Goal: Task Accomplishment & Management: Use online tool/utility

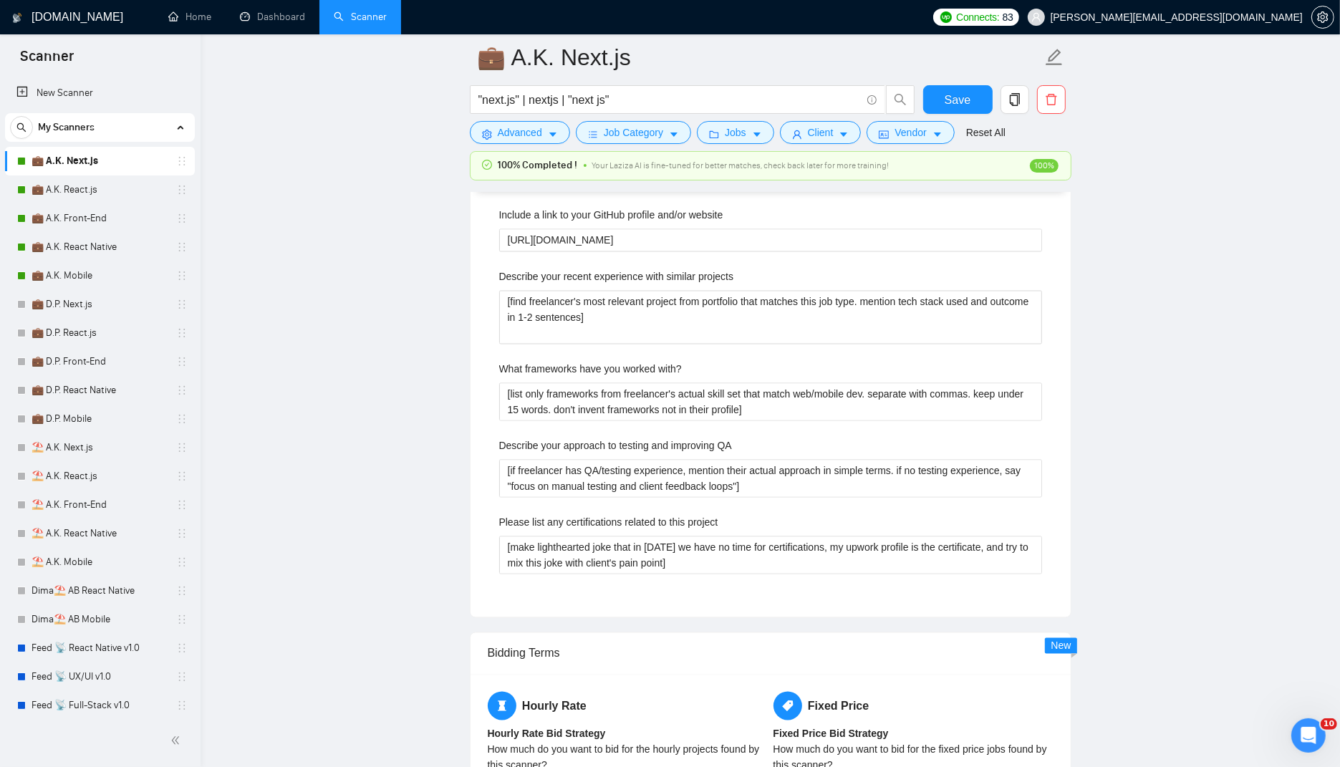
scroll to position [365, 0]
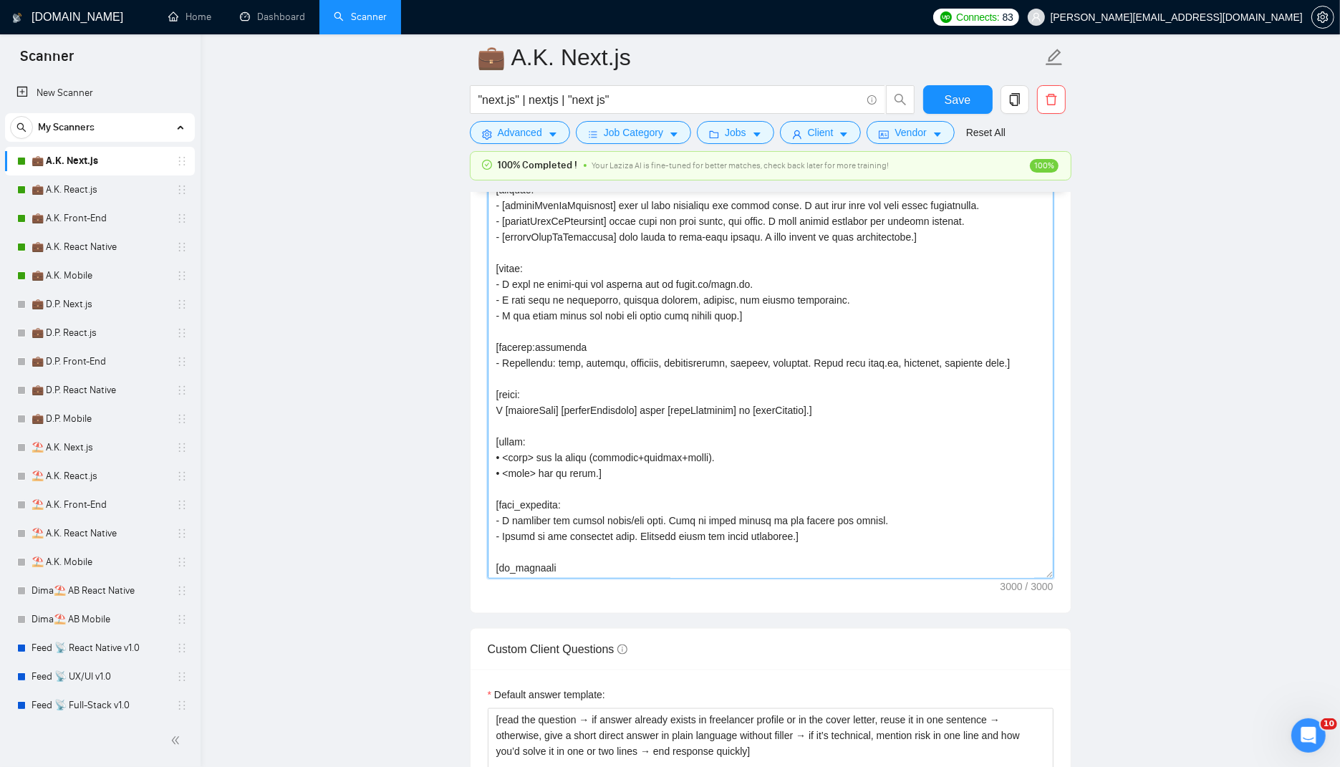
click at [675, 337] on textarea "Cover letter template:" at bounding box center [771, 284] width 566 height 587
paste textarea "lor ipsum dolor si ametconse adipi, el seddo, ei tempori. Utla 1 [etdolo], 3 [m…"
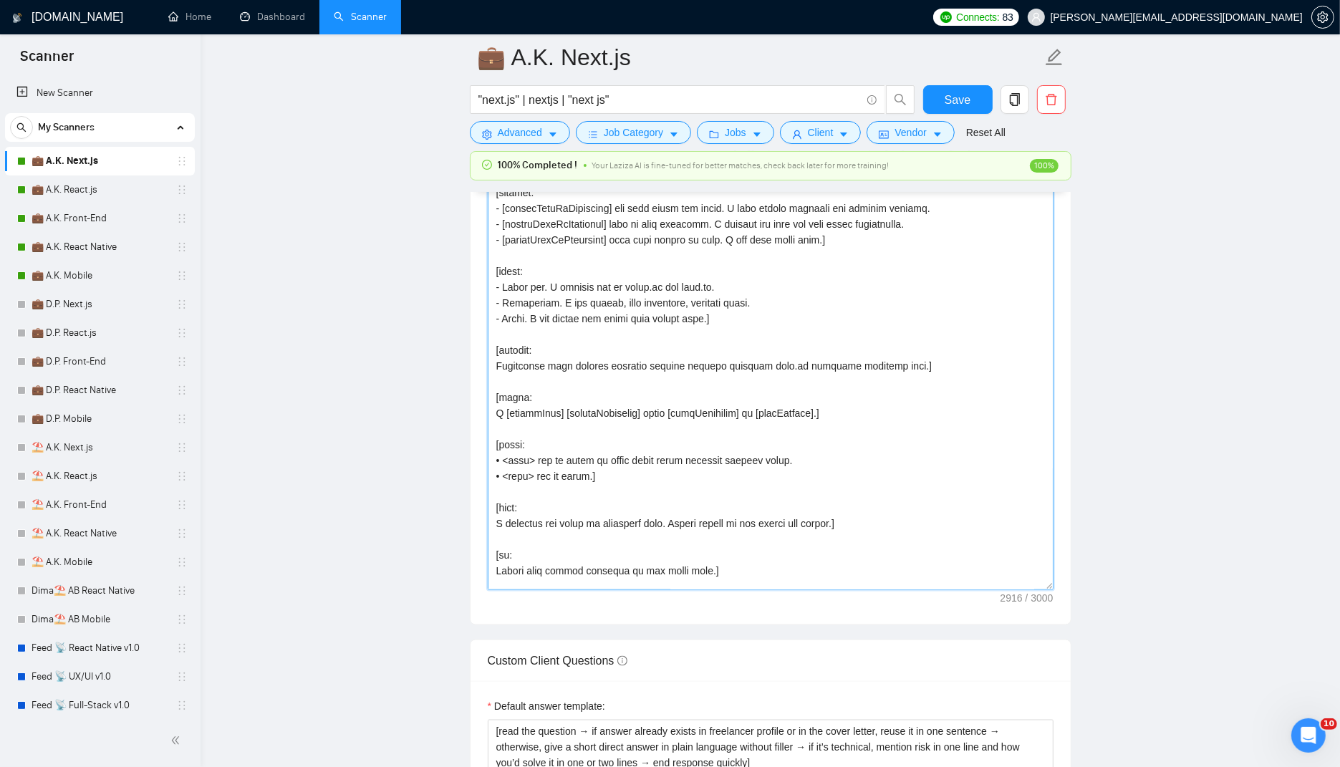
scroll to position [396, 0]
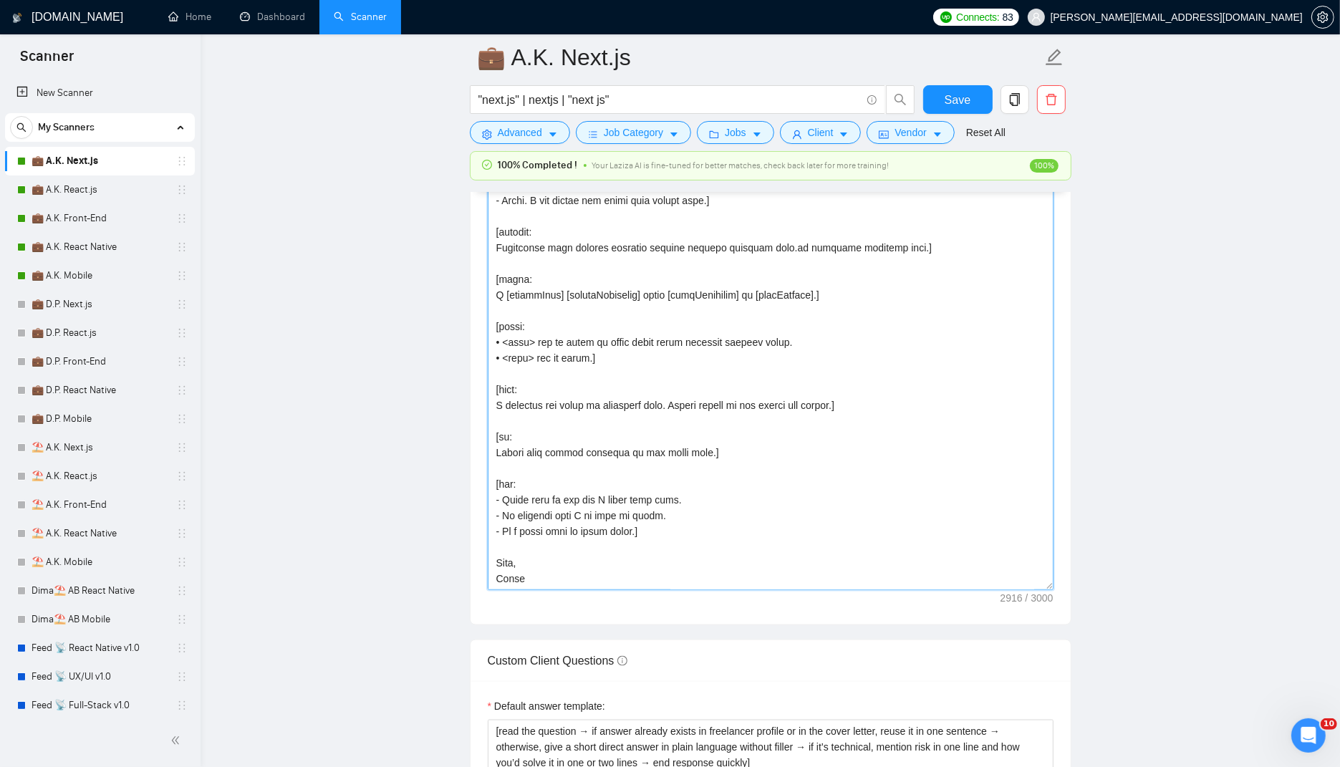
click at [692, 420] on textarea "Cover letter template:" at bounding box center [771, 296] width 566 height 587
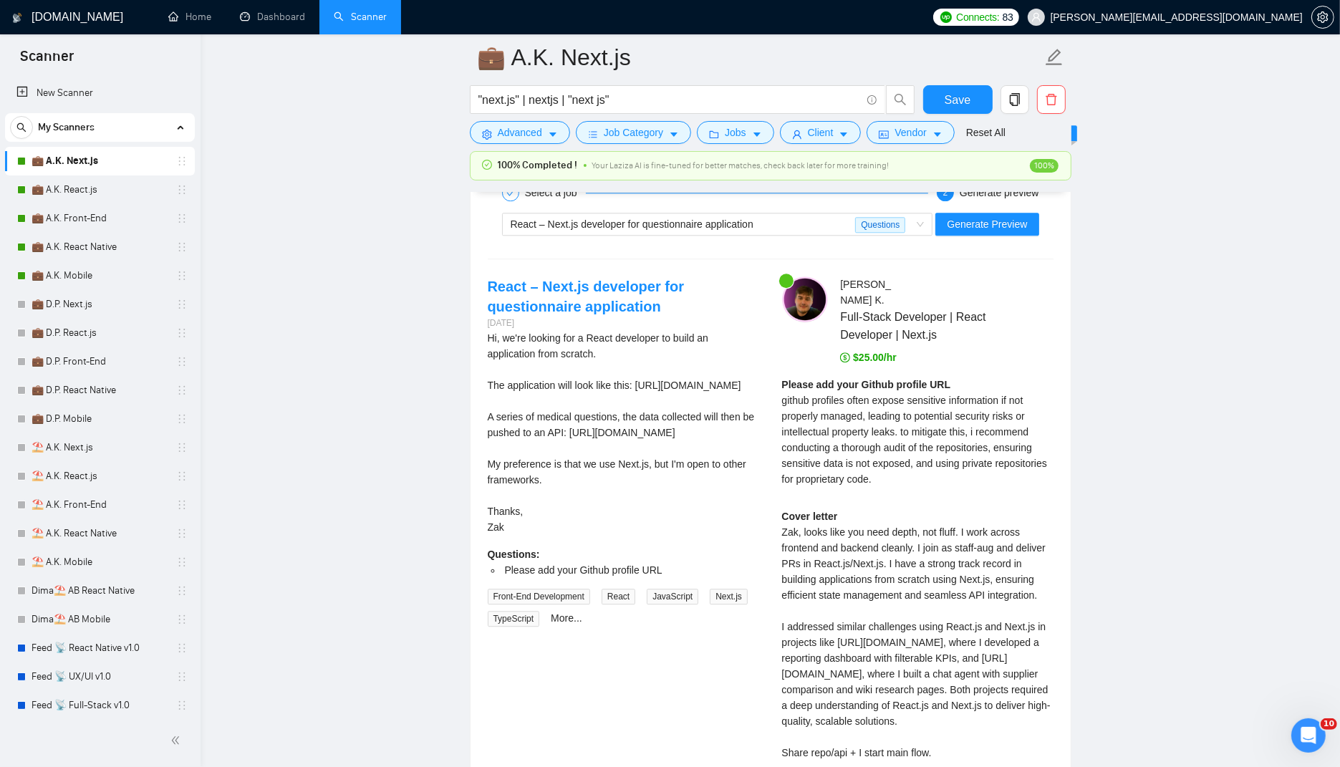
scroll to position [3447, 0]
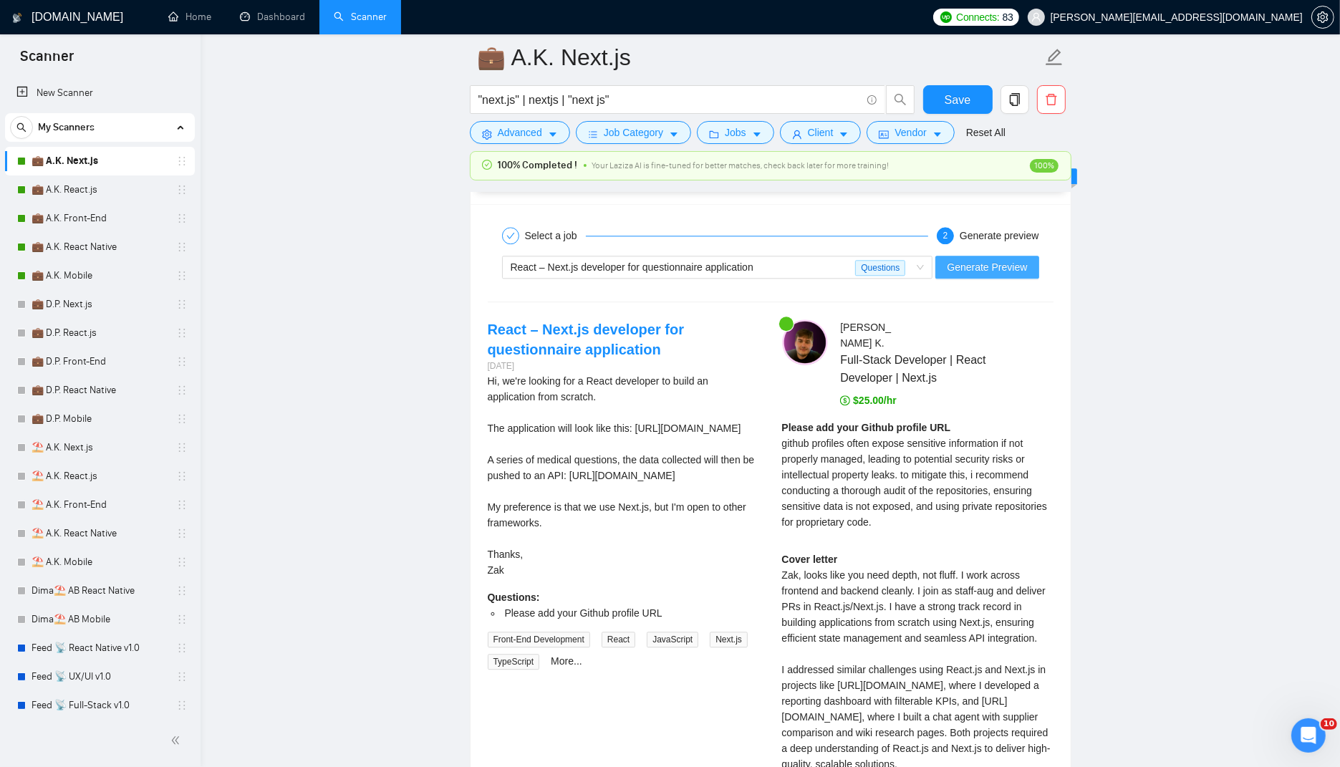
click at [995, 268] on button "Generate Preview" at bounding box center [986, 267] width 103 height 23
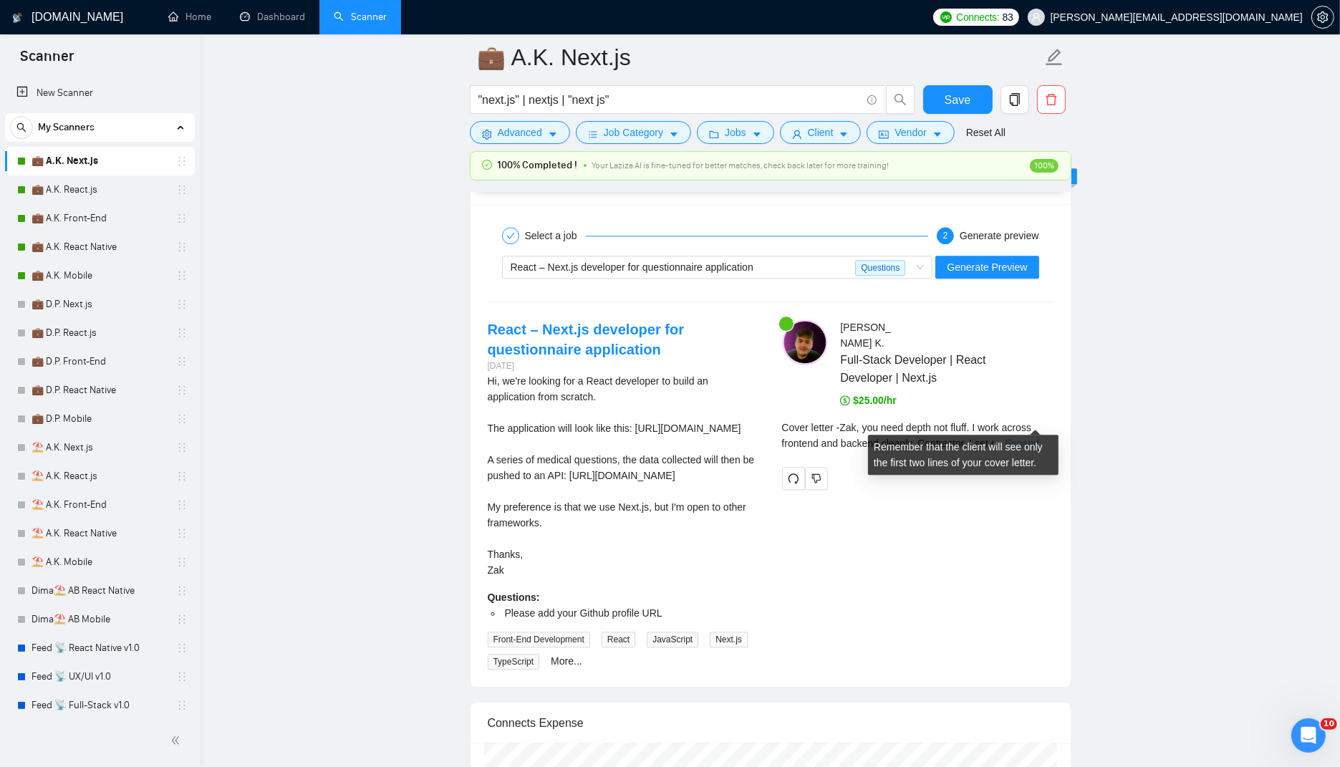
click at [1021, 438] on link "Expand" at bounding box center [1022, 443] width 34 height 11
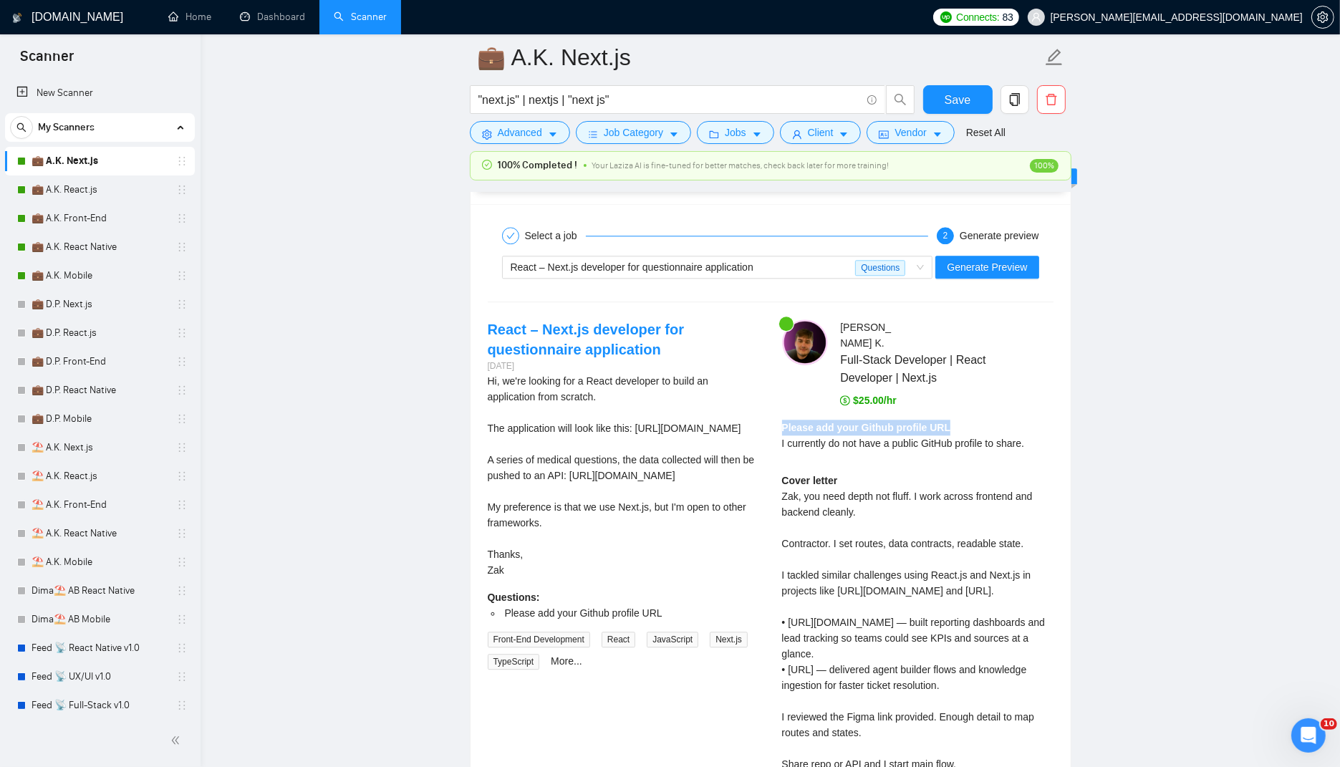
drag, startPoint x: 779, startPoint y: 405, endPoint x: 1048, endPoint y: 402, distance: 268.6
click at [1048, 402] on div "Anton K . Full-Stack Developer | React Developer | Next.js $25.00/hr Please add…" at bounding box center [918, 580] width 294 height 523
click at [1025, 420] on div "Please add your Github profile URL I currently do not have a public GitHub prof…" at bounding box center [903, 436] width 243 height 32
drag, startPoint x: 1030, startPoint y: 416, endPoint x: 783, endPoint y: 408, distance: 247.3
click at [783, 420] on div "Please add your Github profile URL I currently do not have a public GitHub prof…" at bounding box center [903, 436] width 243 height 32
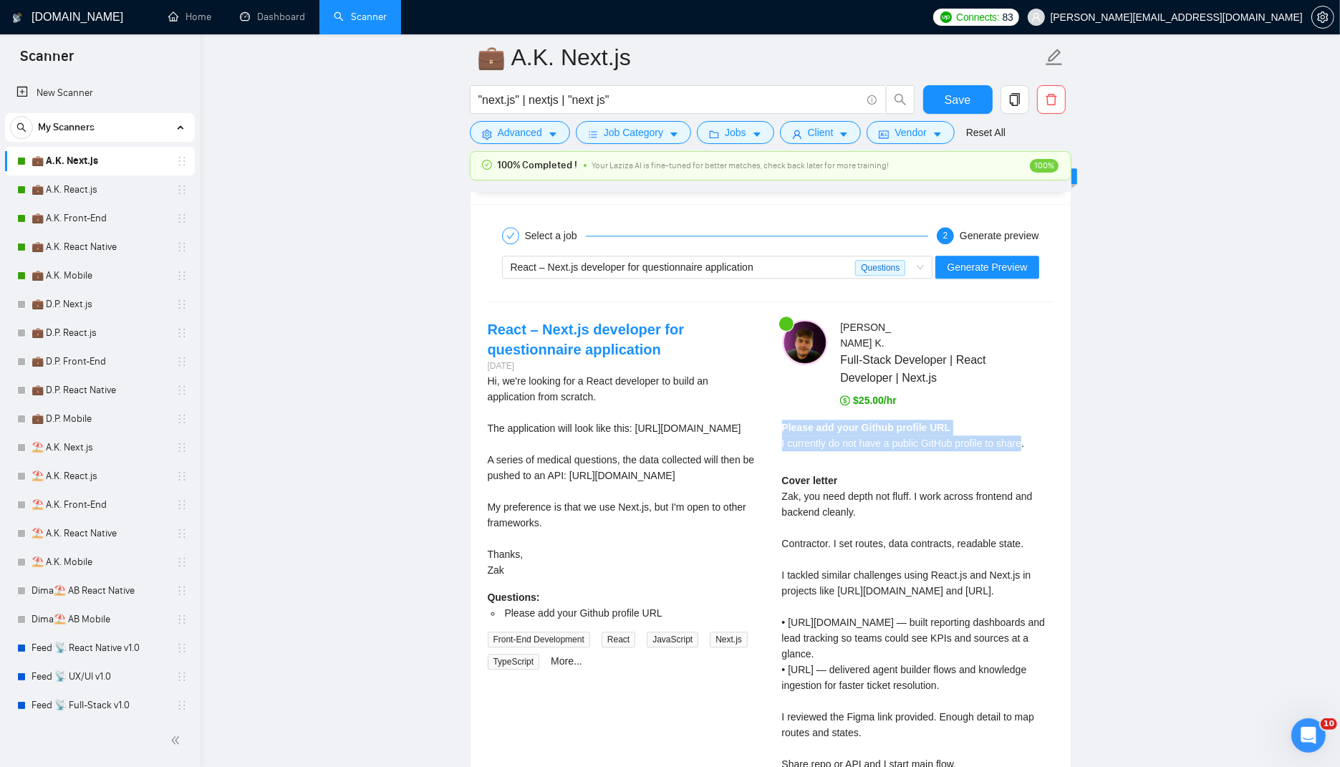
click at [783, 422] on strong "Please add your Github profile URL" at bounding box center [866, 427] width 169 height 11
drag, startPoint x: 783, startPoint y: 408, endPoint x: 1038, endPoint y: 420, distance: 255.3
click at [1038, 420] on div "Please add your Github profile URL I currently do not have a public GitHub prof…" at bounding box center [917, 441] width 271 height 42
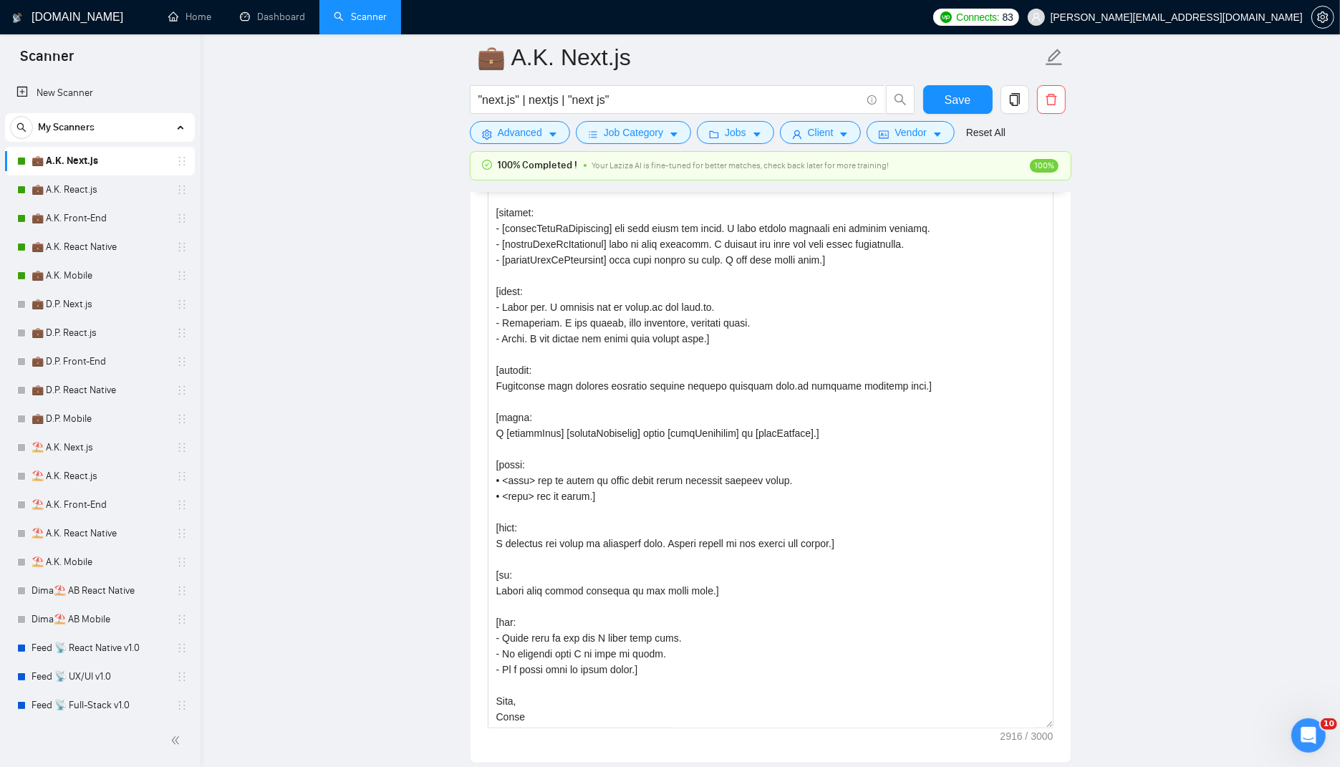
scroll to position [1675, 0]
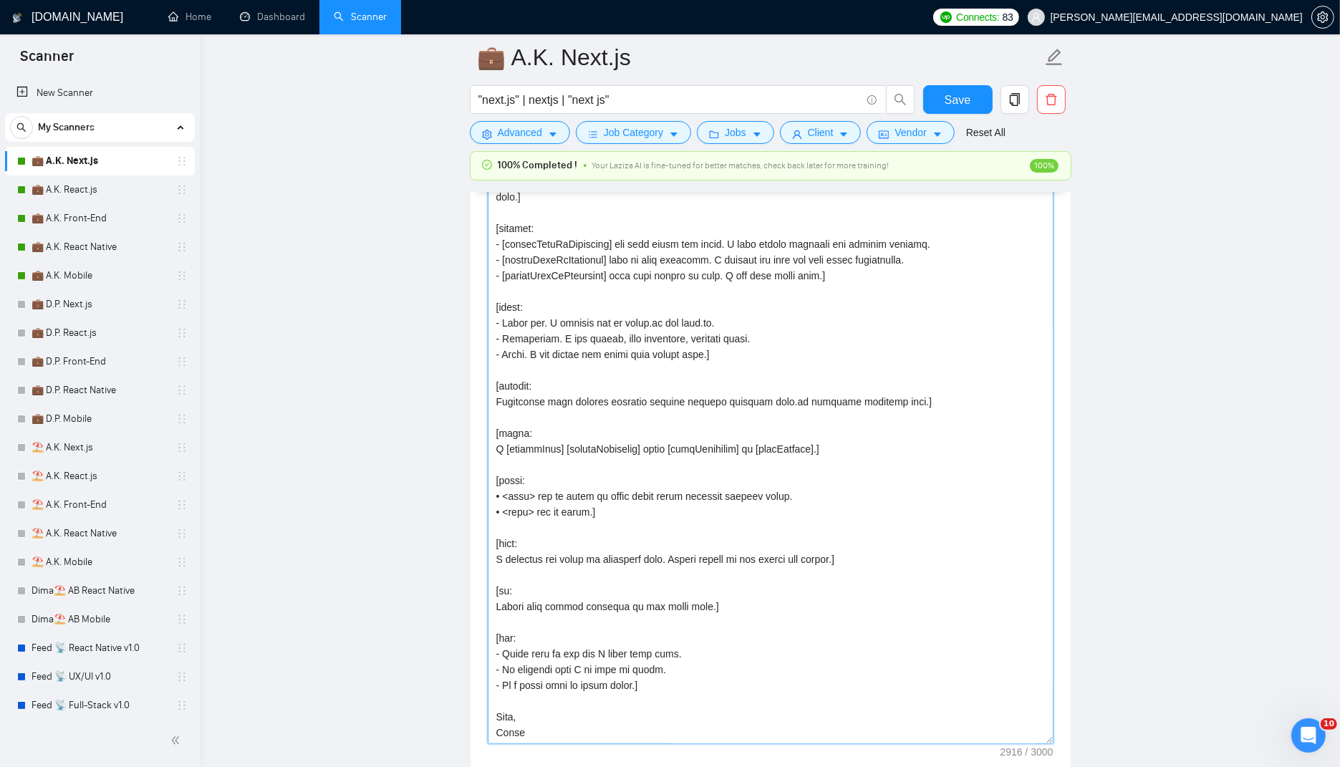
click at [637, 401] on textarea "Cover letter template:" at bounding box center [771, 450] width 566 height 587
paste textarea "produce 2 paras in dev voice. No emoji, no hyphens. Start with [opener]. Add [m…"
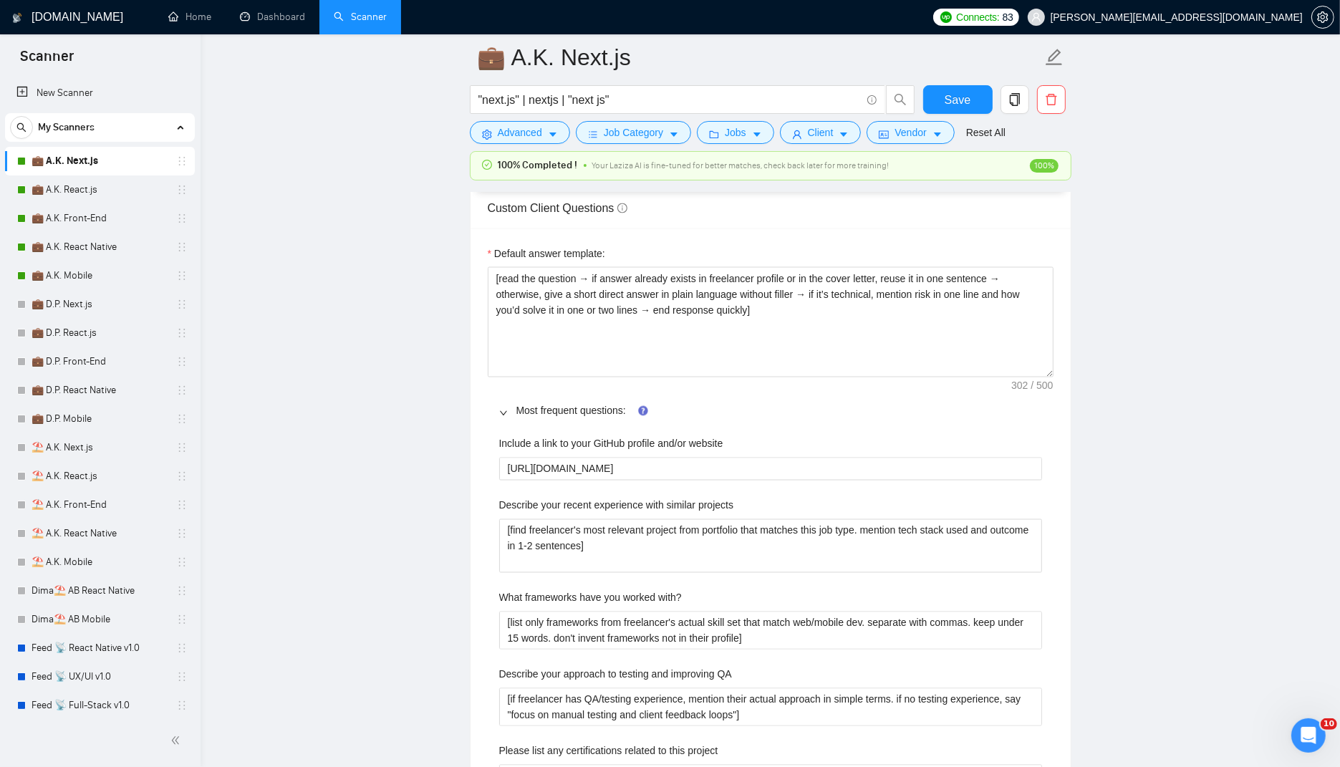
scroll to position [2281, 0]
drag, startPoint x: 830, startPoint y: 326, endPoint x: 430, endPoint y: 208, distance: 417.3
click at [430, 208] on main "💼 A.K. Next.js "next.js" | nextjs | "next js" Save Advanced Job Category Jobs C…" at bounding box center [770, 499] width 1094 height 5444
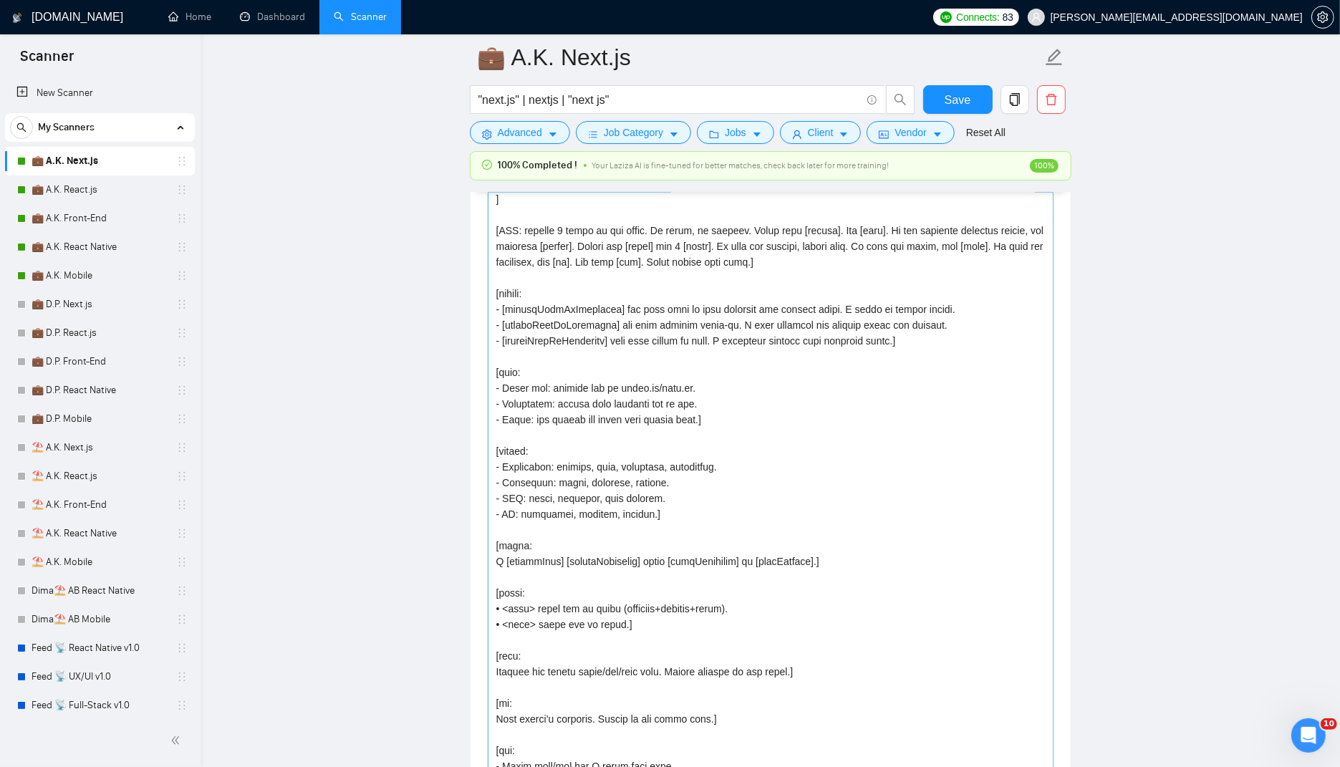
scroll to position [324, 0]
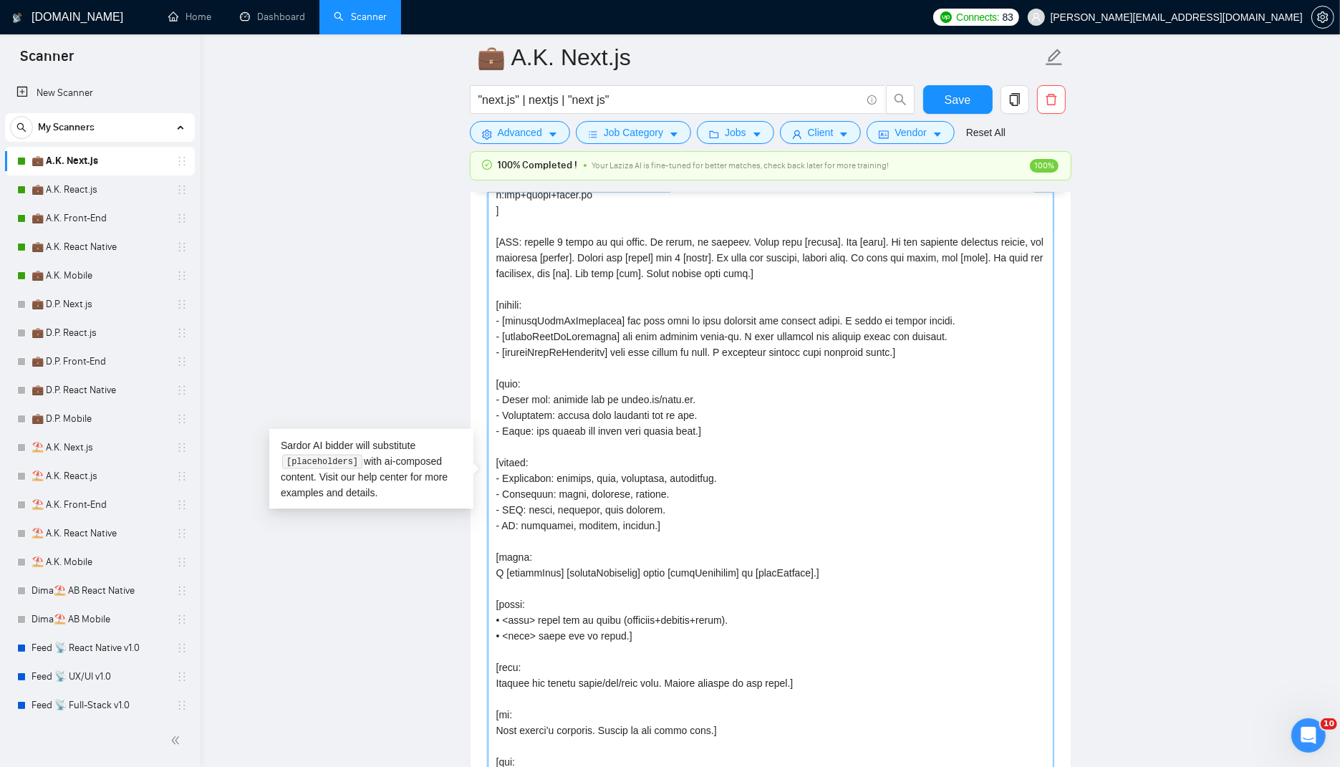
drag, startPoint x: 671, startPoint y: 516, endPoint x: 478, endPoint y: 451, distance: 203.4
paste textarea "LLM: when post mentions concrete features, auth, stack, flows, or metrics, echo…"
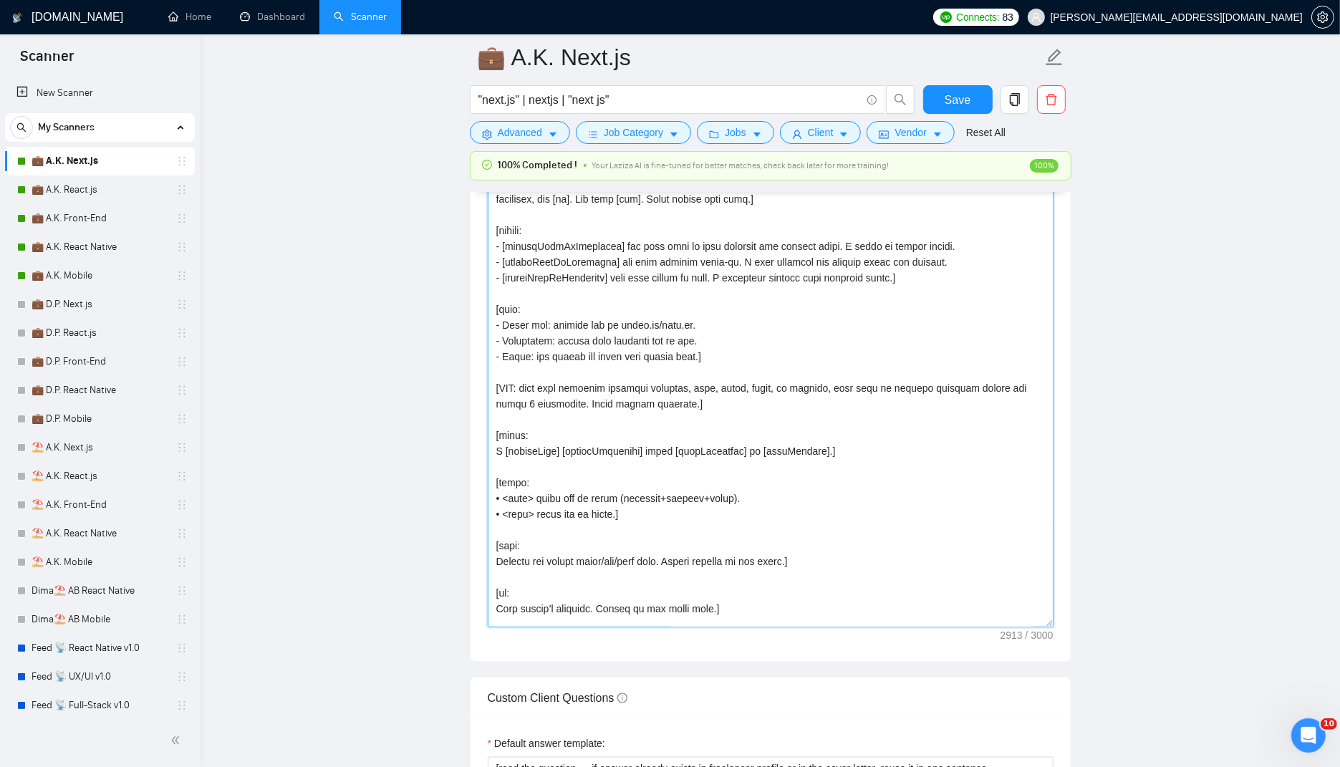
scroll to position [230, 0]
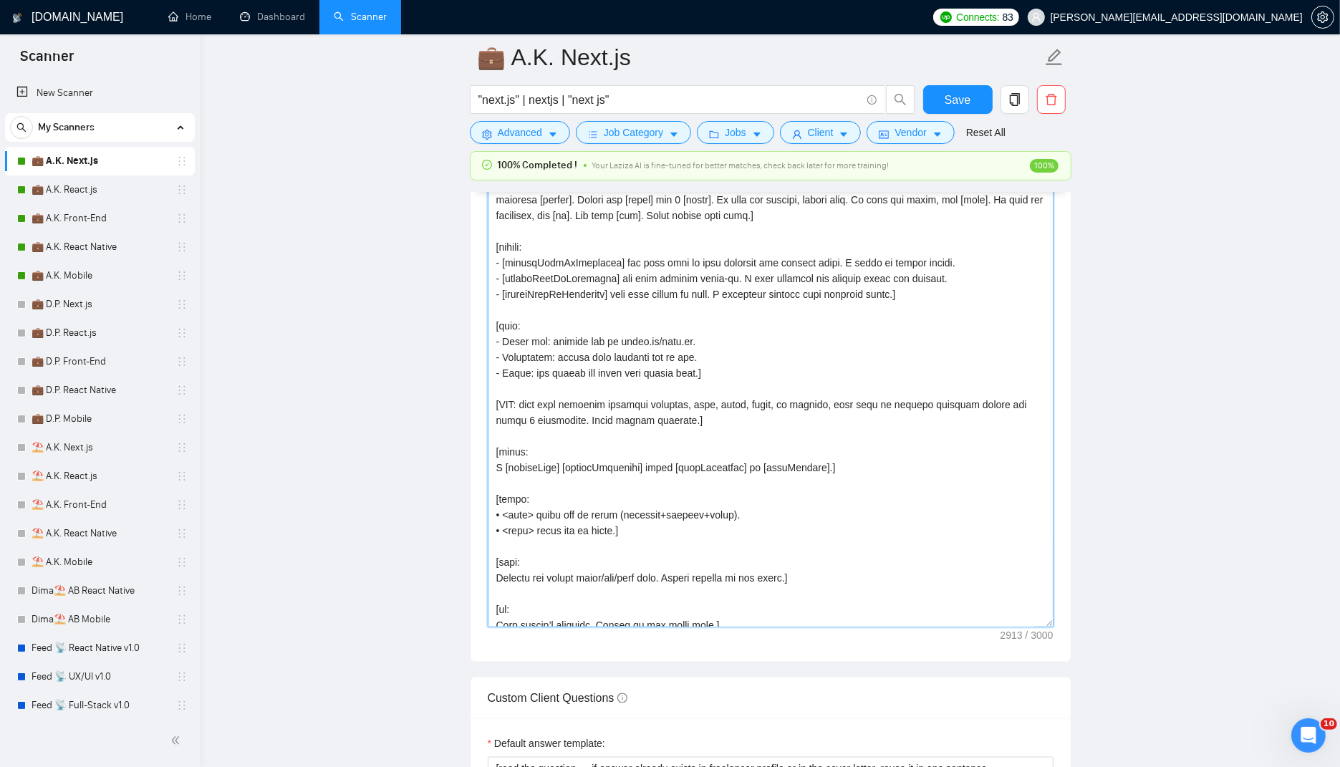
type textarea "[Successful cases (reference only, never output directly): 1.[URL][DOMAIN_NAME]…"
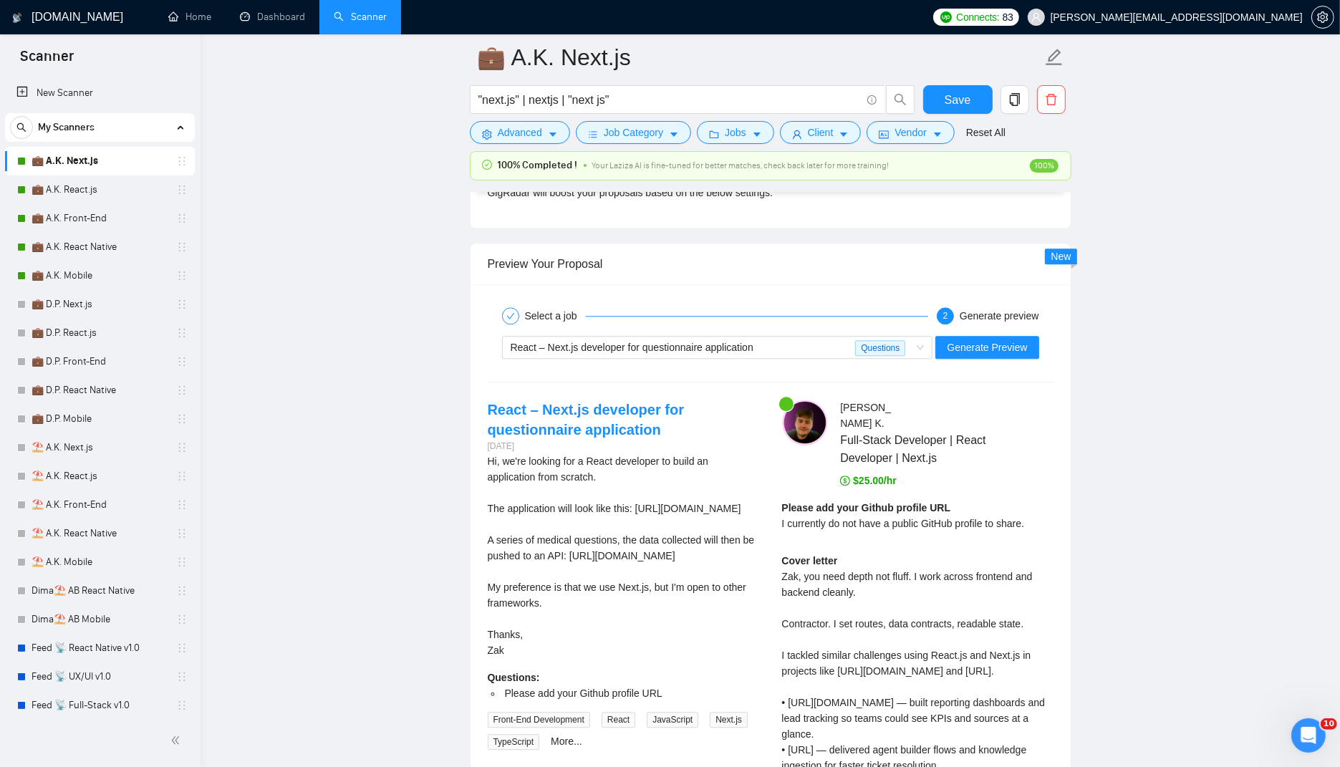
scroll to position [3399, 0]
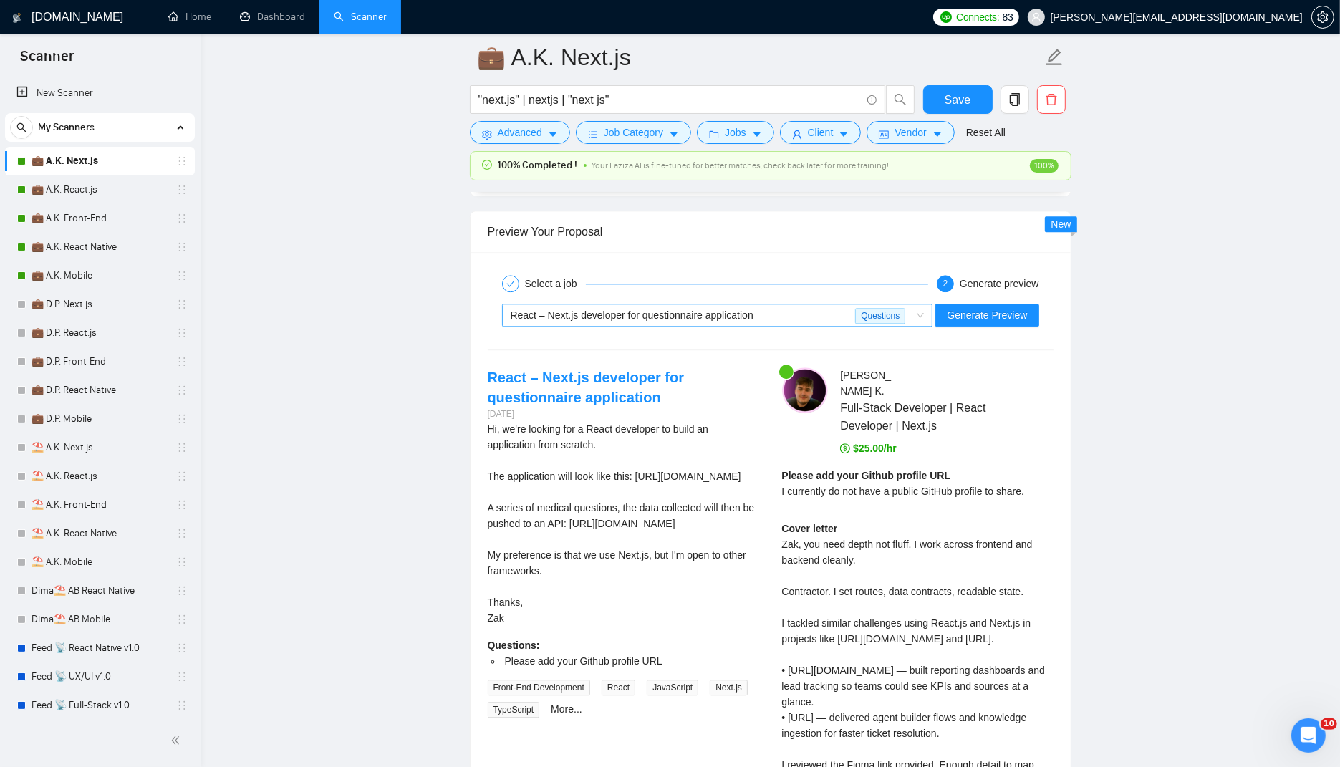
click at [814, 304] on div "React – Next.js developer for questionnaire application" at bounding box center [683, 314] width 345 height 21
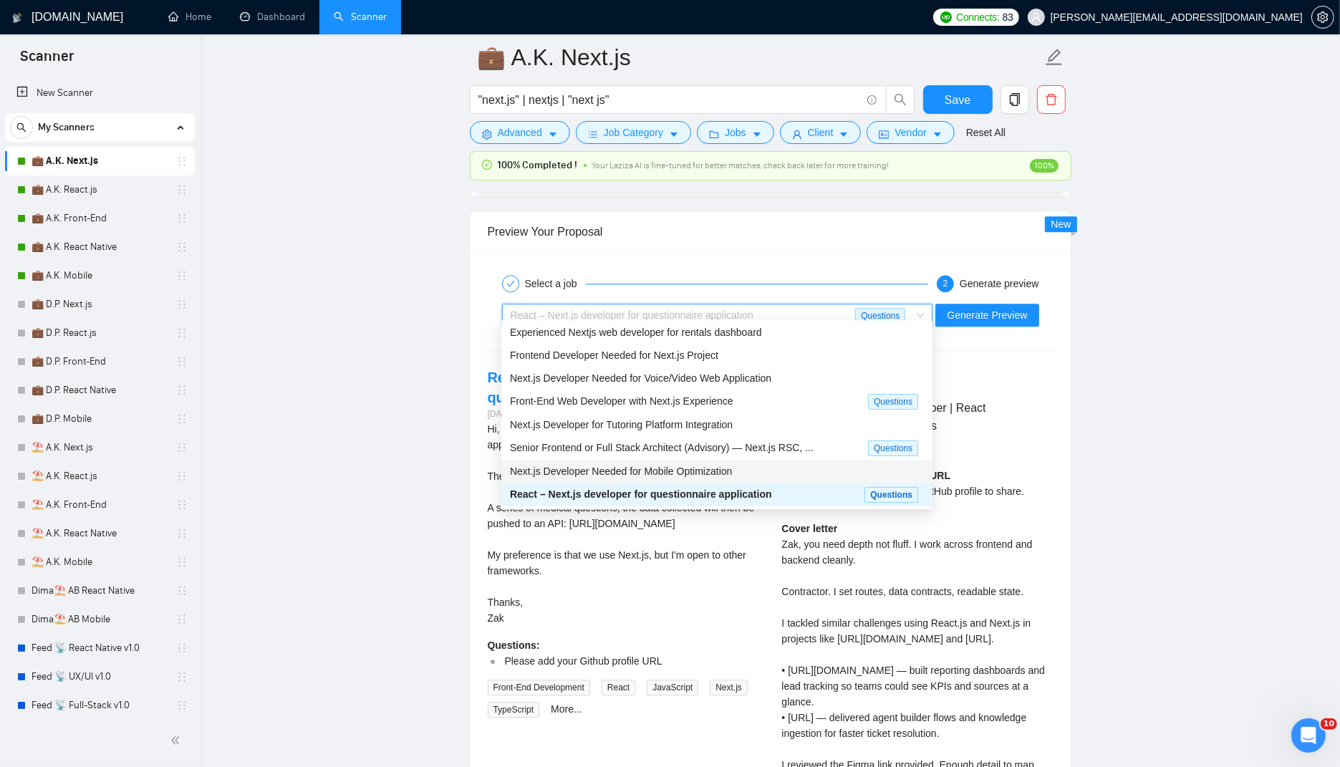
click at [615, 468] on span "Next.js Developer Needed for Mobile Optimization" at bounding box center [621, 471] width 222 height 11
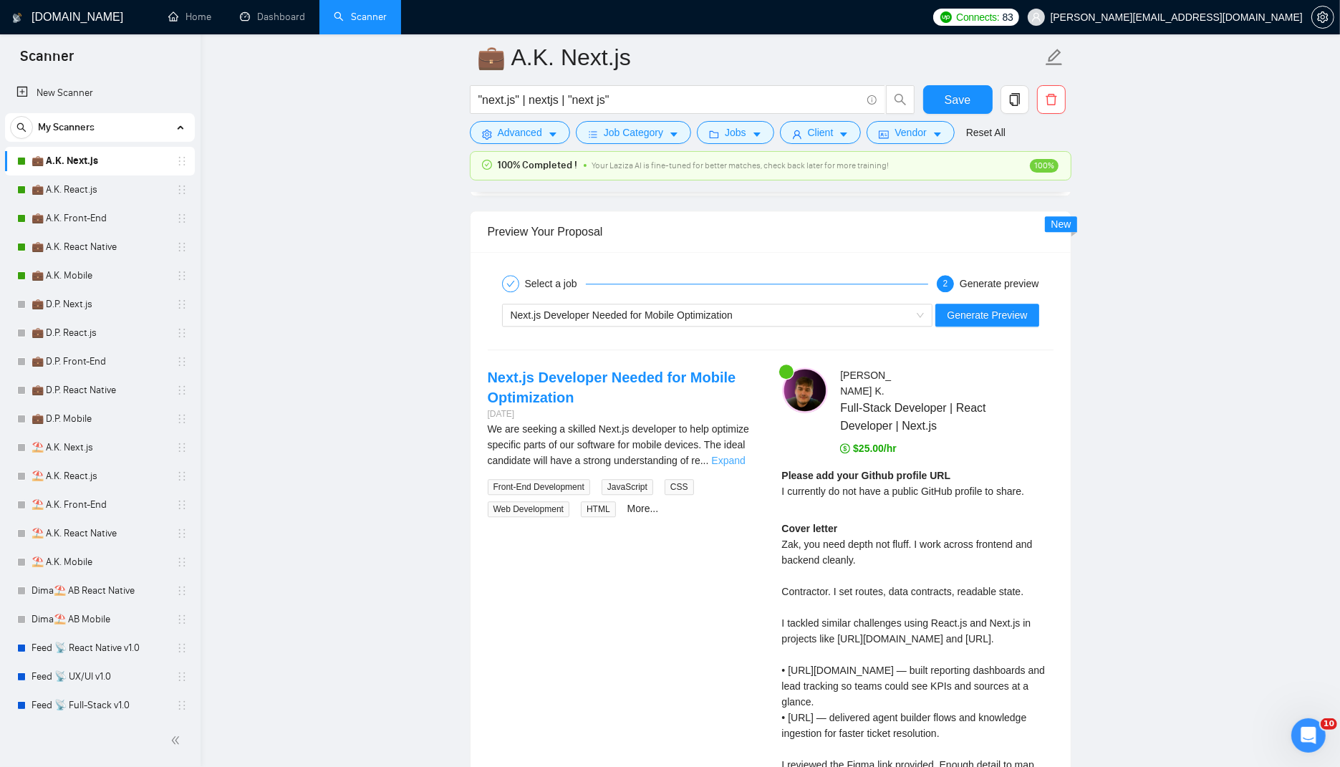
click at [734, 455] on link "Expand" at bounding box center [728, 460] width 34 height 11
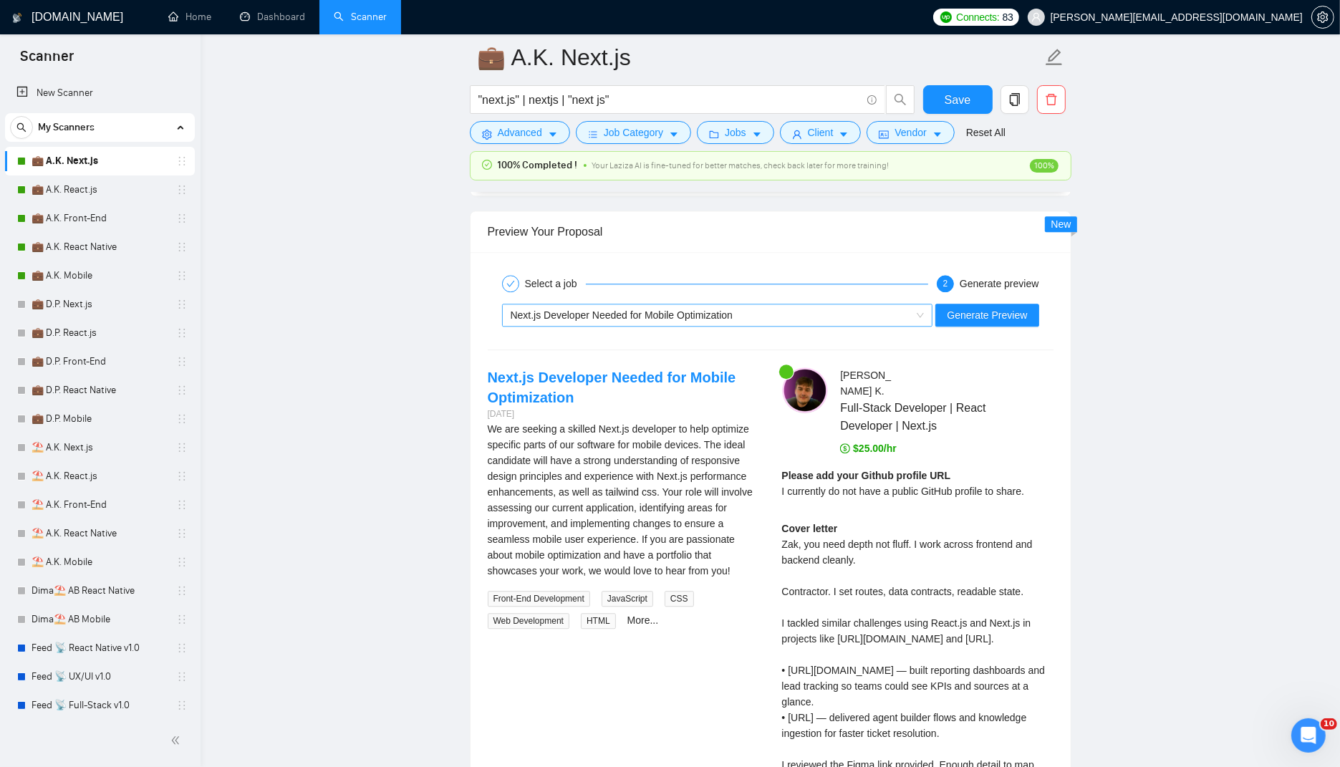
click at [731, 309] on span "Next.js Developer Needed for Mobile Optimization" at bounding box center [622, 314] width 222 height 11
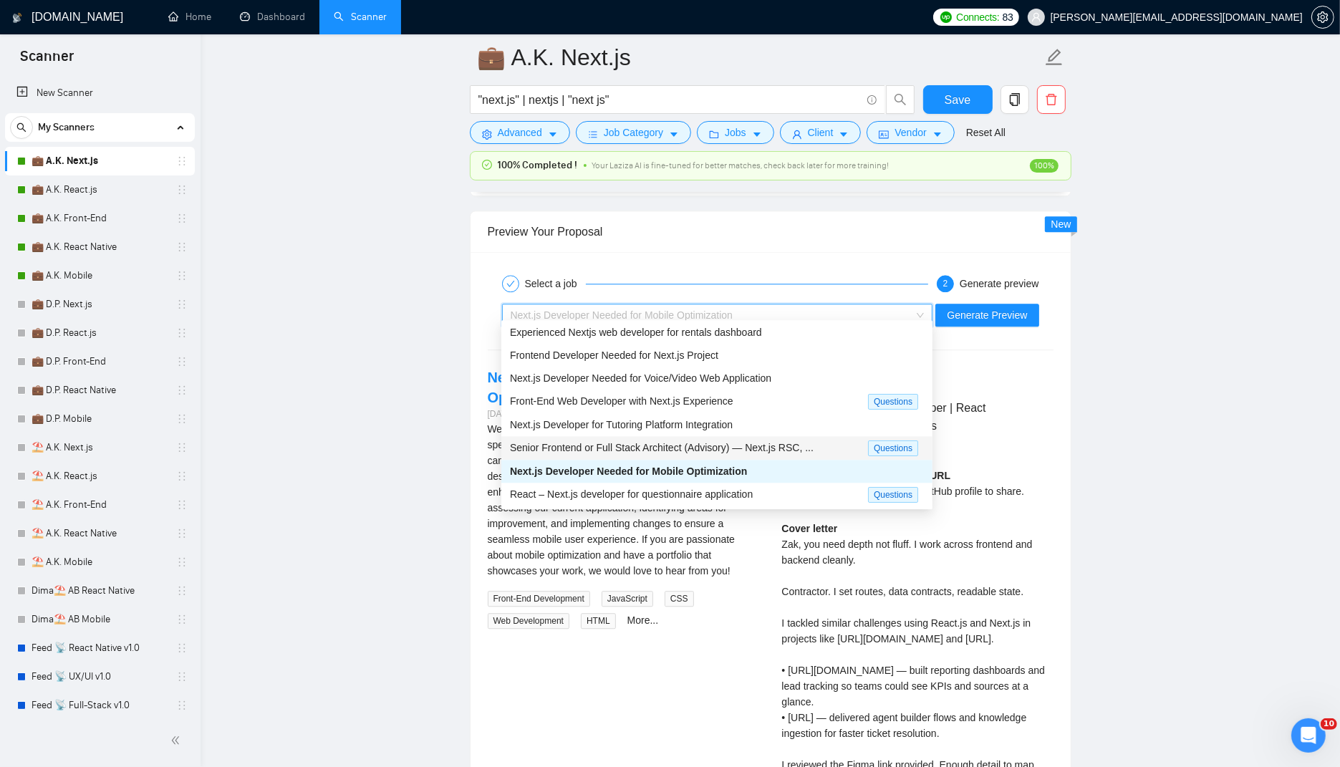
click at [627, 442] on span "Senior Frontend or Full Stack Architect (Advisory) — Next.js RSC, ..." at bounding box center [662, 447] width 304 height 11
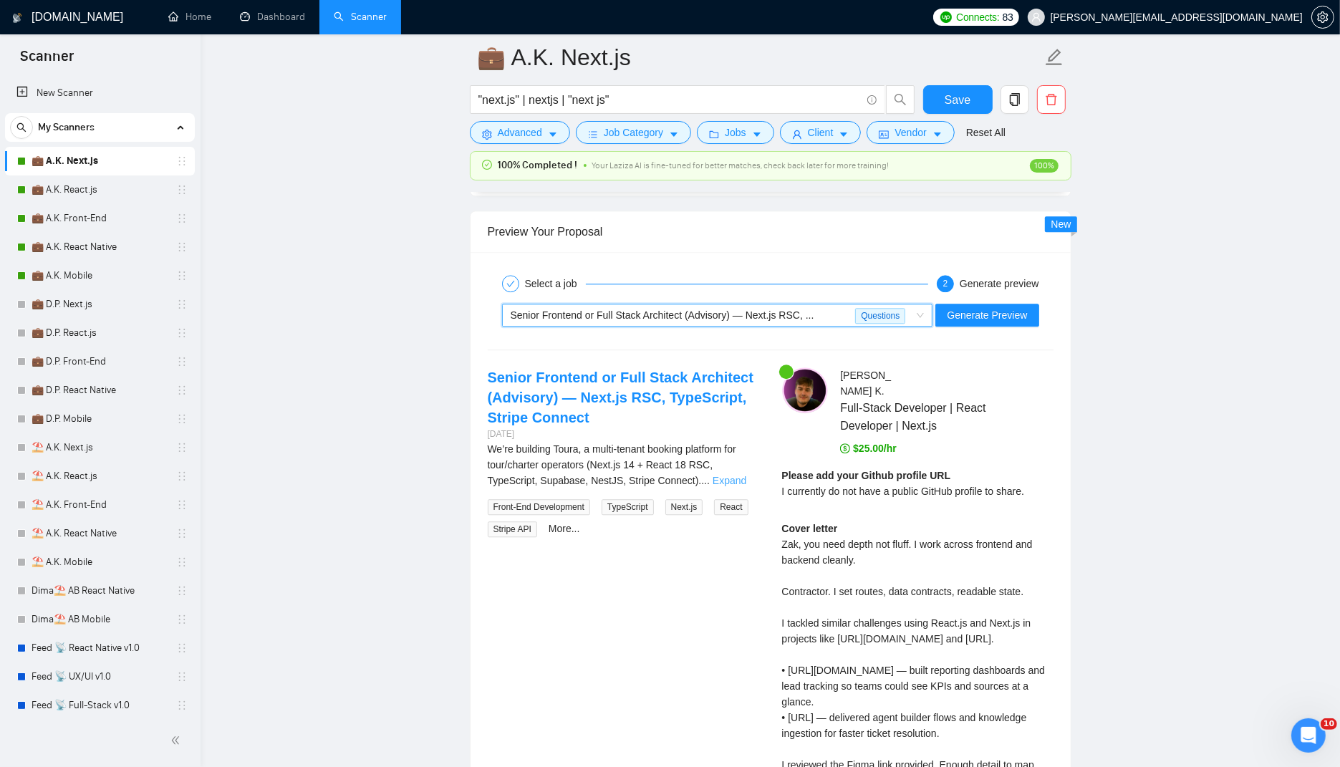
click at [738, 475] on link "Expand" at bounding box center [730, 480] width 34 height 11
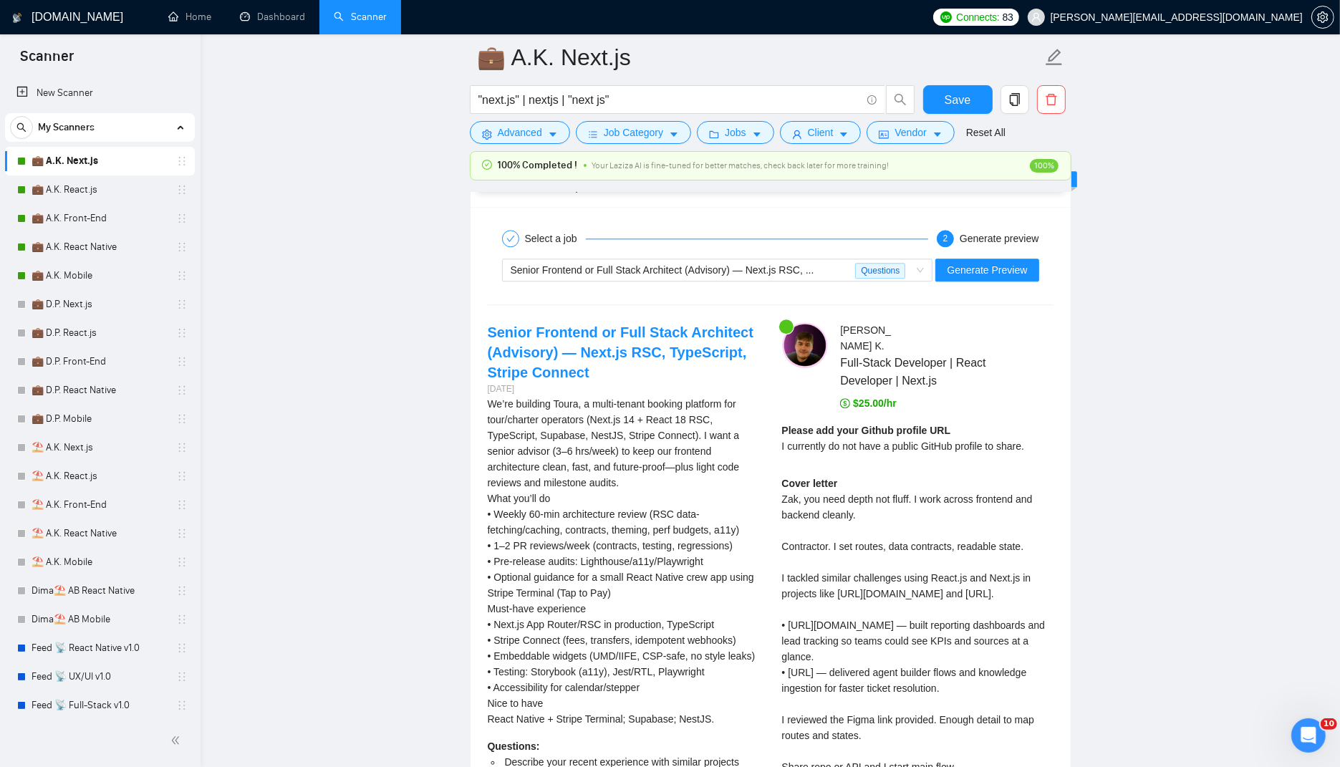
scroll to position [3435, 0]
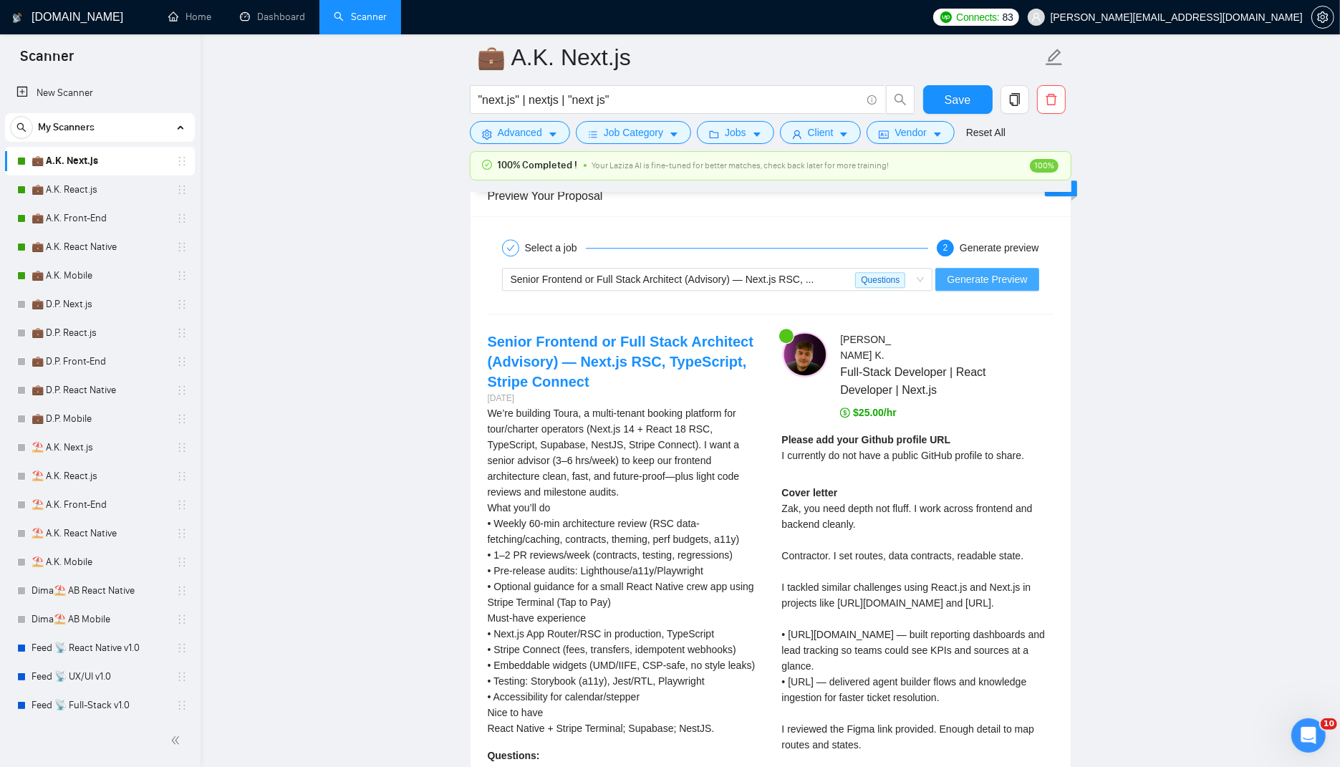
click at [952, 277] on span "Generate Preview" at bounding box center [987, 279] width 80 height 16
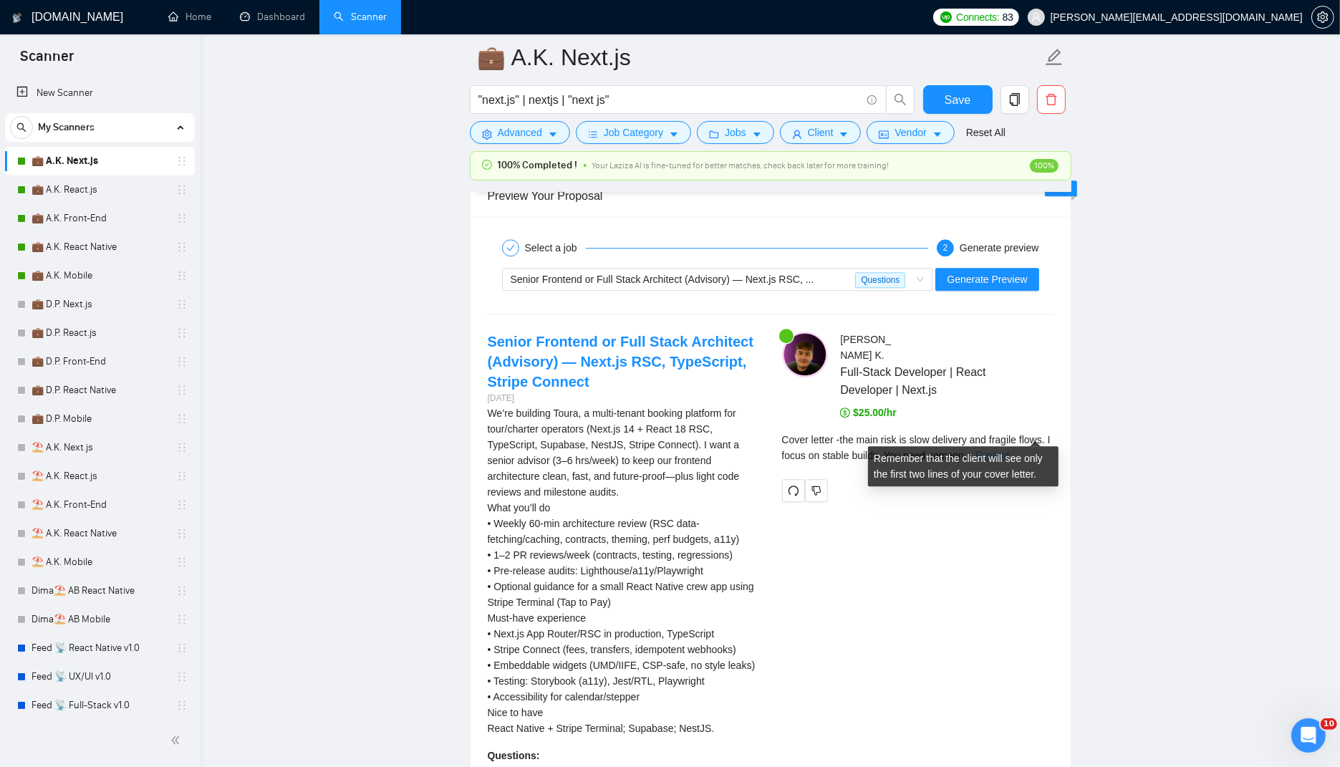
click at [1009, 450] on link "Expand" at bounding box center [993, 455] width 34 height 11
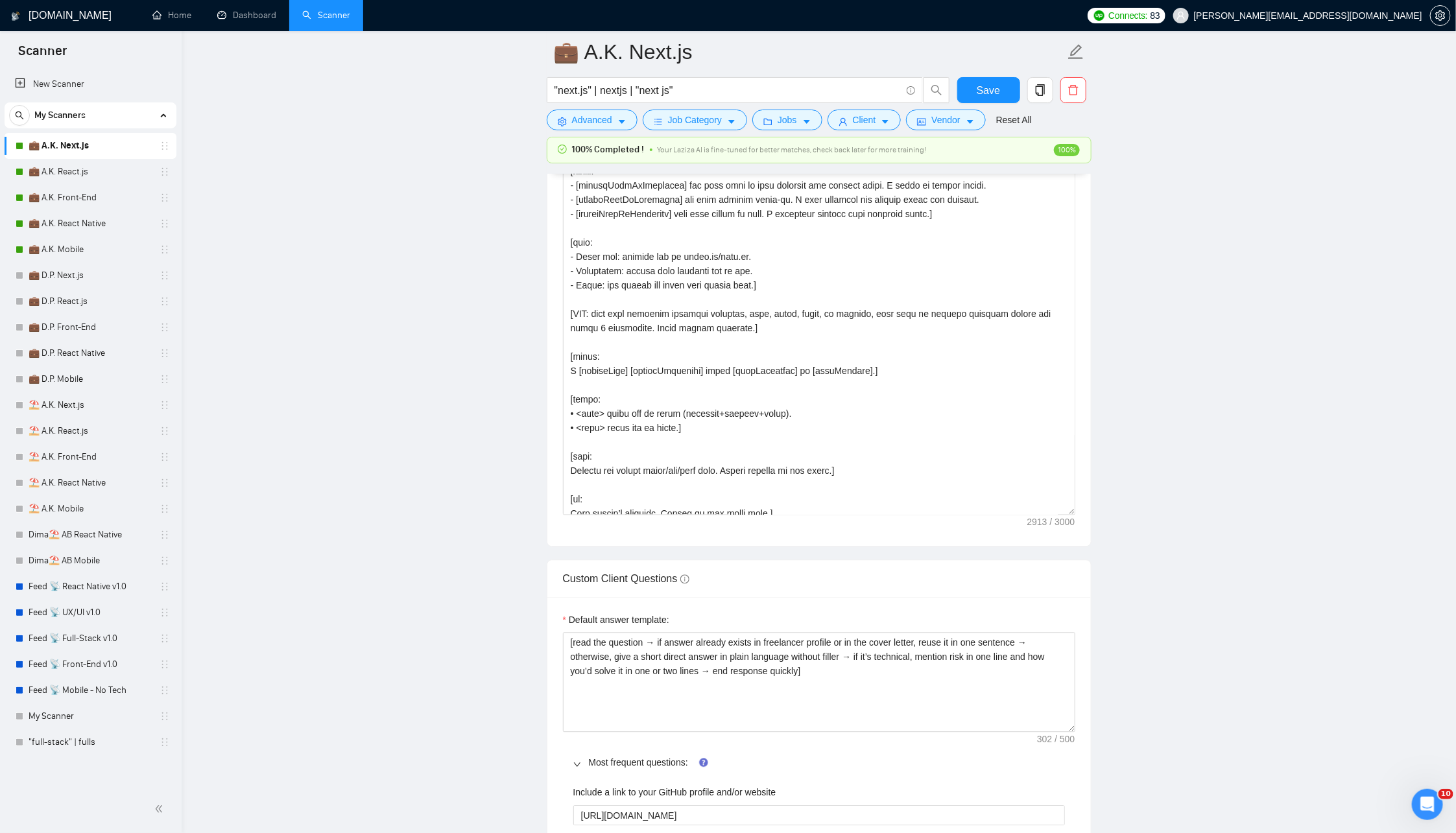
scroll to position [1422, 0]
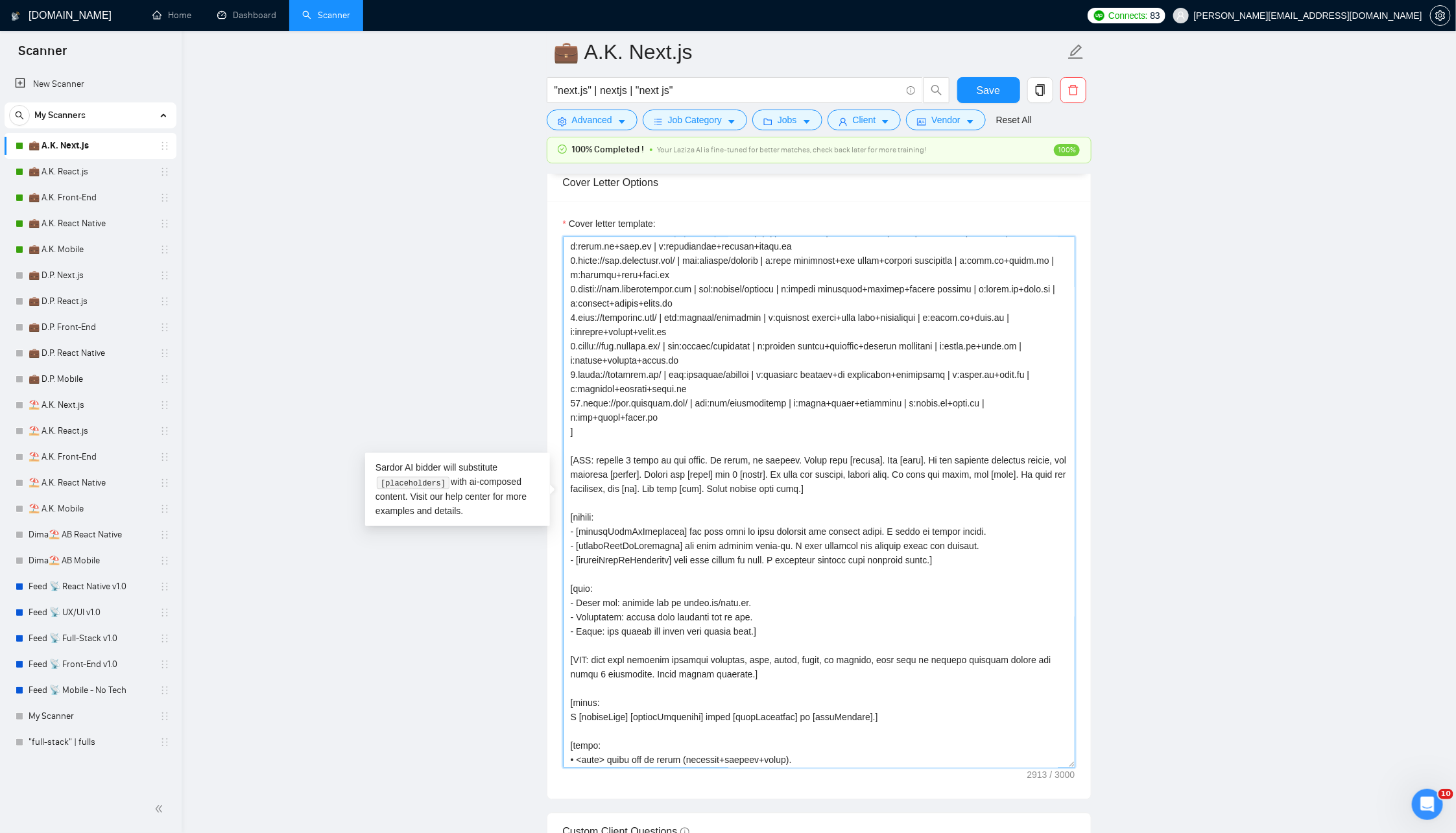
click at [671, 255] on textarea "Cover letter template:" at bounding box center [819, 502] width 512 height 531
paste textarea "write two short paragraphs in developer voice. tech names lowercase. no emoji. …"
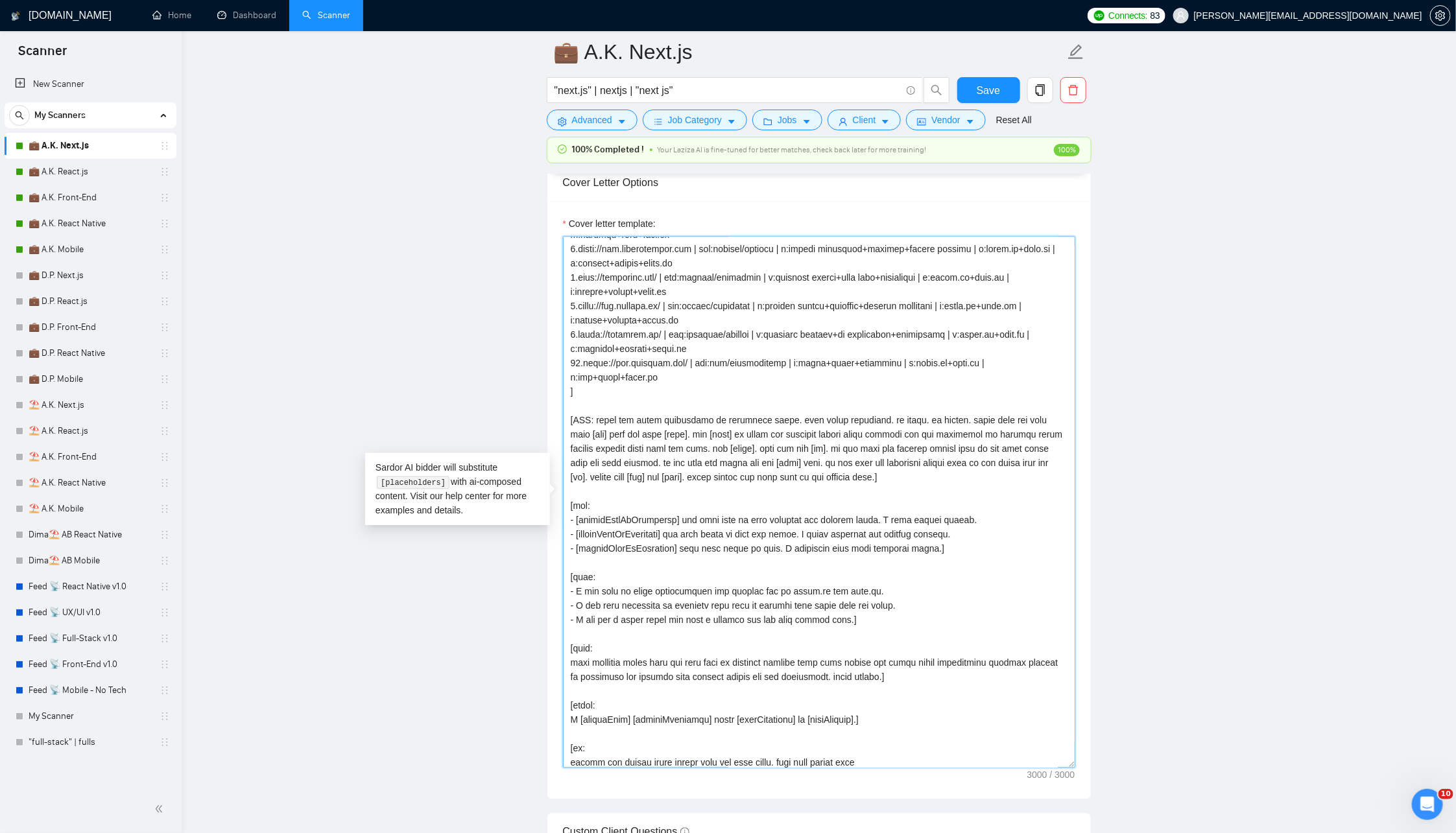
scroll to position [158, 0]
click at [710, 413] on textarea "Cover letter template:" at bounding box center [819, 502] width 512 height 531
paste textarea "lowercase. no emoji. no dashes. start with one line from [opn] and one from [fi…"
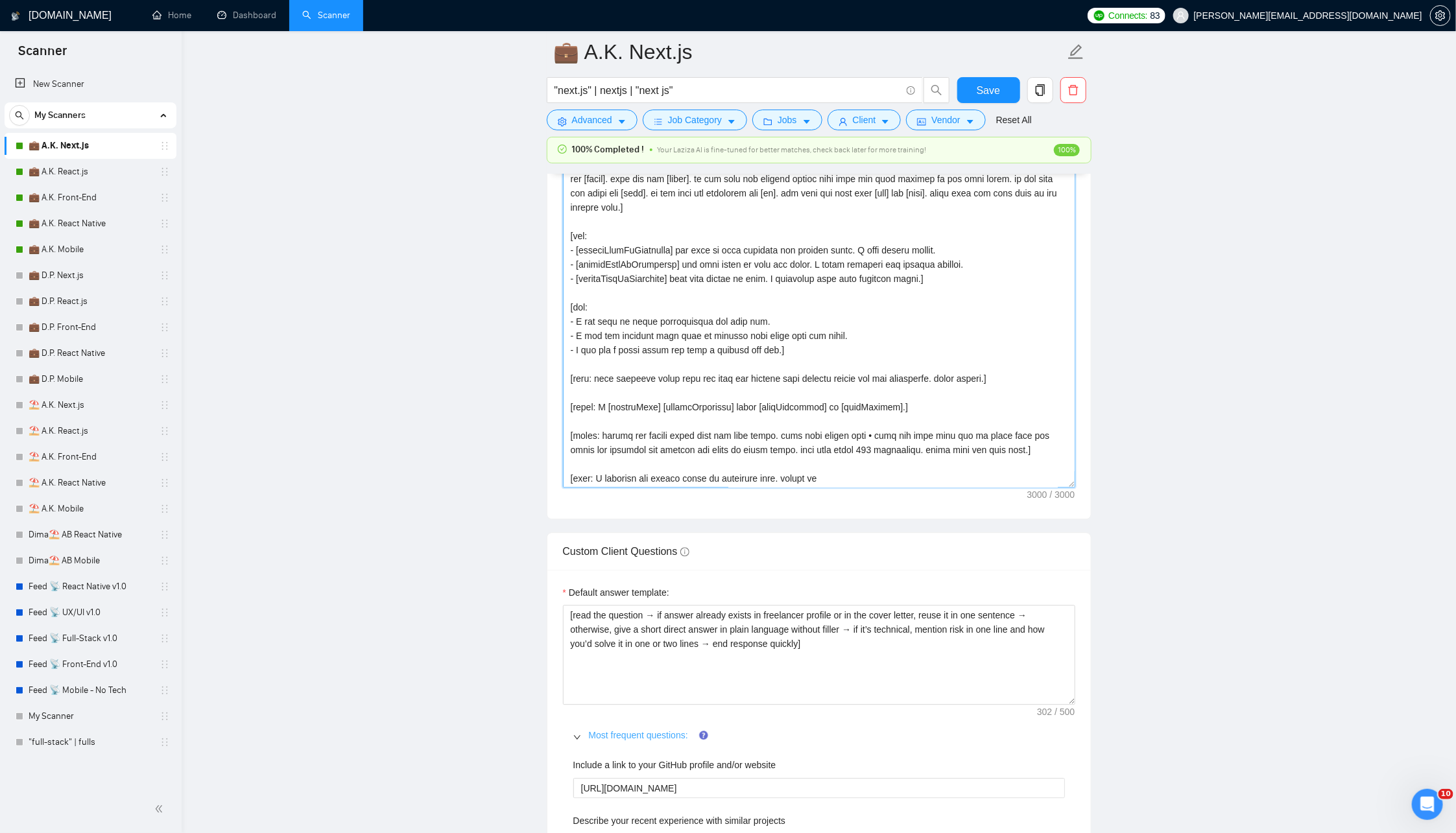
scroll to position [1535, 0]
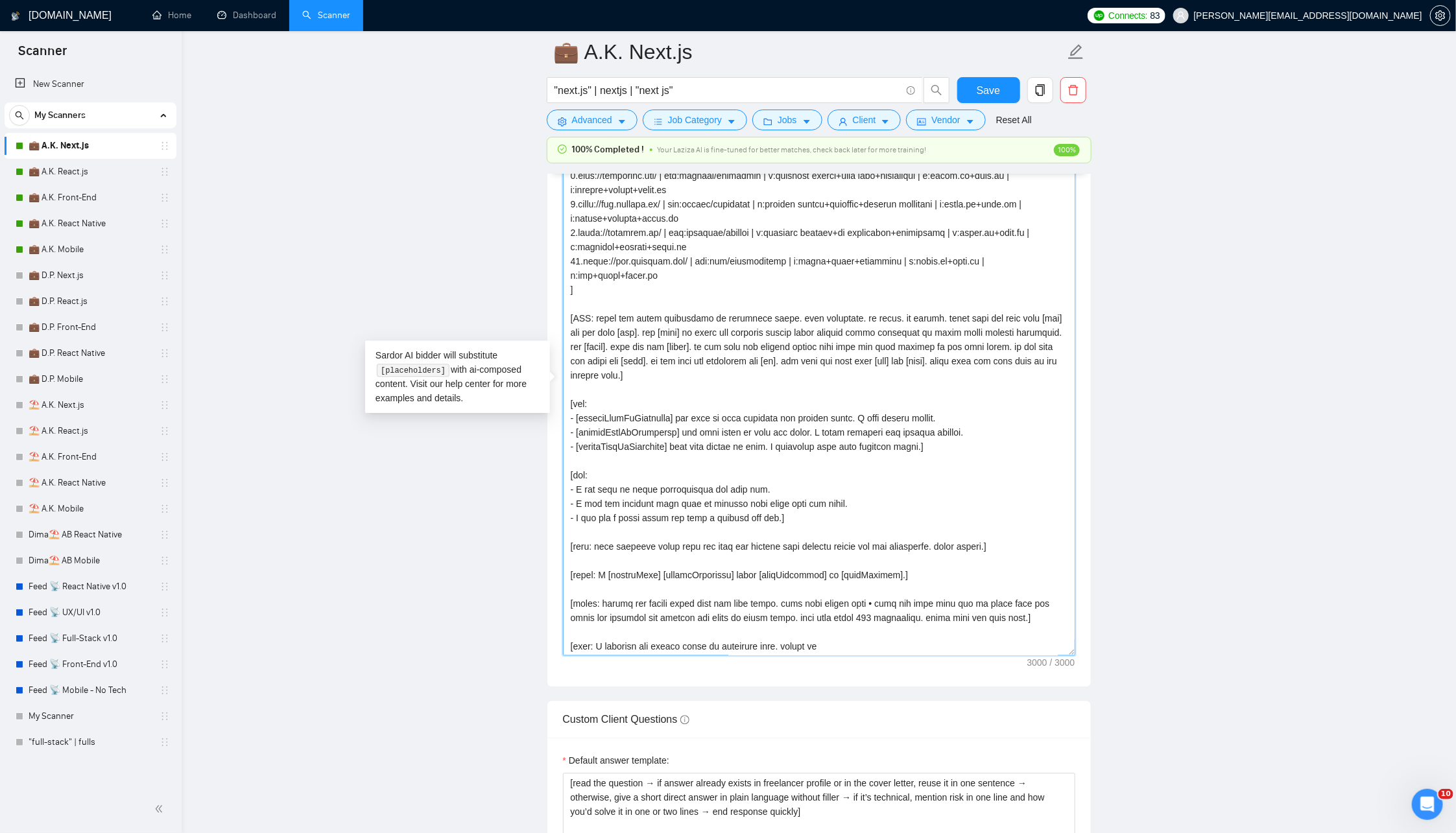
click at [620, 273] on textarea "Cover letter template:" at bounding box center [819, 389] width 512 height 531
paste textarea "only, never output): 1.https://www.transax.com/products/crm | crm/analytics | r…"
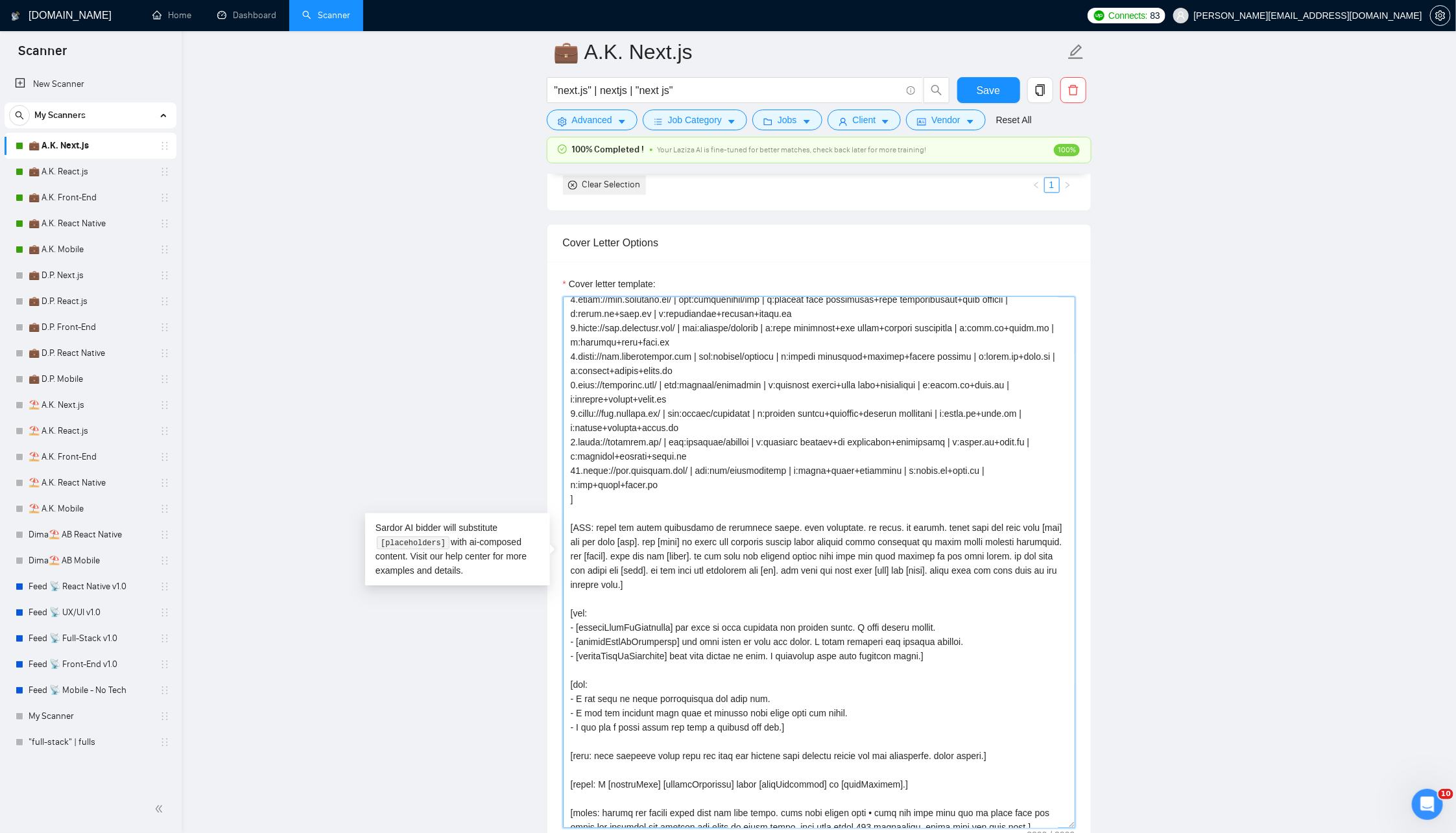
scroll to position [144, 0]
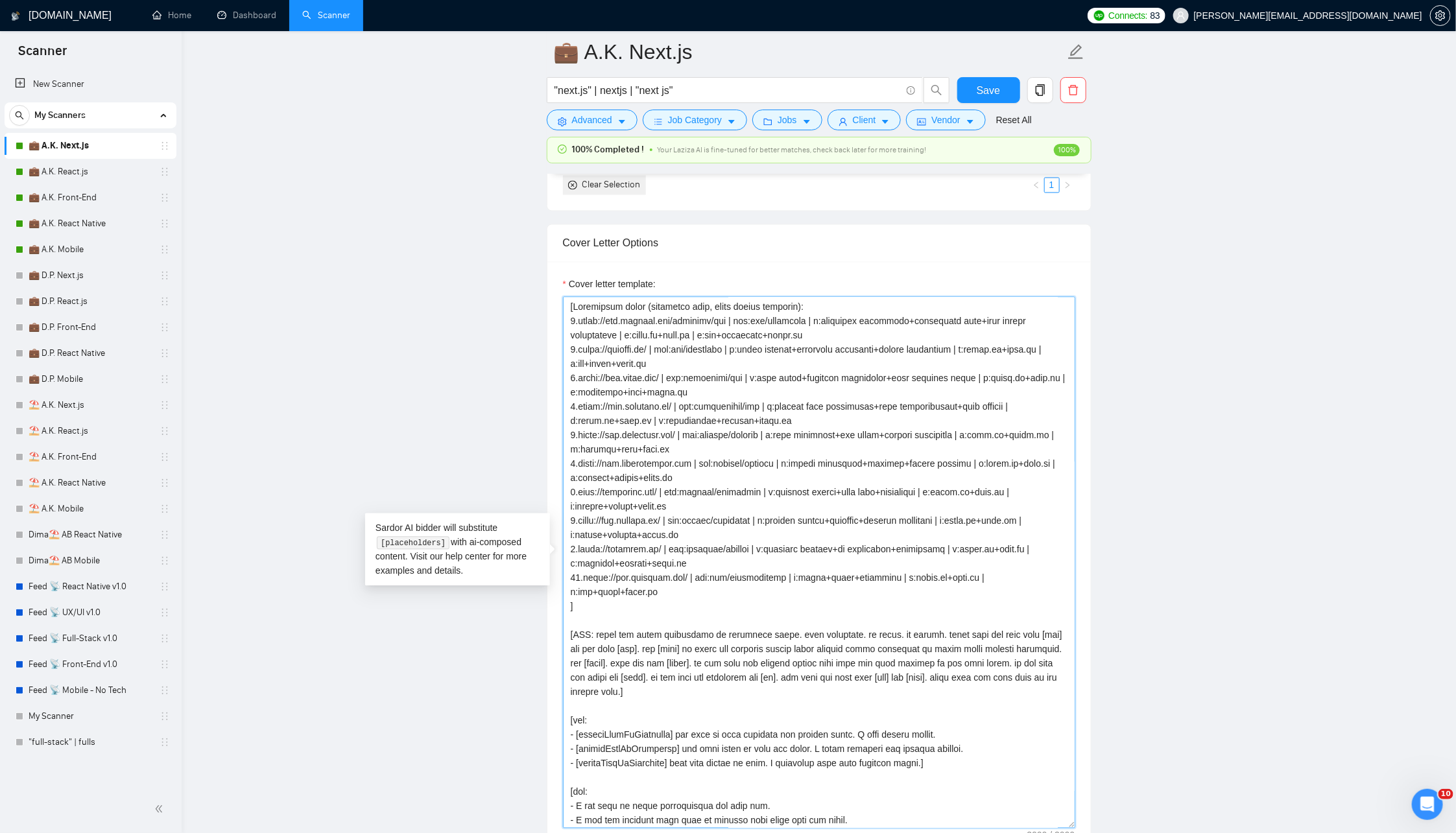
paste textarea "only, never output): 1.https://www.transax.com/products/crm | crm/analytics | r…"
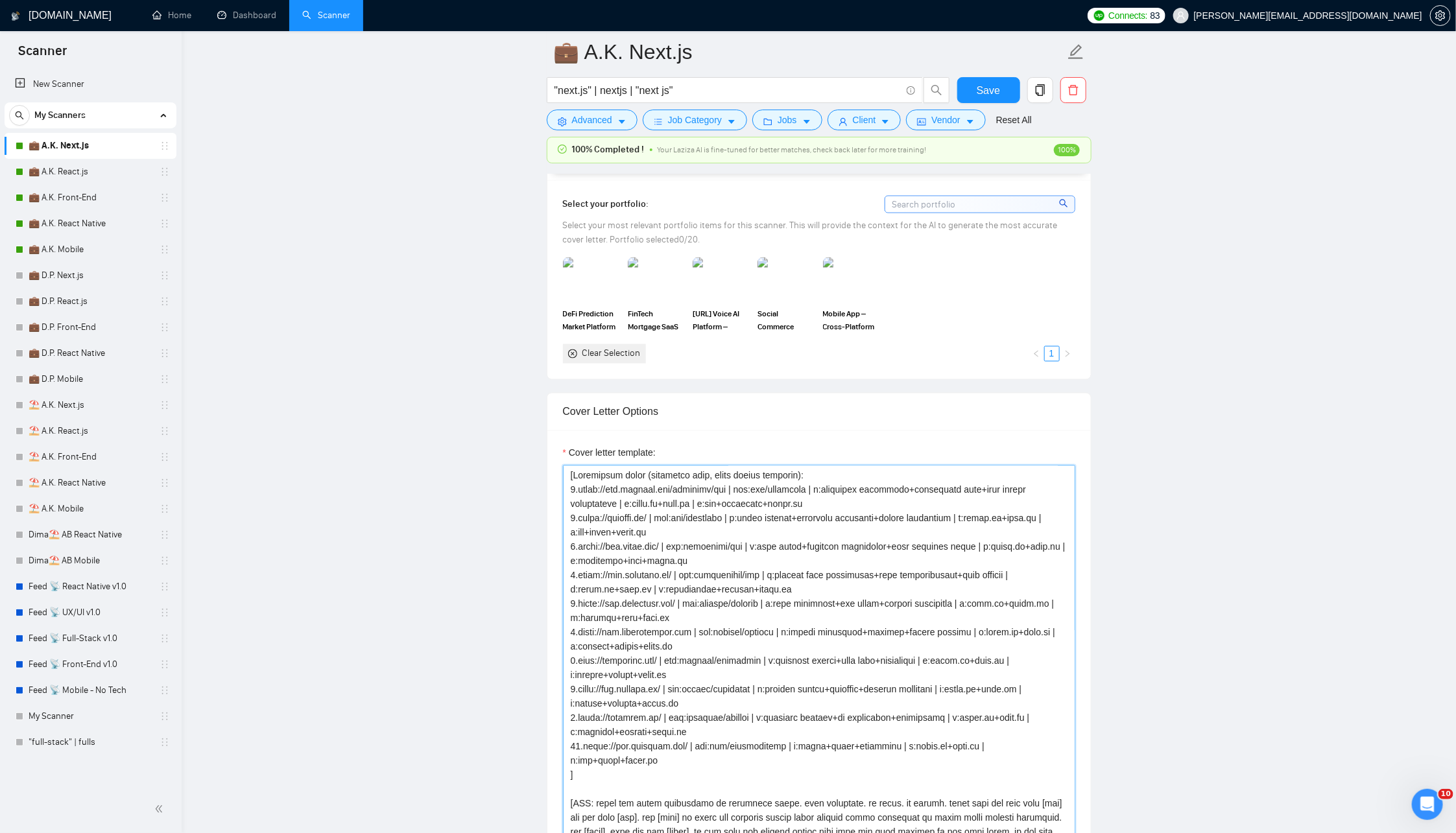
scroll to position [1145, 0]
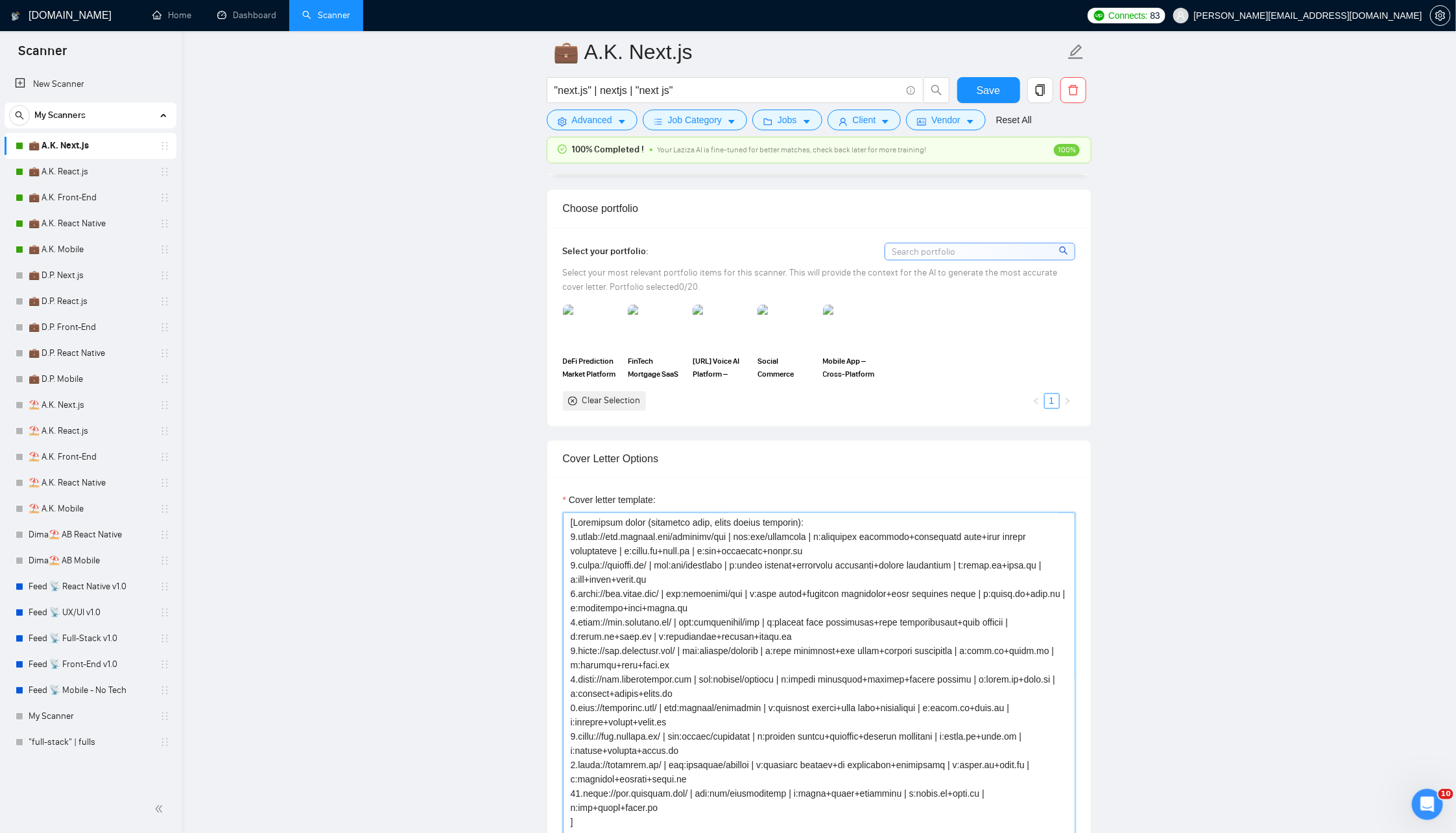
paste textarea "only, never output): 1.https://www.transax.com/products/crm | crm/analytics | r…"
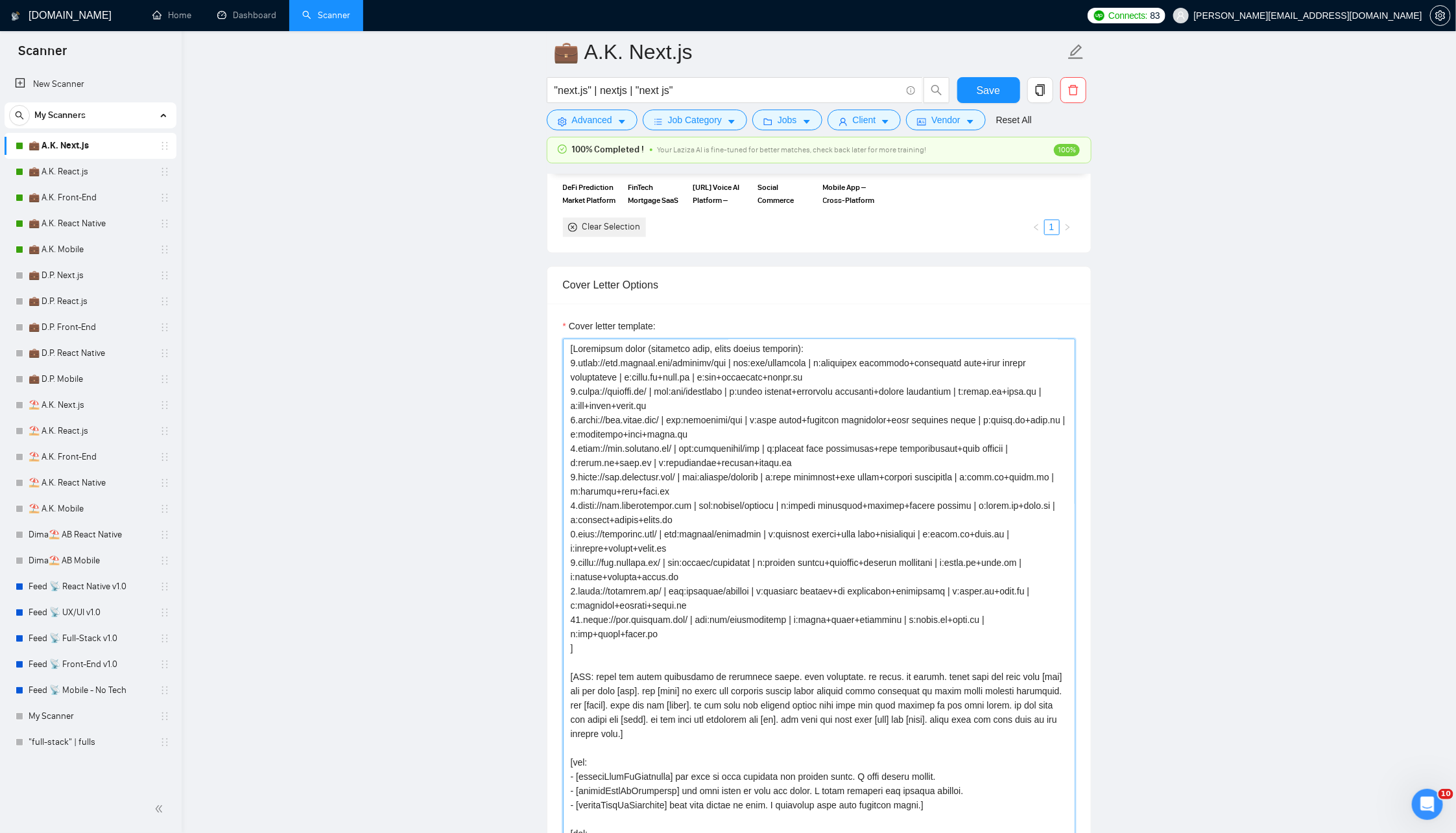
scroll to position [1299, 0]
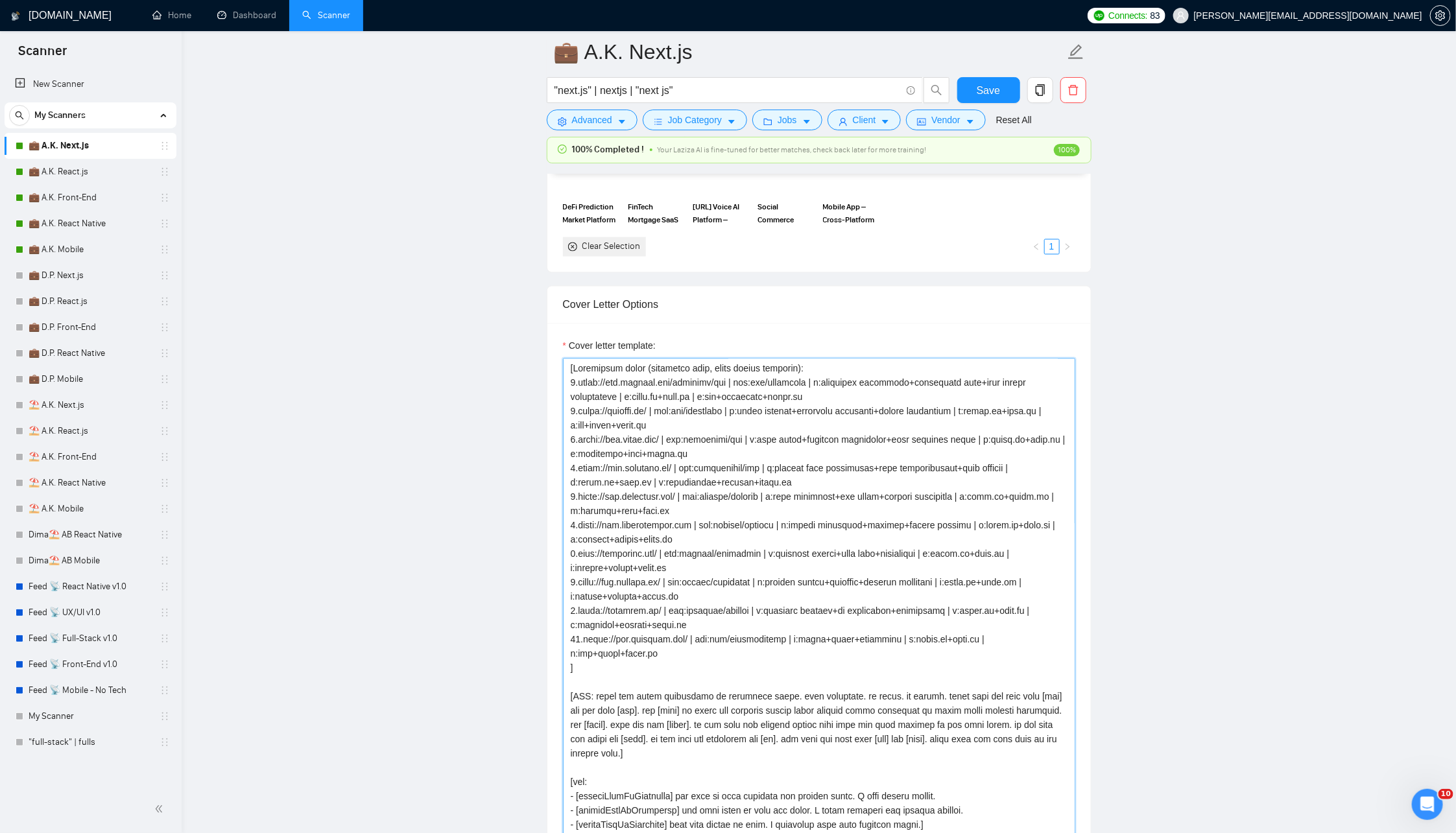
paste textarea "only, never output): 1.https://www.transax.com/products/crm | crm/analytics | r…"
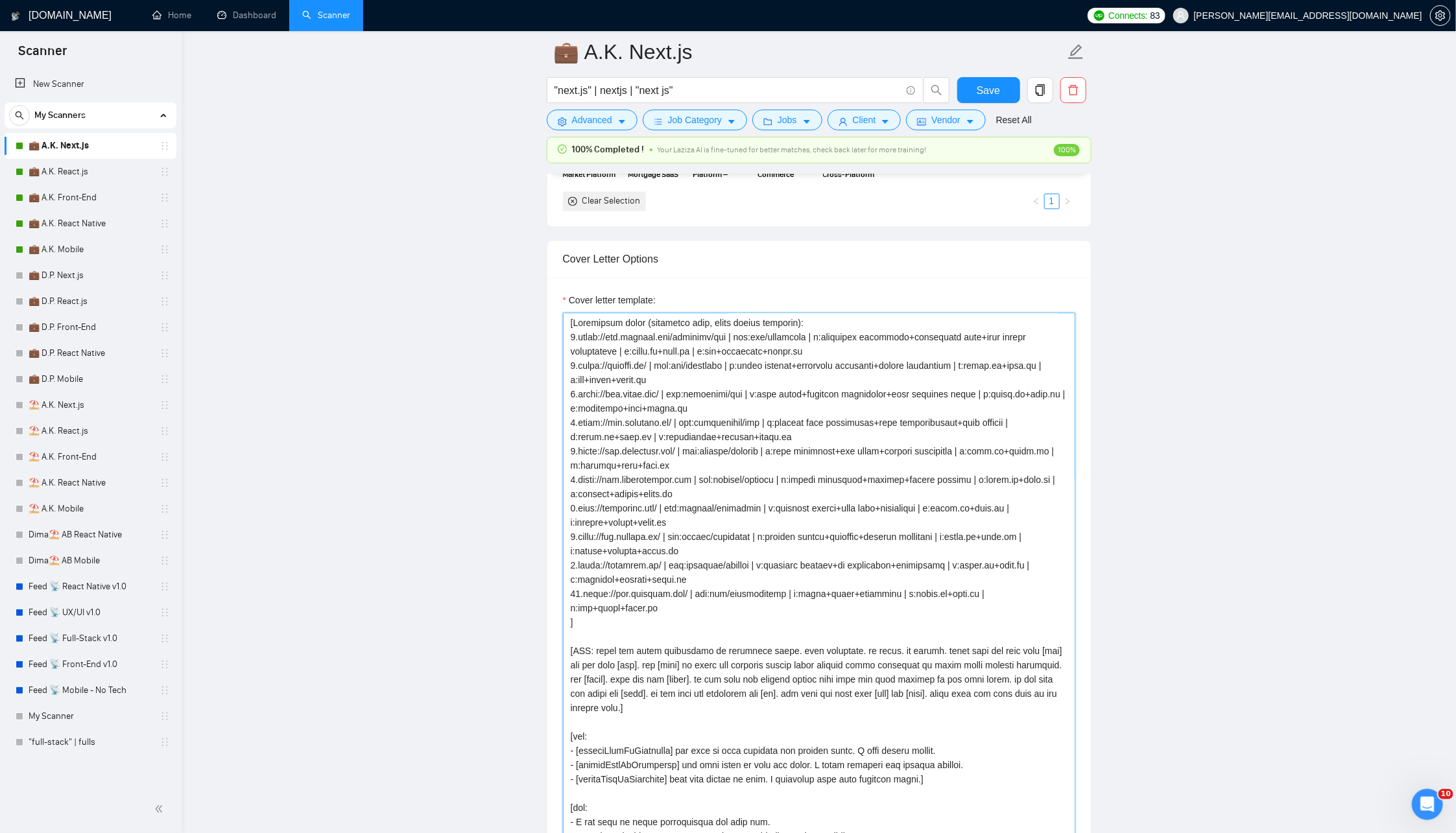
scroll to position [1290, 0]
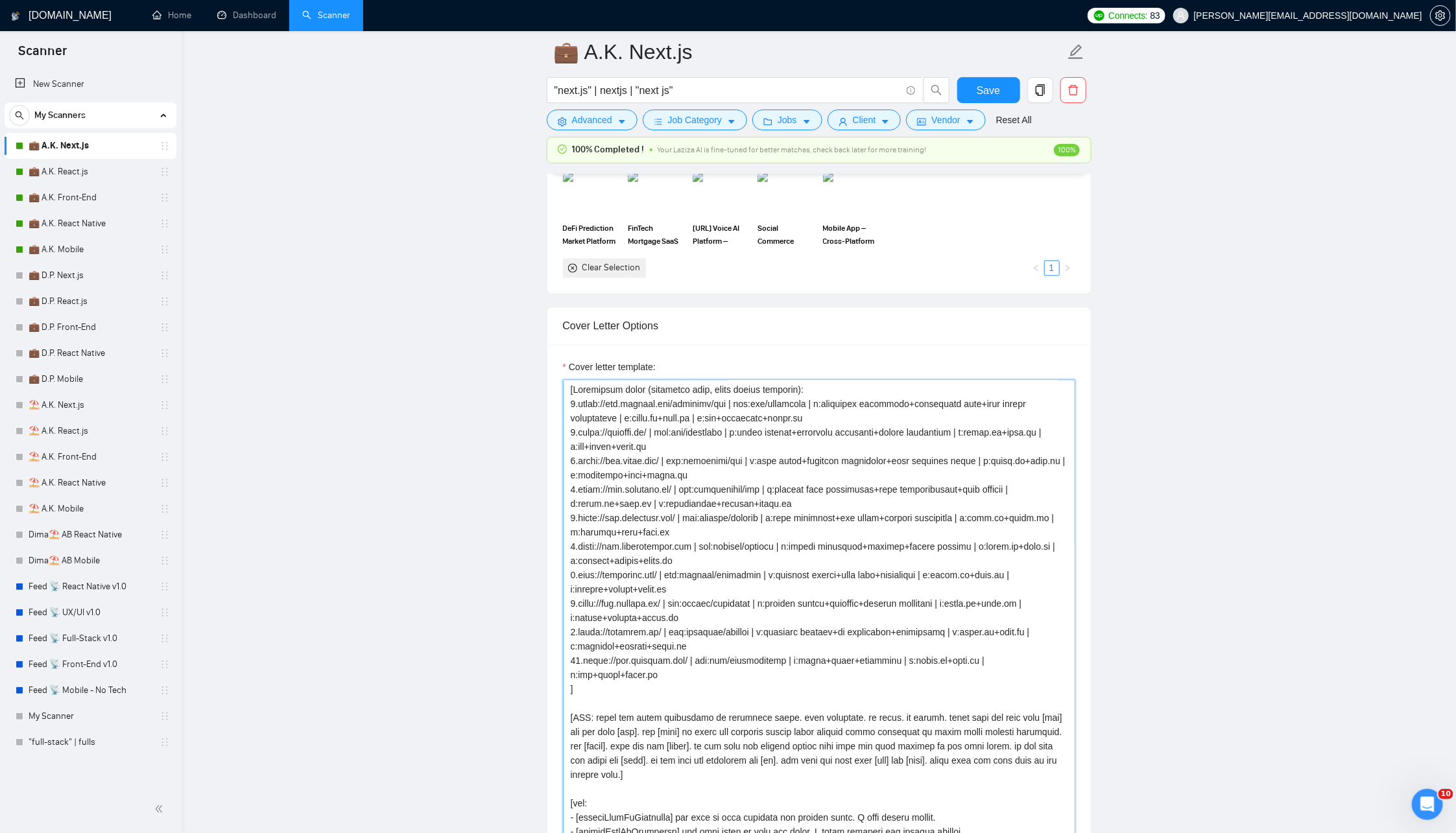
paste textarea "only, never output): 1.https://www.transax.com/products/crm | crm/analytics | r…"
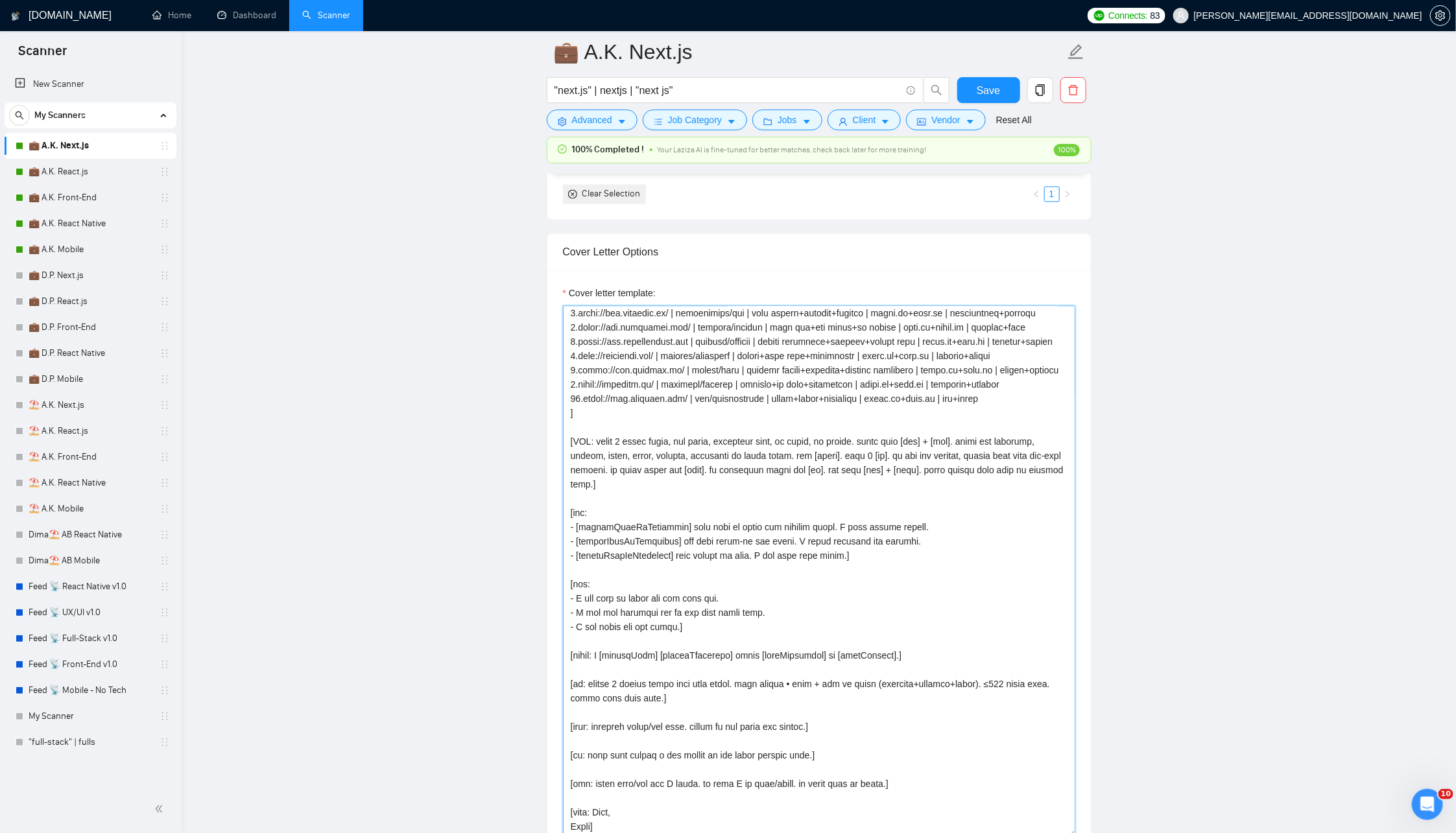
scroll to position [0, 0]
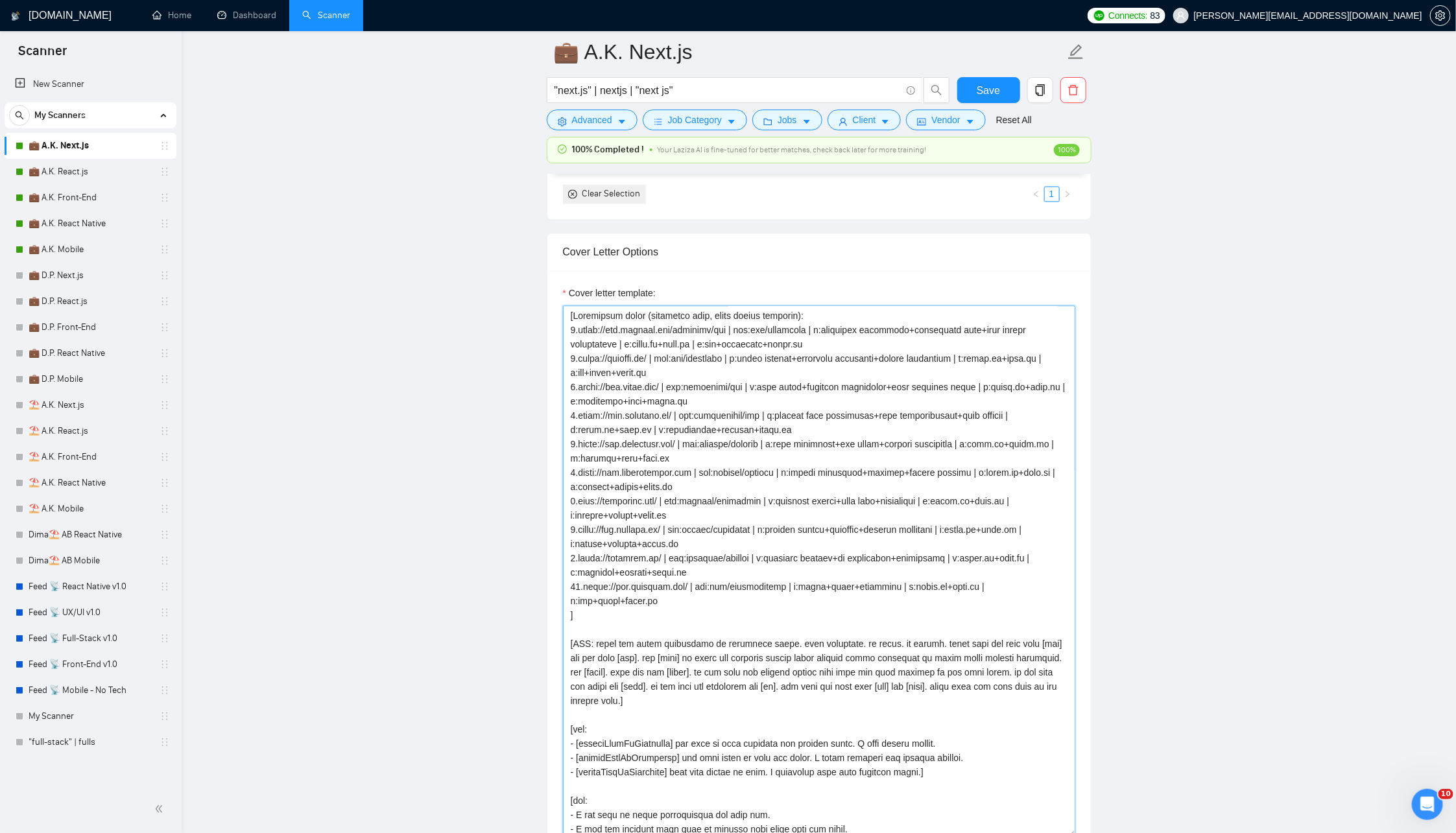
paste textarea "only, never output): 1.https://www.transax.com/products/crm | crm/analytics | r…"
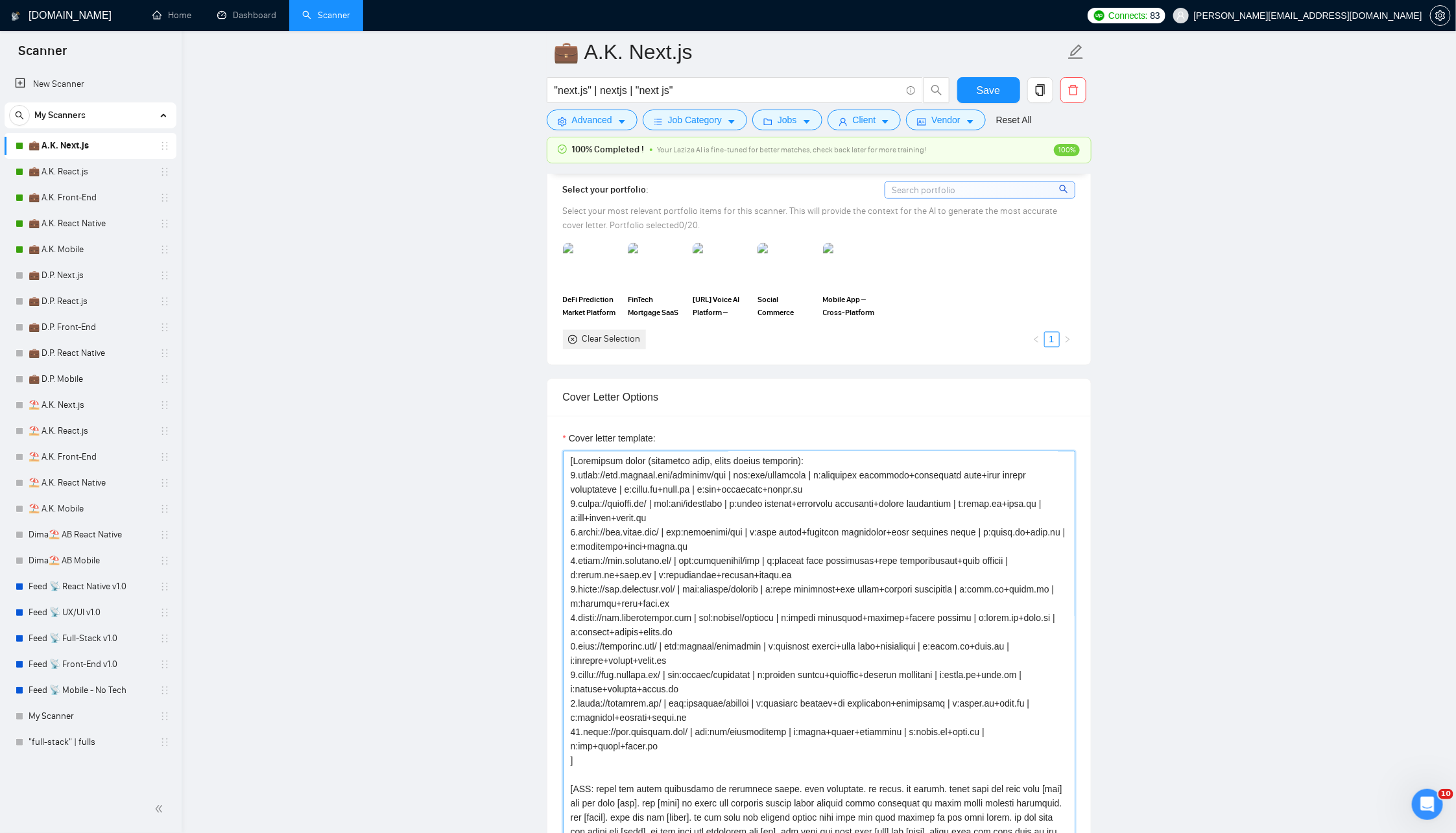
paste textarea "only, never output): 1.https://www.transax.com/products/crm | crm/analytics | r…"
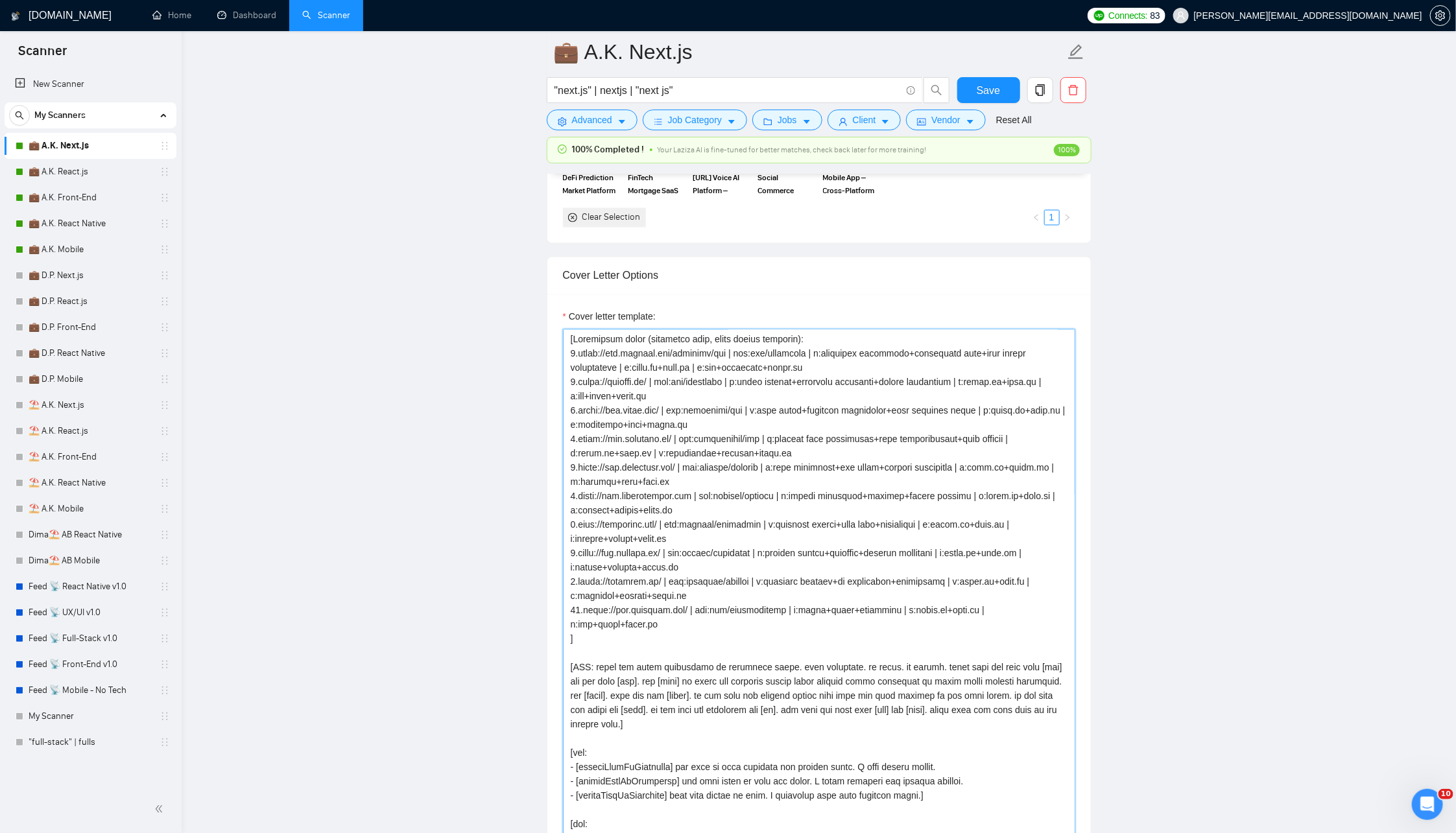
paste textarea "only, never output): 1.https://www.transax.com/products/crm | crm/analytics | r…"
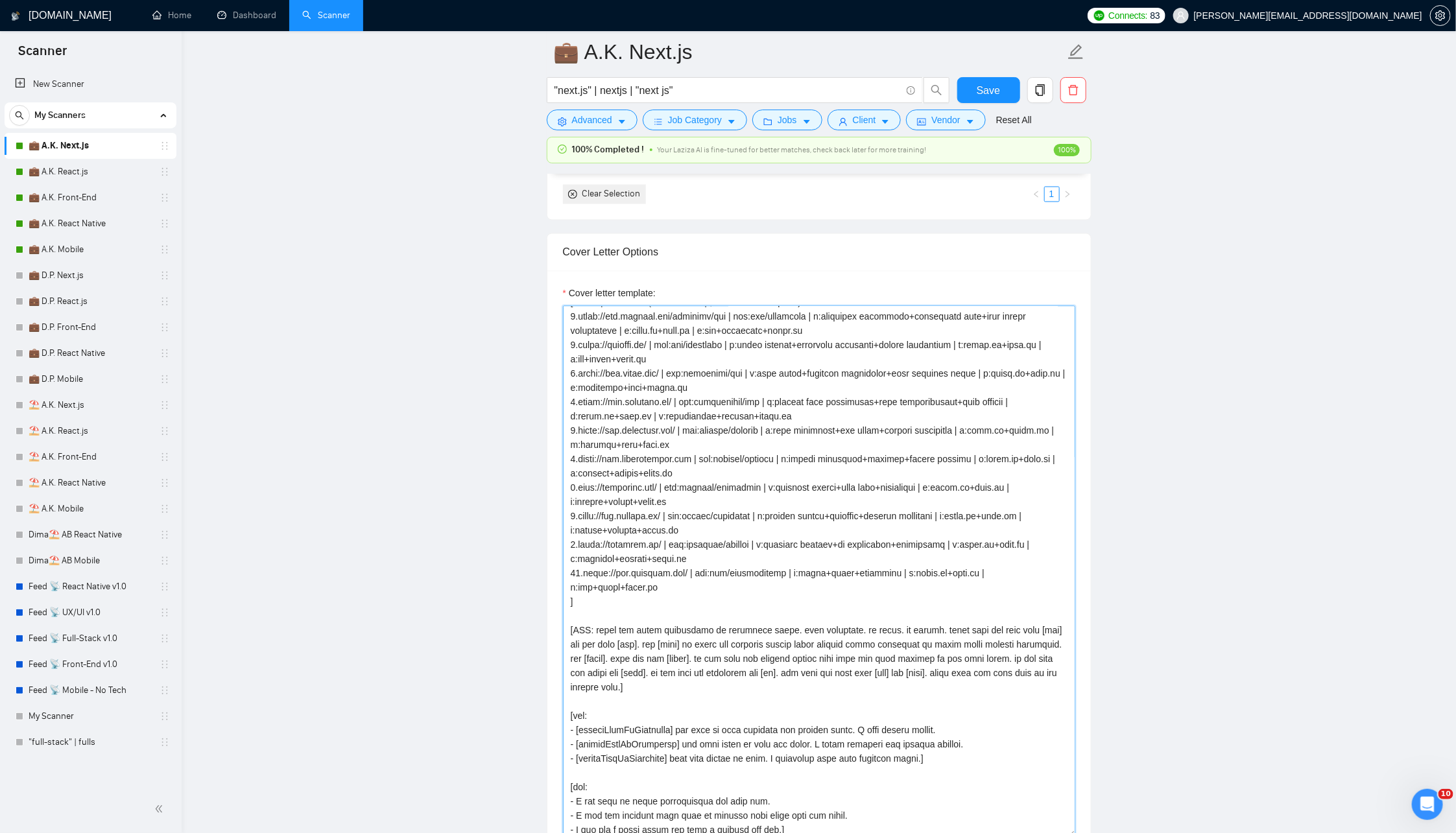
paste textarea "only, never output): 1.https://www.transax.com/products/crm | crm/analytics | r…"
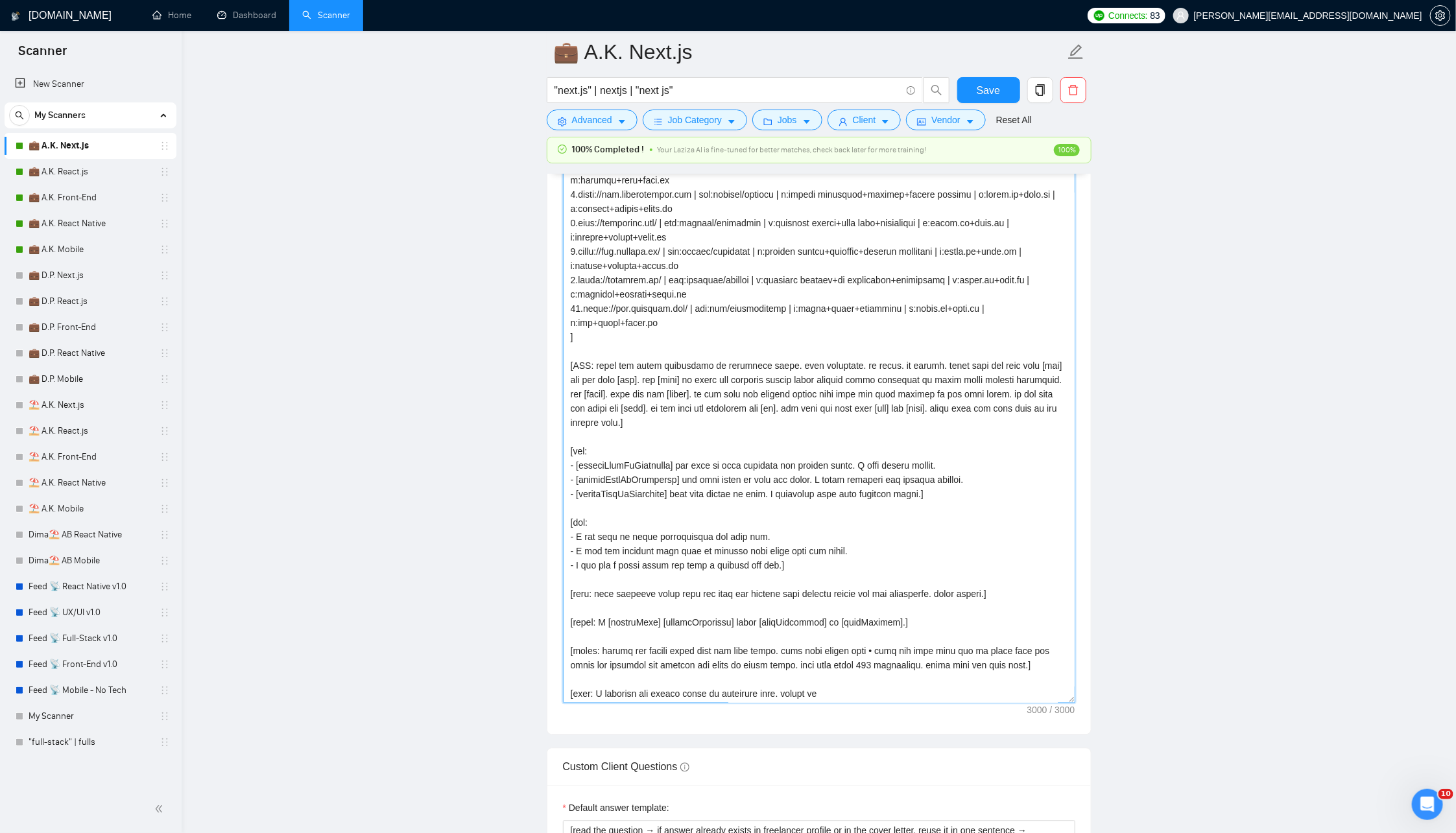
paste textarea "only, never output): 1.https://www.transax.com/products/crm | crm/analytics | r…"
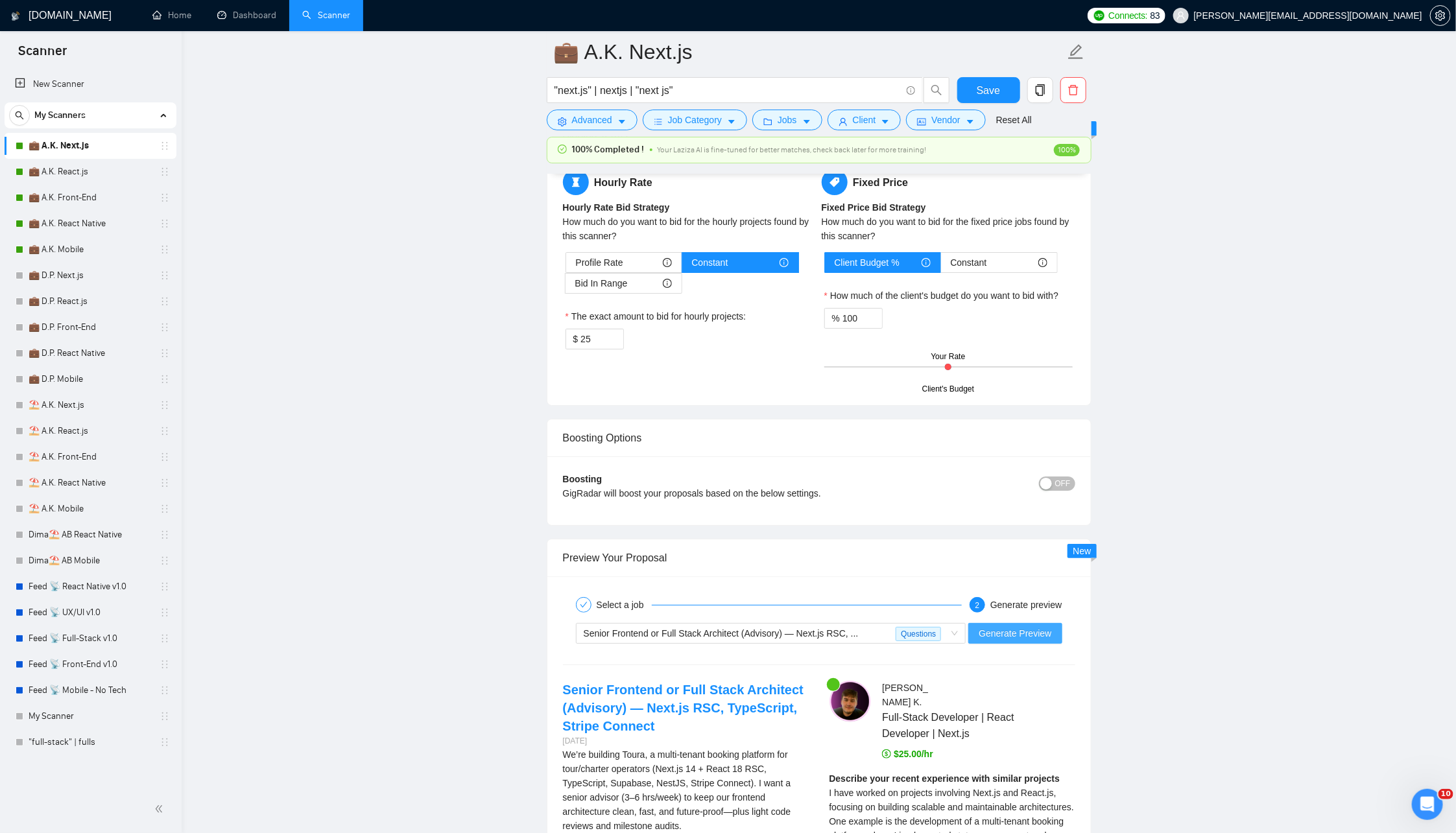
type textarea "[Successful cases (ref only, never output): 1.https://www.transax.com/products/…"
click at [1029, 627] on span "Generate Preview" at bounding box center [1015, 634] width 72 height 14
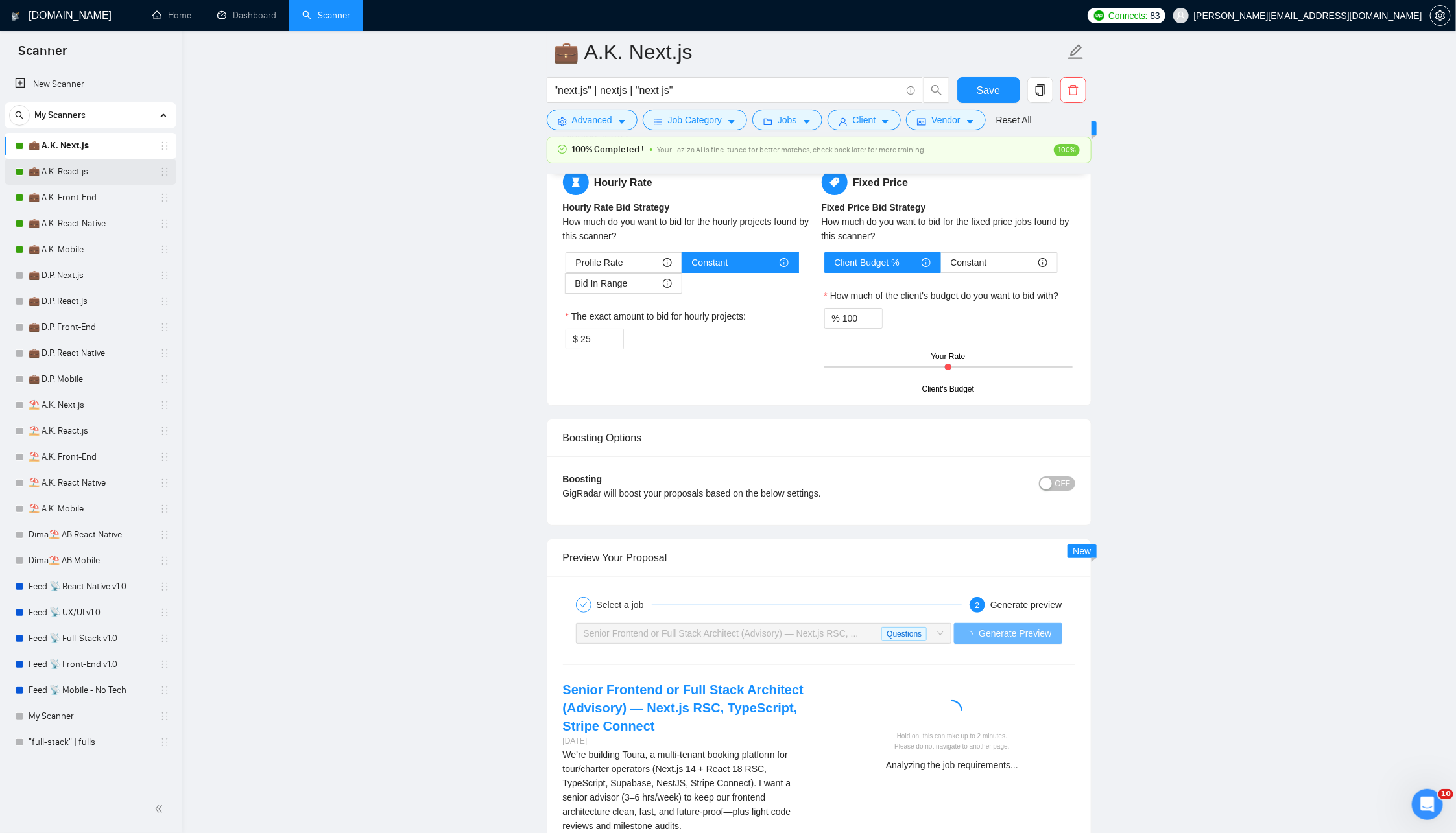
click at [91, 176] on link "💼 A.K. React.js" at bounding box center [91, 171] width 123 height 26
click at [84, 209] on link "💼 A.K. Front-End" at bounding box center [91, 197] width 123 height 26
click at [94, 217] on link "💼 A.K. React Native" at bounding box center [91, 224] width 123 height 26
click at [87, 248] on link "💼 A.K. Mobile" at bounding box center [91, 249] width 123 height 26
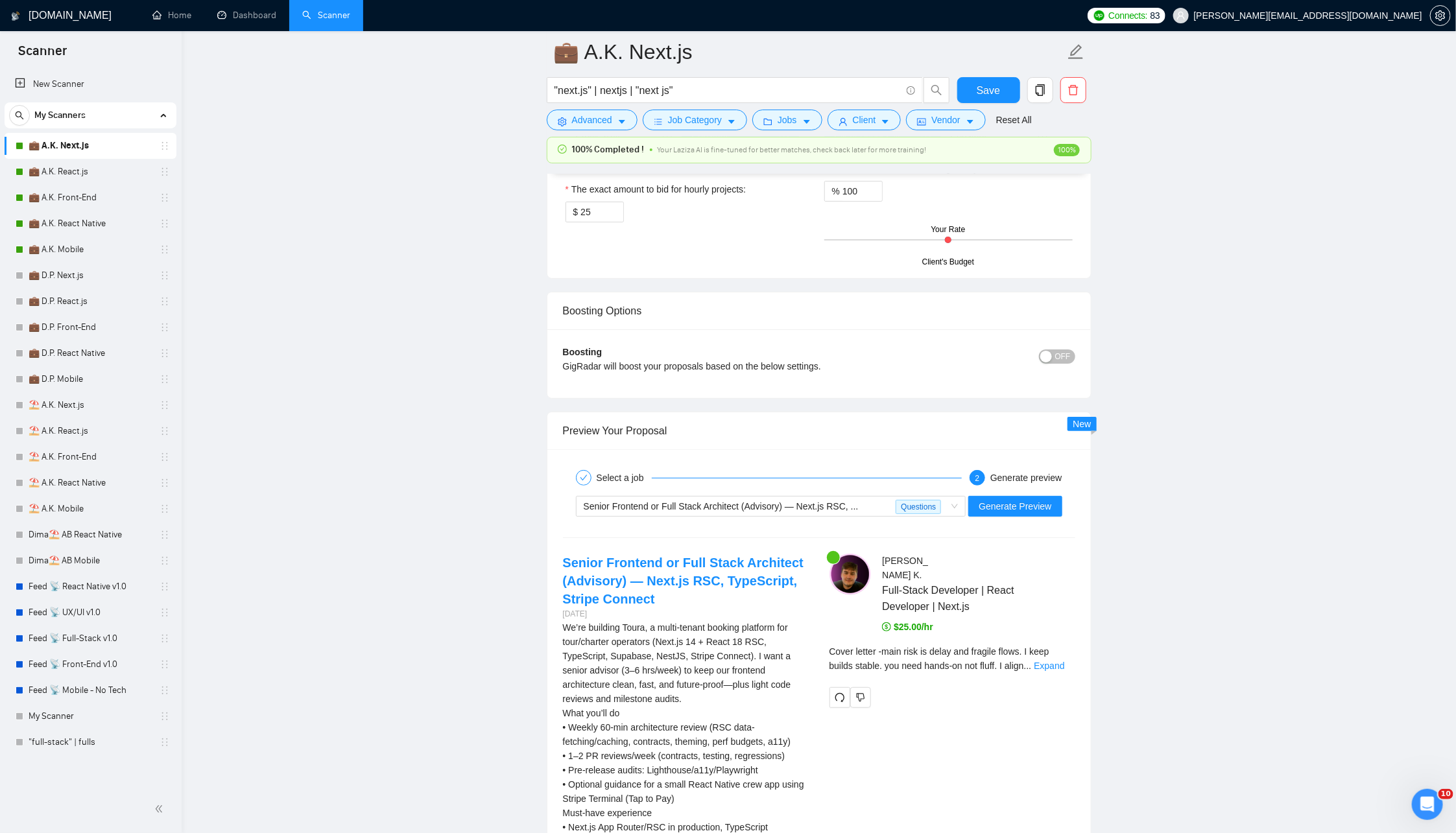
scroll to position [2891, 0]
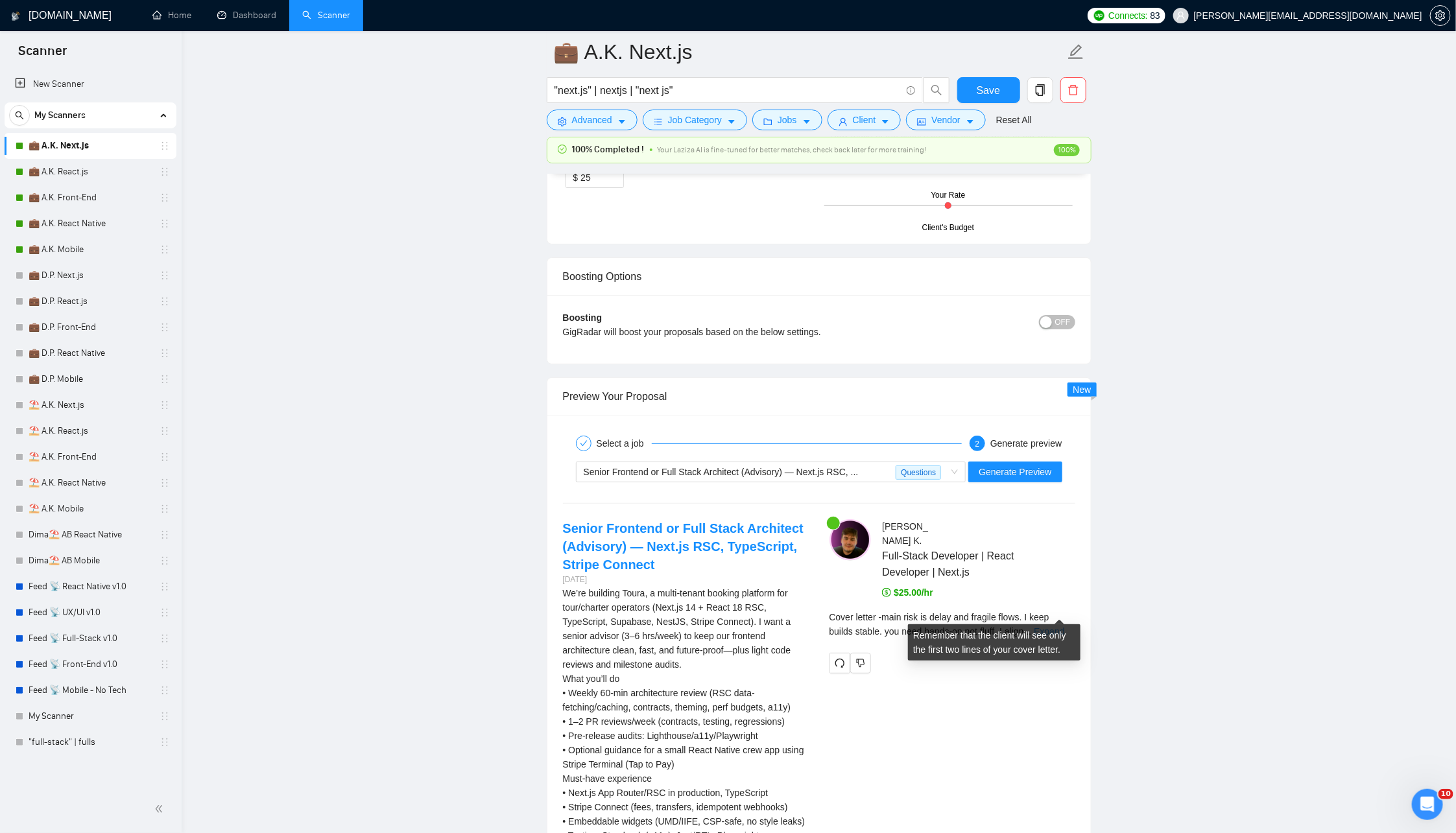
click at [1056, 627] on link "Expand" at bounding box center [1049, 631] width 31 height 10
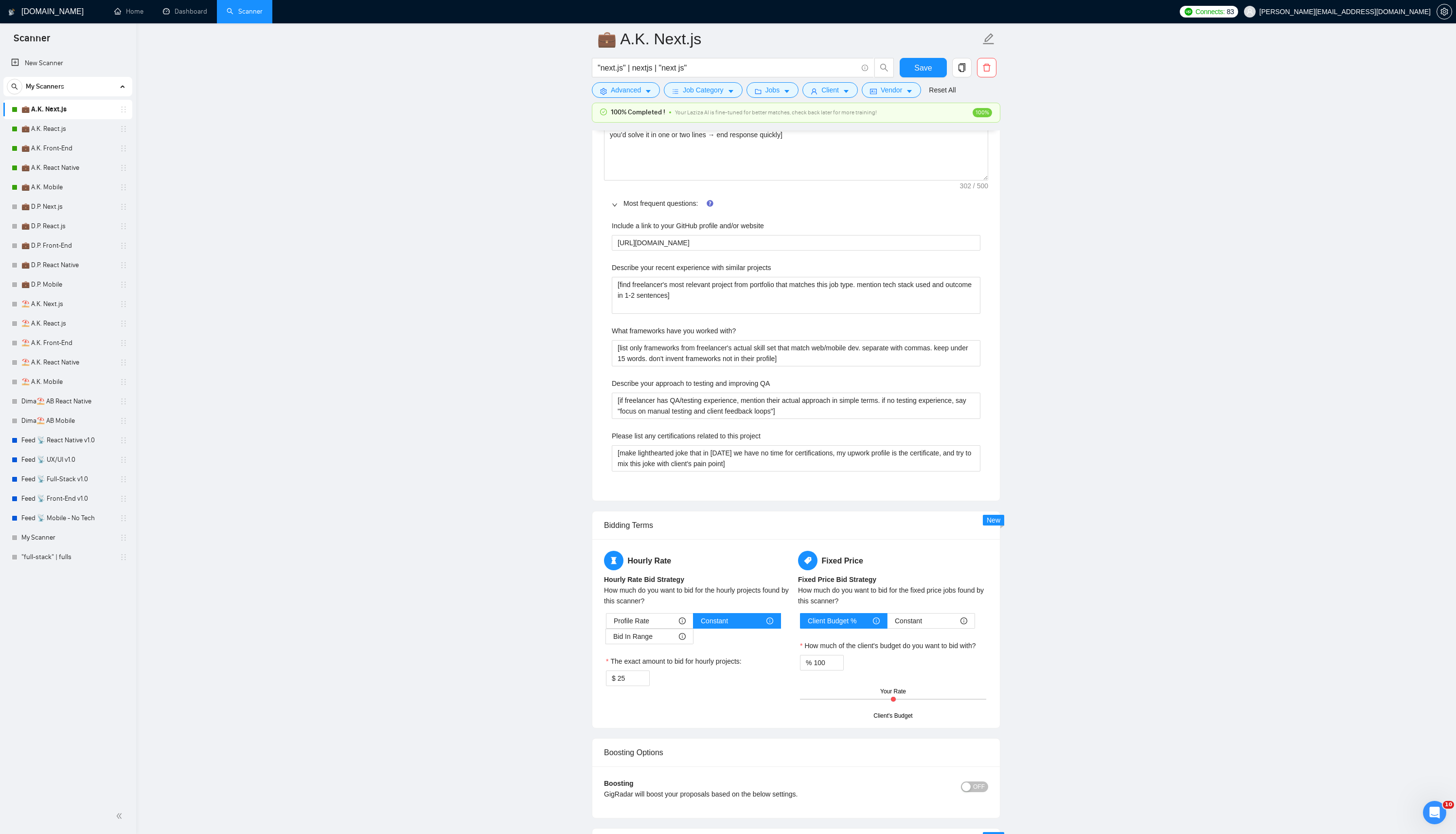
scroll to position [1505, 0]
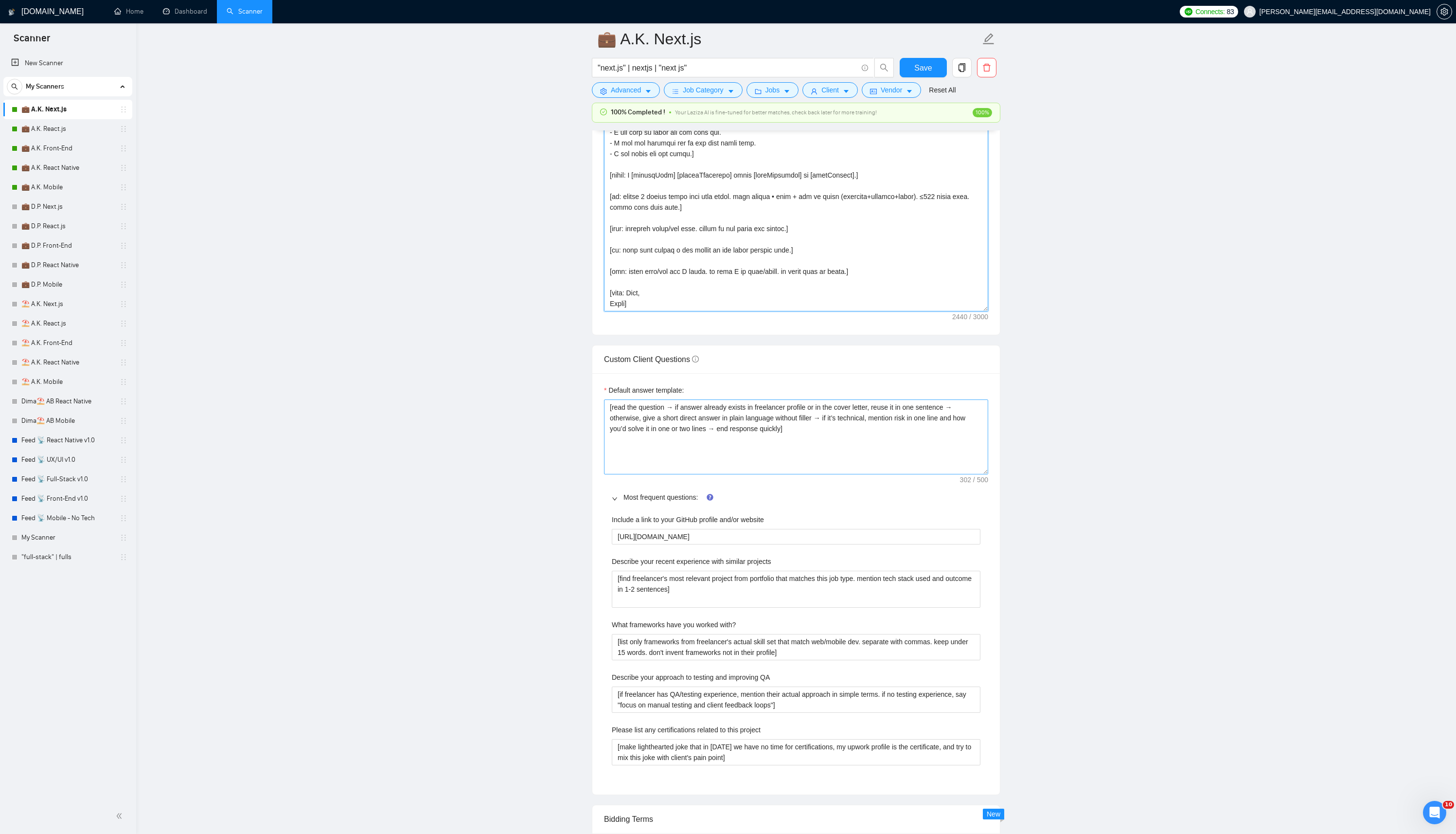
click at [827, 238] on textarea "Cover letter template:" at bounding box center [796, 111] width 384 height 399
paste textarea "erence only, never output directly): 1.https://www.transax.com/products/crm | i…"
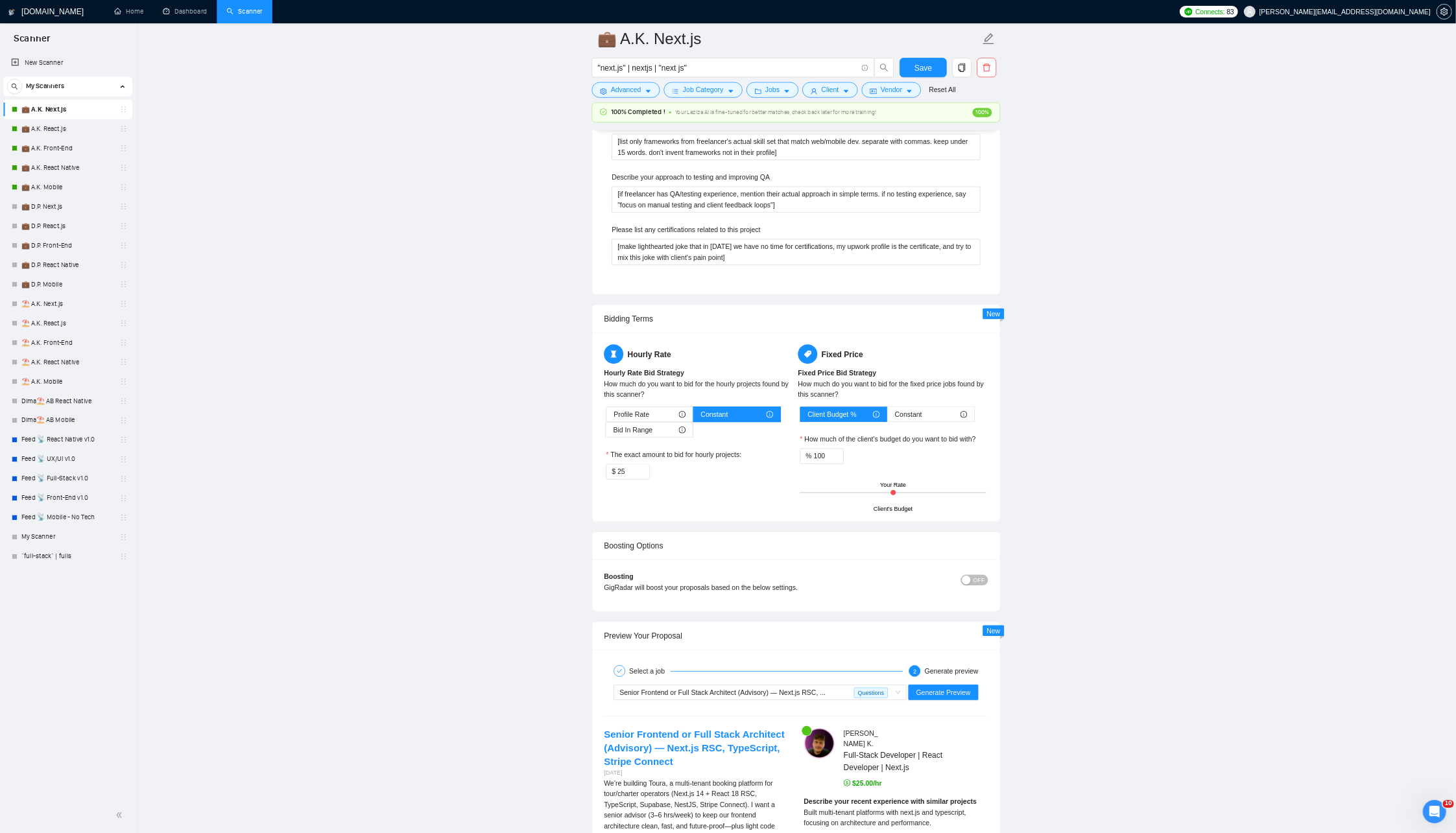
scroll to position [2679, 0]
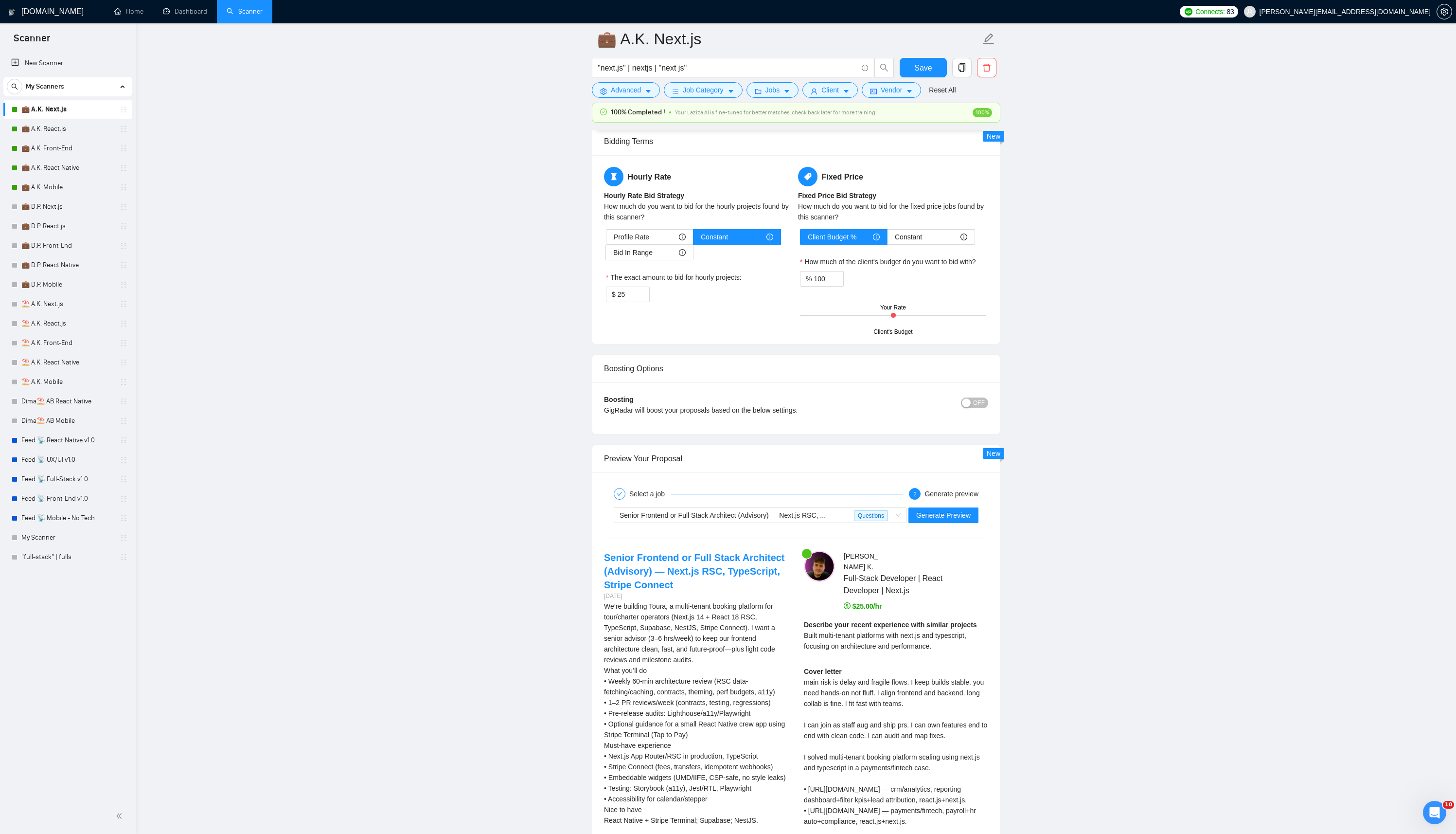
type textarea "[Successful cases (reference only, never output directly): 1.https://www.transa…"
click at [909, 520] on div "Select a job 2 Generate preview Senior Frontend or Full Stack Architect (Adviso…" at bounding box center [796, 727] width 407 height 509
click at [909, 520] on span "Generate Preview" at bounding box center [943, 515] width 54 height 11
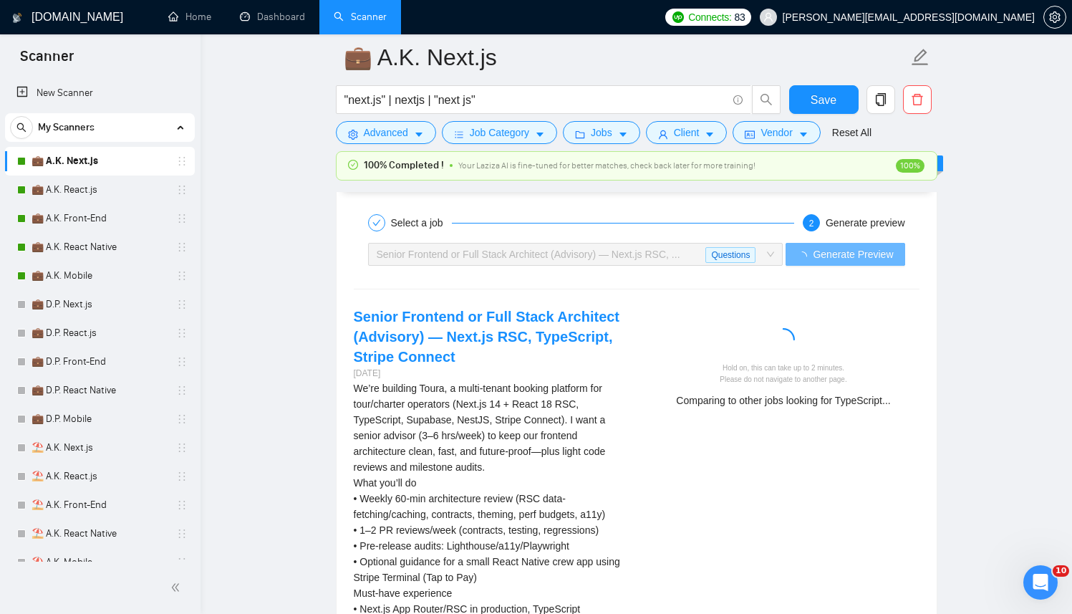
scroll to position [3420, 0]
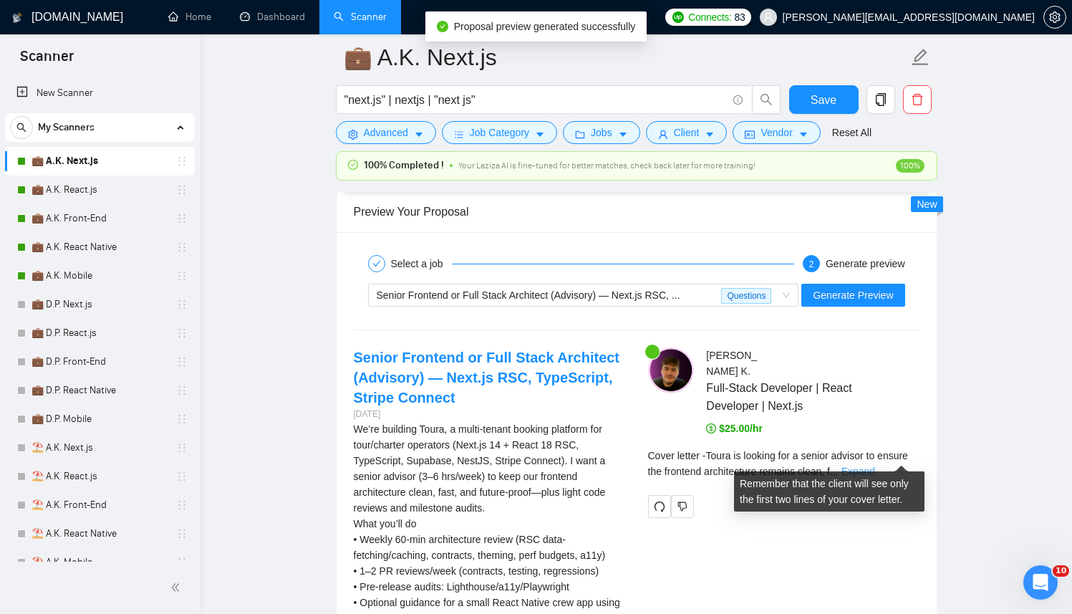
click at [875, 466] on link "Expand" at bounding box center [859, 471] width 34 height 11
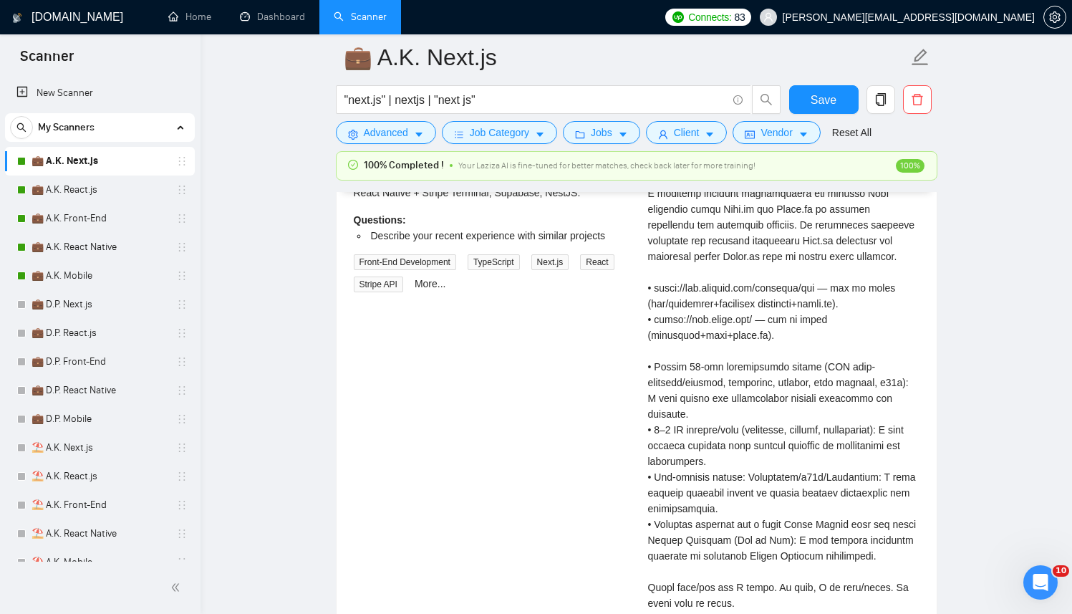
scroll to position [3970, 0]
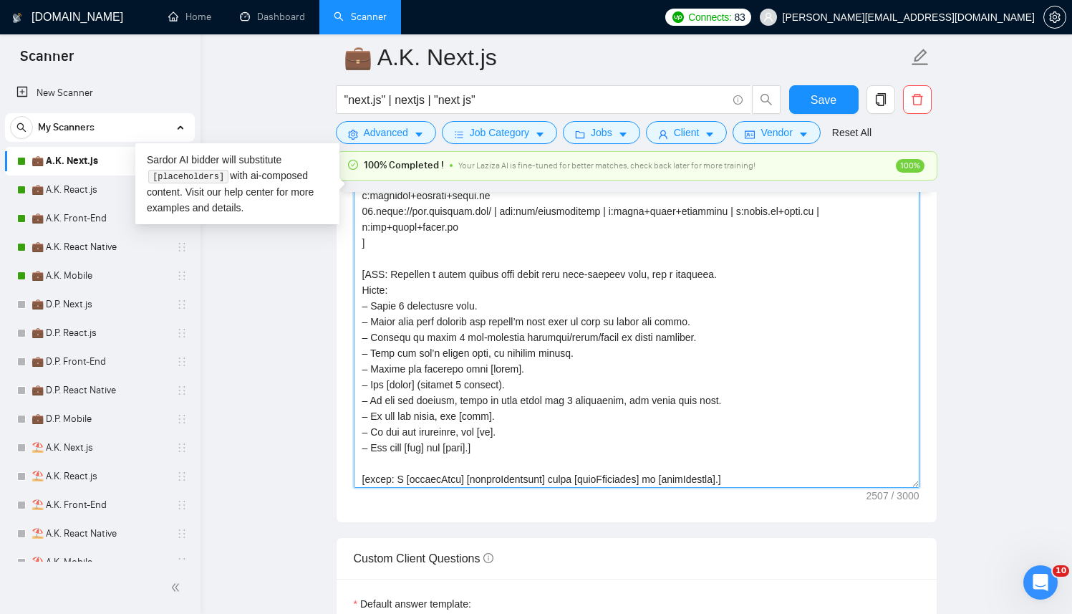
click at [653, 357] on textarea "Cover letter template:" at bounding box center [637, 193] width 566 height 587
paste textarea "INSTRUCTIONS: – Write 2 paragraphs in developer voice. Tech names lowercase. No…"
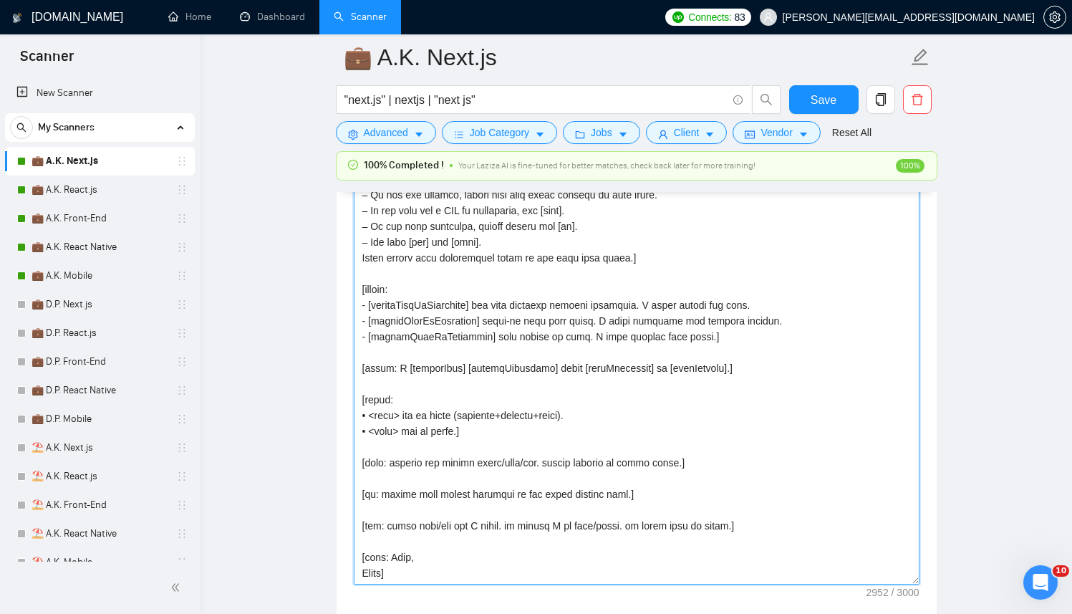
scroll to position [0, 0]
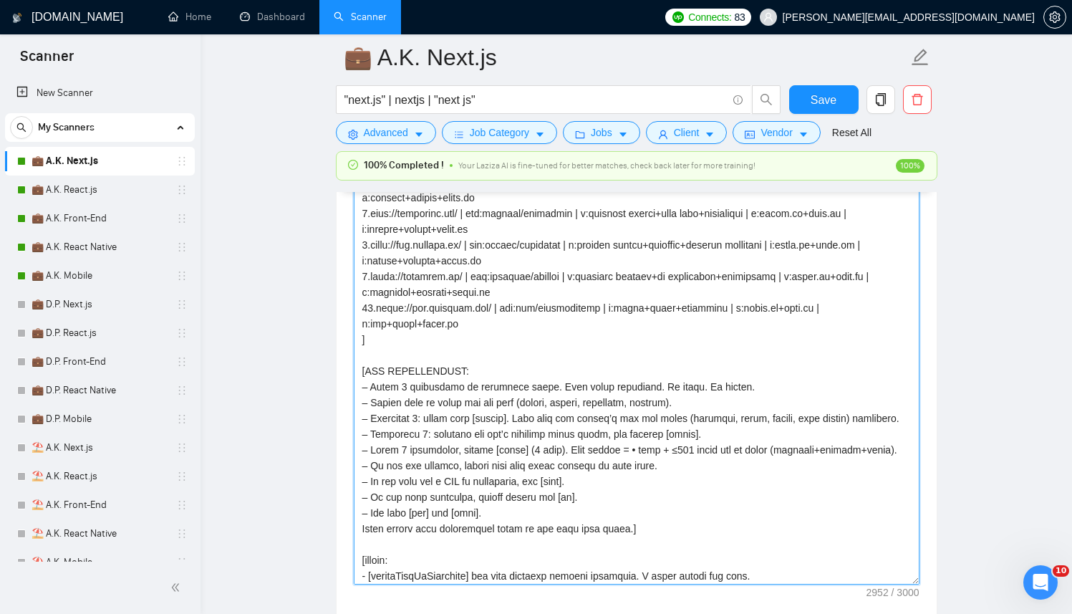
click at [653, 357] on textarea "Cover letter template:" at bounding box center [637, 290] width 566 height 587
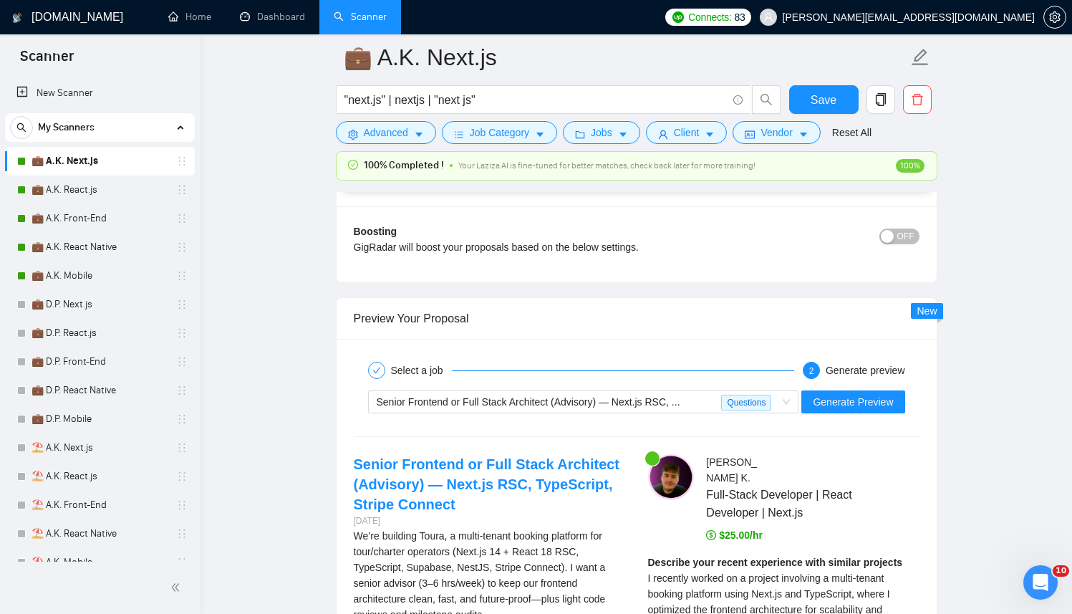
scroll to position [3306, 0]
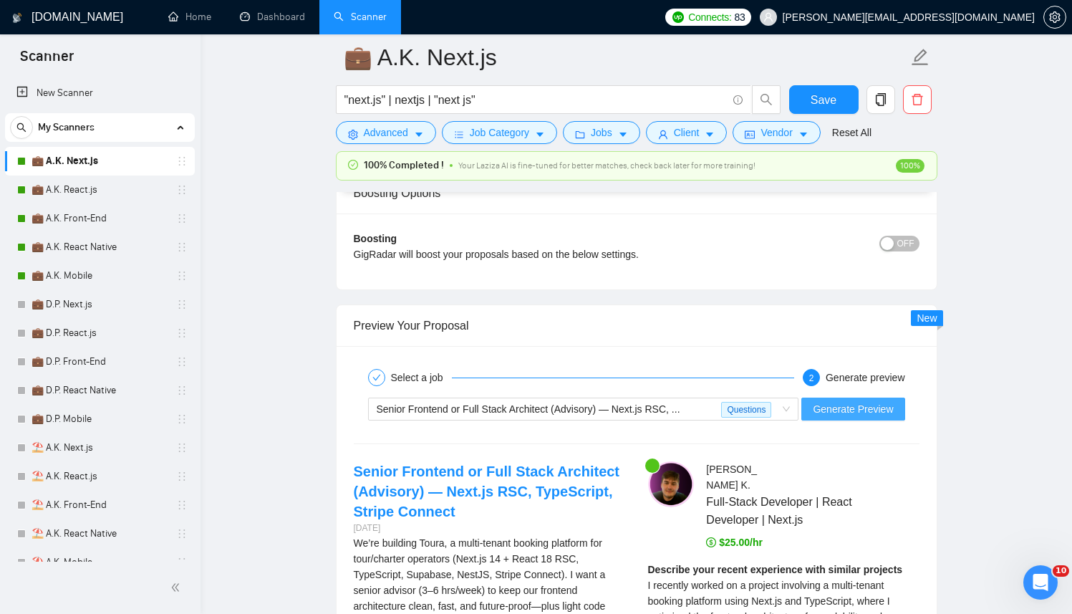
type textarea "[Successful cases (reference only, never output directly): 1.https://www.transa…"
click at [842, 402] on span "Generate Preview" at bounding box center [853, 409] width 80 height 16
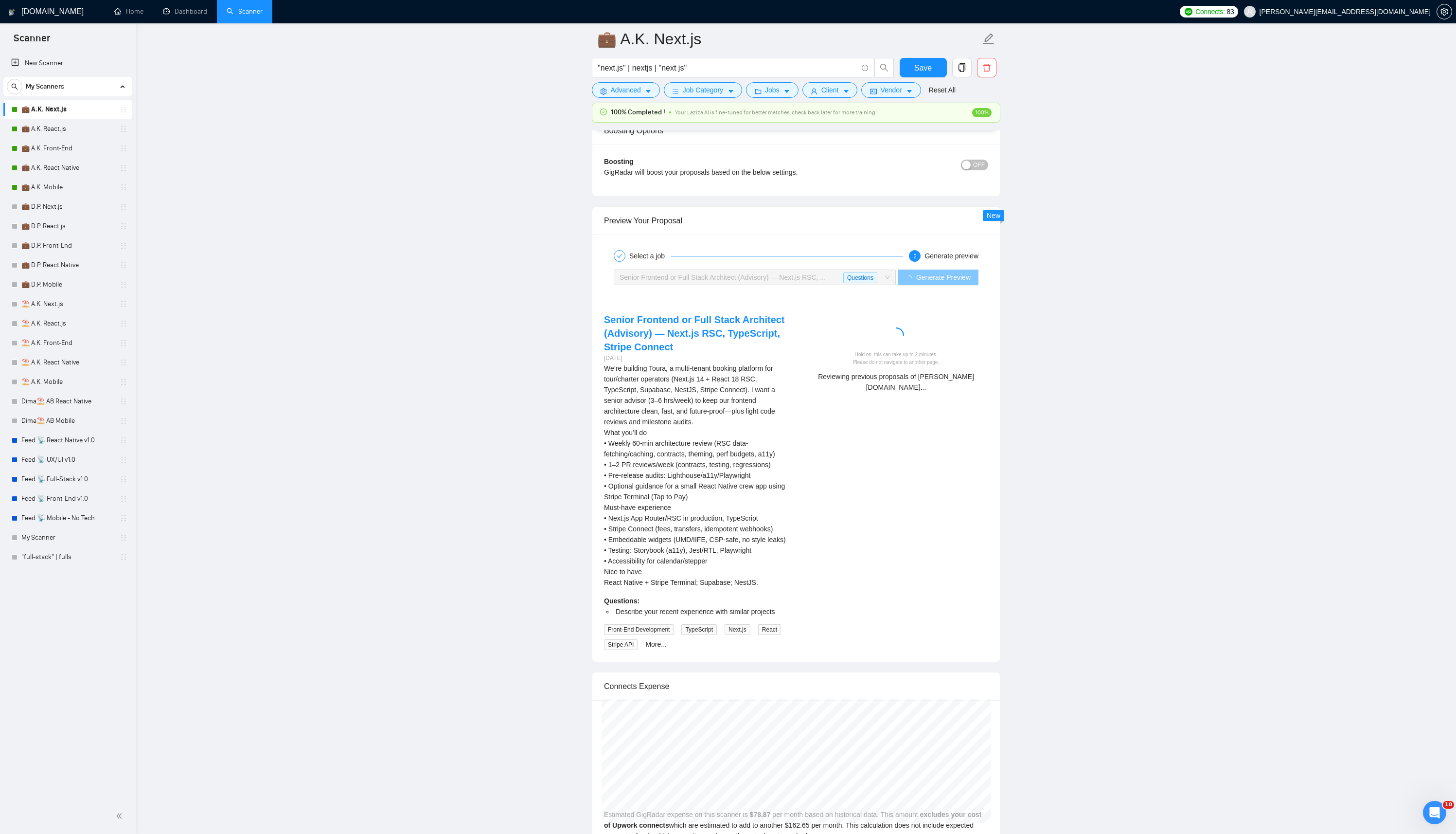
scroll to position [2252, 0]
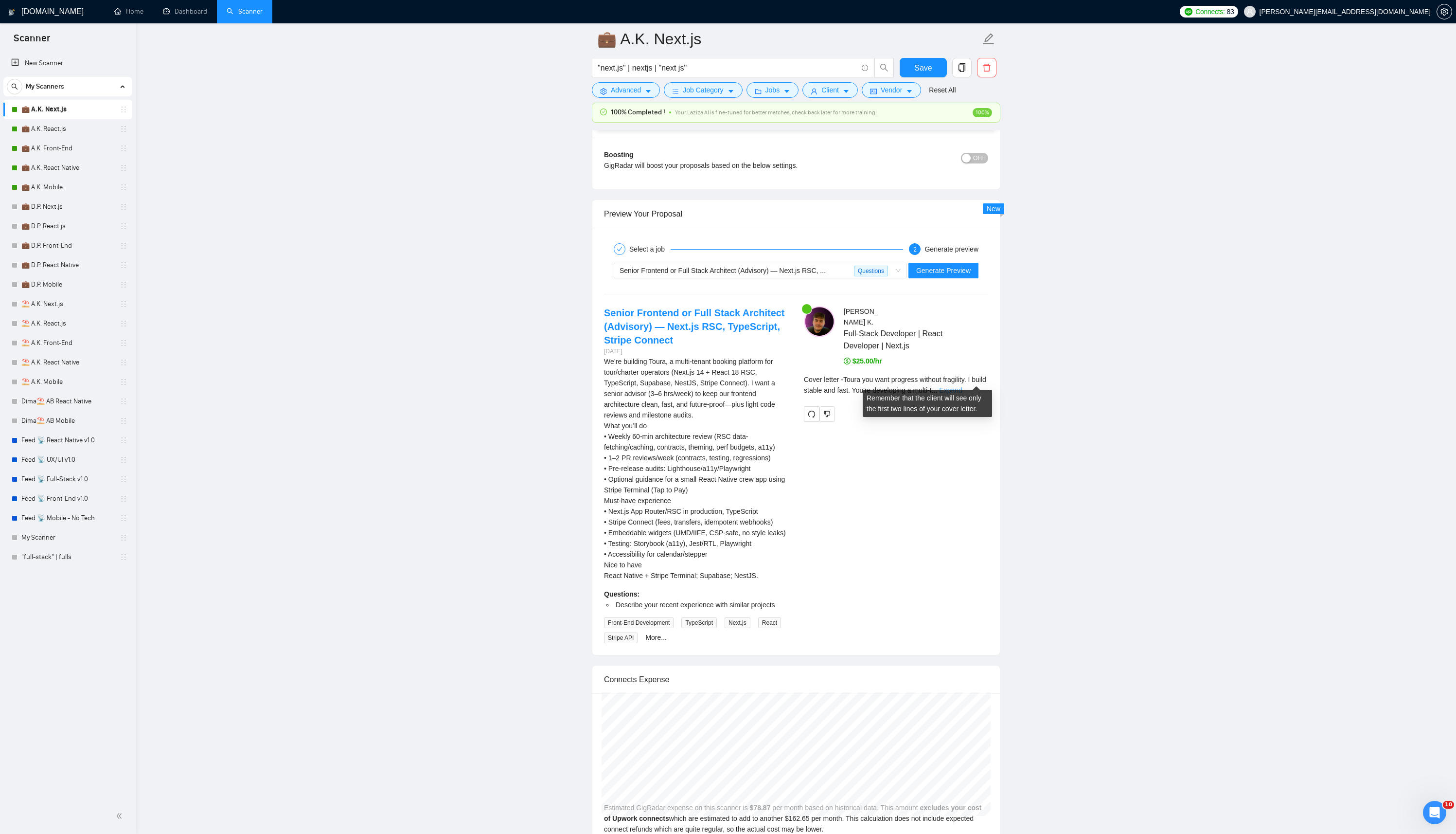
click at [909, 386] on link "Expand" at bounding box center [950, 390] width 23 height 7
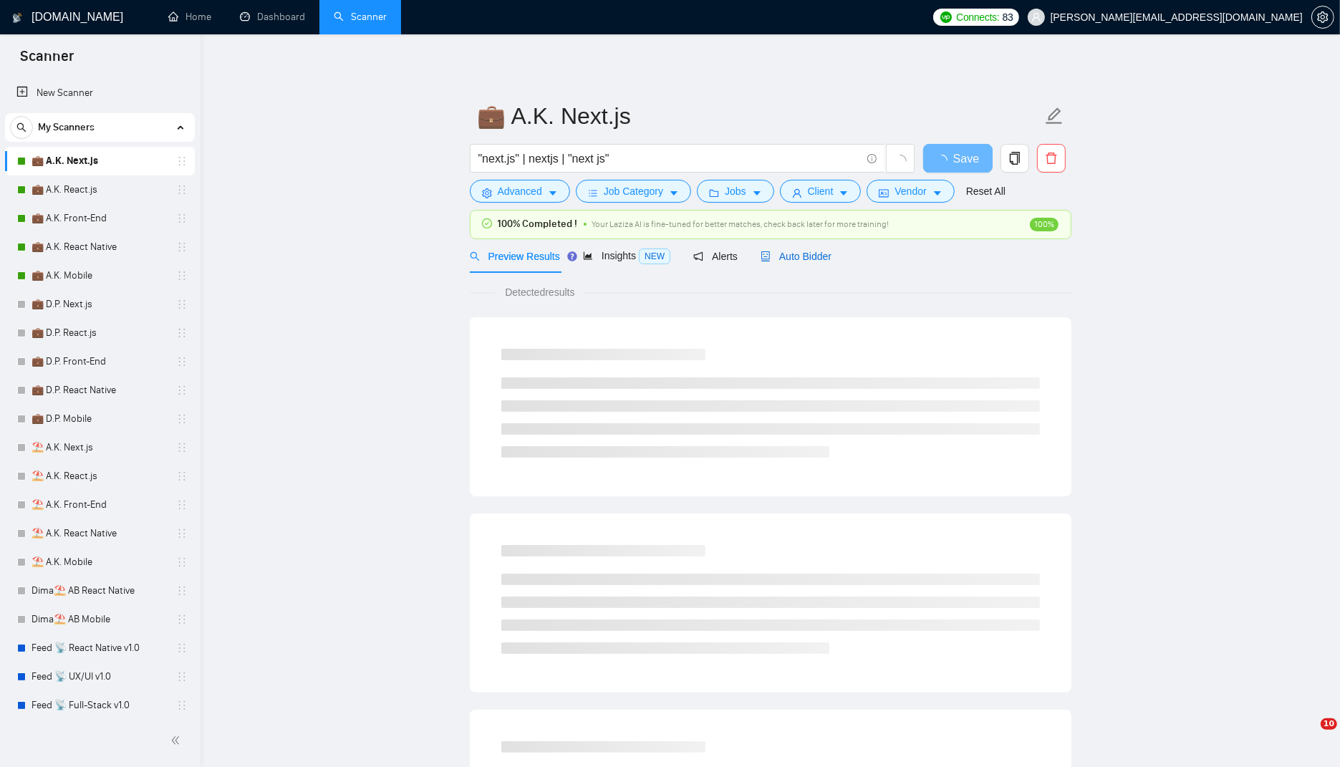
click at [816, 251] on span "Auto Bidder" at bounding box center [796, 256] width 71 height 11
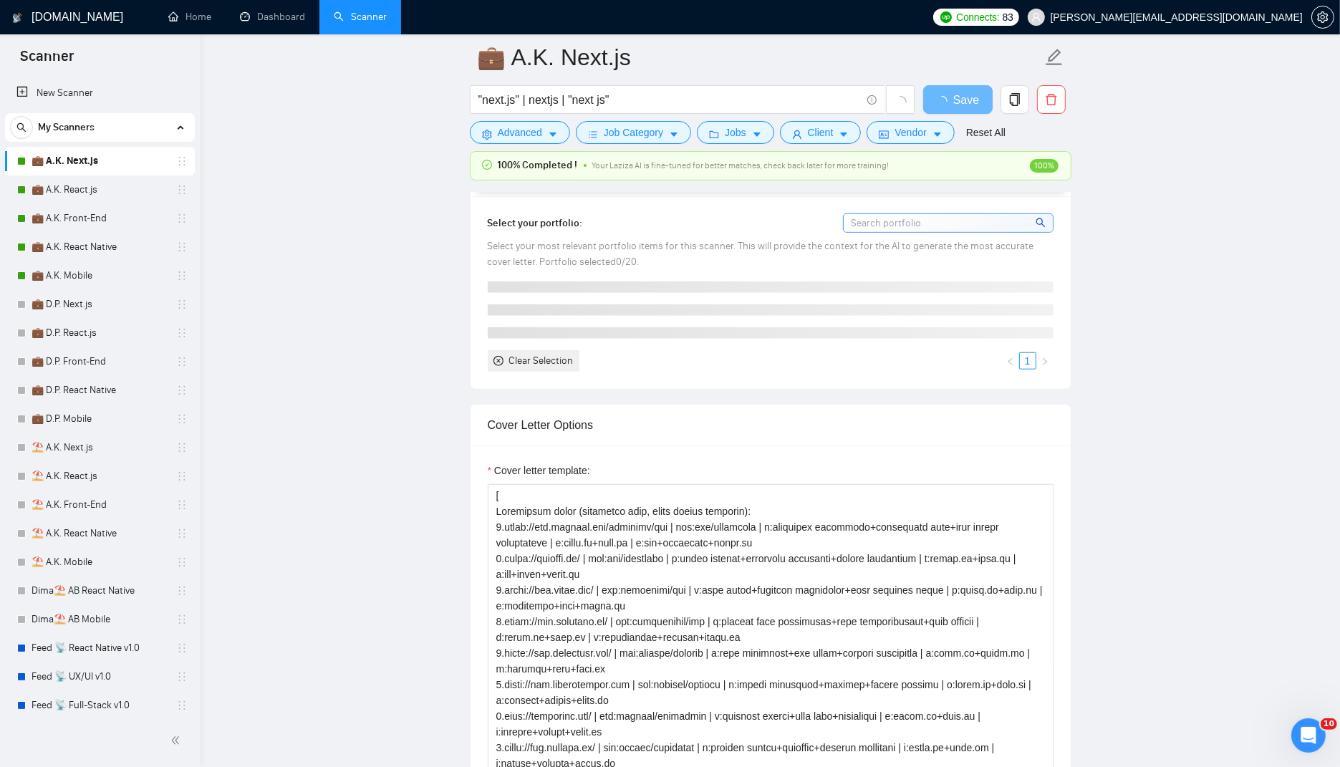
scroll to position [1253, 0]
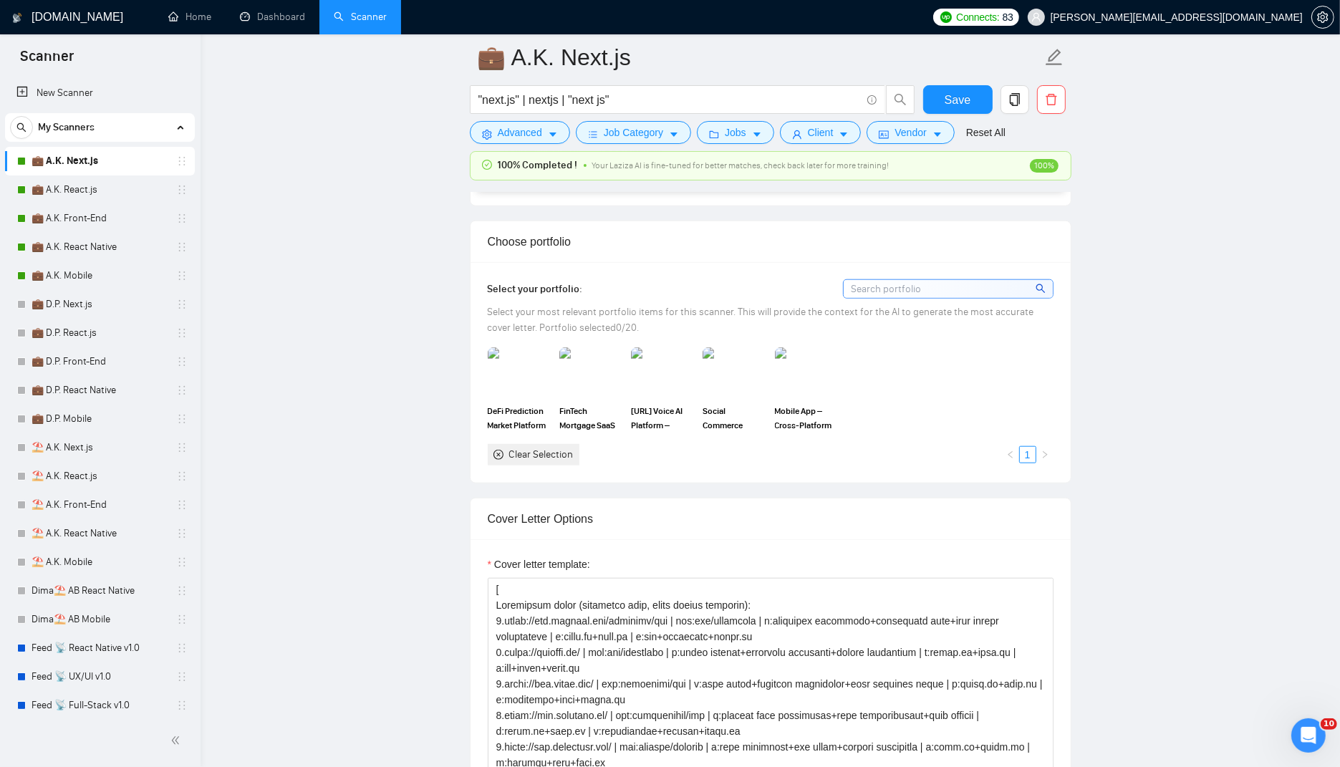
click at [104, 174] on link "💼 A.K. Next.js" at bounding box center [100, 161] width 136 height 29
click at [89, 191] on link "💼 A.K. React.js" at bounding box center [100, 189] width 136 height 29
click at [77, 221] on link "💼 A.K. Front-End" at bounding box center [100, 218] width 136 height 29
click at [70, 245] on link "💼 A.K. React Native" at bounding box center [100, 247] width 136 height 29
click at [70, 279] on link "💼 A.K. Mobile" at bounding box center [100, 275] width 136 height 29
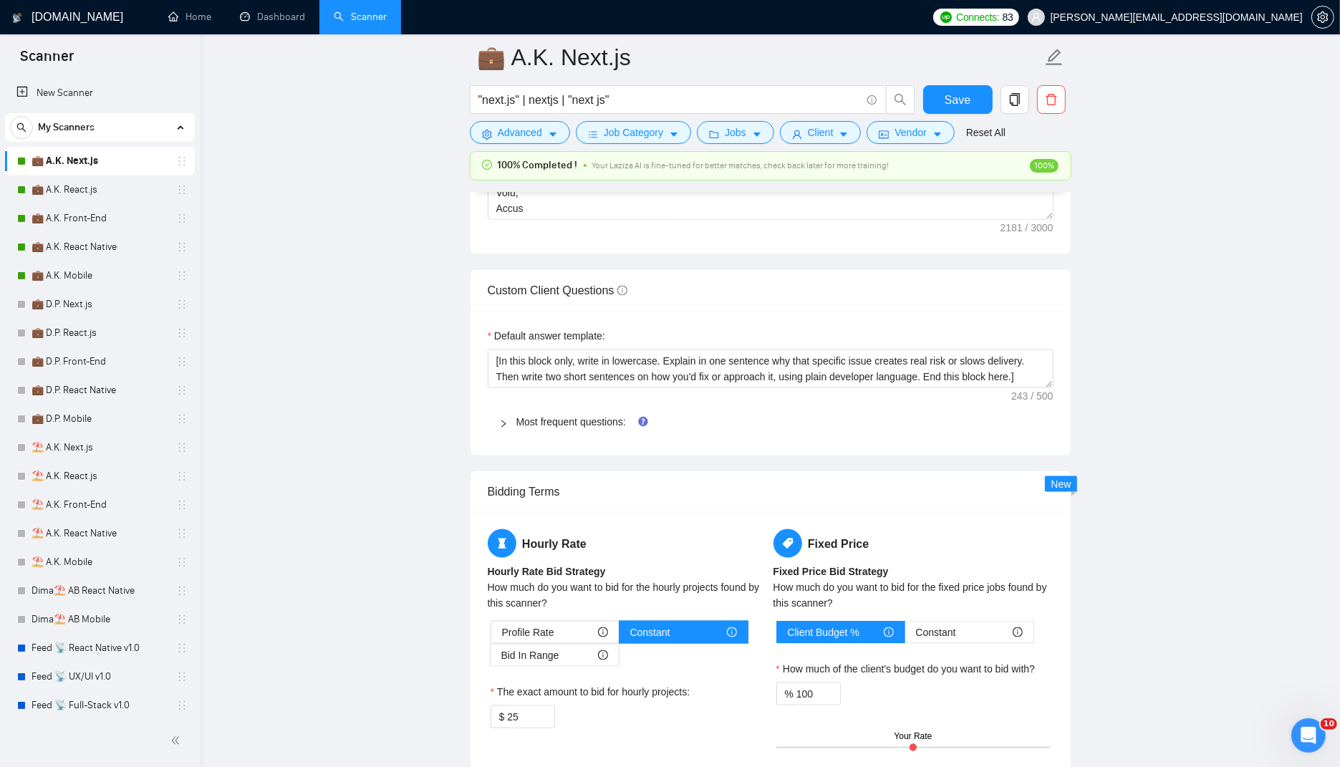
scroll to position [1907, 0]
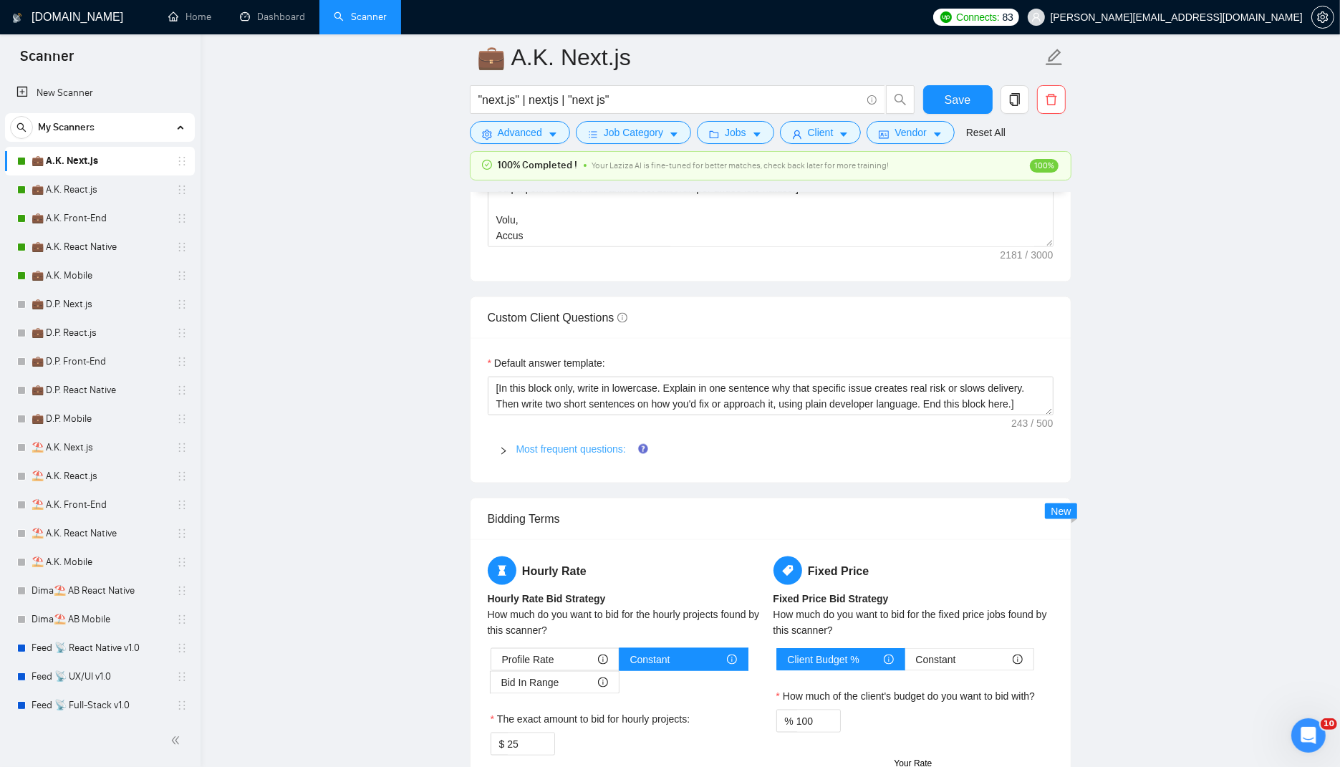
click at [563, 443] on link "Most frequent questions:" at bounding box center [571, 448] width 110 height 11
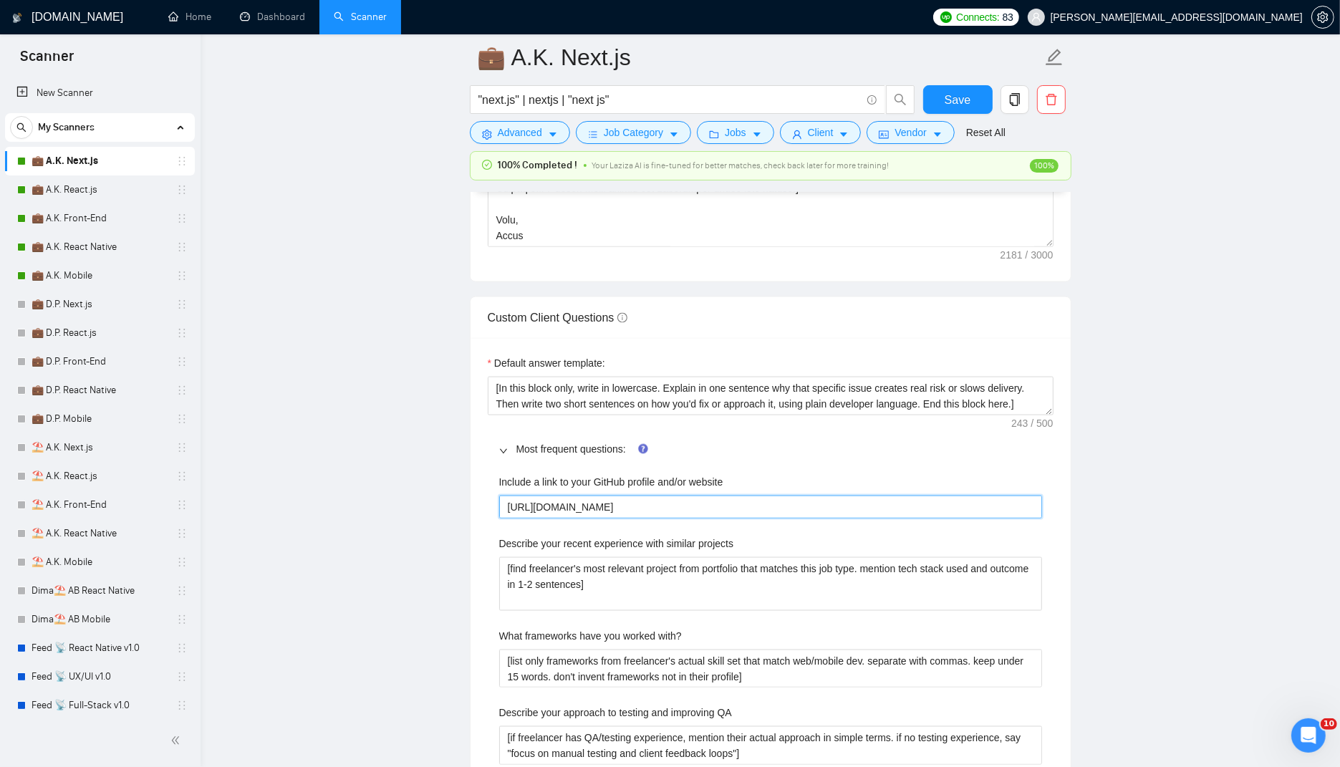
click at [634, 496] on website "[URL][DOMAIN_NAME]" at bounding box center [770, 507] width 543 height 22
paste website "koroliukdev-cpu"
type website "[URL][DOMAIN_NAME]"
click at [974, 101] on button "Save" at bounding box center [957, 99] width 69 height 29
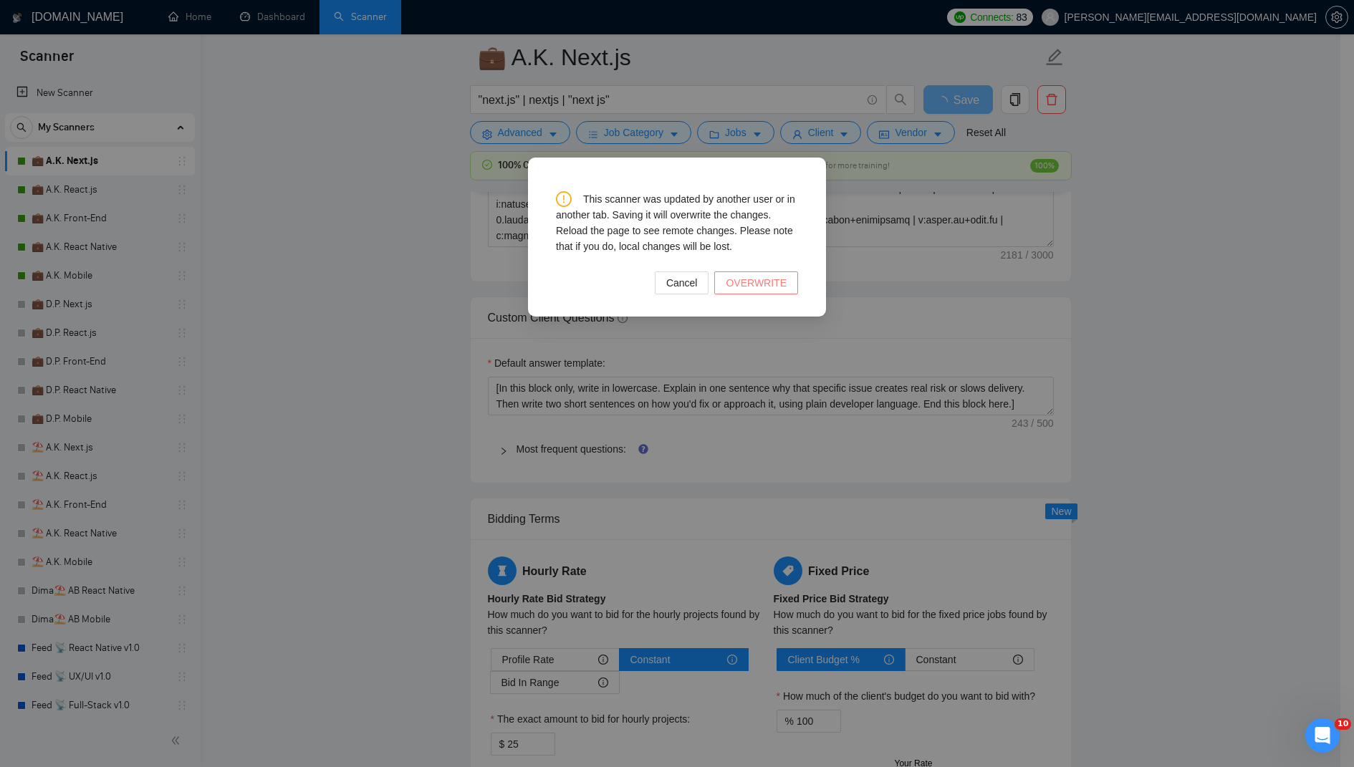
click at [787, 284] on button "OVERWRITE" at bounding box center [756, 282] width 84 height 23
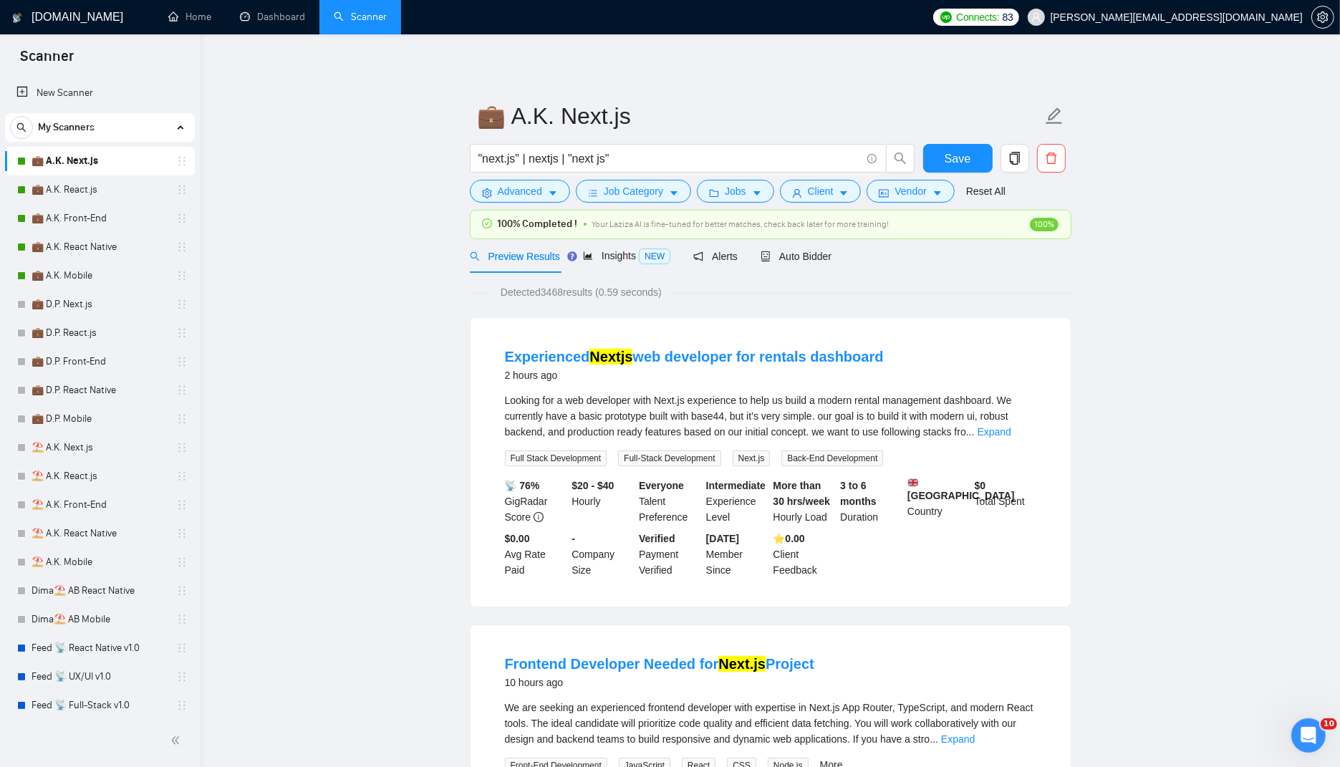
click at [817, 235] on div "100% Completed ! Your Laziza AI is fine-tuned for better matches, check back la…" at bounding box center [771, 225] width 600 height 28
click at [817, 244] on div "Auto Bidder" at bounding box center [796, 256] width 71 height 34
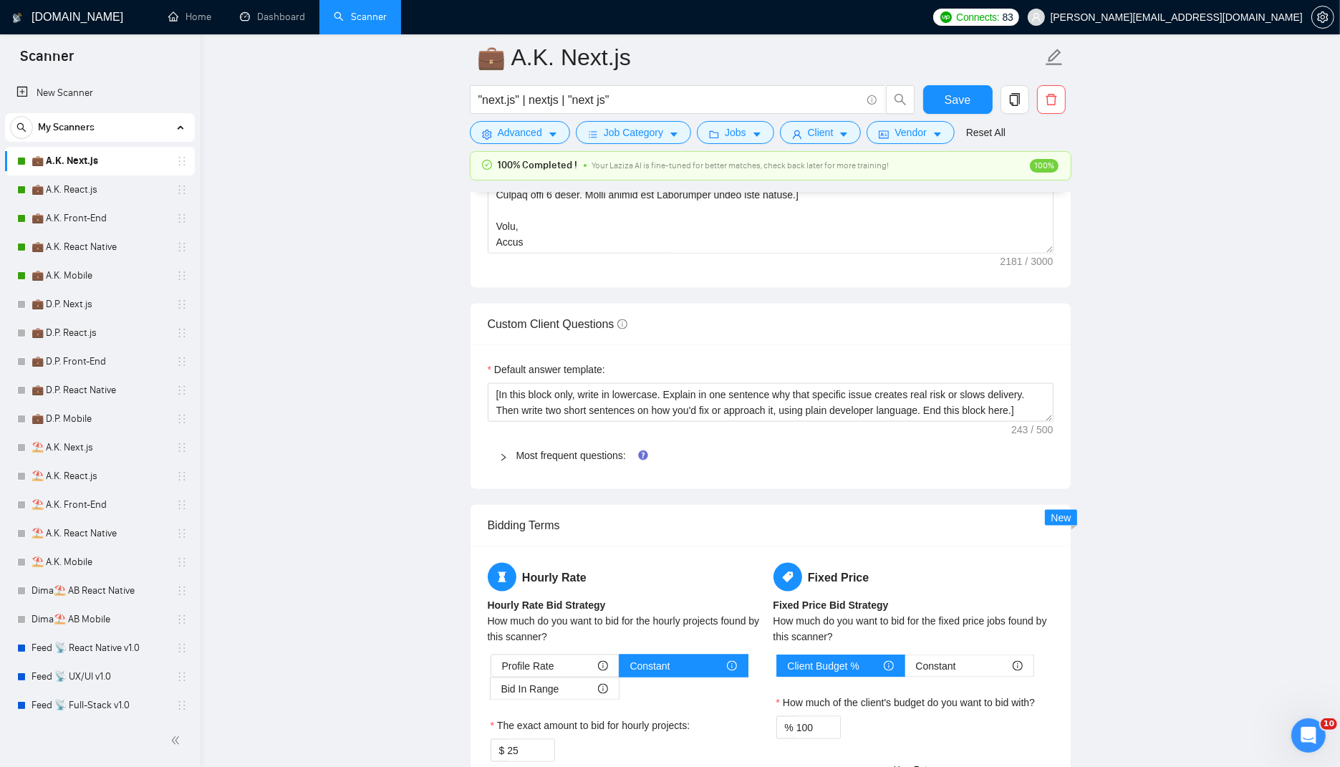
scroll to position [1928, 0]
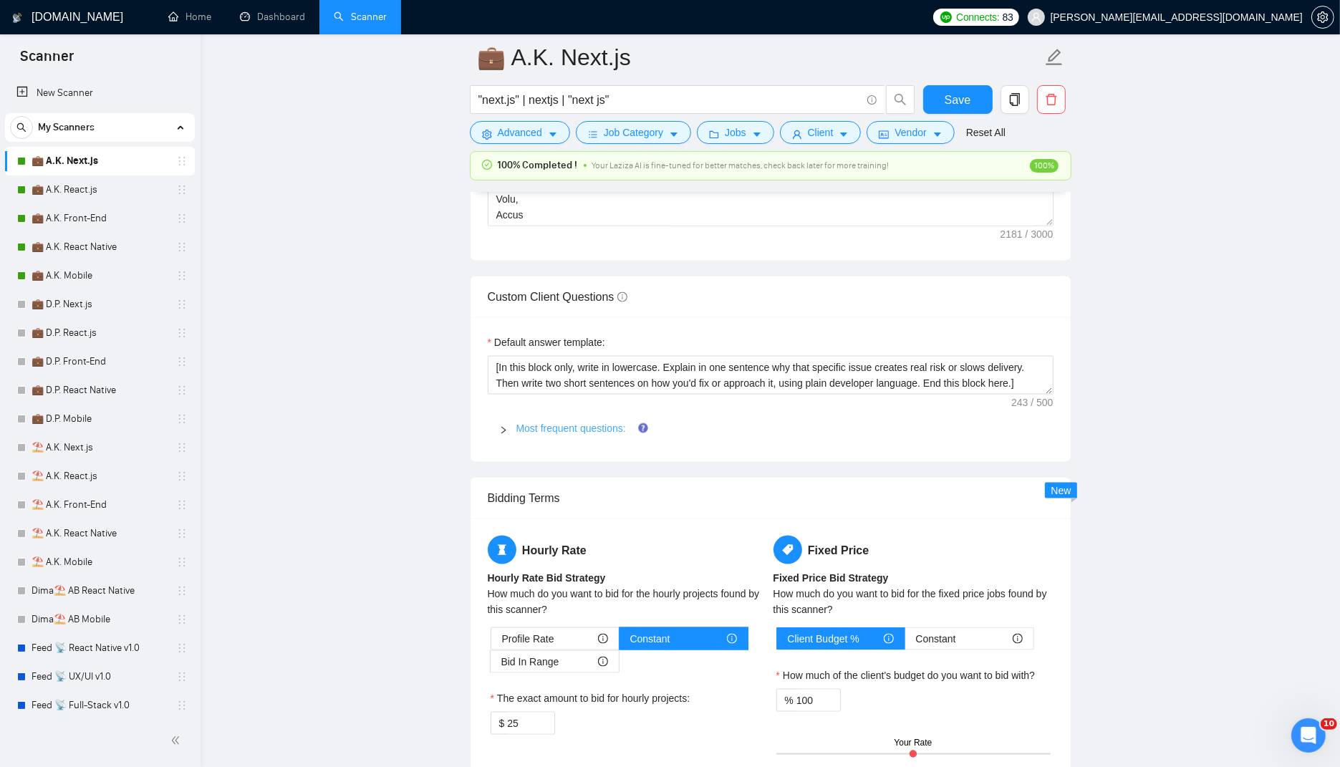
click at [590, 425] on link "Most frequent questions:" at bounding box center [571, 428] width 110 height 11
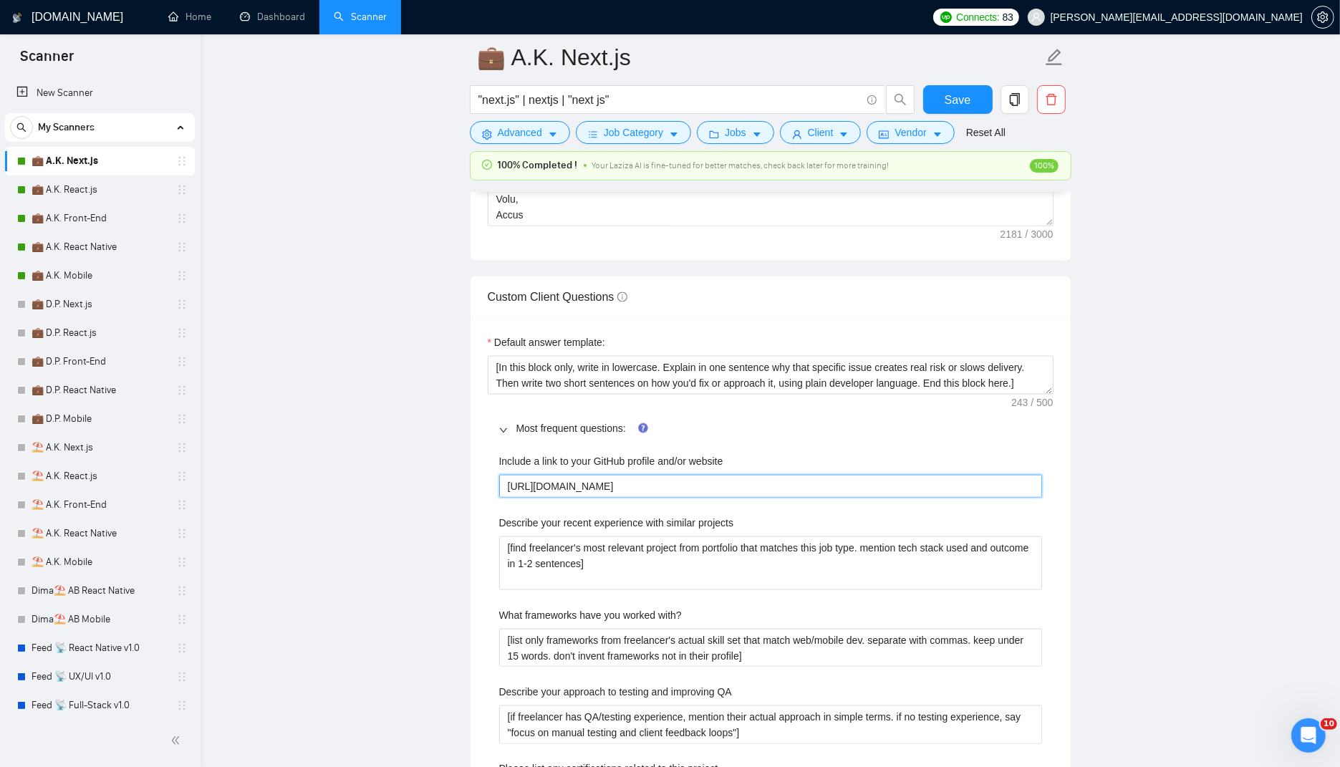
click at [640, 483] on website "[URL][DOMAIN_NAME]" at bounding box center [770, 486] width 543 height 22
paste website "koroliukdev-cpu"
type website "https://github.com/koroliukdev-cpu"
drag, startPoint x: 977, startPoint y: 98, endPoint x: 850, endPoint y: 25, distance: 146.9
click at [977, 98] on button "Save" at bounding box center [957, 99] width 69 height 29
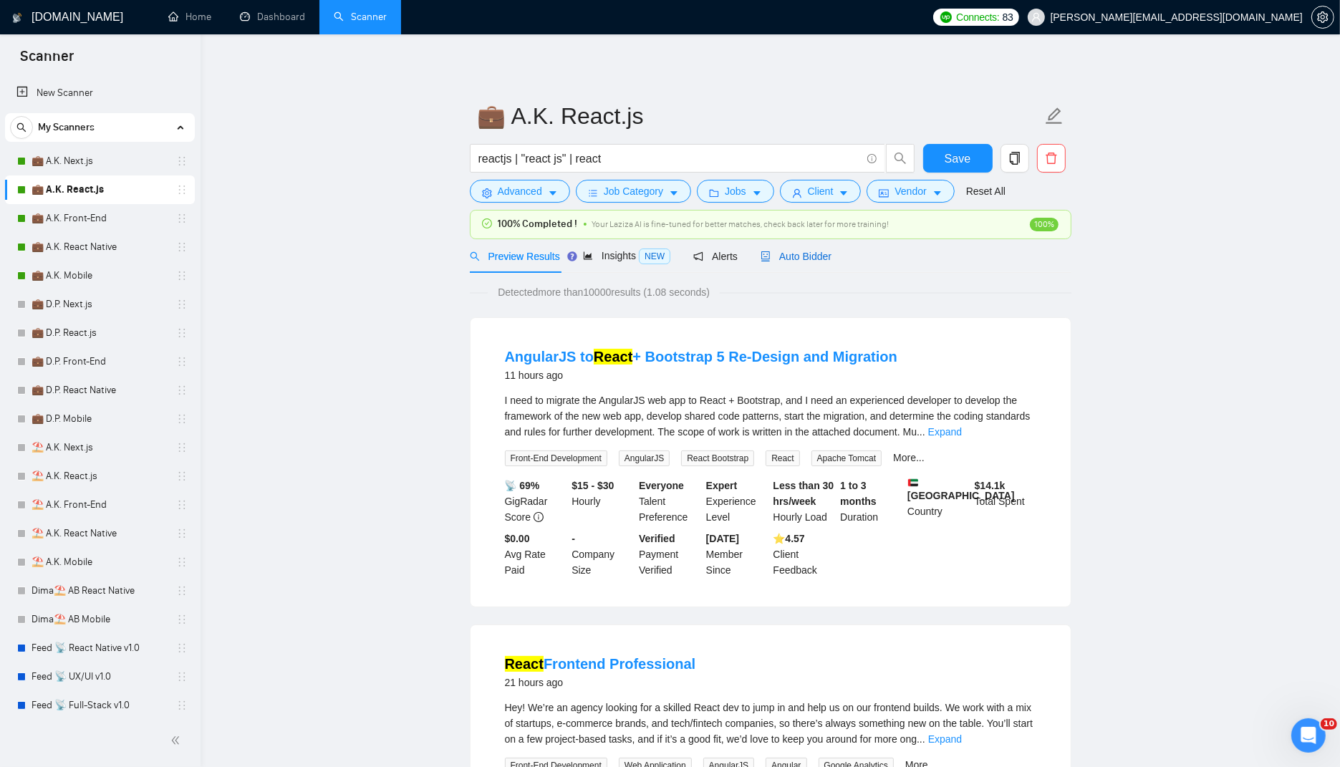
click at [832, 259] on span "Auto Bidder" at bounding box center [796, 256] width 71 height 11
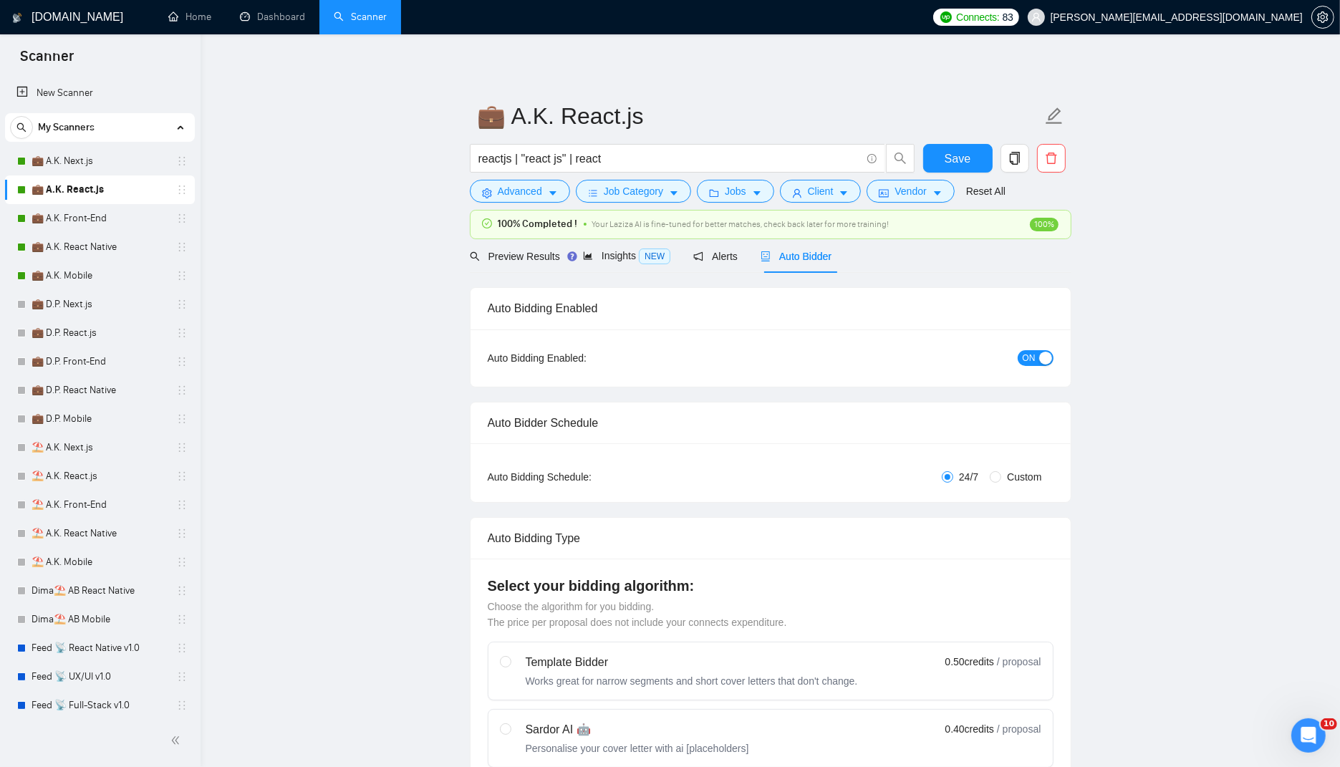
checkbox input "true"
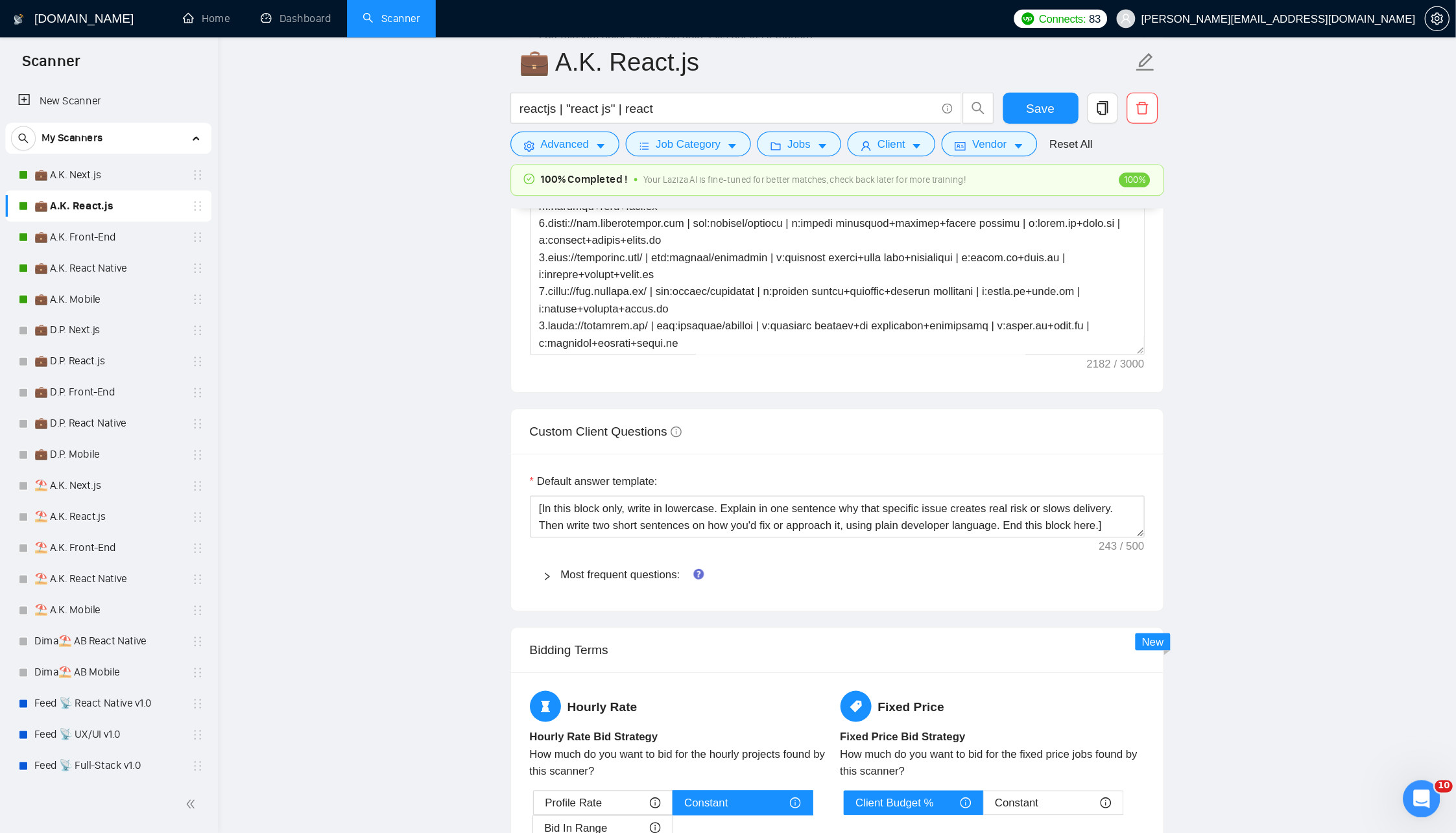
scroll to position [1714, 0]
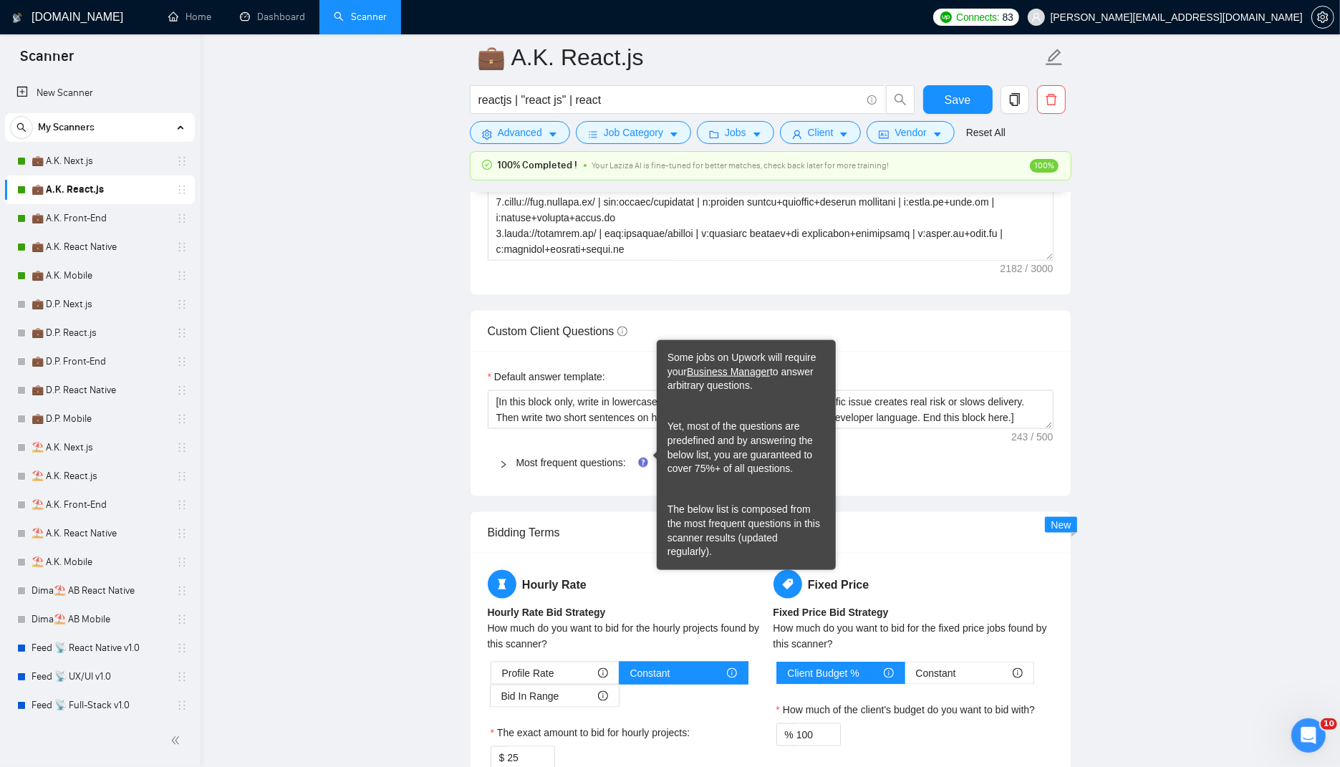
click at [640, 458] on icon "Tooltip anchor" at bounding box center [643, 462] width 9 height 9
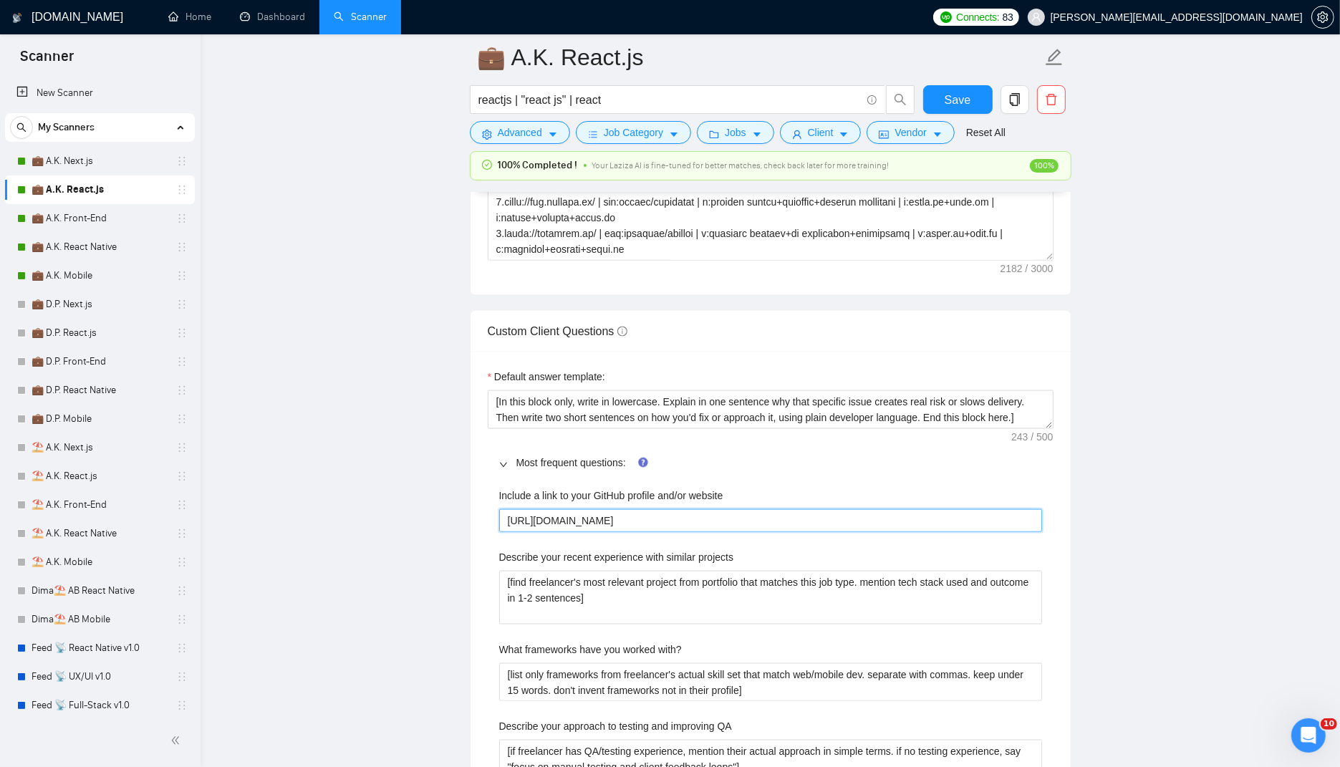
click at [579, 509] on website "[URL][DOMAIN_NAME]" at bounding box center [770, 520] width 543 height 22
paste website "koroliukdev-cpu"
type website "https://github.com/koroliukdev-cpu"
click at [956, 92] on span "Save" at bounding box center [958, 100] width 26 height 18
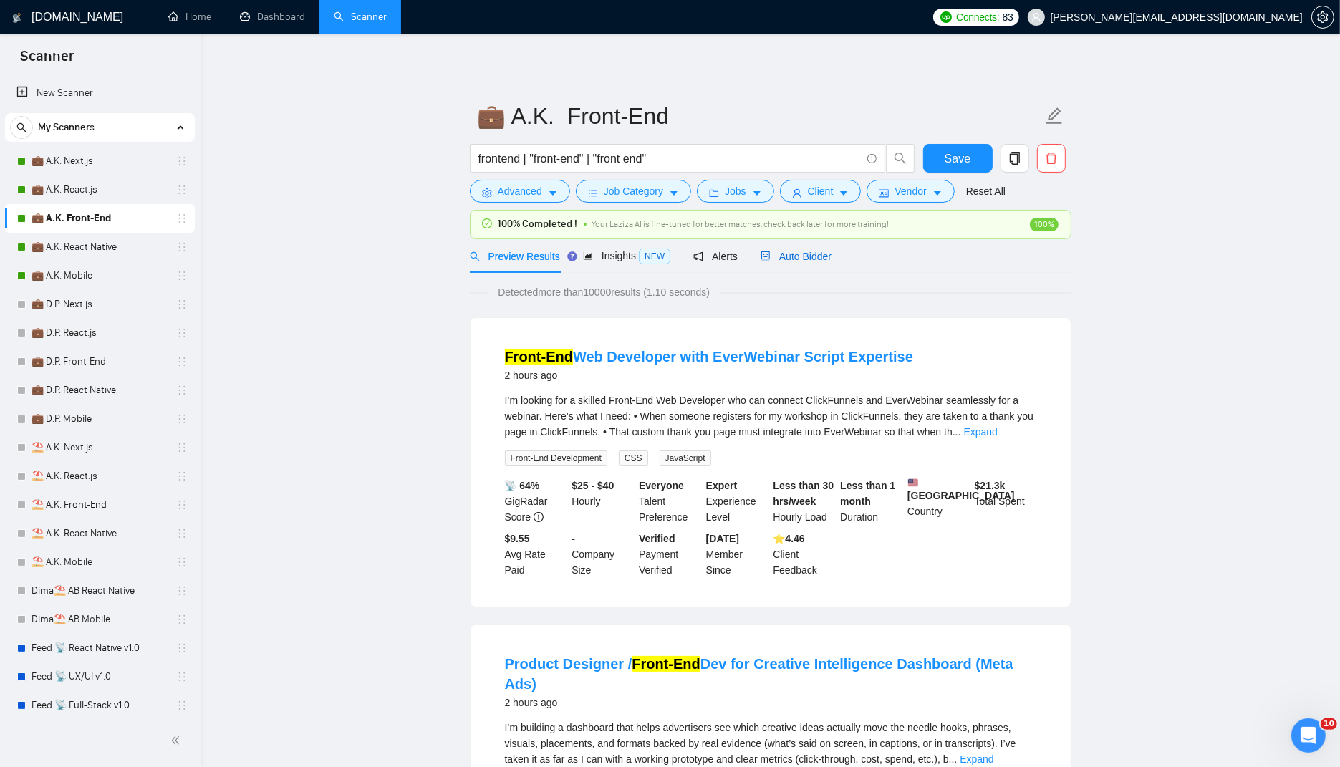
click at [789, 259] on span "Auto Bidder" at bounding box center [796, 256] width 71 height 11
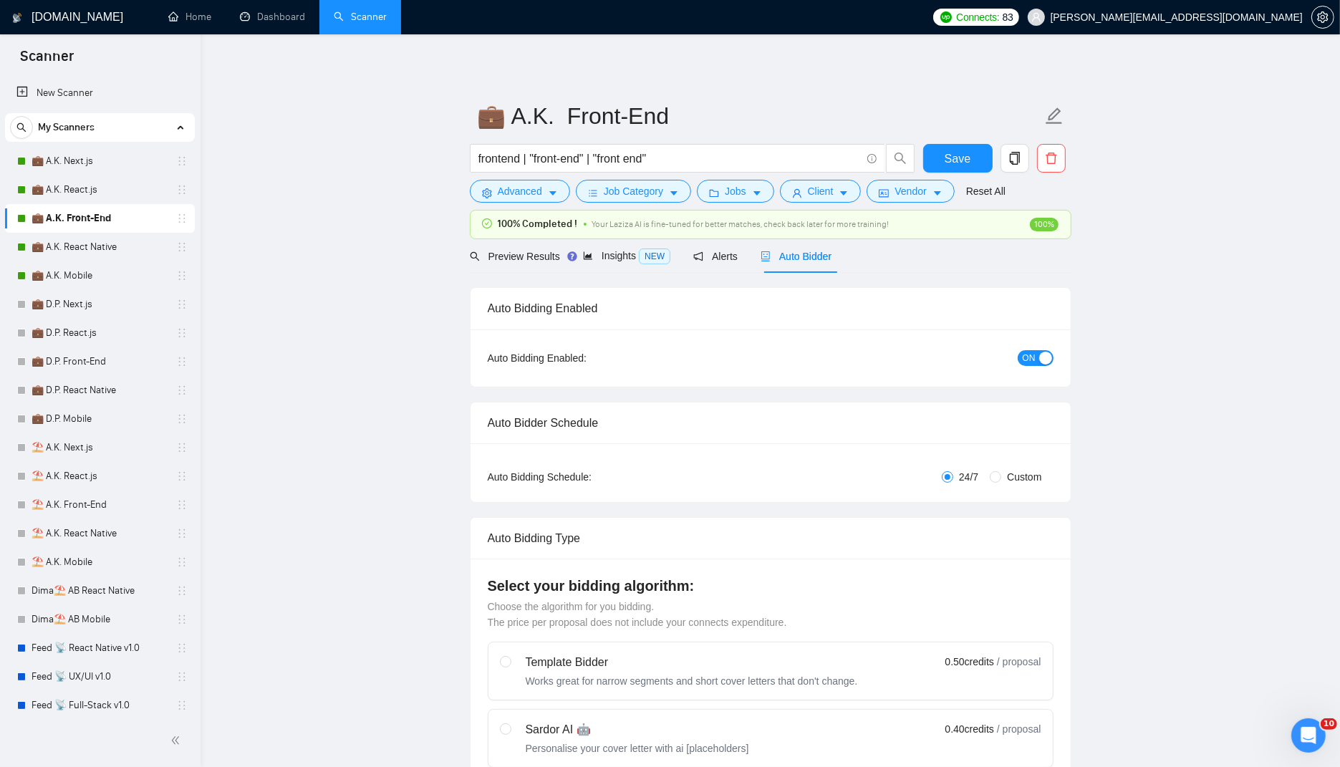
checkbox input "true"
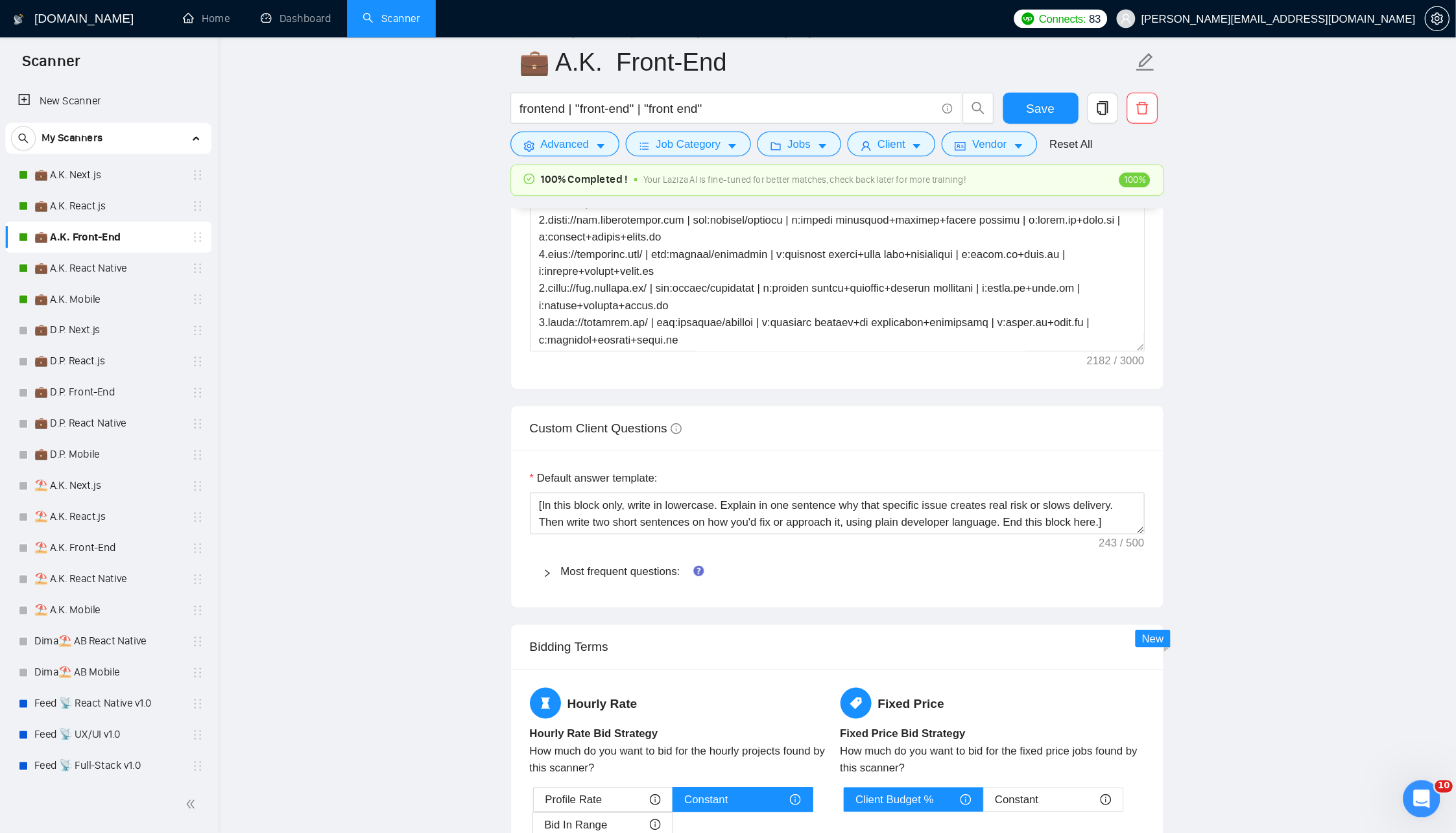
scroll to position [1787, 0]
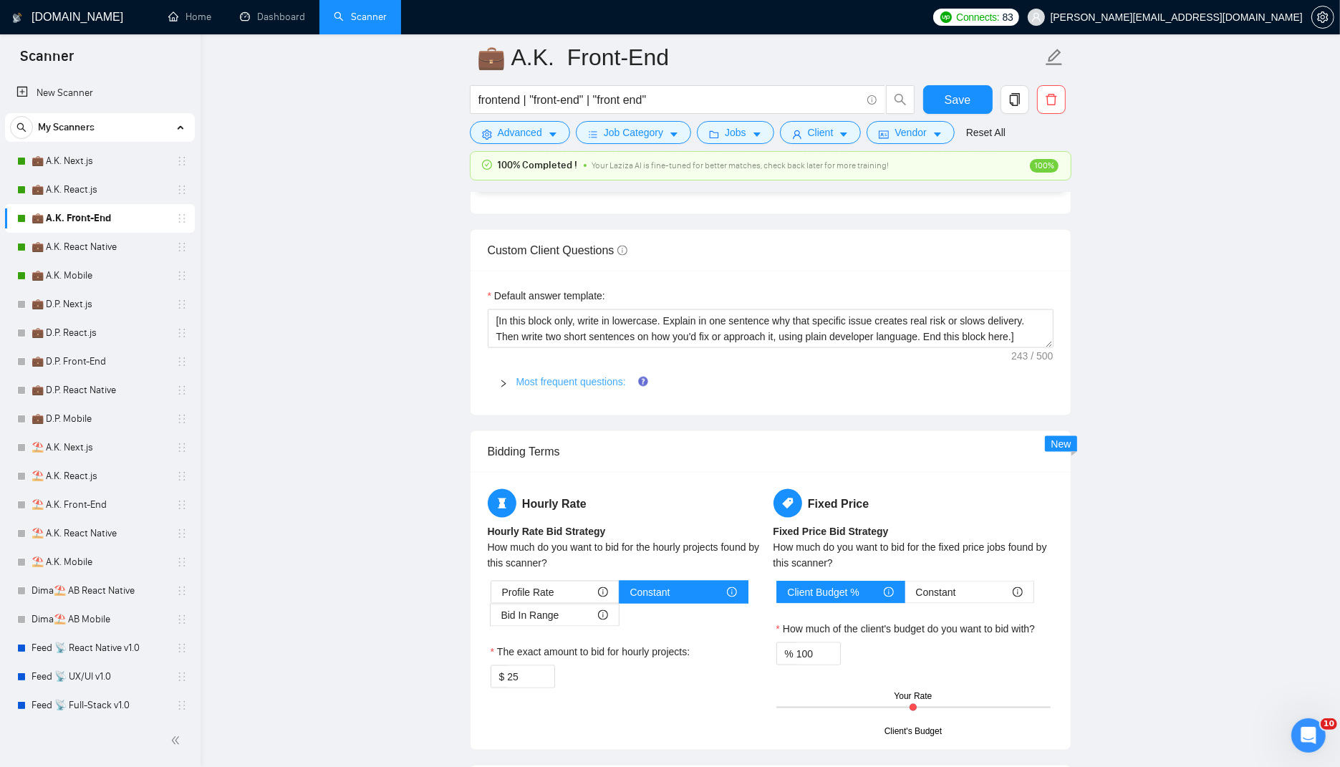
click at [537, 378] on link "Most frequent questions:" at bounding box center [571, 381] width 110 height 11
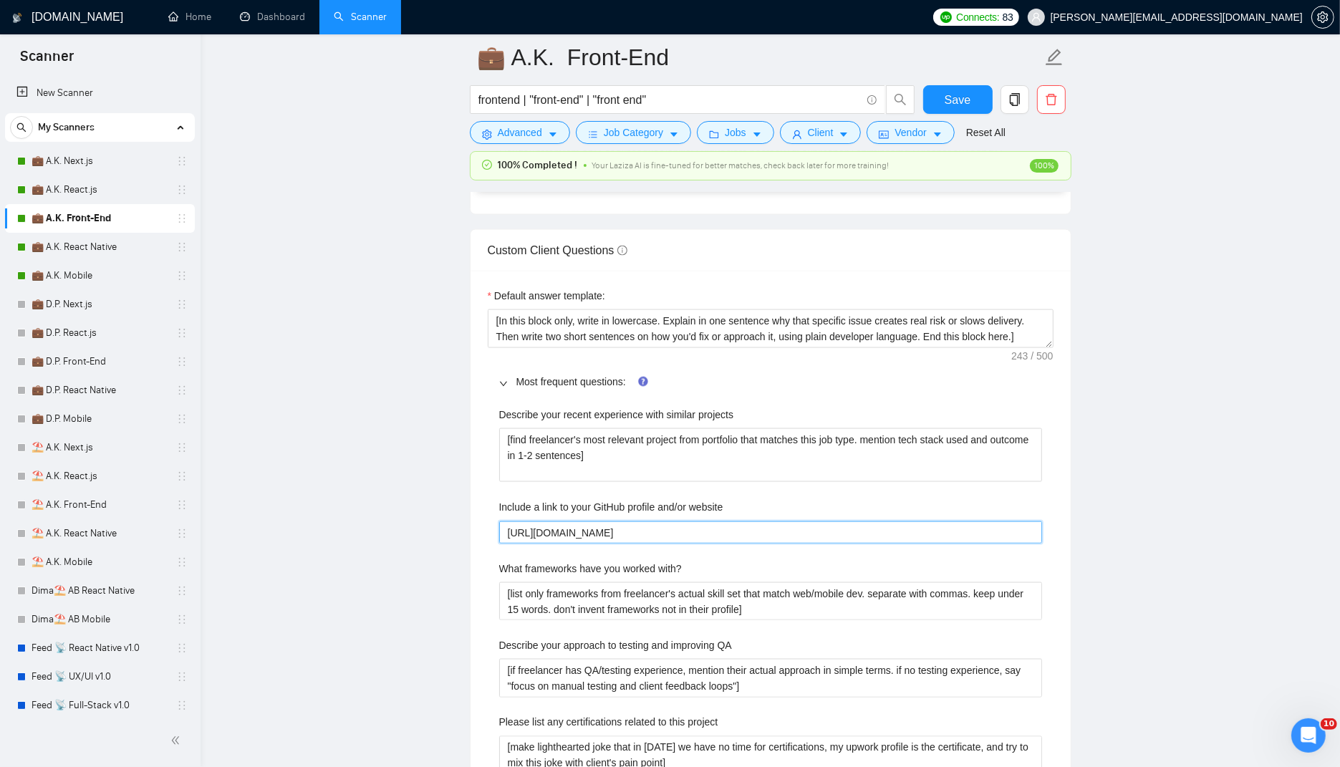
click at [625, 521] on website "[URL][DOMAIN_NAME]" at bounding box center [770, 532] width 543 height 22
paste website "koroliukdev-cpu"
type website "[URL][DOMAIN_NAME]"
click at [936, 92] on button "Save" at bounding box center [957, 99] width 69 height 29
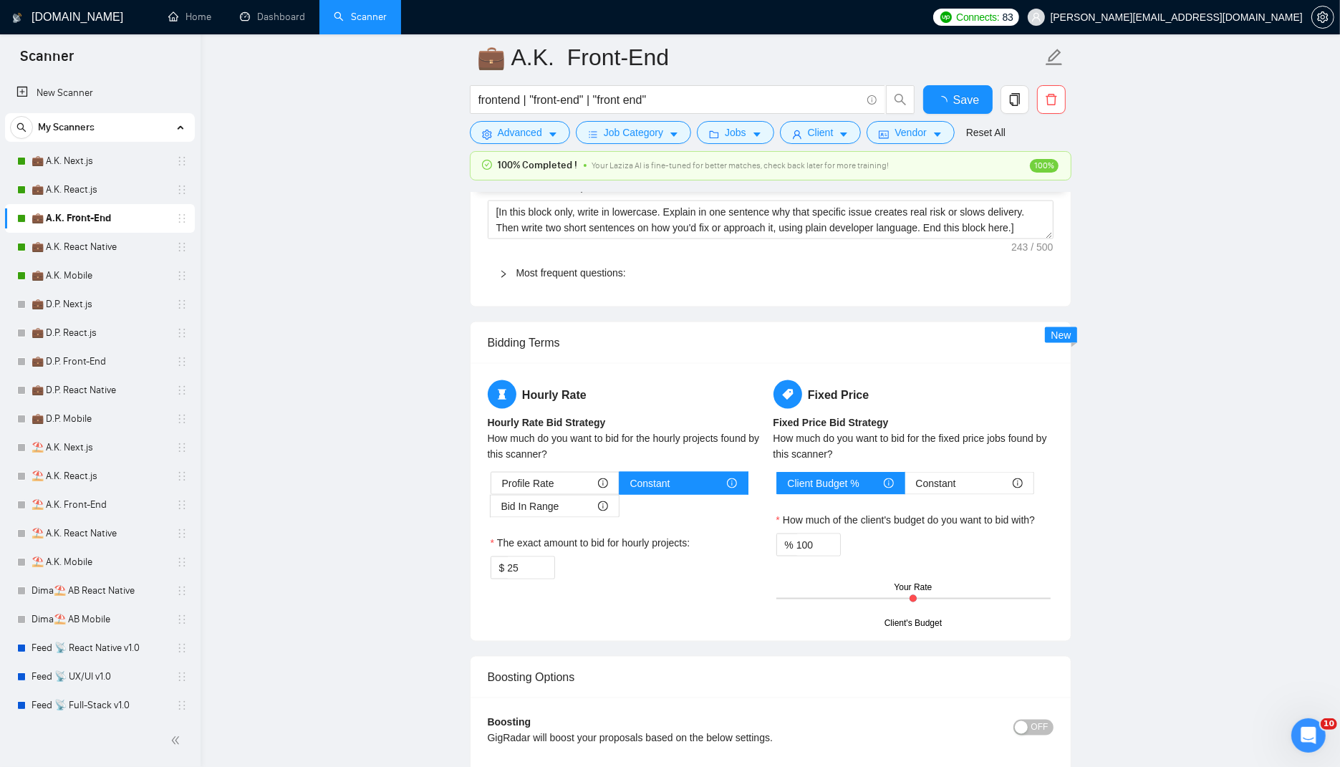
checkbox input "true"
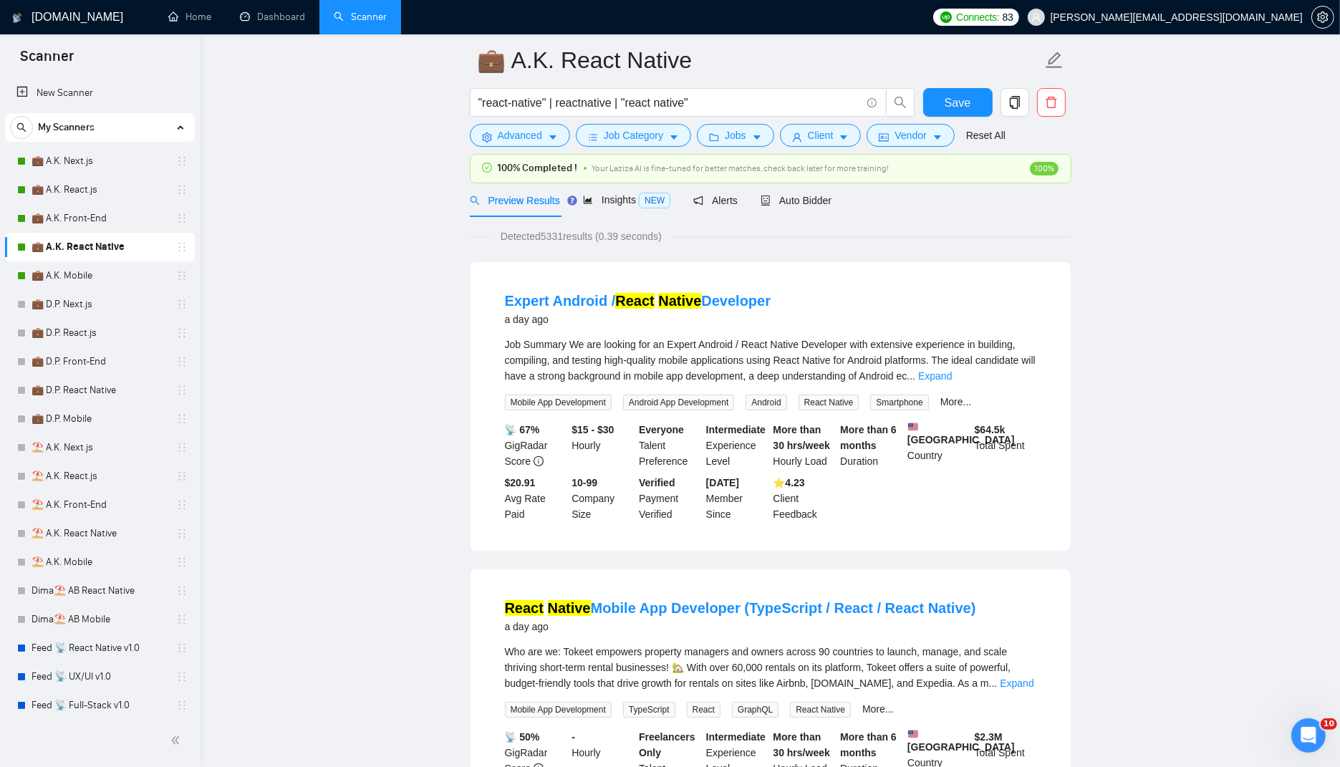
scroll to position [63, 0]
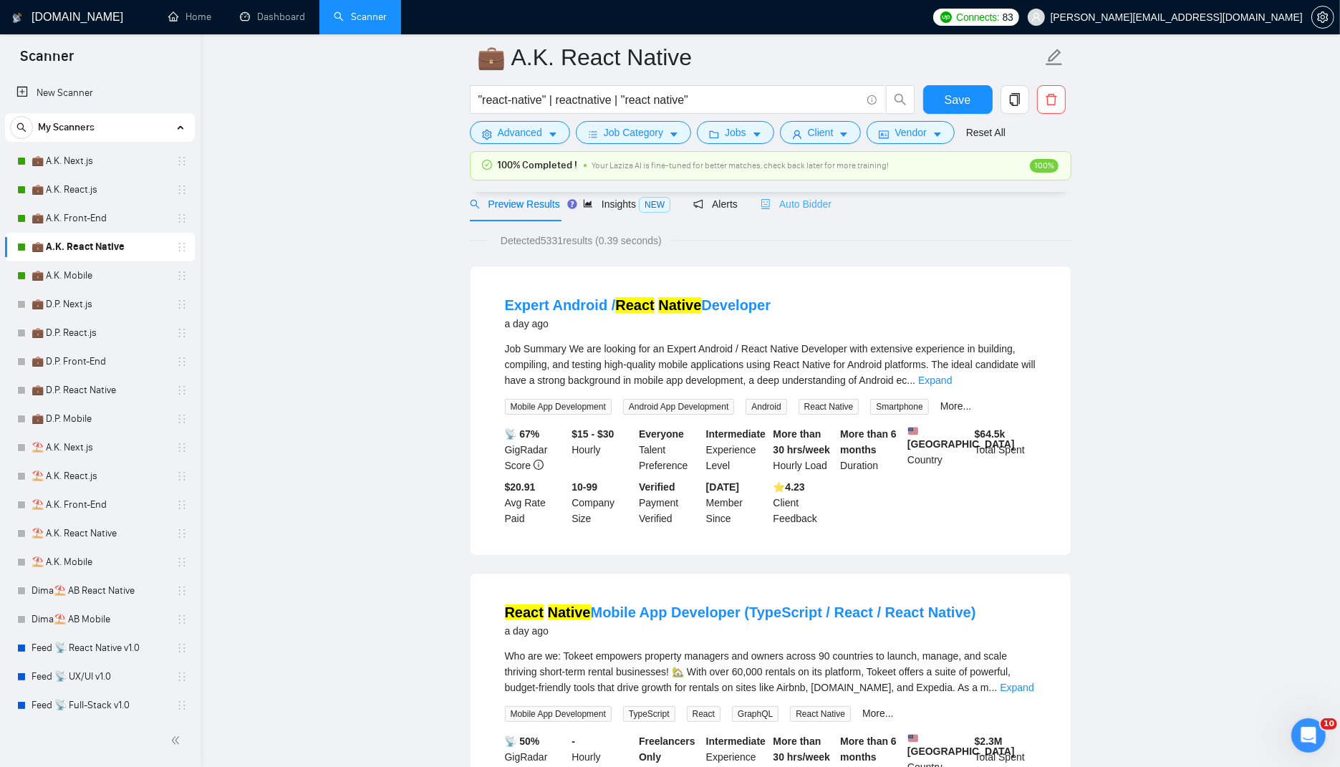
click at [822, 213] on div "Auto Bidder" at bounding box center [796, 205] width 71 height 34
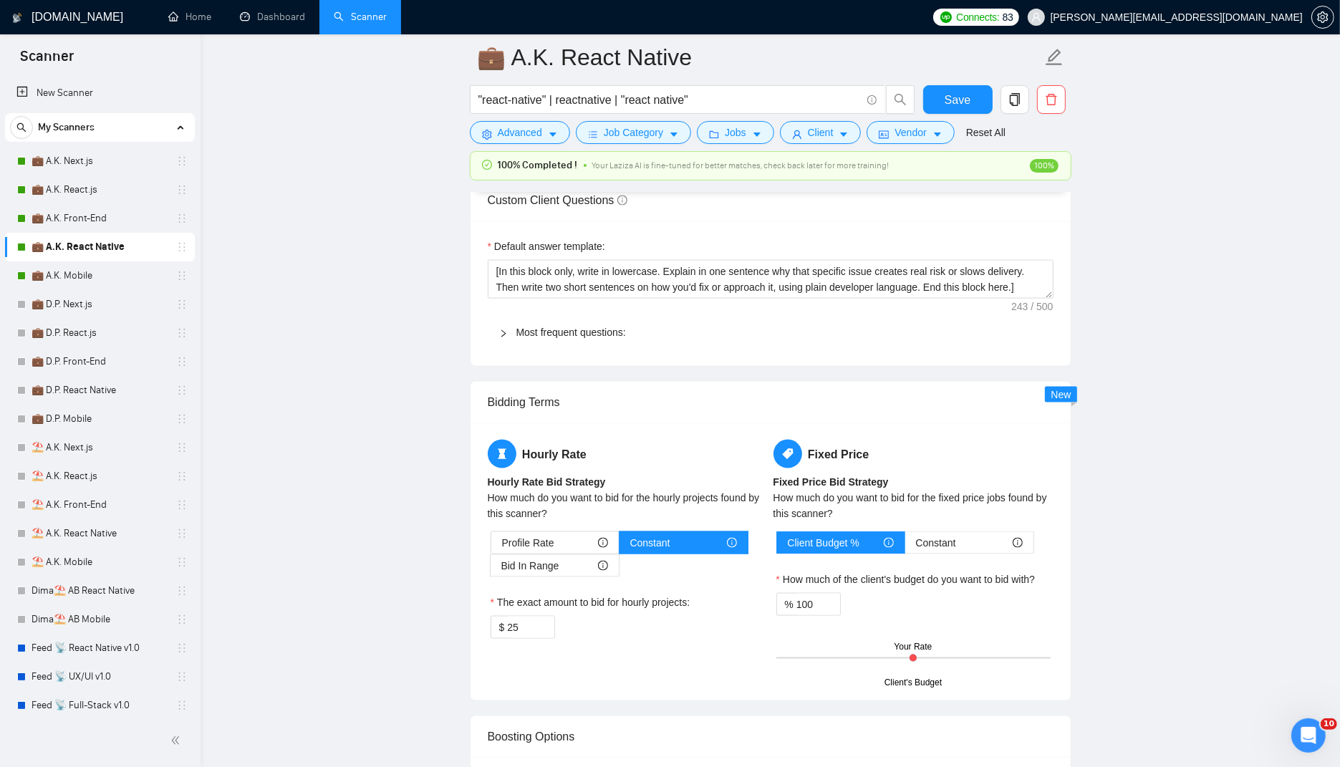
scroll to position [1978, 0]
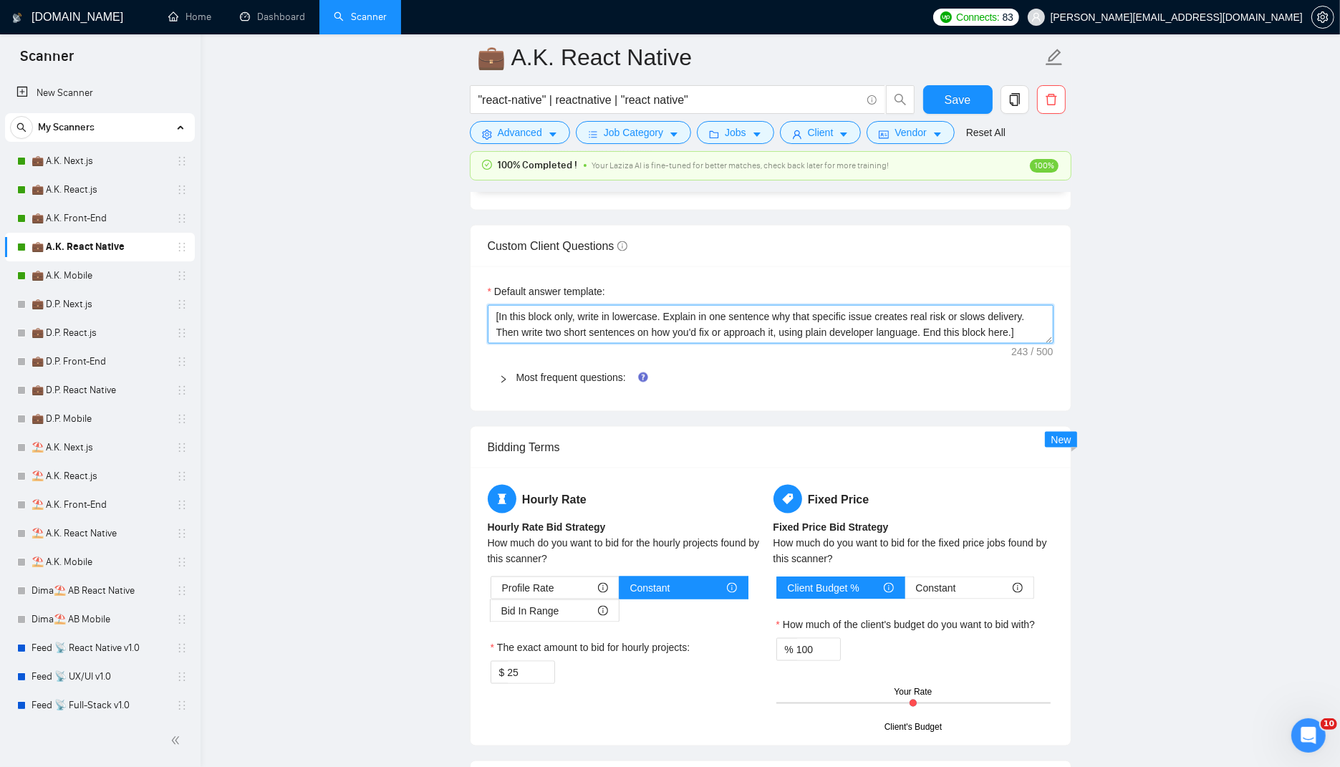
click at [516, 305] on textarea "[In this block only, write in lowercase. Explain in one sentence why that speci…" at bounding box center [771, 324] width 566 height 39
click at [526, 375] on link "Most frequent questions:" at bounding box center [571, 377] width 110 height 11
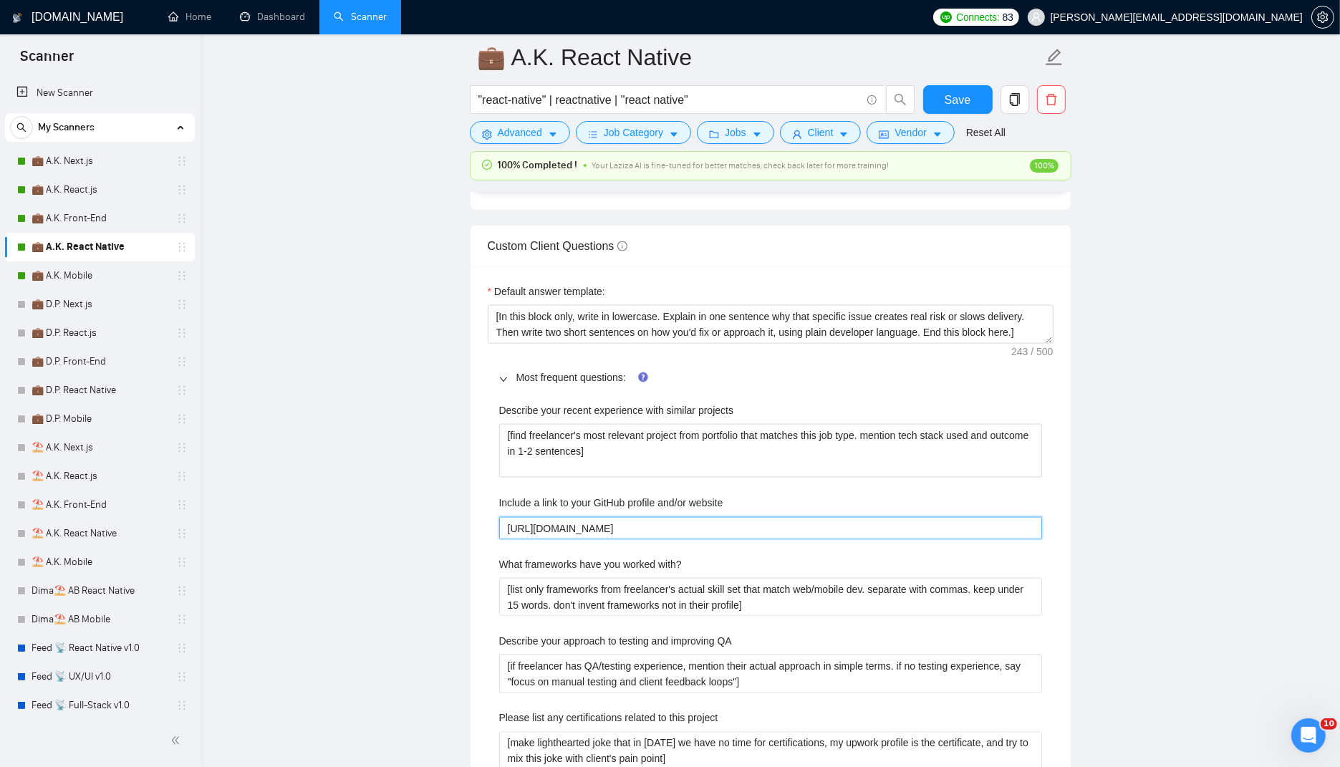
click at [595, 517] on website "[URL][DOMAIN_NAME]" at bounding box center [770, 528] width 543 height 22
paste website "koroliukdev-cpu"
type website "[URL][DOMAIN_NAME]"
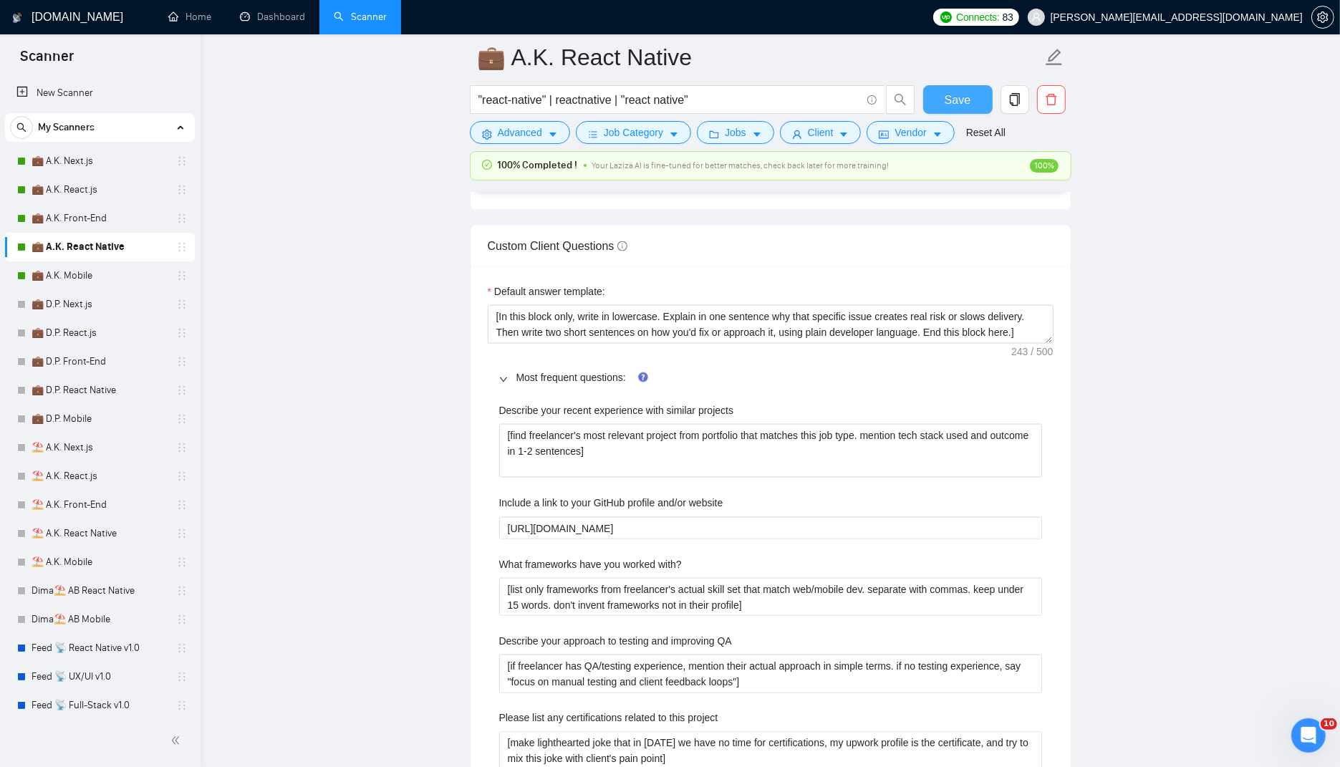
click at [982, 107] on button "Save" at bounding box center [957, 99] width 69 height 29
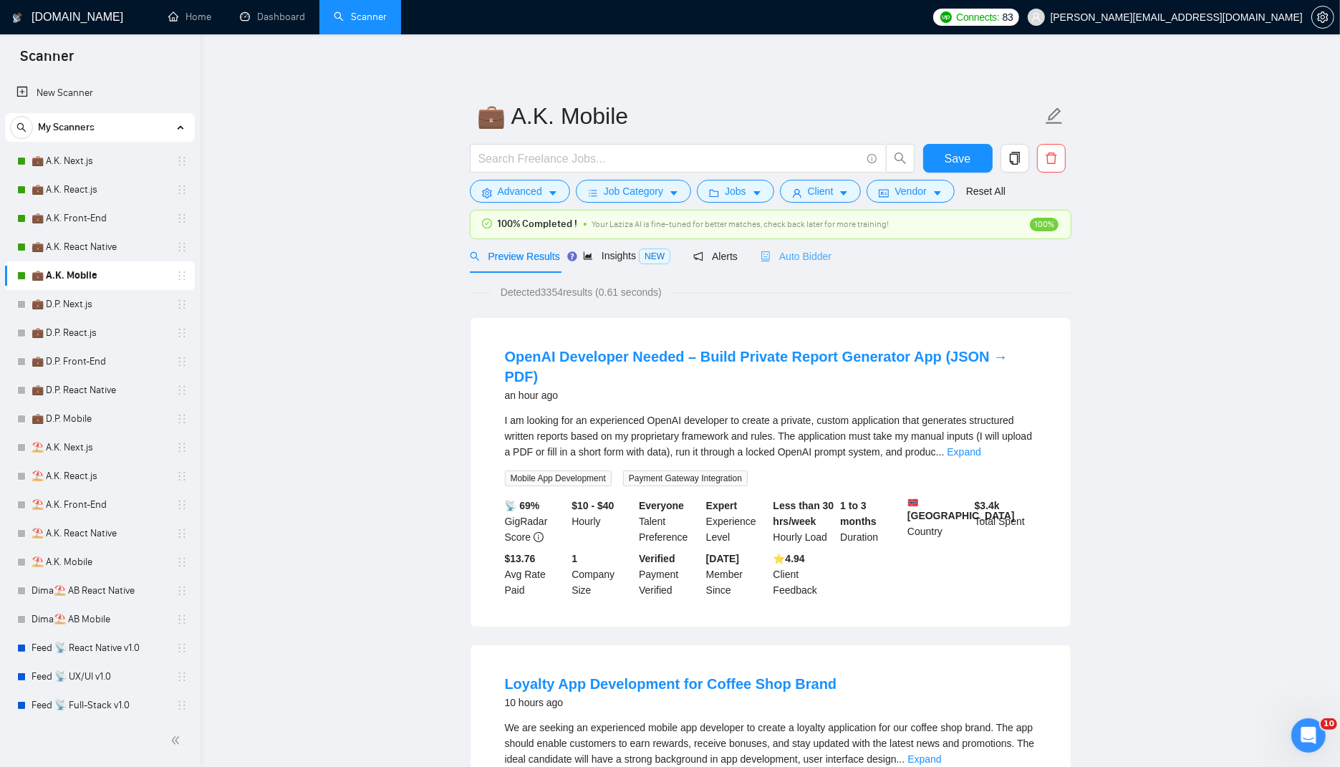
click at [791, 264] on div "Auto Bidder" at bounding box center [796, 256] width 71 height 34
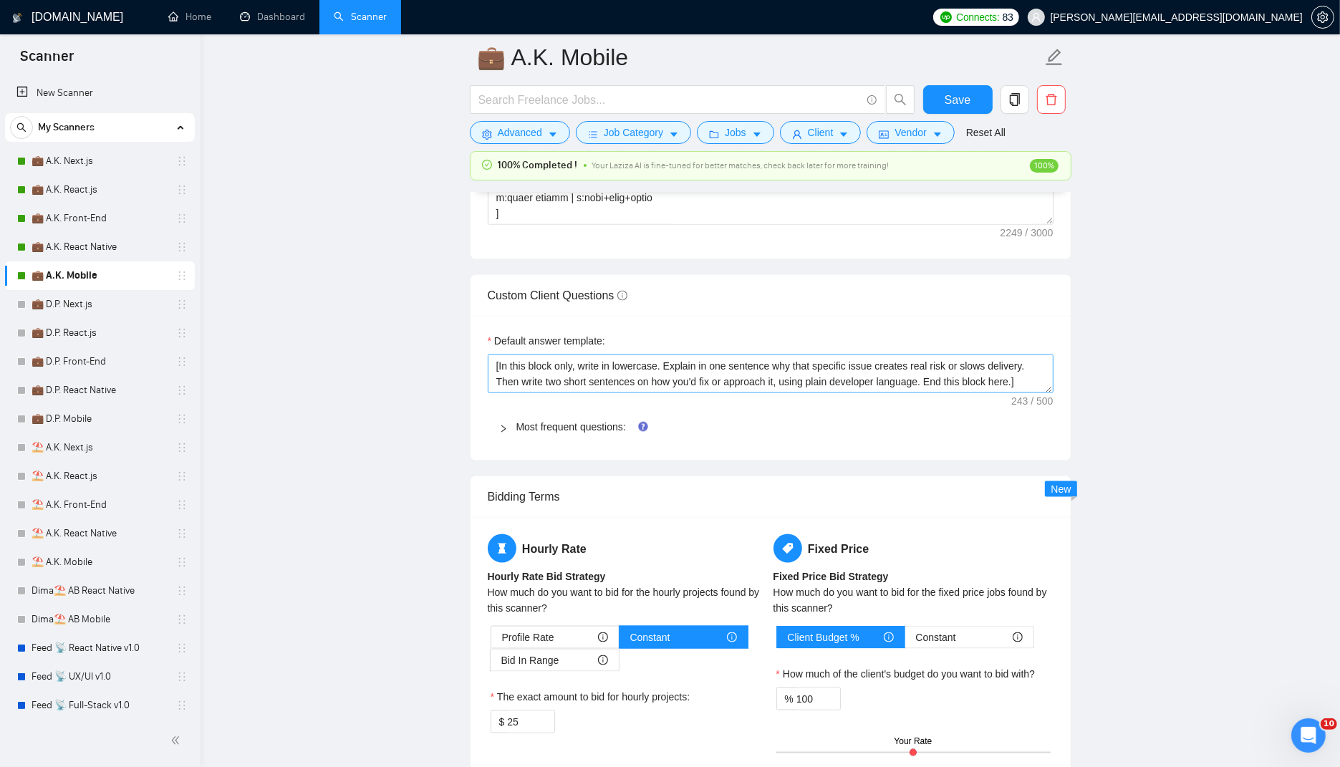
scroll to position [1952, 0]
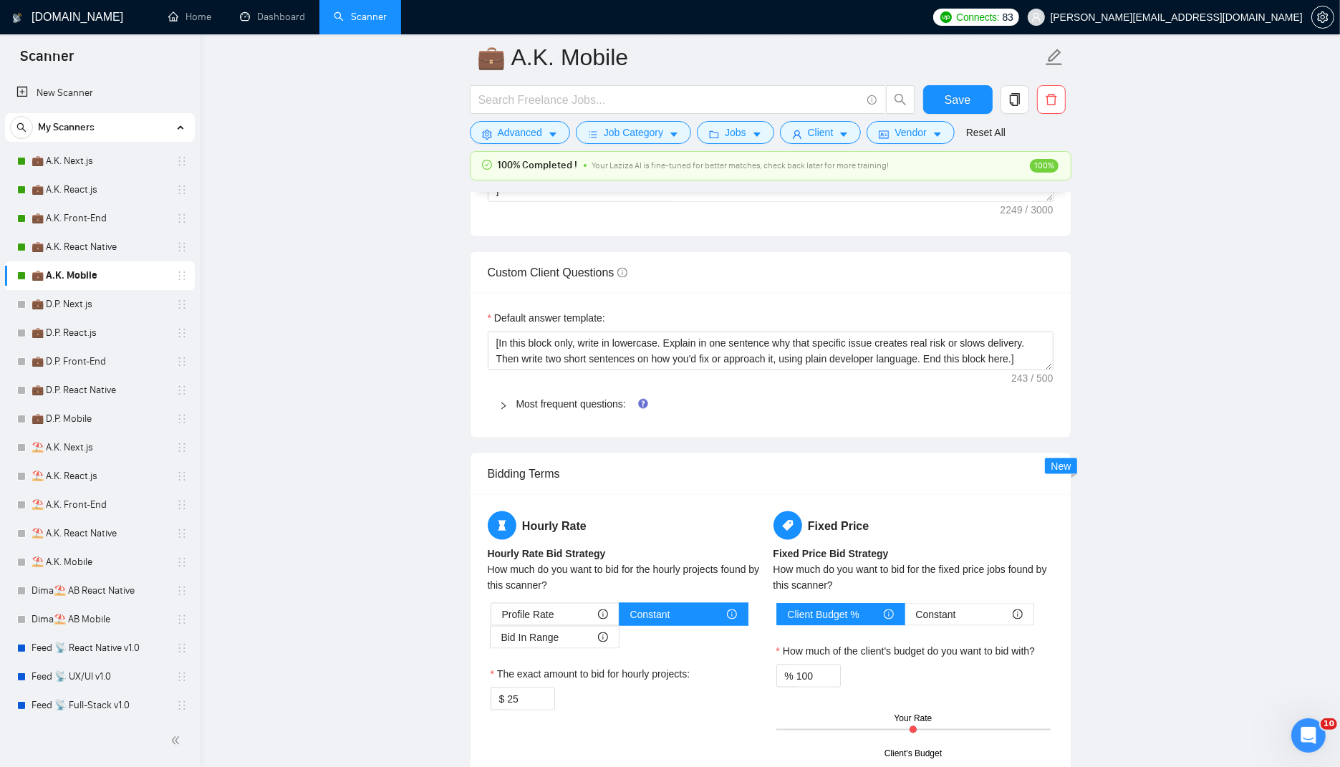
click at [550, 405] on div "Most frequent questions:" at bounding box center [771, 404] width 566 height 33
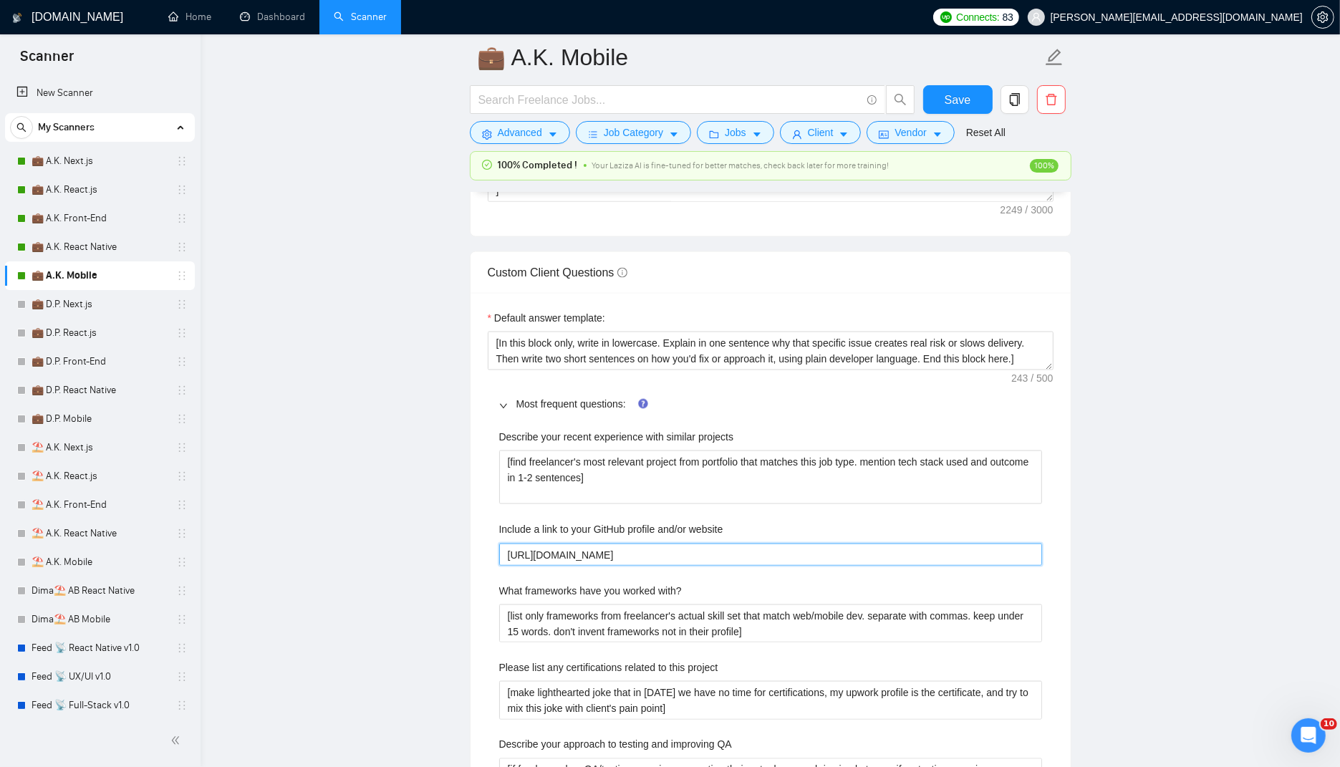
click at [660, 549] on website "https://github.com/berko228" at bounding box center [770, 555] width 543 height 22
paste website "koroliukdev-cpu"
type website "[URL][DOMAIN_NAME]"
click at [943, 103] on button "Save" at bounding box center [957, 99] width 69 height 29
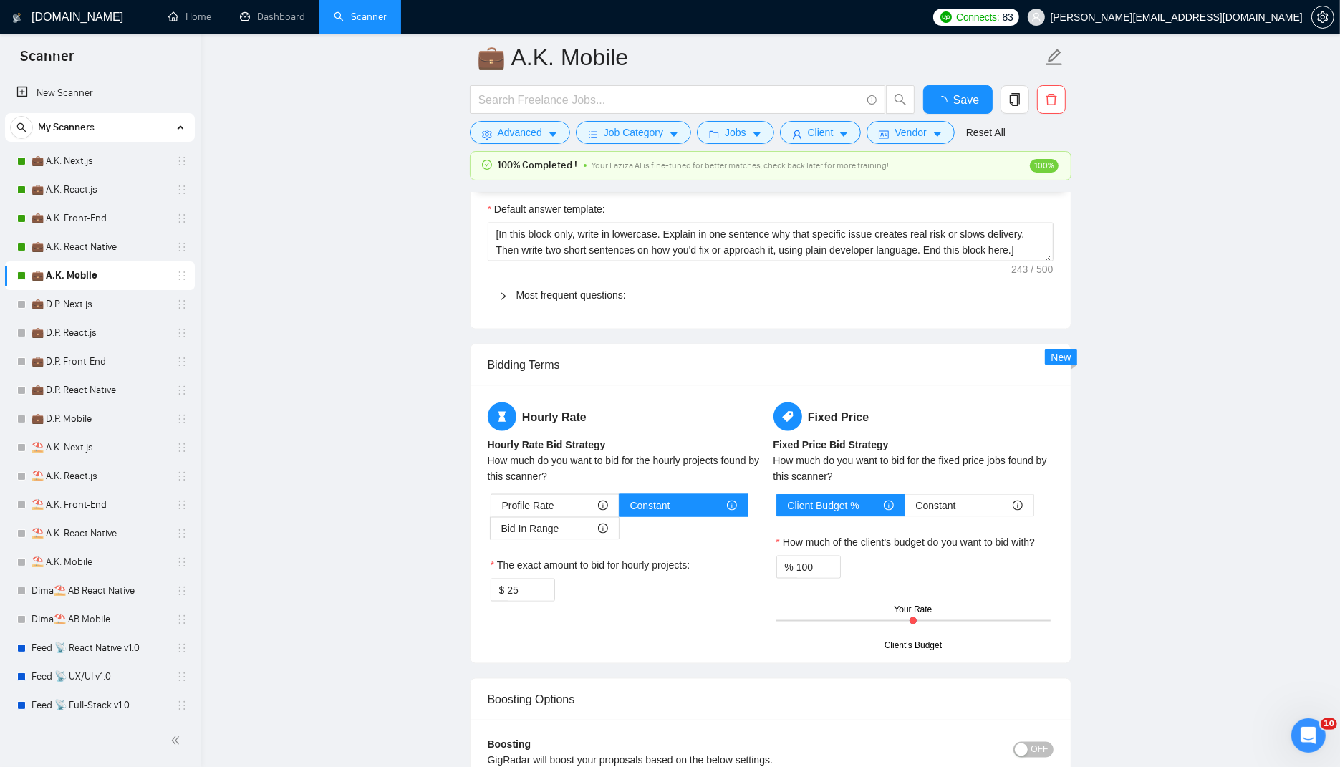
checkbox input "true"
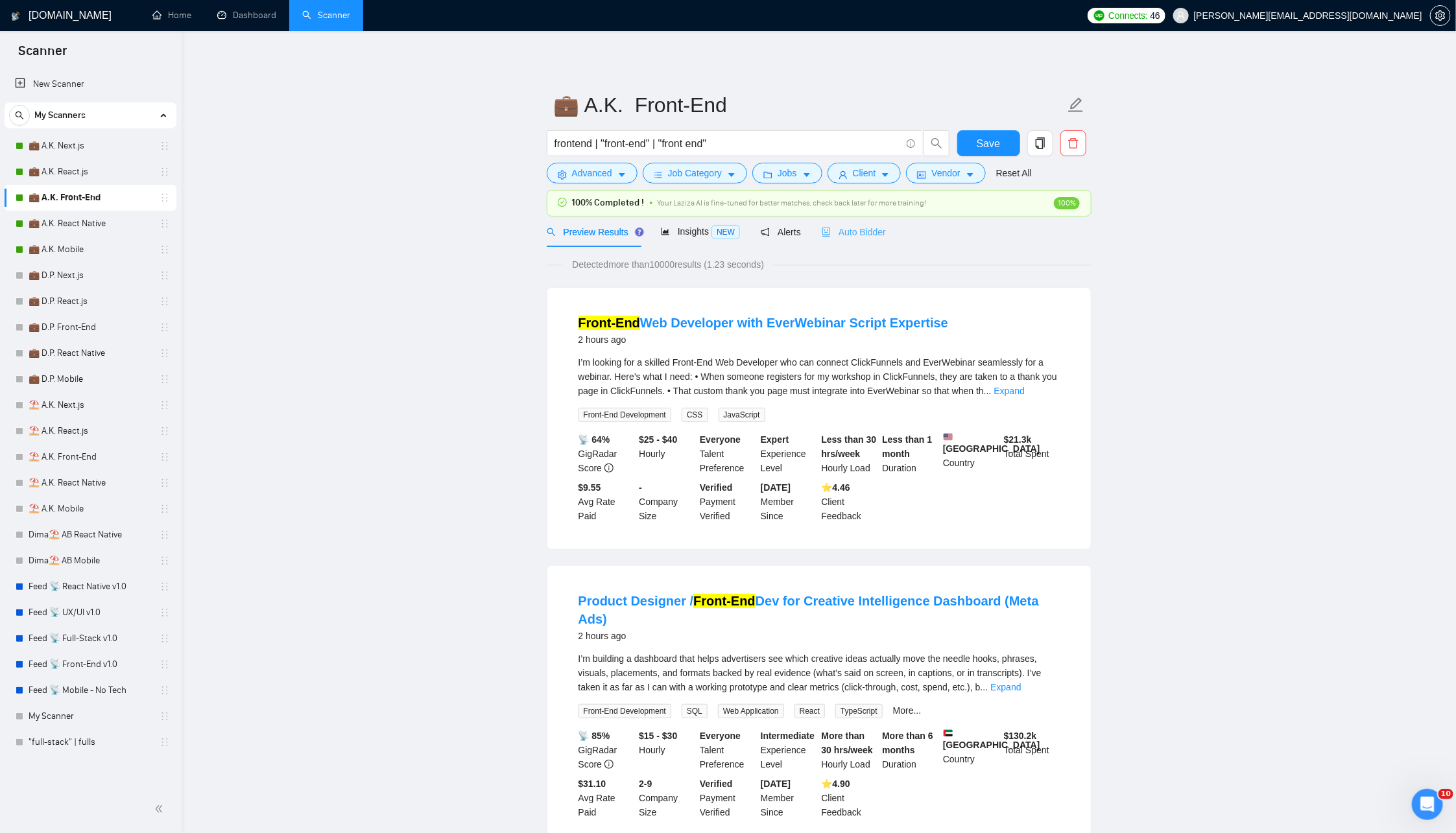
click at [861, 221] on div "Auto Bidder" at bounding box center [854, 232] width 64 height 31
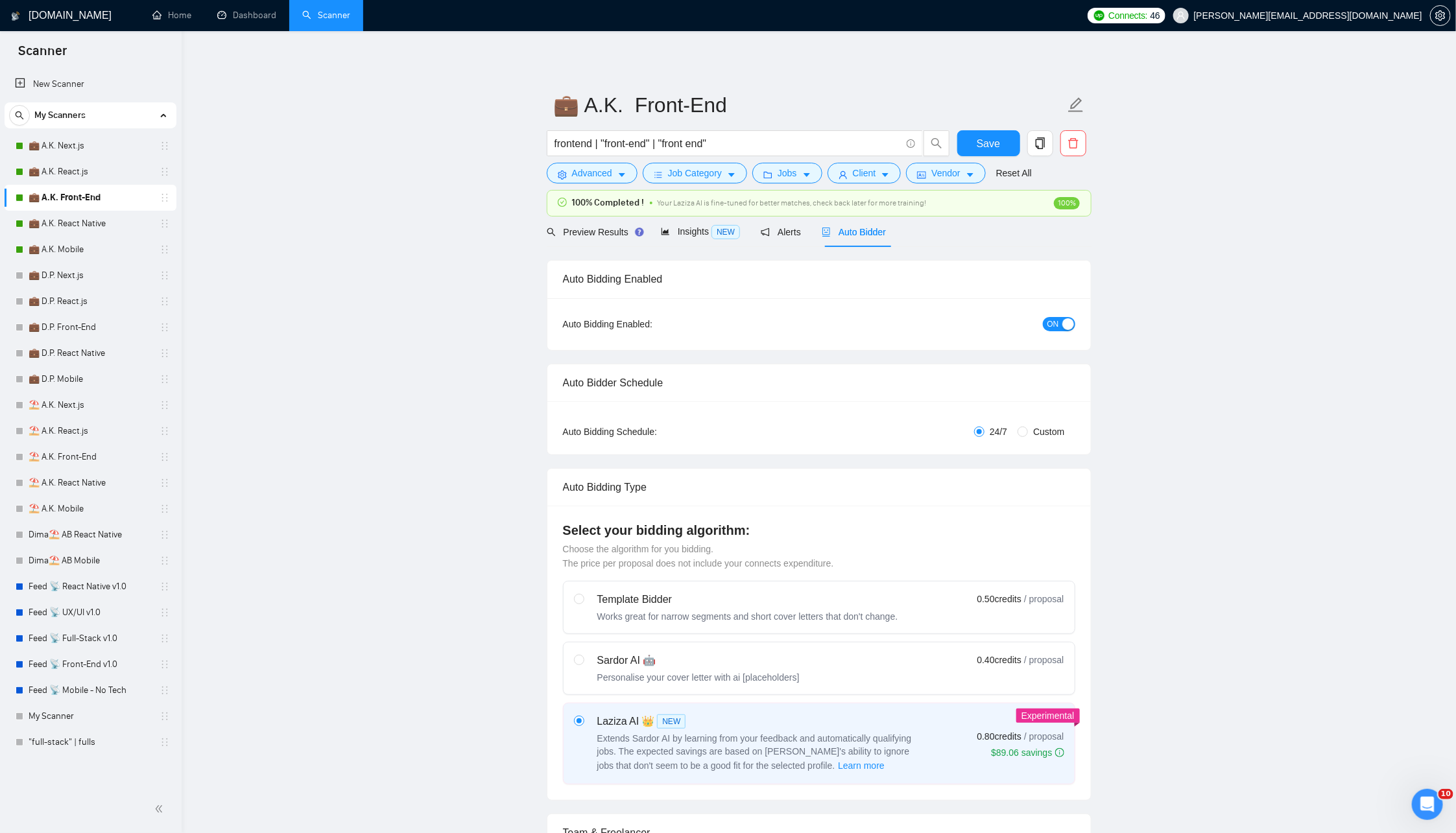
checkbox input "true"
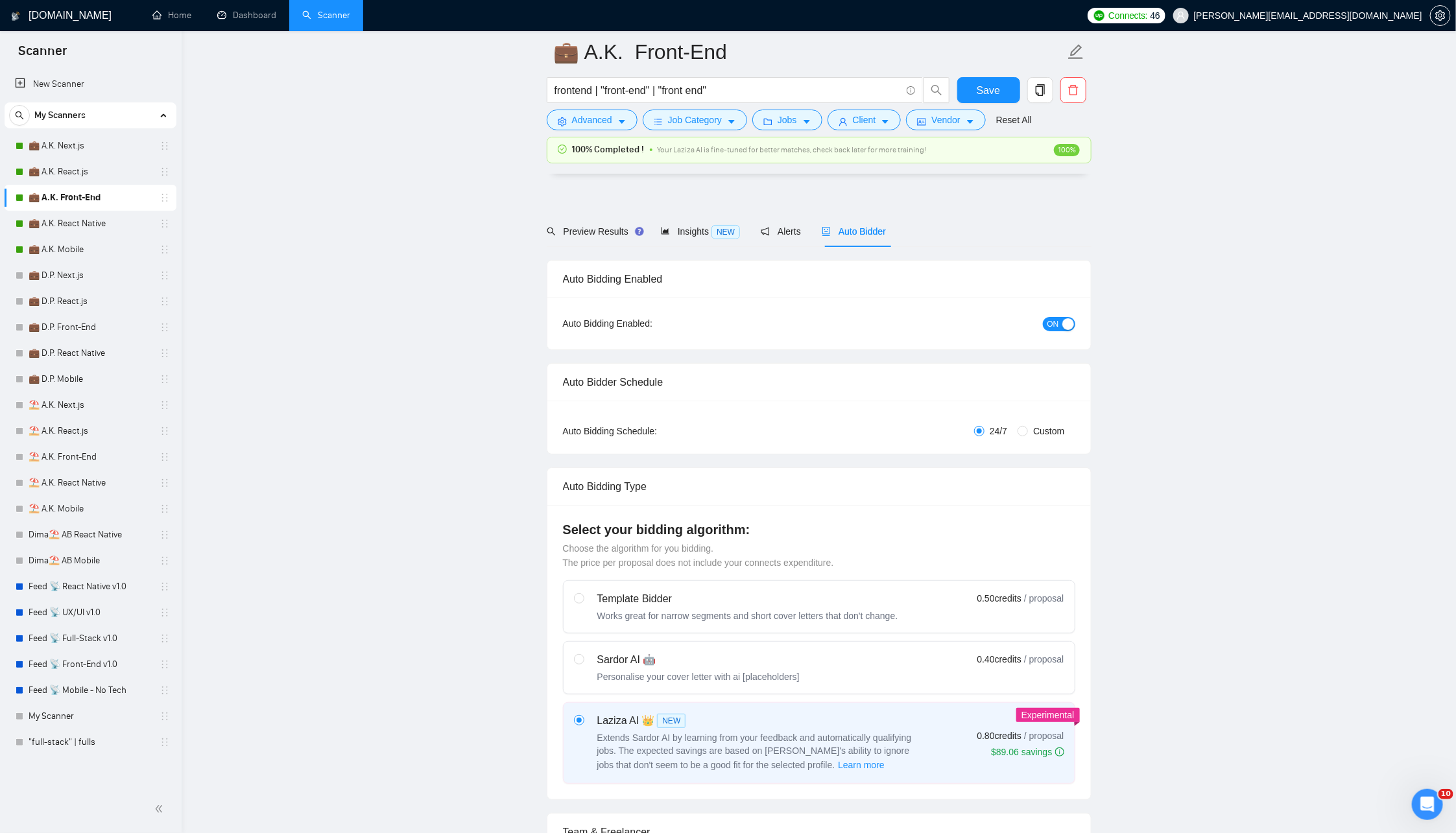
scroll to position [1086, 0]
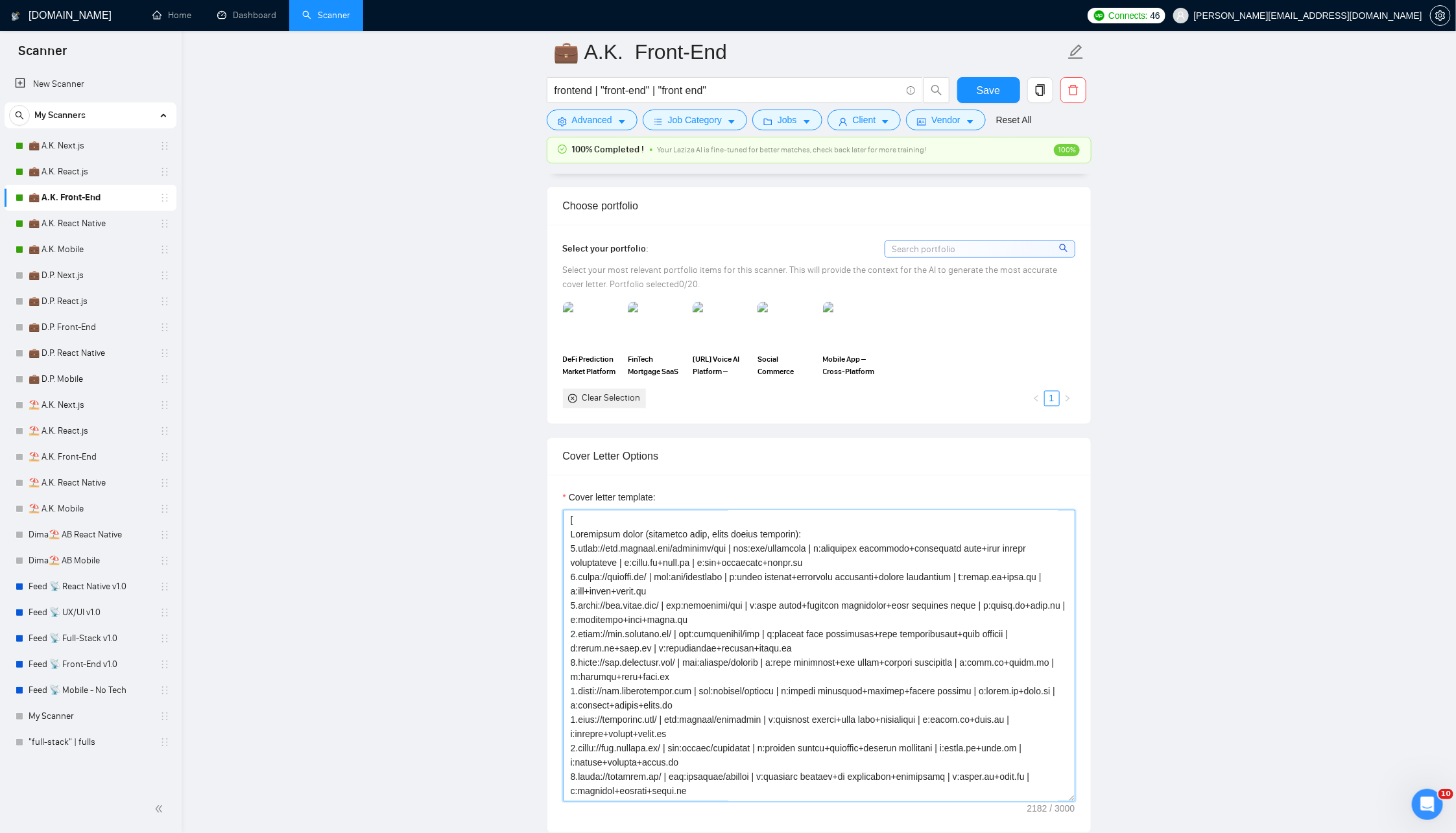
click at [729, 531] on textarea "Cover letter template:" at bounding box center [819, 656] width 512 height 292
paste textarea "Successful cases (ref only, never output): 1.https://www.transax.com/products/c…"
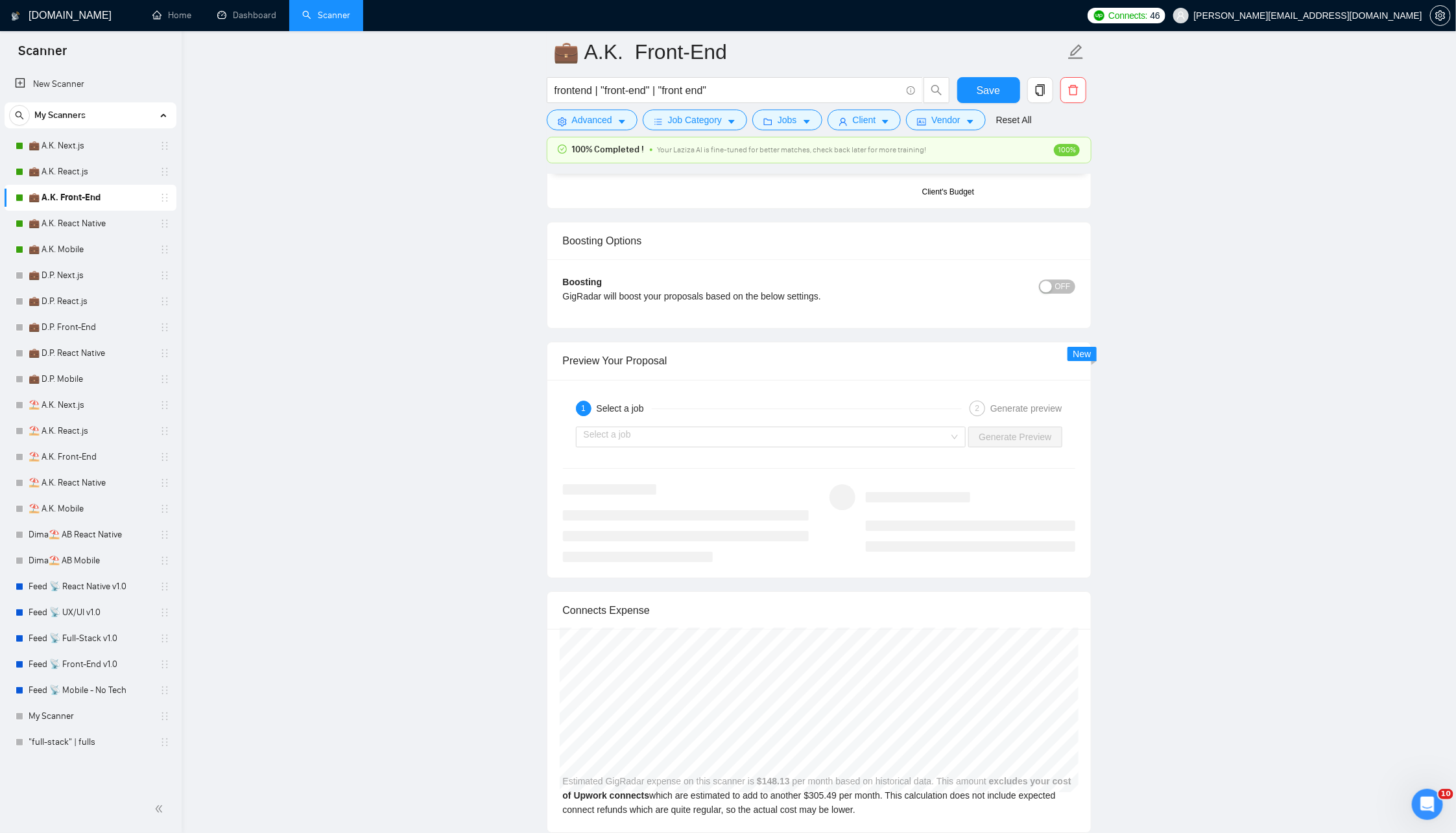
scroll to position [2253, 0]
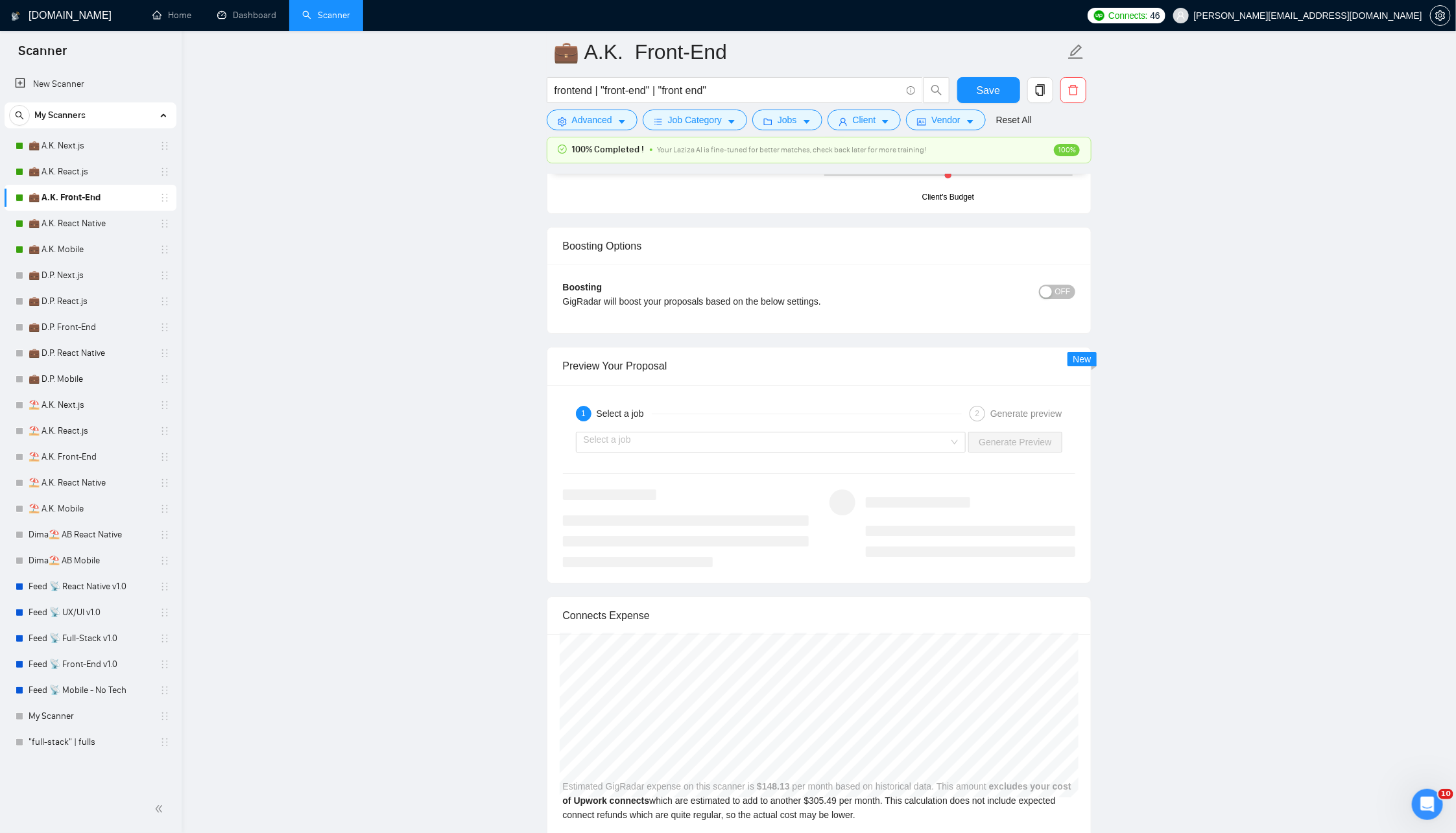
click at [731, 413] on div "1 Select a job" at bounding box center [769, 413] width 386 height 15
click at [684, 438] on input "search" at bounding box center [767, 442] width 366 height 19
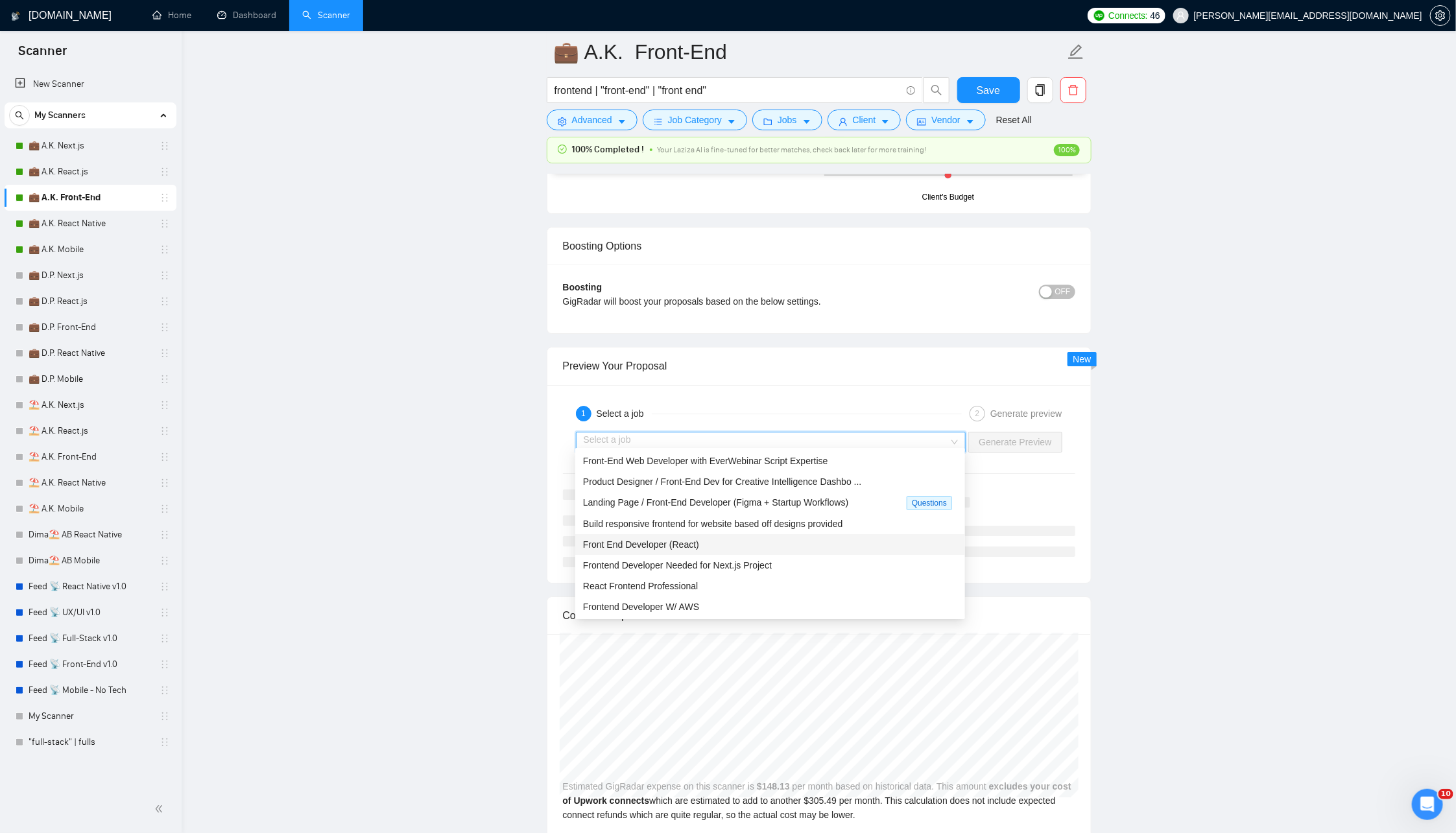
click at [662, 544] on span "Front End Developer (React)" at bounding box center [641, 544] width 116 height 10
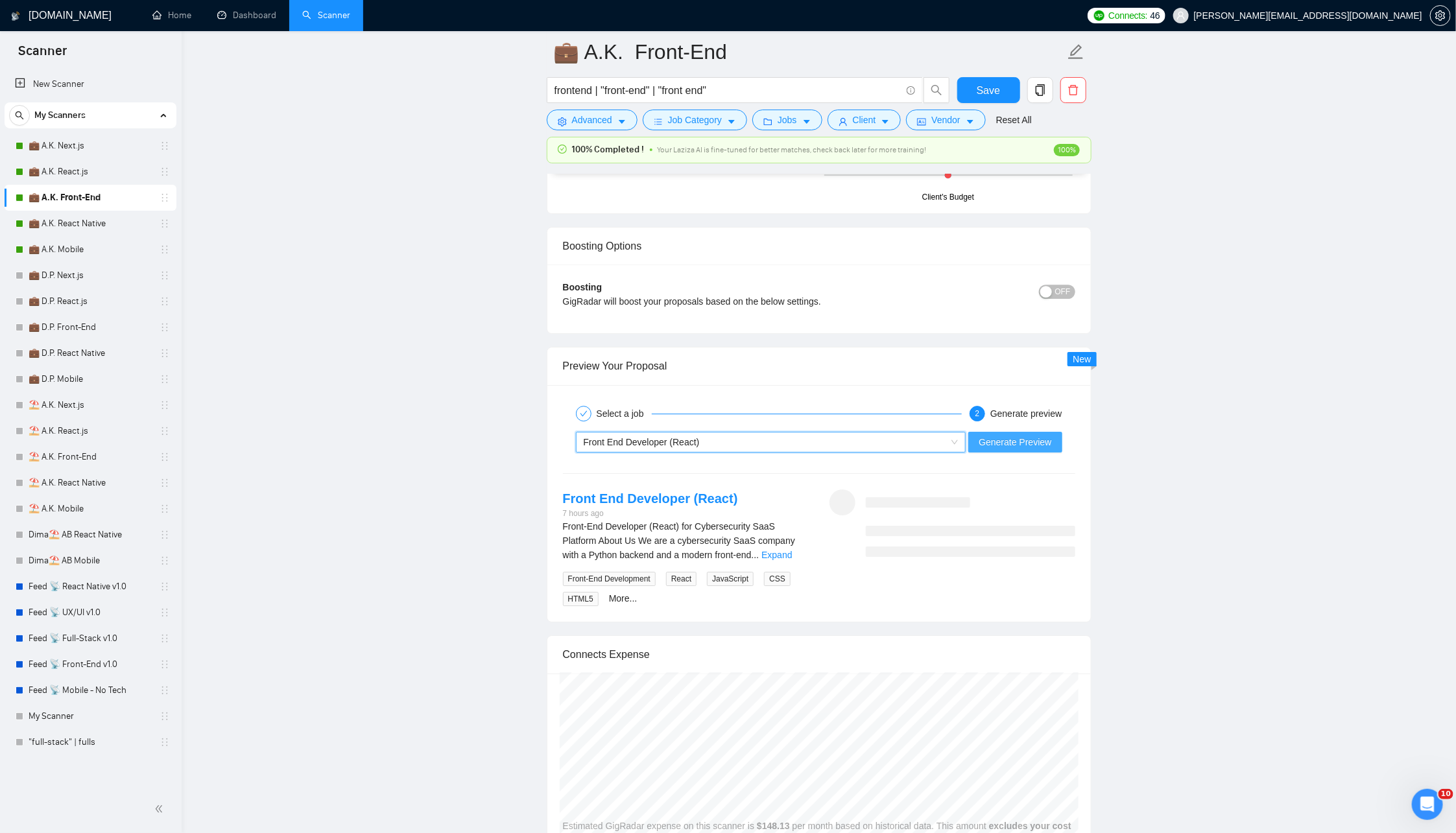
click at [988, 436] on span "Generate Preview" at bounding box center [1015, 443] width 72 height 14
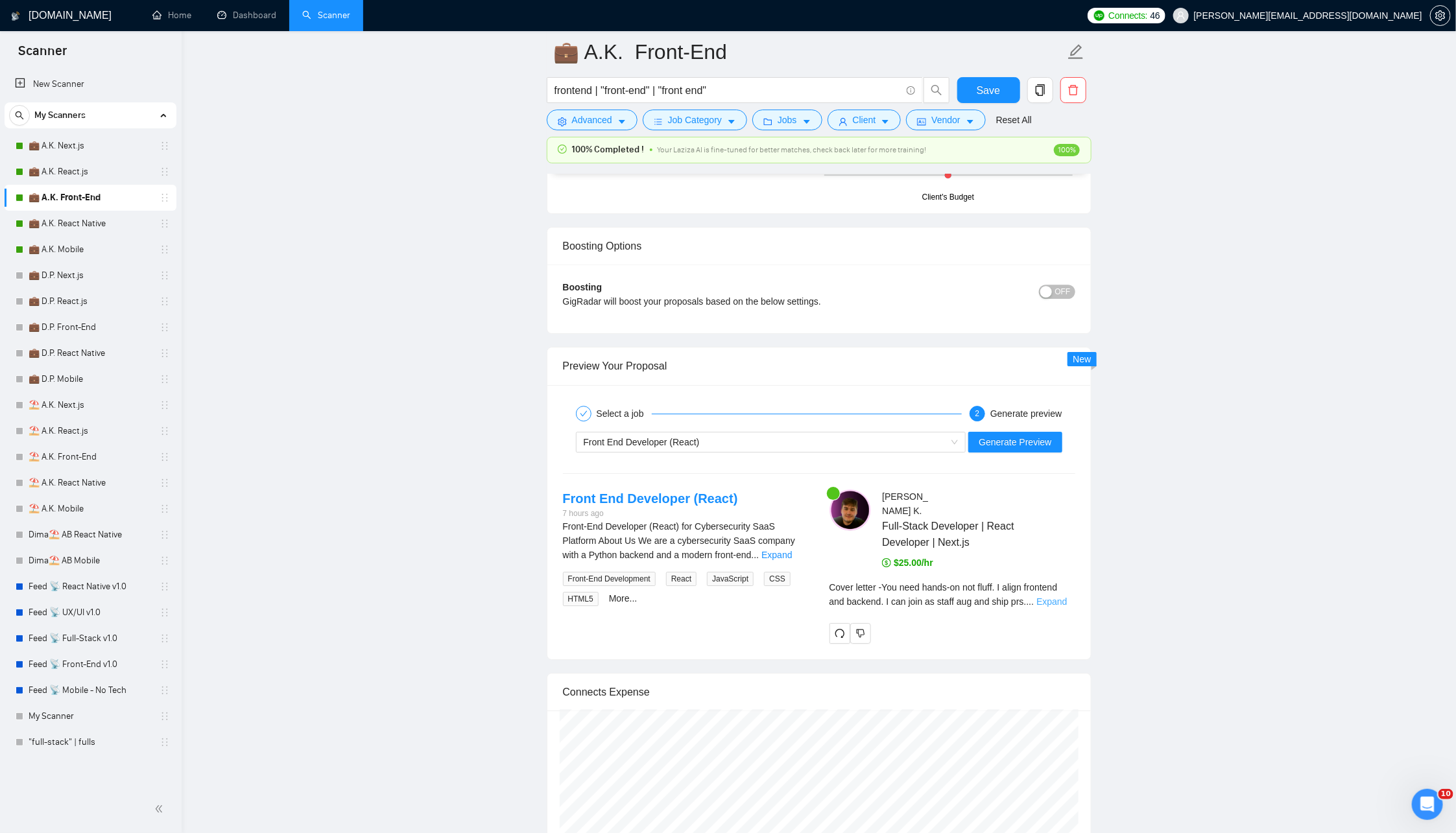
click at [1064, 597] on link "Expand" at bounding box center [1052, 601] width 31 height 10
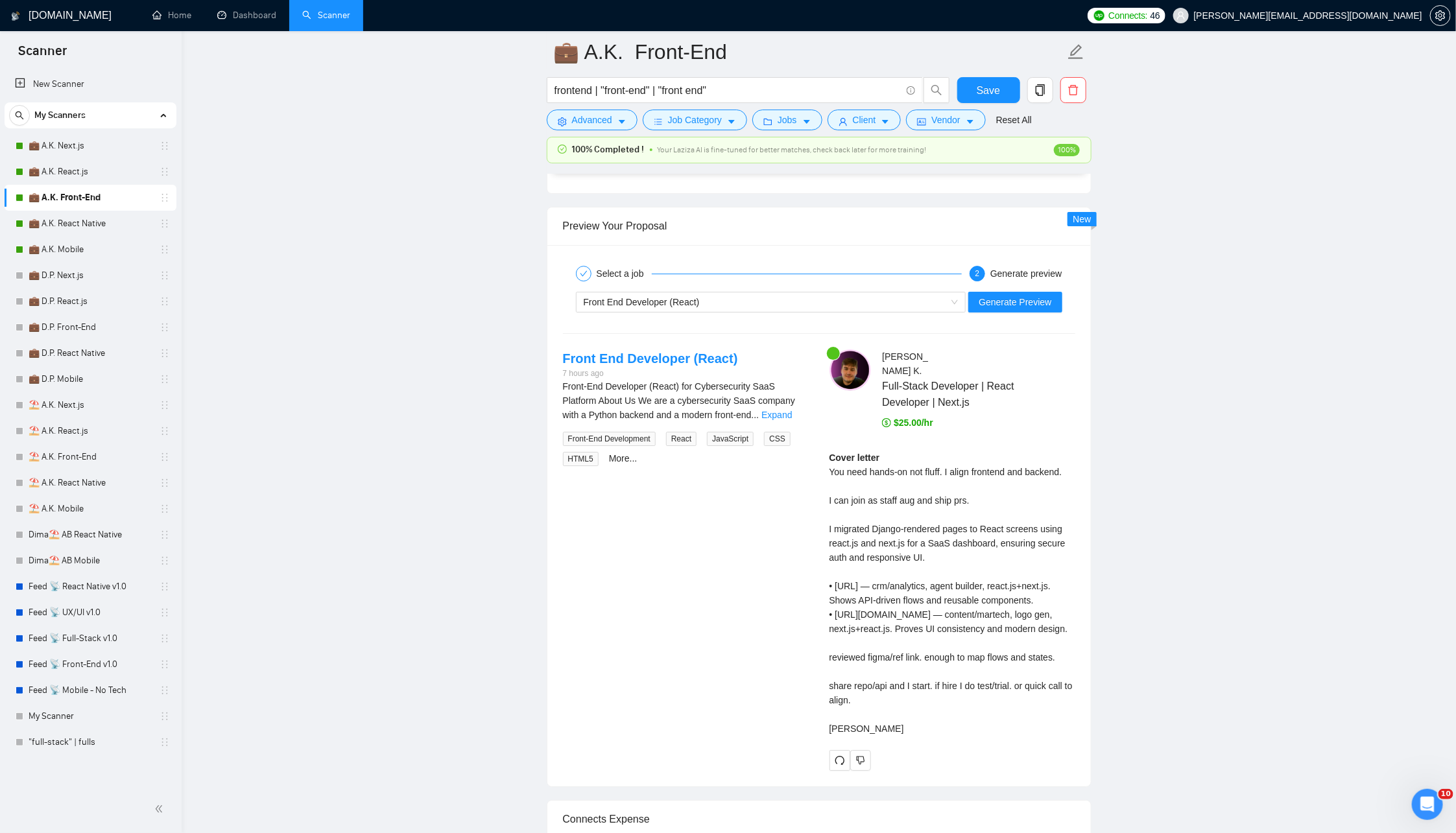
scroll to position [2395, 0]
click at [792, 408] on link "Expand" at bounding box center [777, 413] width 31 height 10
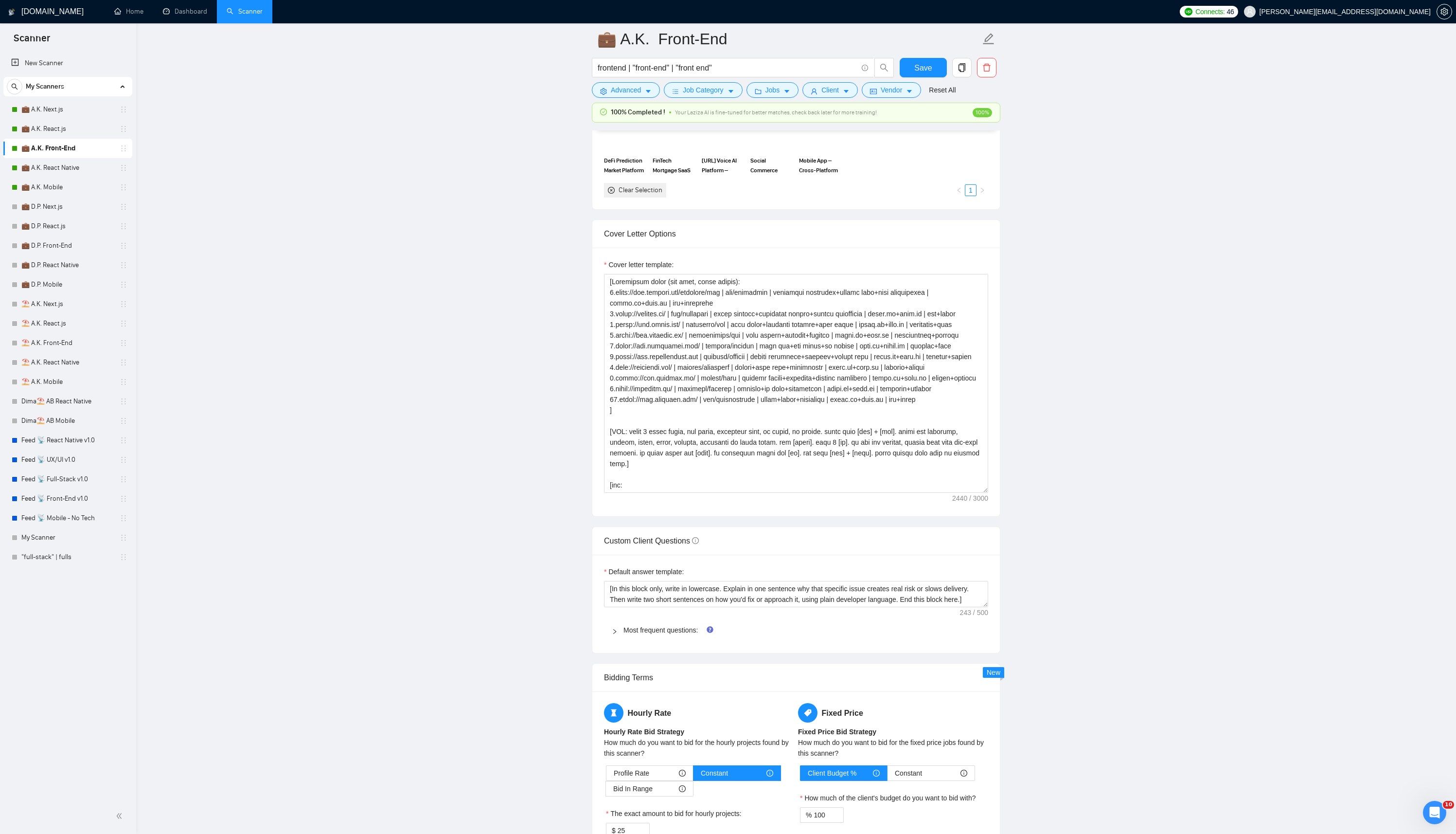
scroll to position [968, 0]
click at [733, 344] on textarea "Cover letter template:" at bounding box center [796, 386] width 384 height 219
paste textarea "erence only, never output directly): 1.https://www.transax.com/products/crm | i…"
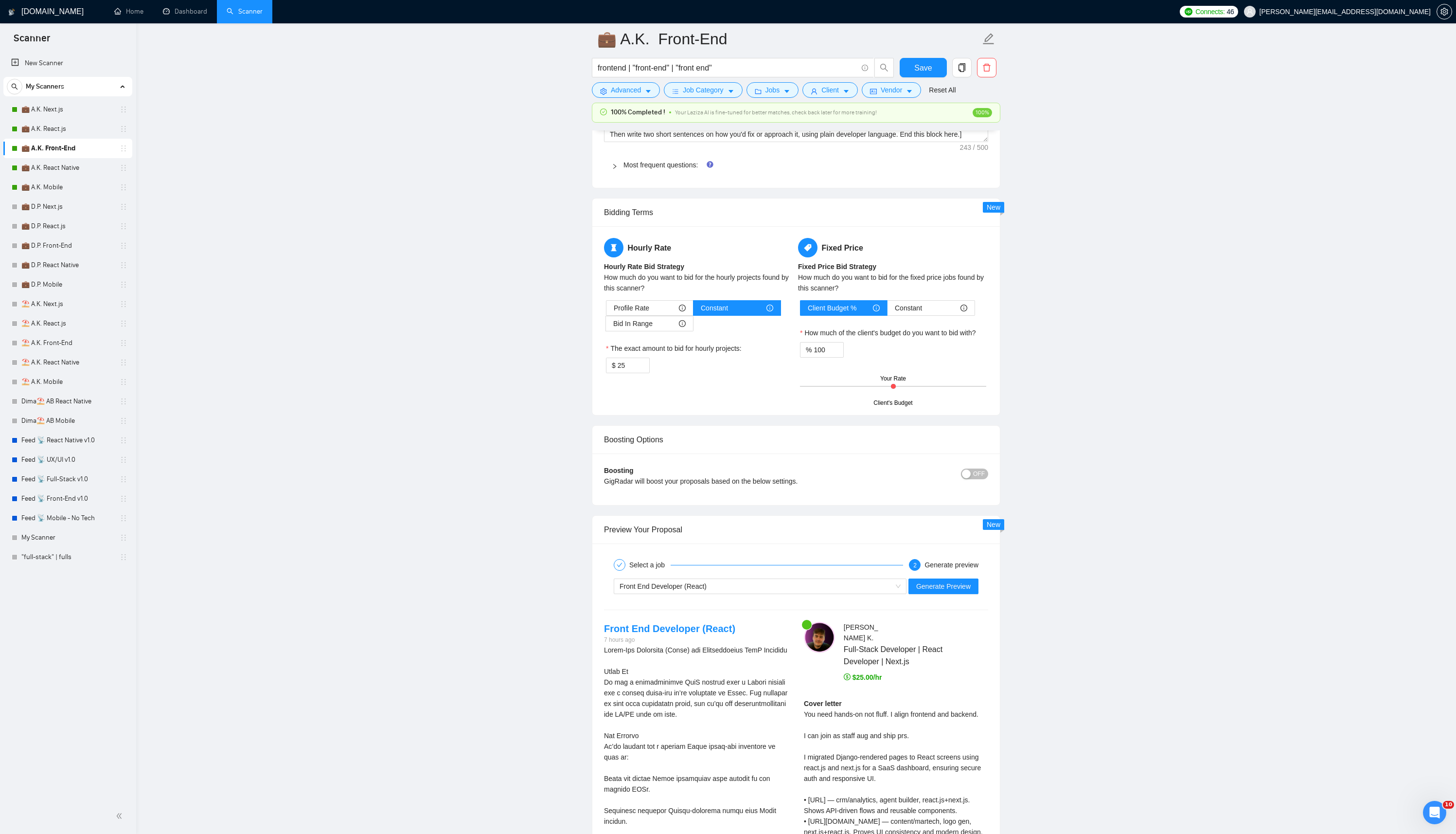
scroll to position [1600, 0]
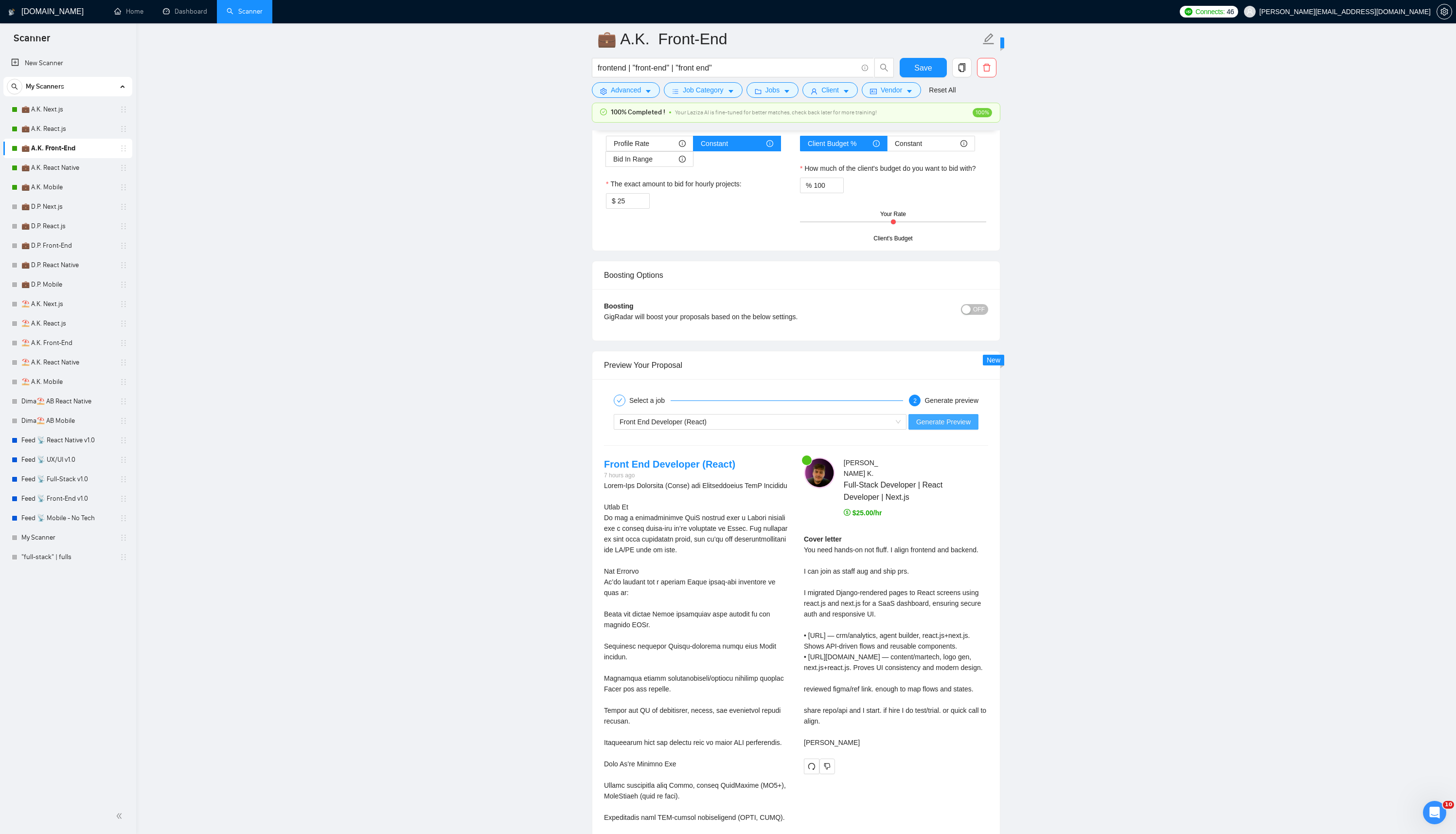
click at [952, 423] on span "Generate Preview" at bounding box center [943, 422] width 54 height 11
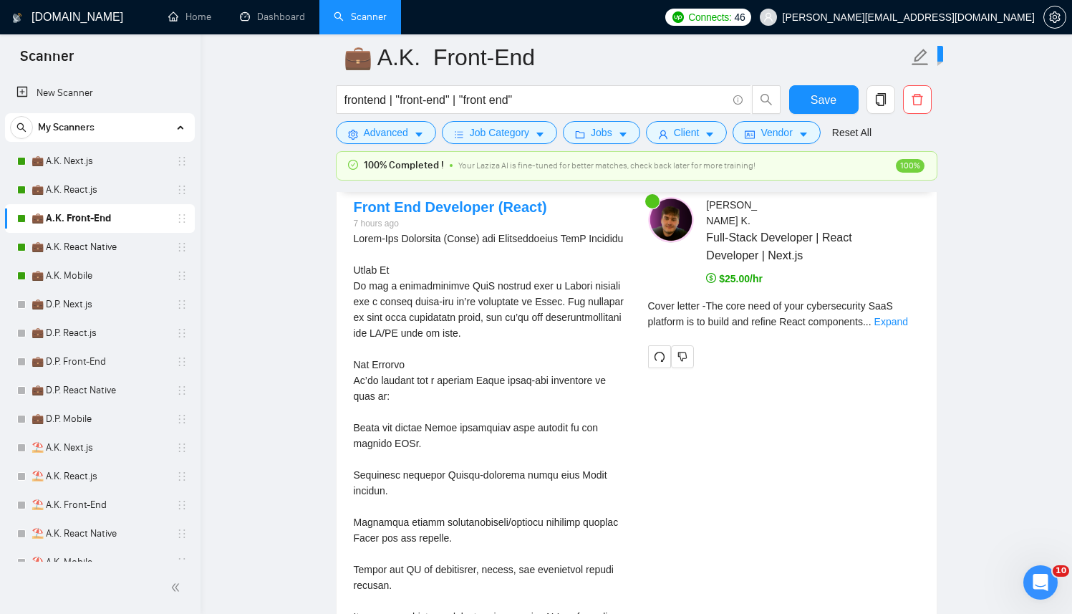
scroll to position [2815, 0]
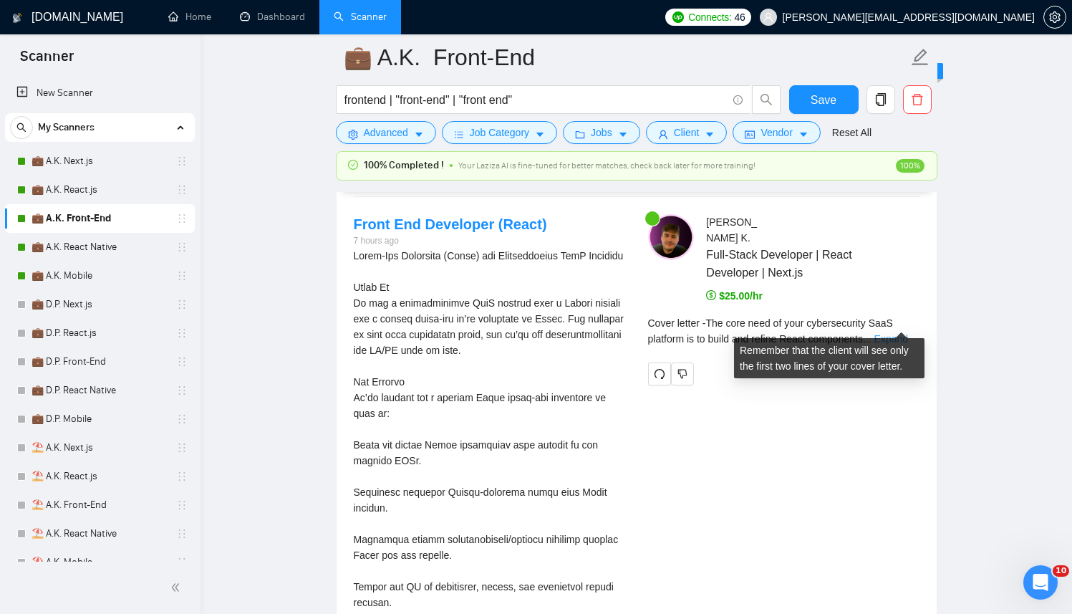
click at [892, 333] on link "Expand" at bounding box center [892, 338] width 34 height 11
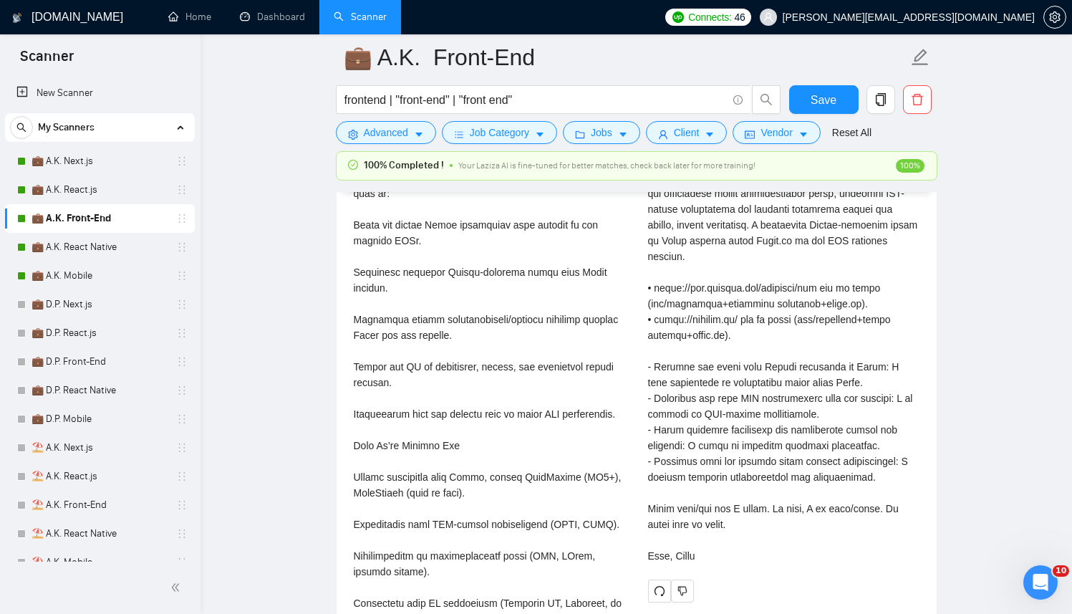
scroll to position [3039, 0]
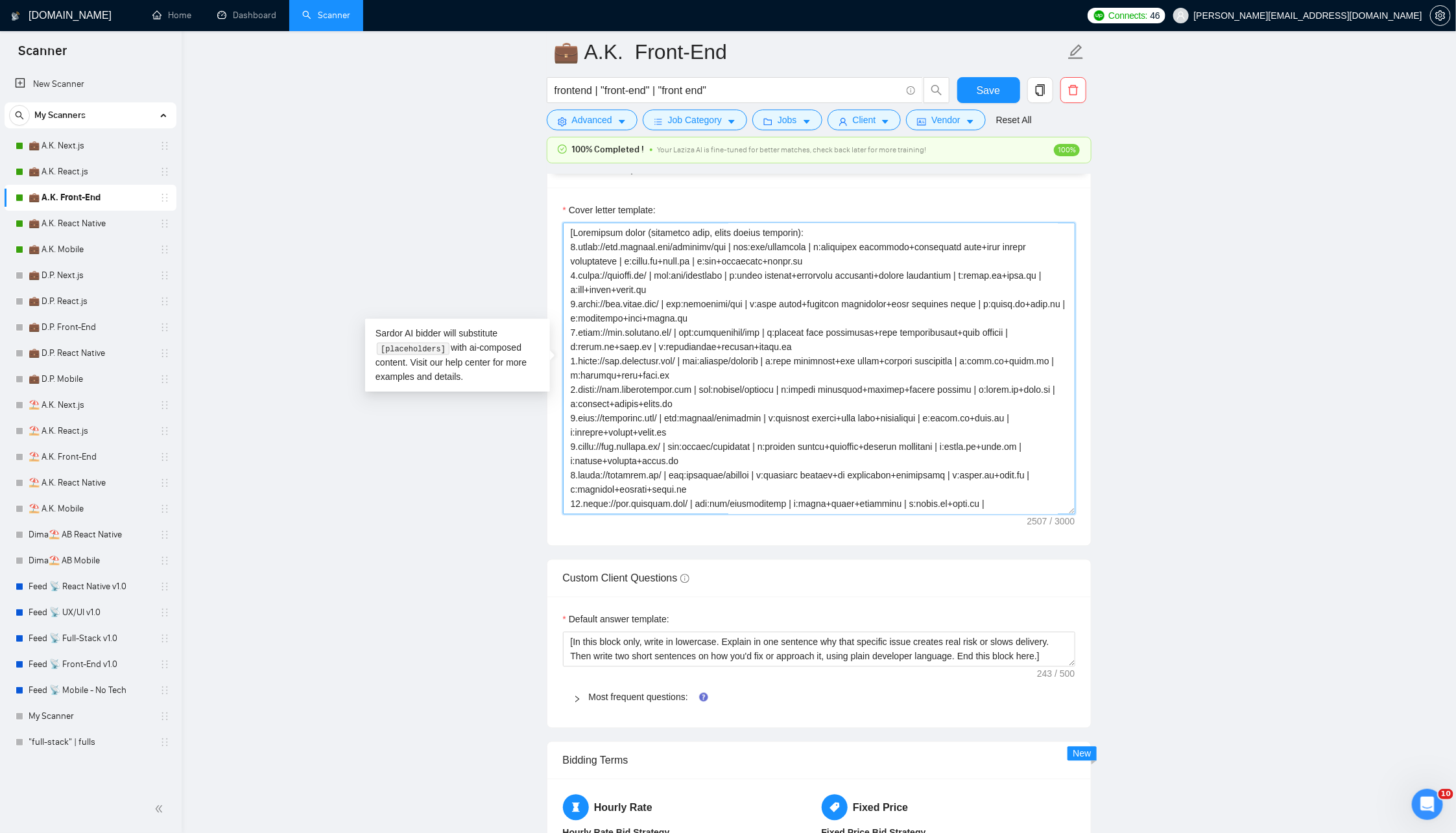
click at [776, 397] on textarea "Cover letter template:" at bounding box center [819, 369] width 512 height 292
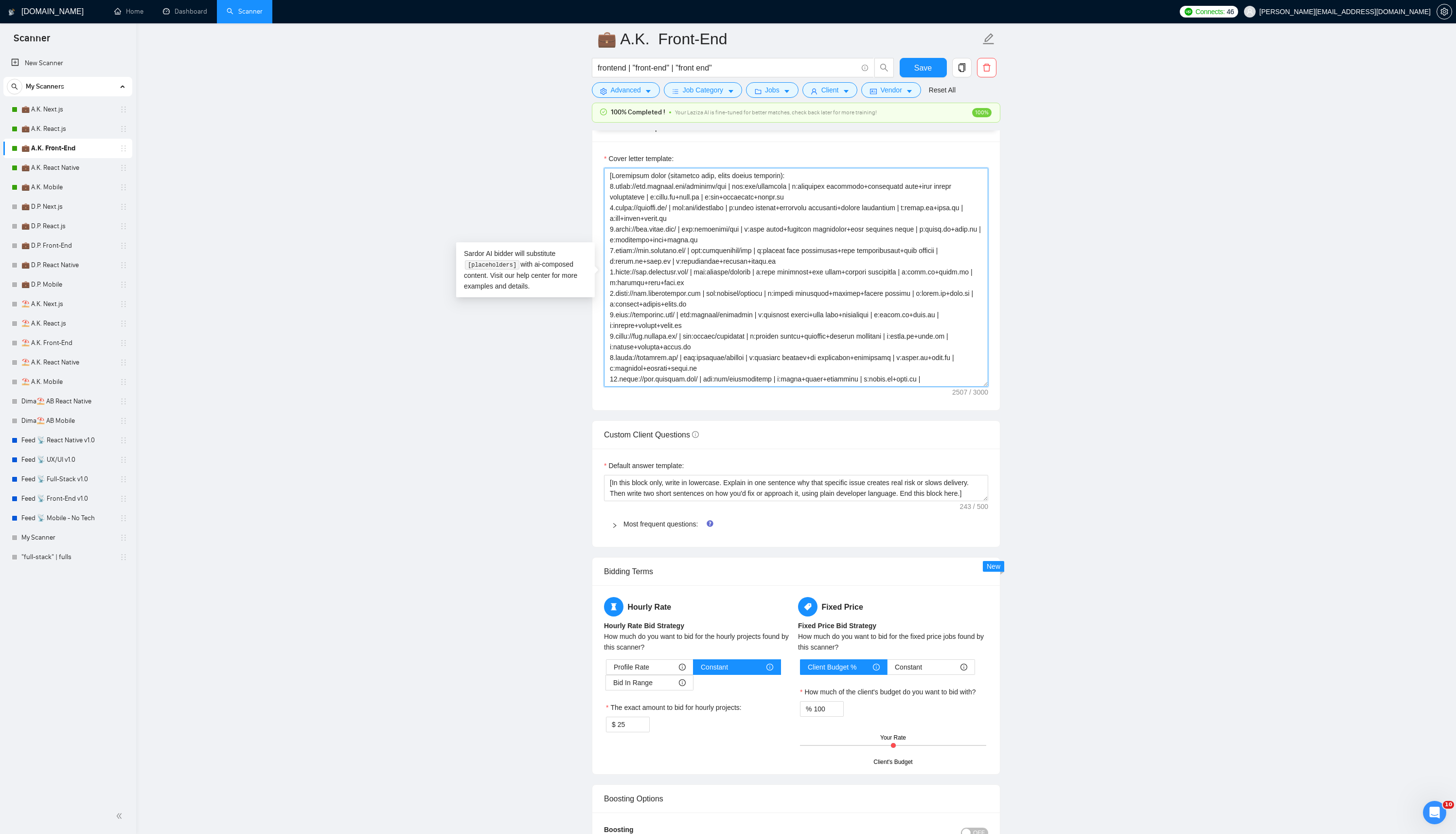
paste textarea "INSTRUCTIONS: – Write 2 paragraphs in developer voice. Tech names lowercase. No…"
paste textarea
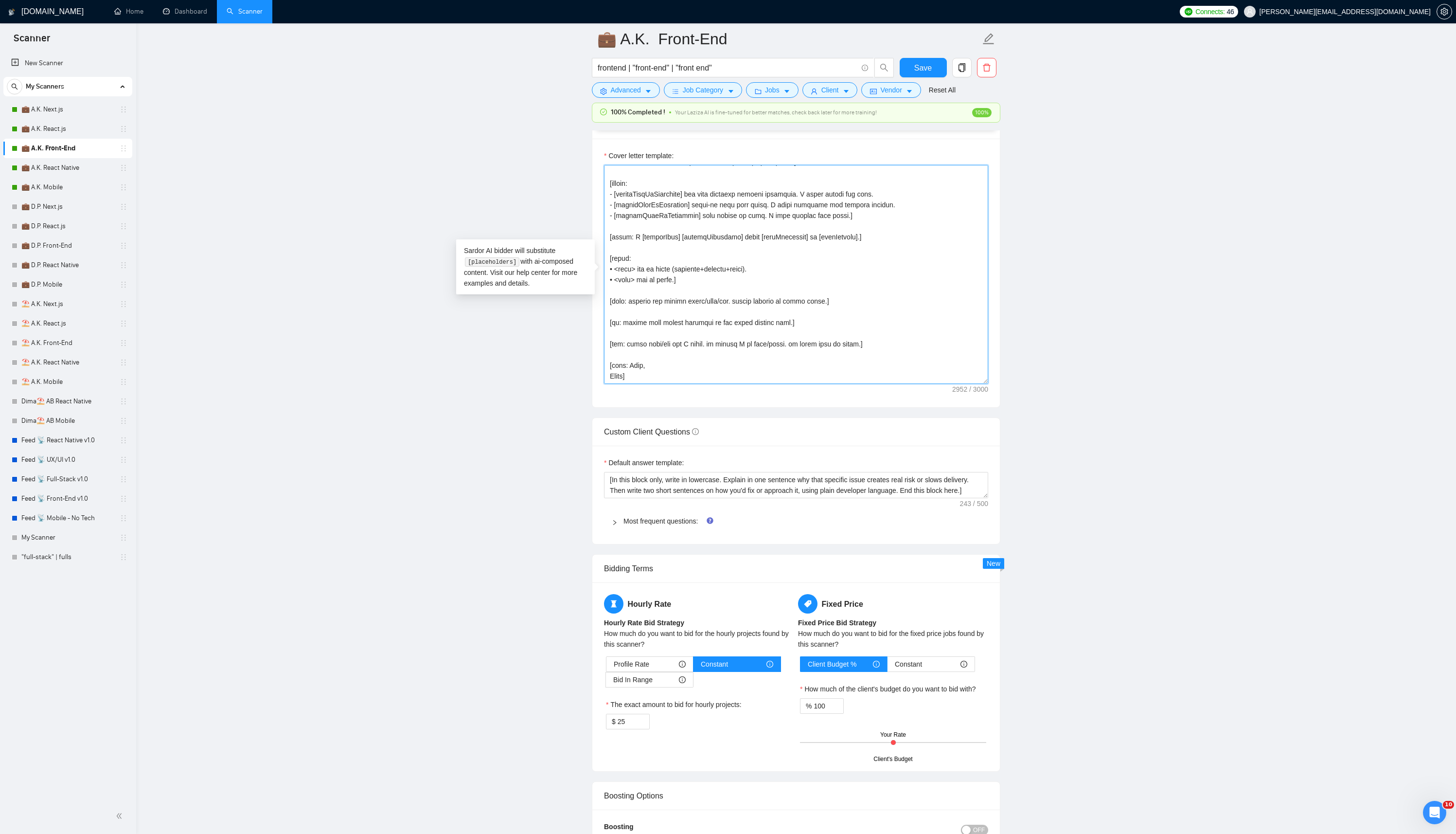
click at [854, 303] on textarea "Cover letter template:" at bounding box center [796, 274] width 384 height 219
type textarea "[Successful cases (reference only, never output directly): 1.https://www.transa…"
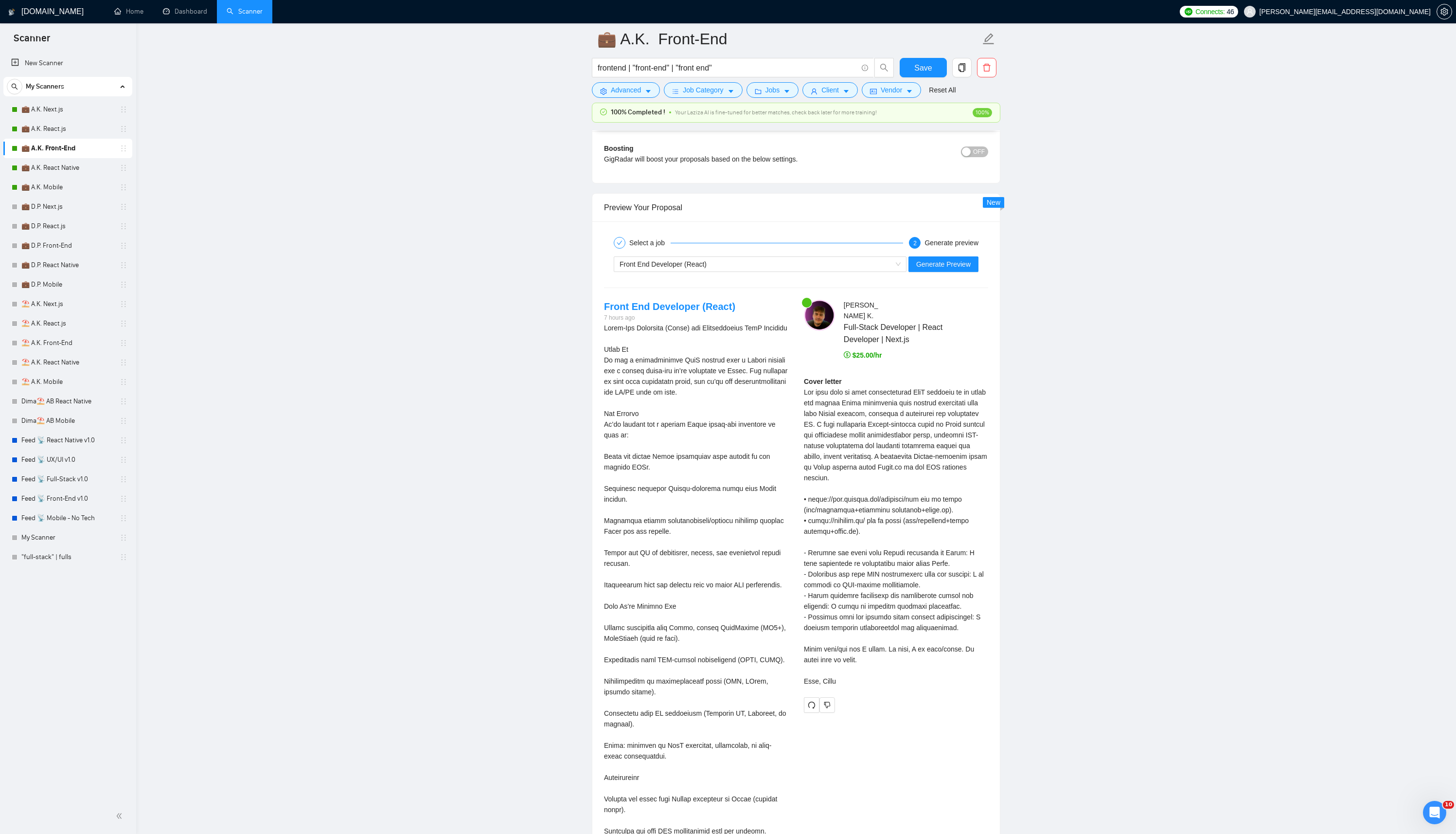
scroll to position [1781, 0]
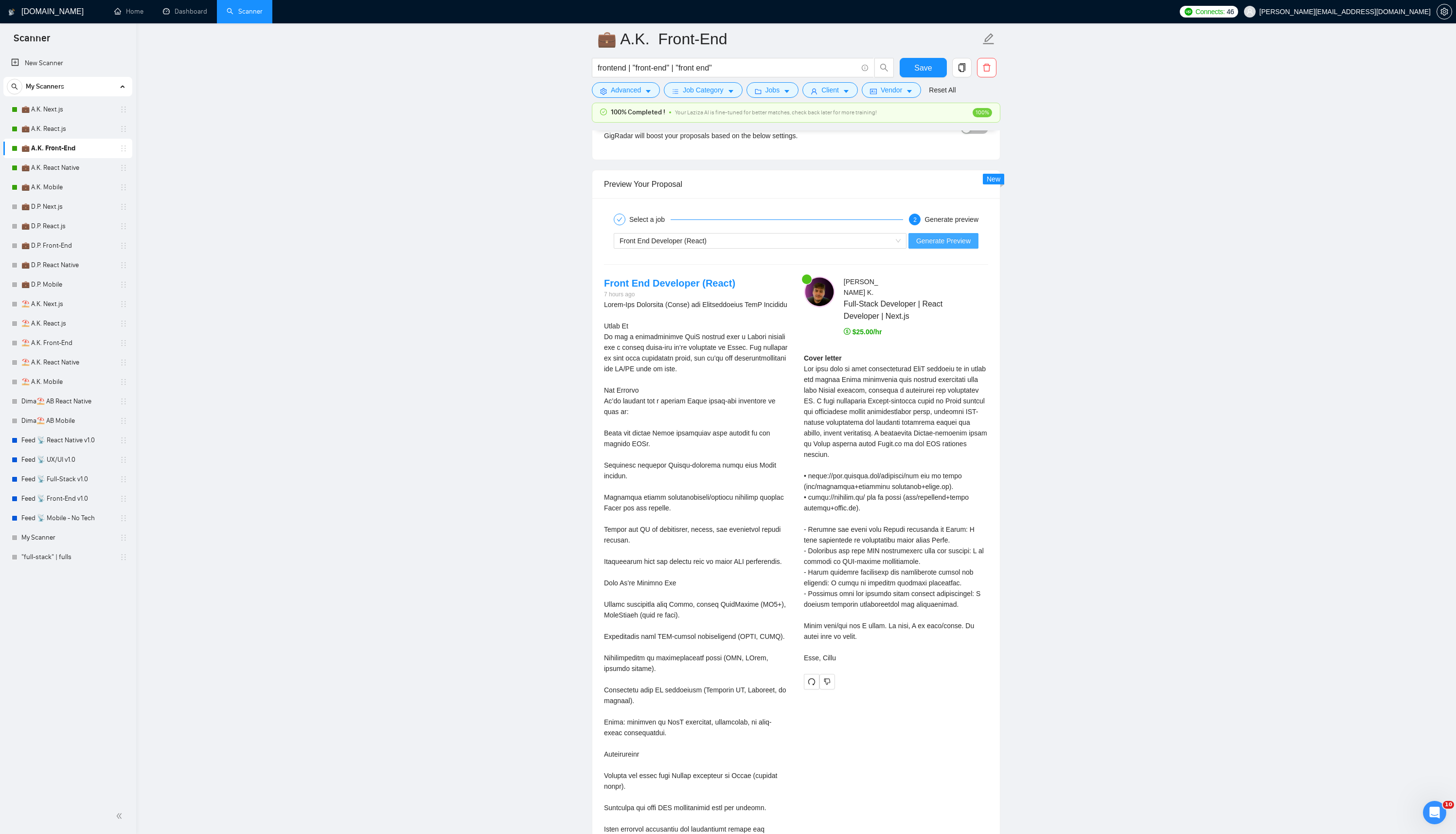
click at [956, 236] on span "Generate Preview" at bounding box center [943, 241] width 54 height 11
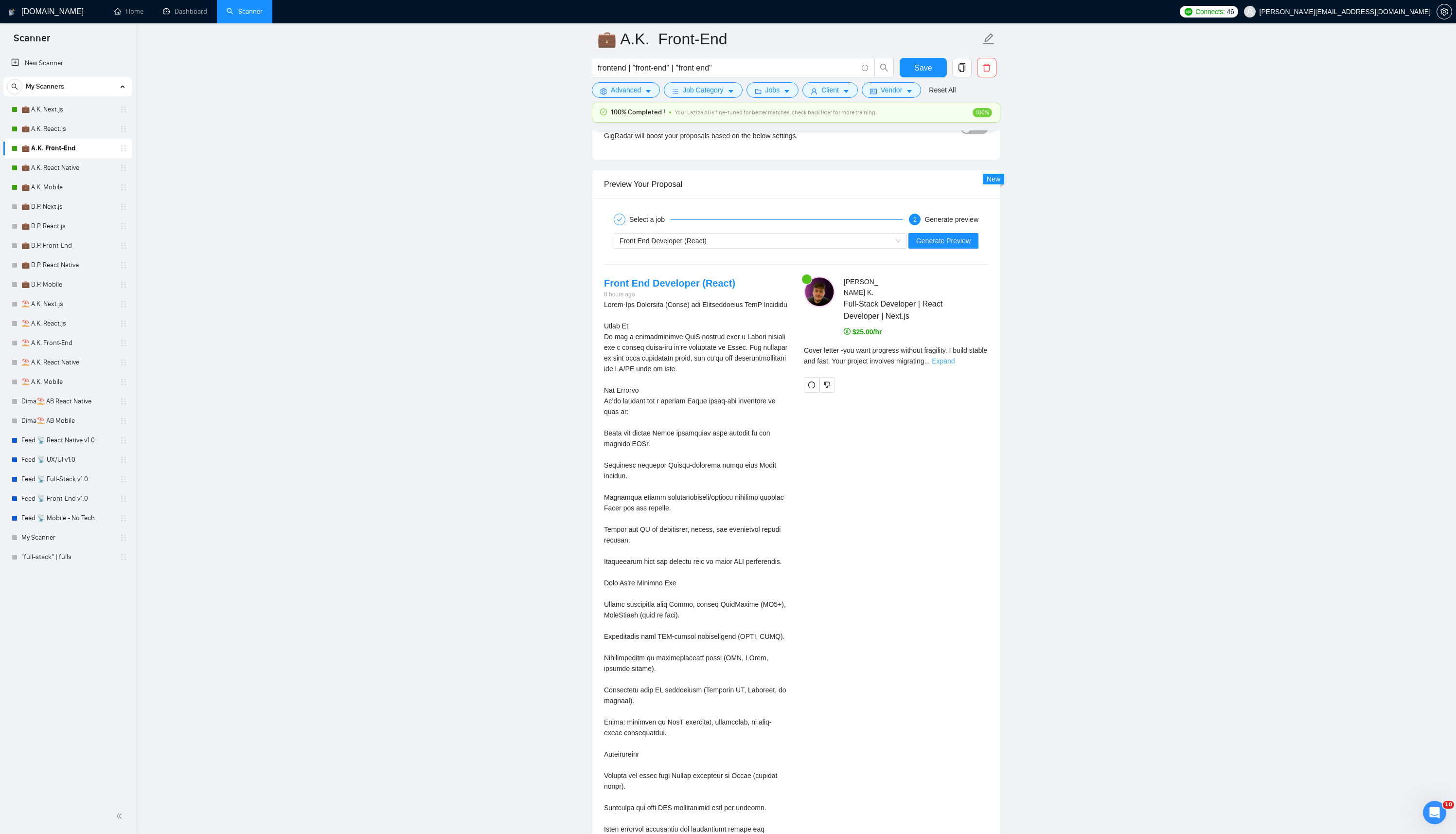
click at [954, 357] on link "Expand" at bounding box center [943, 361] width 23 height 7
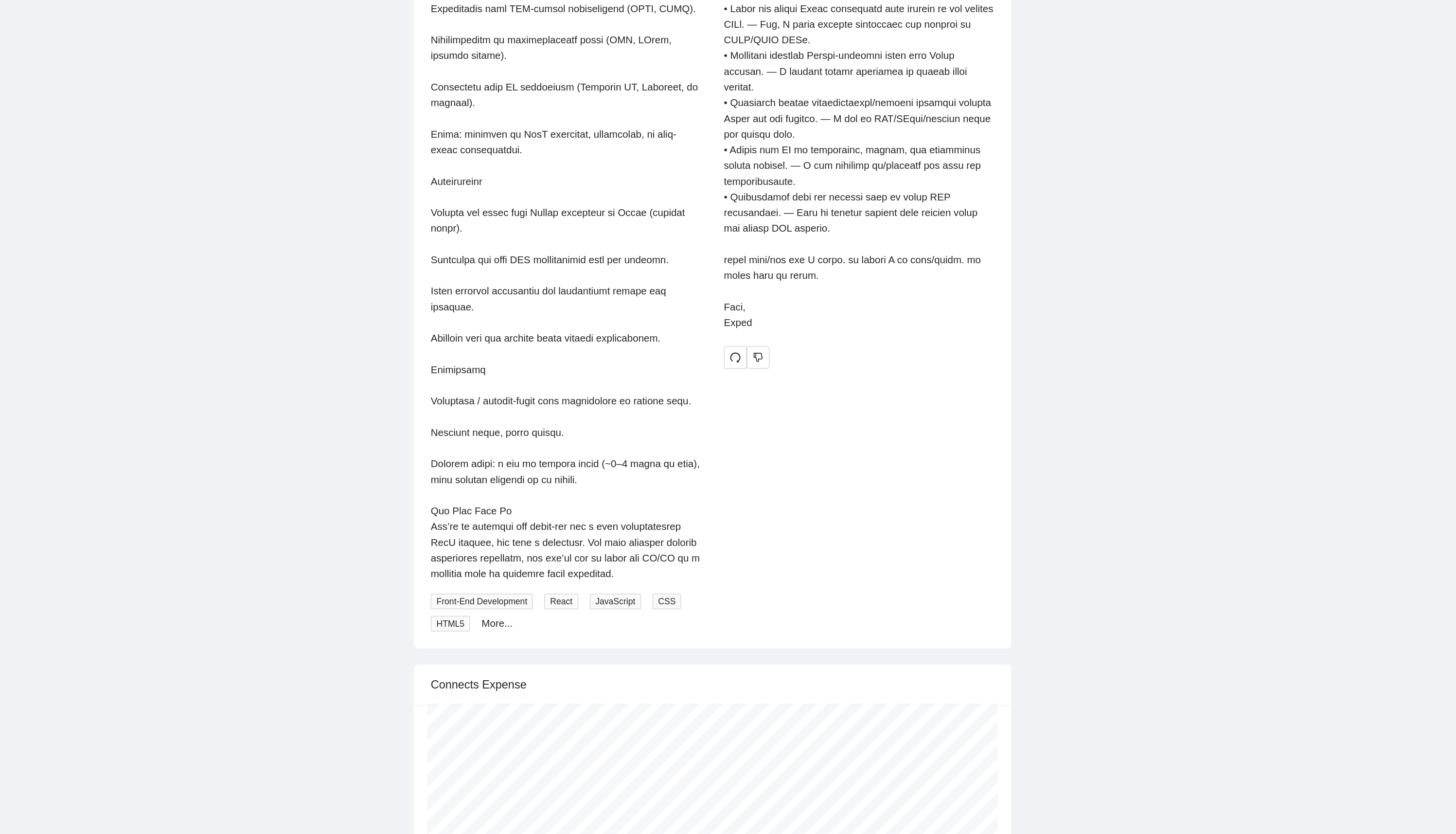
scroll to position [2150, 0]
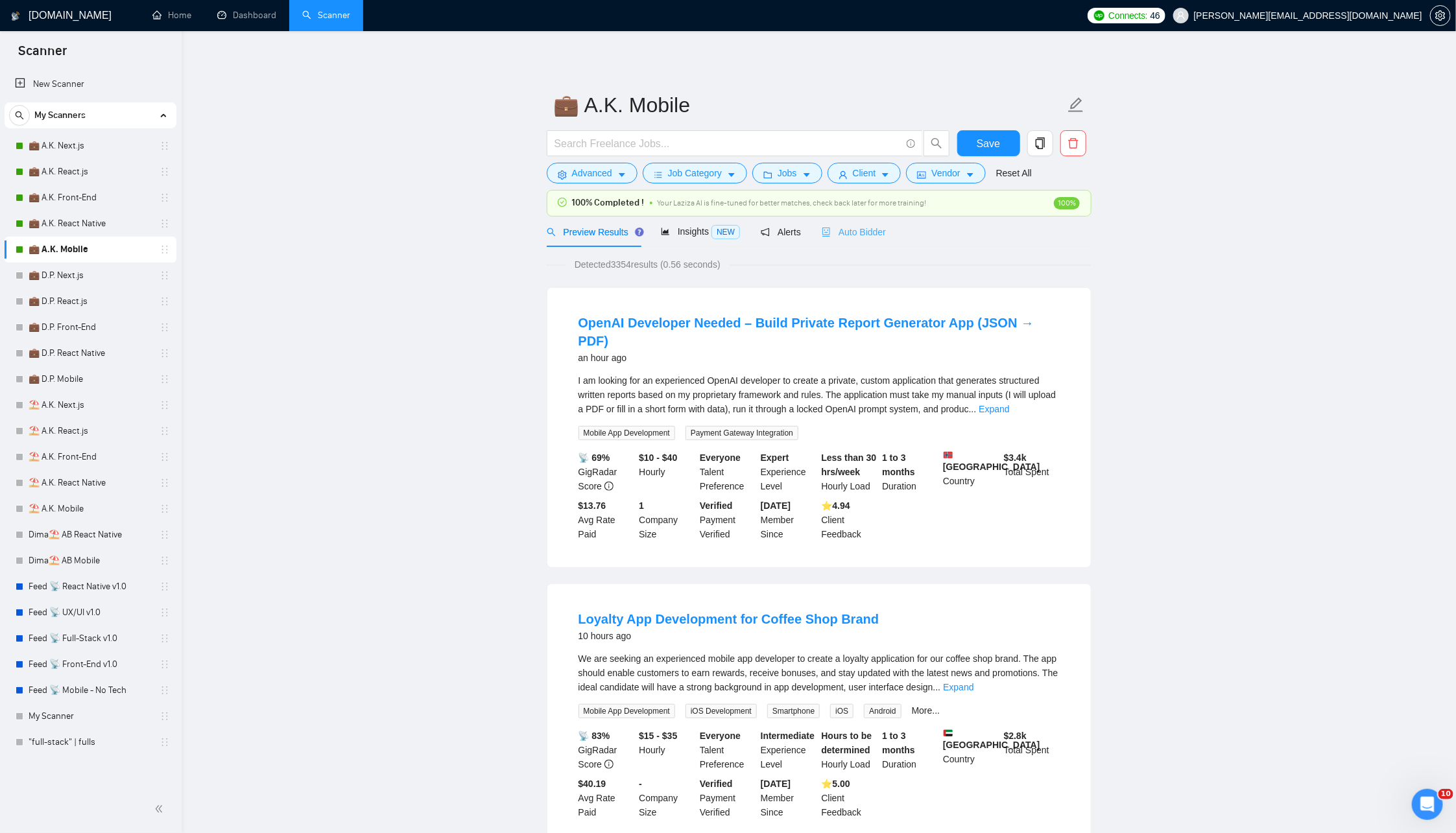
click at [854, 244] on div "Auto Bidder" at bounding box center [854, 232] width 64 height 31
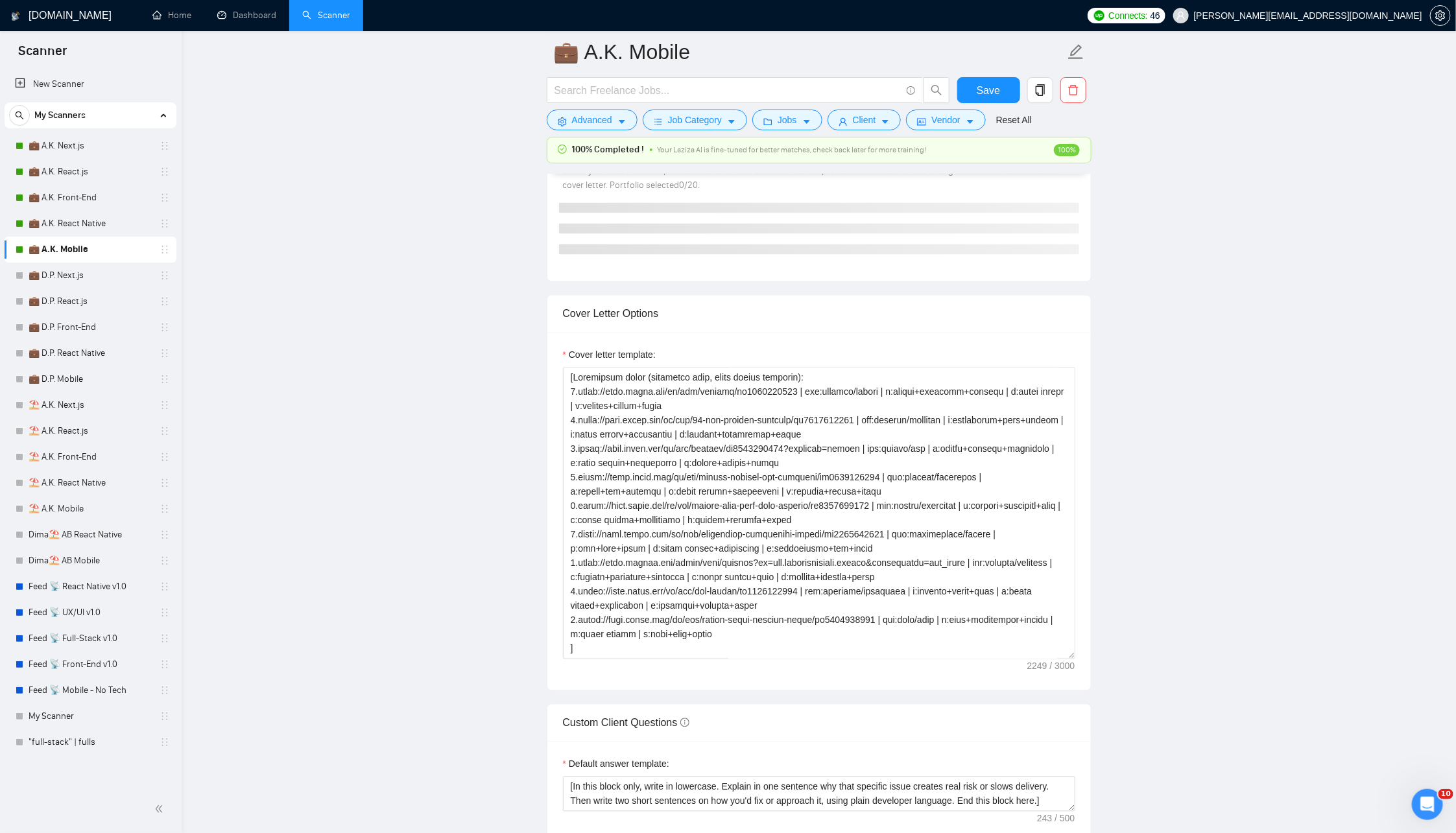
scroll to position [1277, 0]
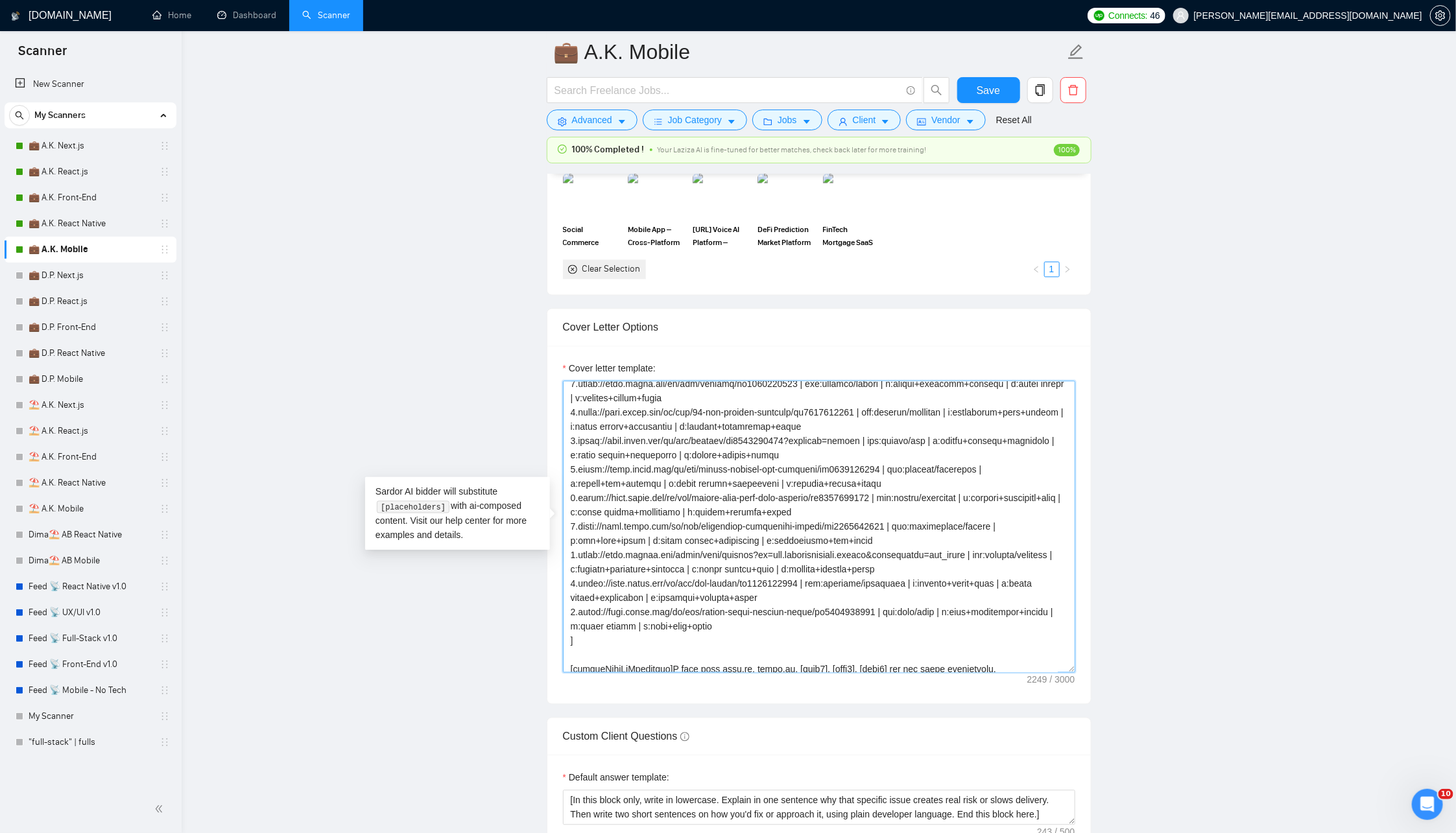
click at [743, 432] on textarea "Cover letter template:" at bounding box center [819, 527] width 512 height 292
paste textarea "only, never output): 1.[URL][DOMAIN_NAME] | crm/analytics | reporting dashboard…"
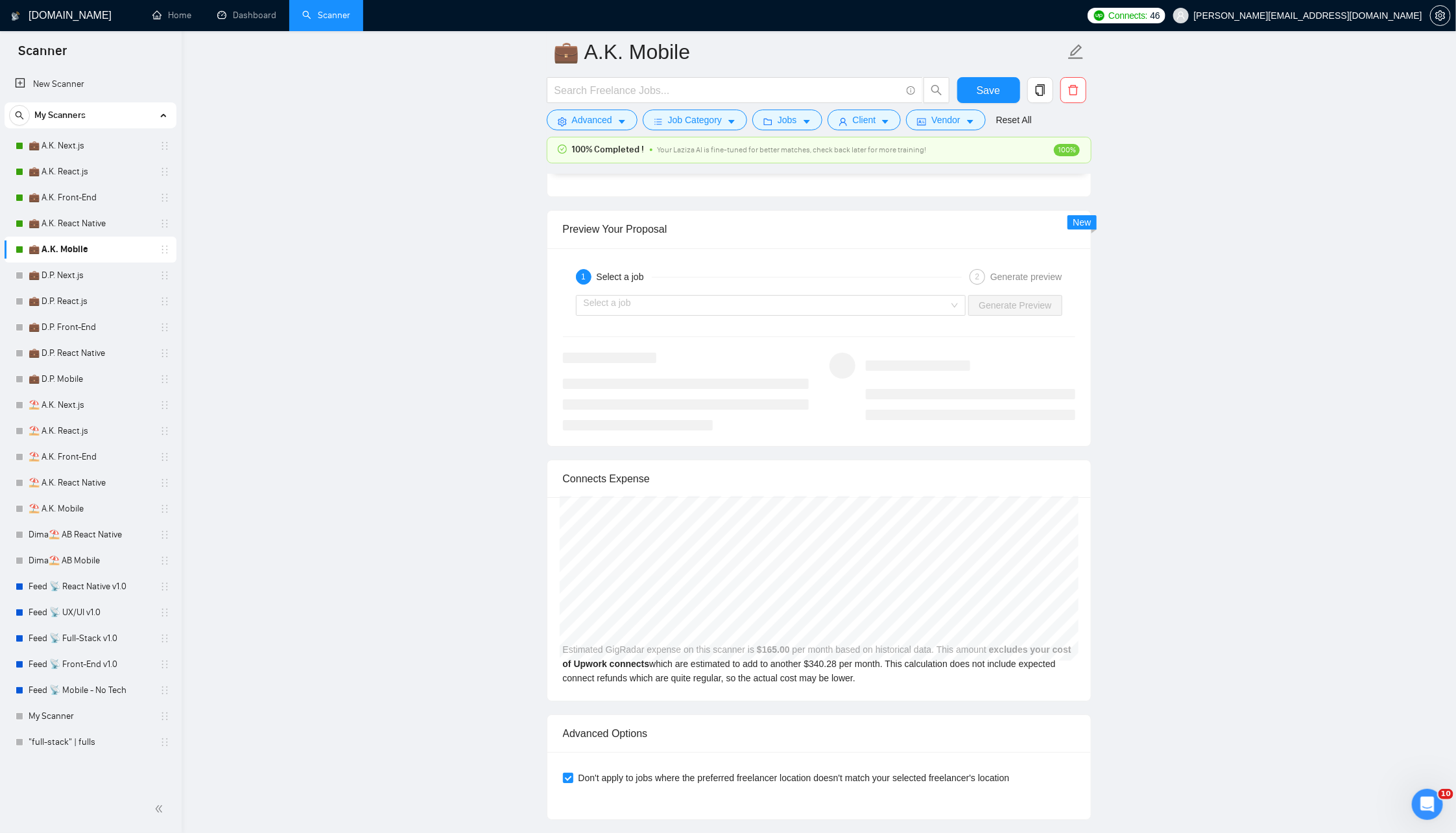
scroll to position [2323, 0]
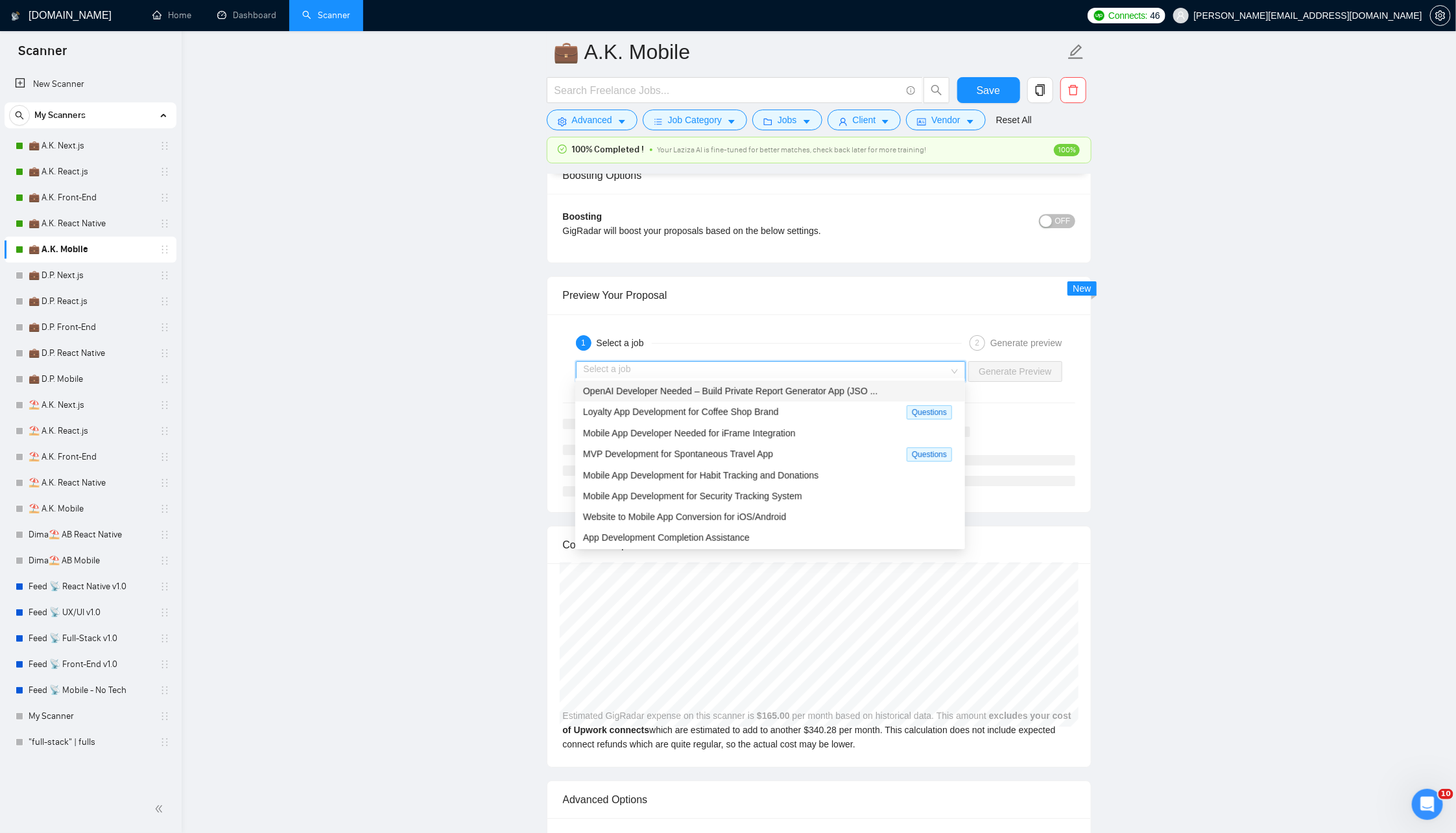
click at [838, 370] on input "search" at bounding box center [767, 371] width 366 height 19
click at [684, 418] on div "Loyalty App Development for Coffee Shop Brand Questions" at bounding box center [770, 412] width 389 height 22
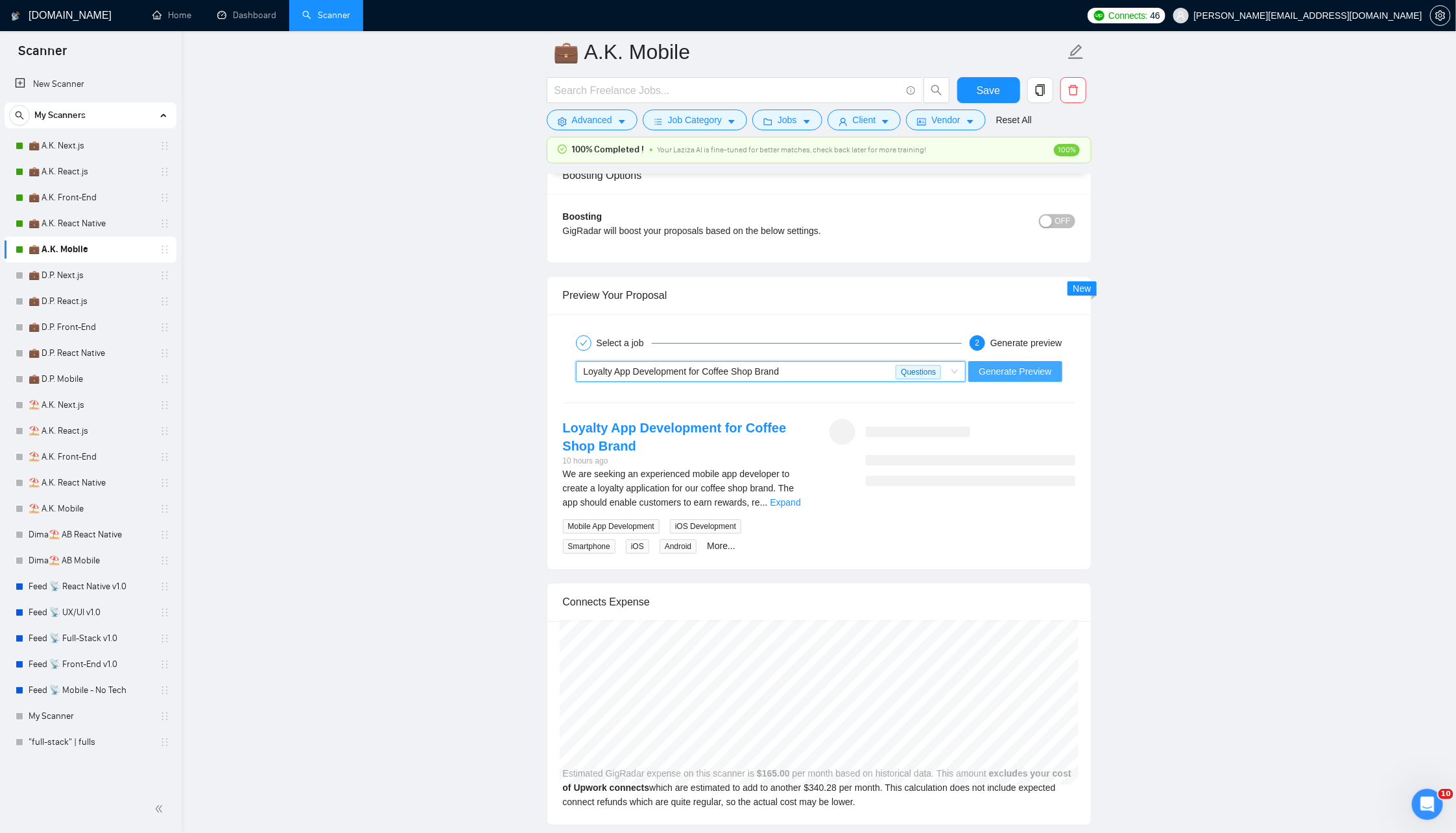
click at [1035, 367] on span "Generate Preview" at bounding box center [1015, 372] width 72 height 14
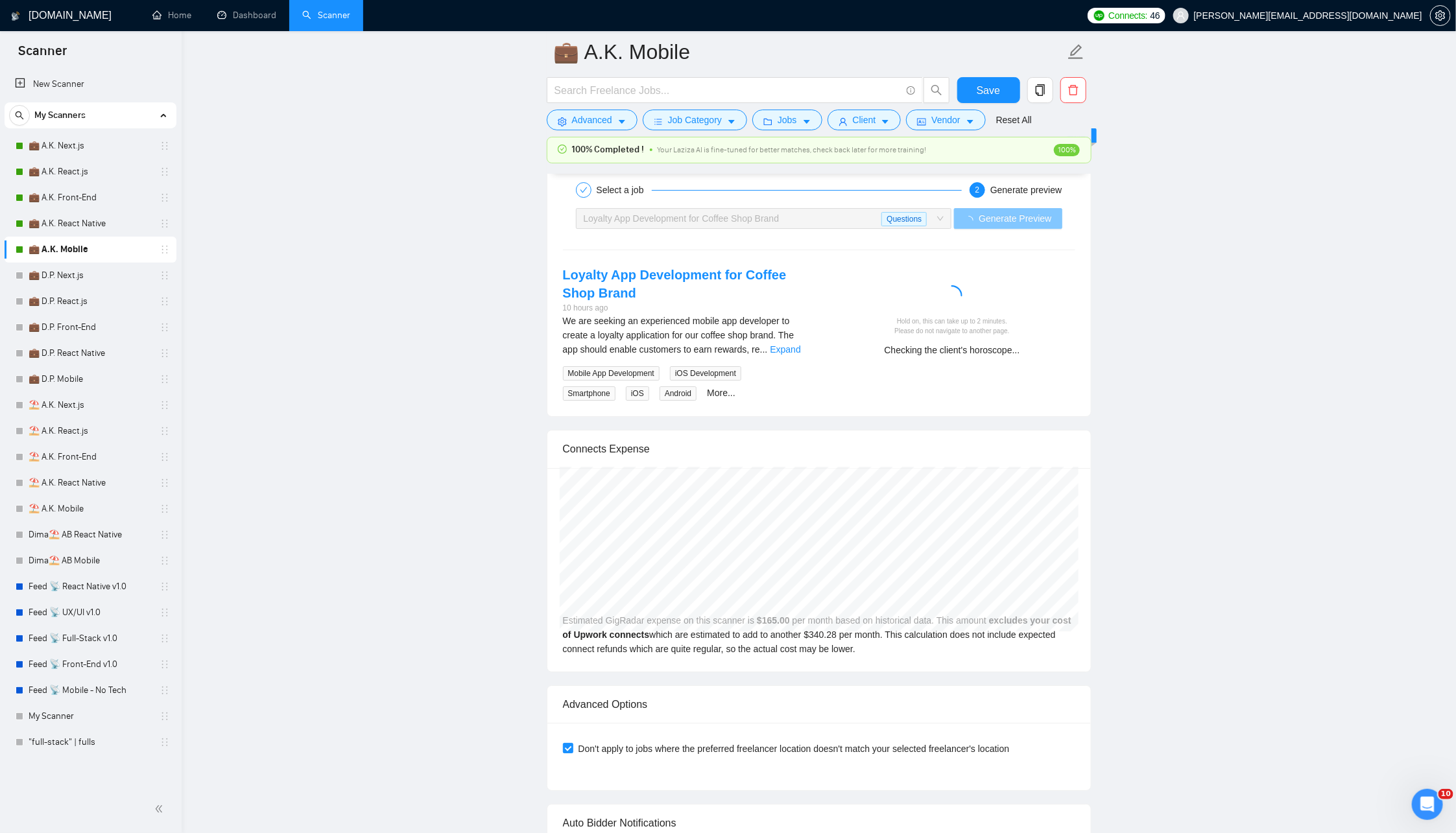
scroll to position [2242, 0]
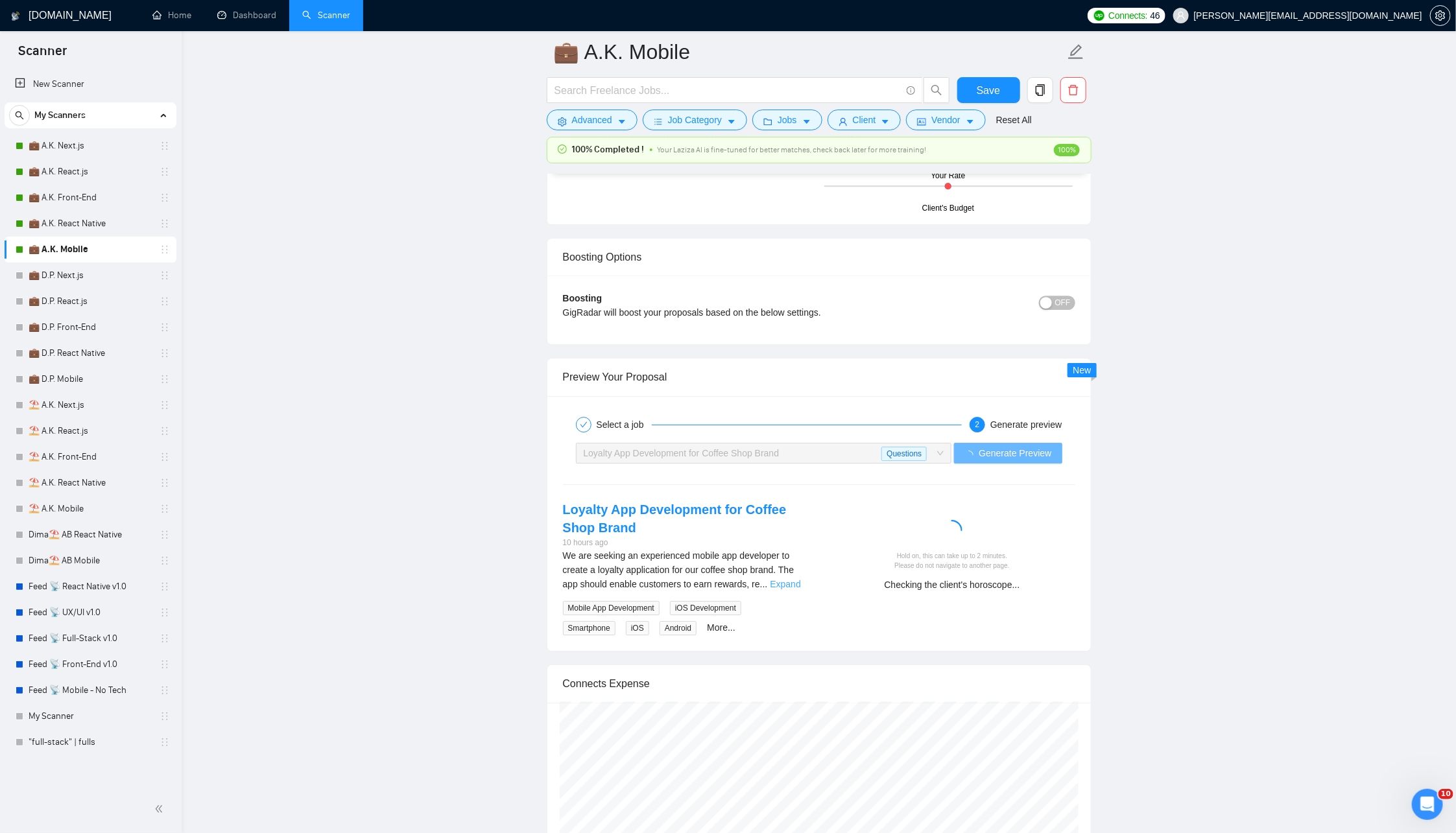
click at [791, 579] on link "Expand" at bounding box center [785, 584] width 31 height 10
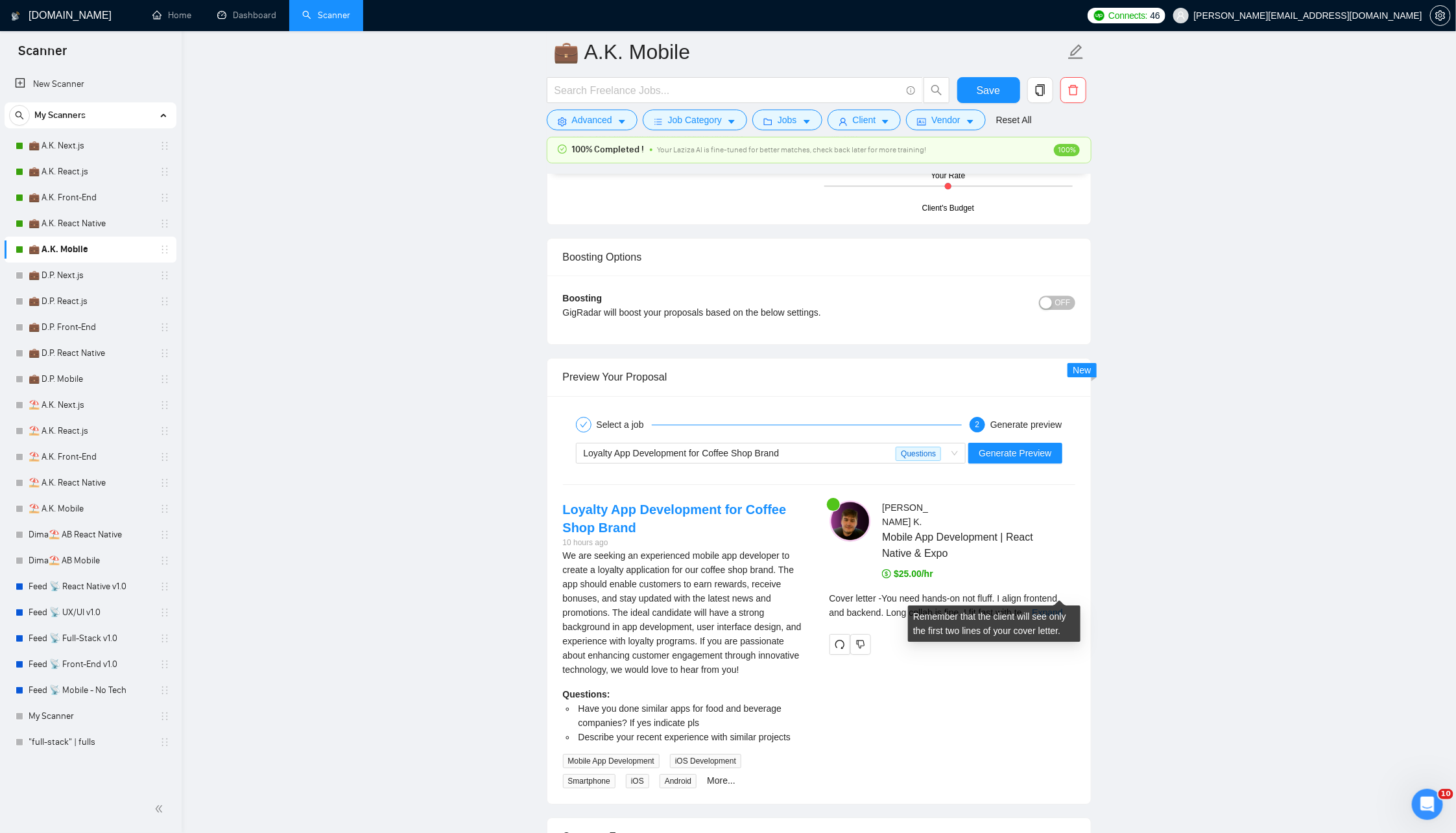
click at [1046, 593] on span "Cover letter - You need hands-on not fluff. I align frontend and backend. Long …" at bounding box center [944, 605] width 228 height 24
click at [1046, 591] on div "Cover letter - You need hands-on not fluff. I align frontend and backend. Long …" at bounding box center [952, 606] width 245 height 29
click at [1048, 591] on div "Cover letter - You need hands-on not fluff. I align frontend and backend. Long …" at bounding box center [952, 606] width 245 height 29
click at [1055, 608] on link "Expand" at bounding box center [1048, 612] width 31 height 10
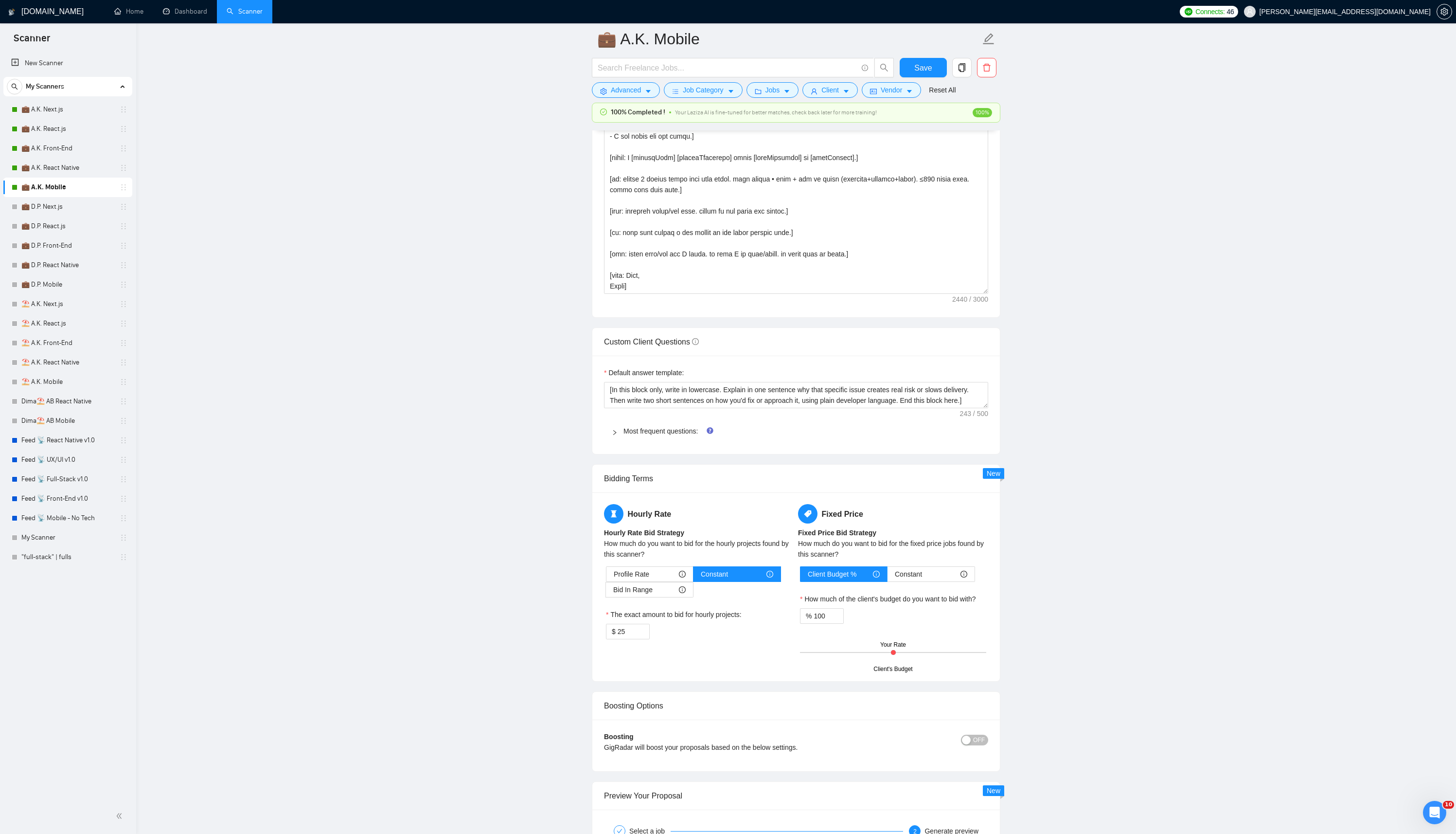
scroll to position [1163, 0]
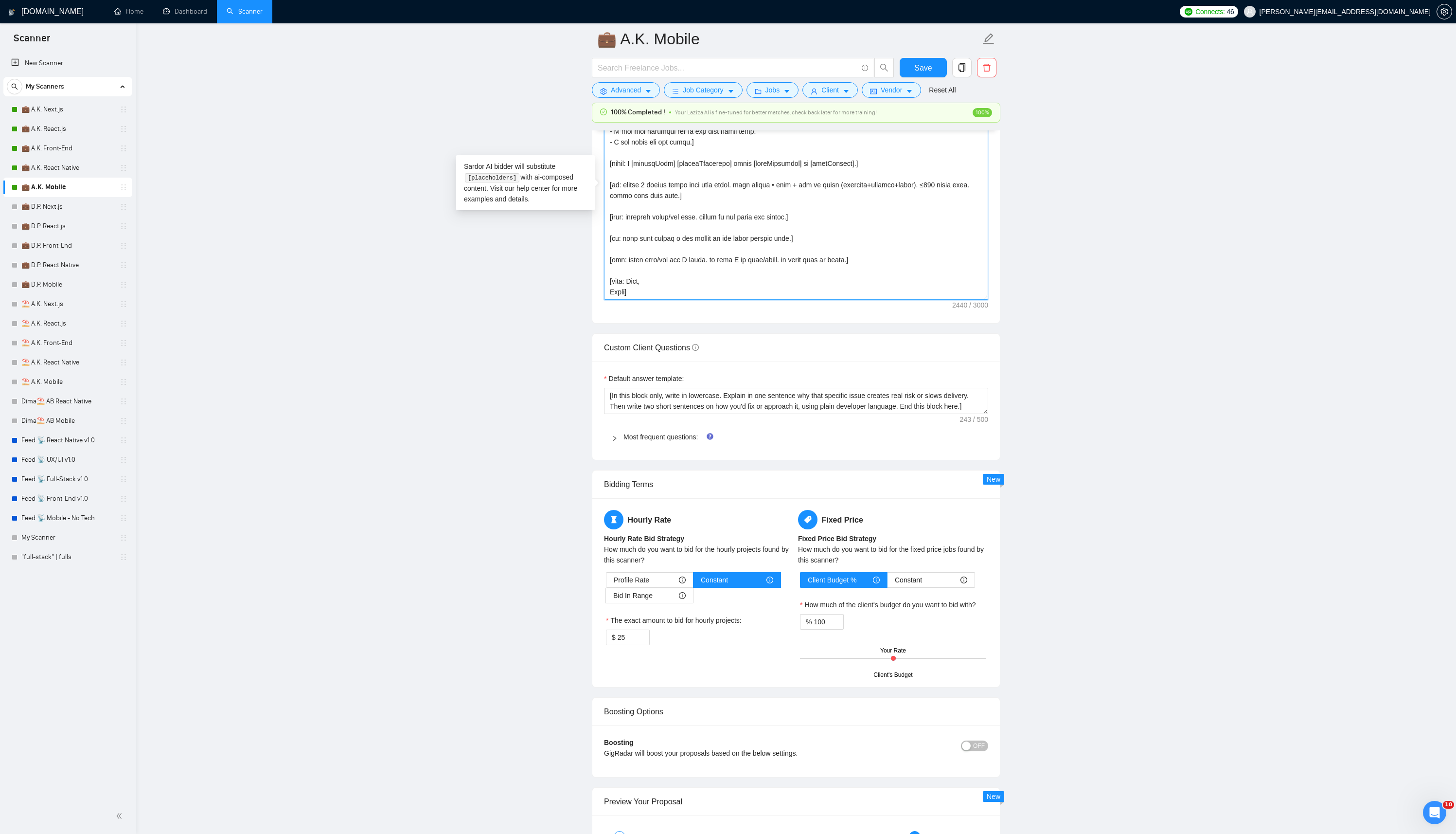
click at [895, 280] on textarea "Cover letter template:" at bounding box center [796, 190] width 384 height 219
paste textarea "erence only, never output directly): 1.https://www.transax.com/products/crm | i…"
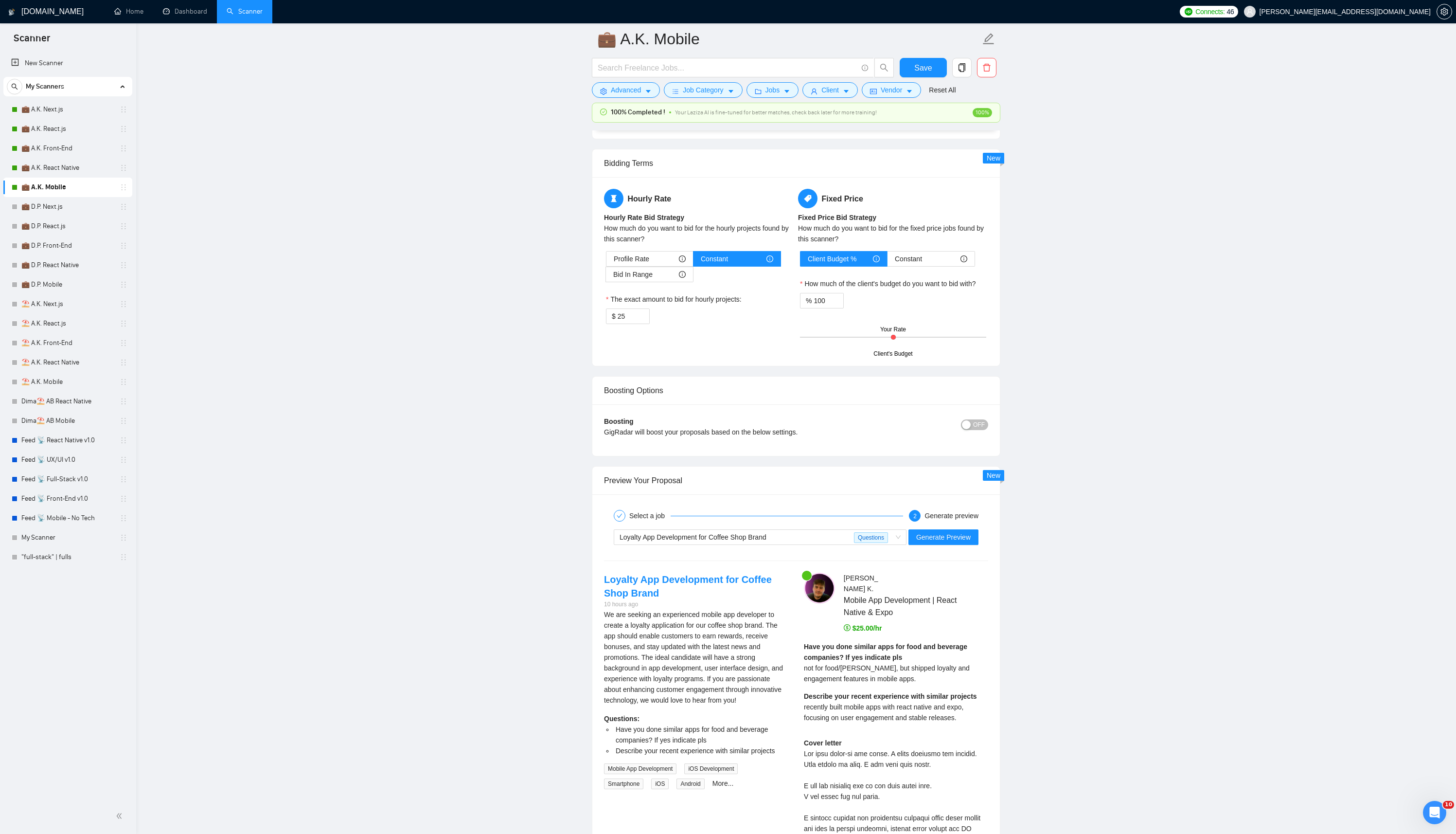
scroll to position [1678, 0]
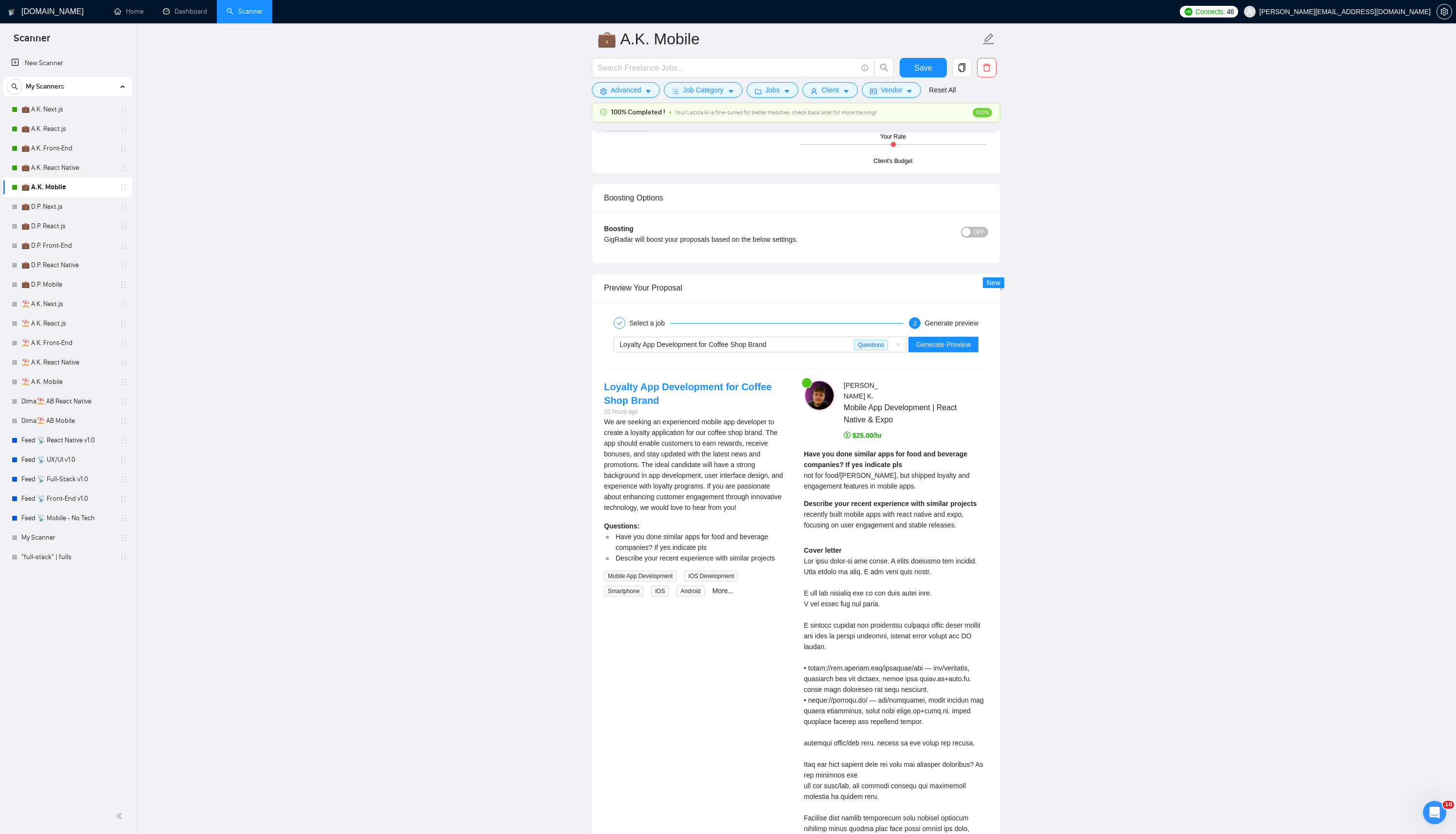
type textarea "[Successful cases (reference only, never output directly): 1.[URL][DOMAIN_NAME]…"
click at [973, 336] on div "Loyalty App Development for Coffee Shop Brand Questions Generate Preview" at bounding box center [796, 344] width 386 height 23
click at [959, 343] on span "Generate Preview" at bounding box center [943, 344] width 54 height 11
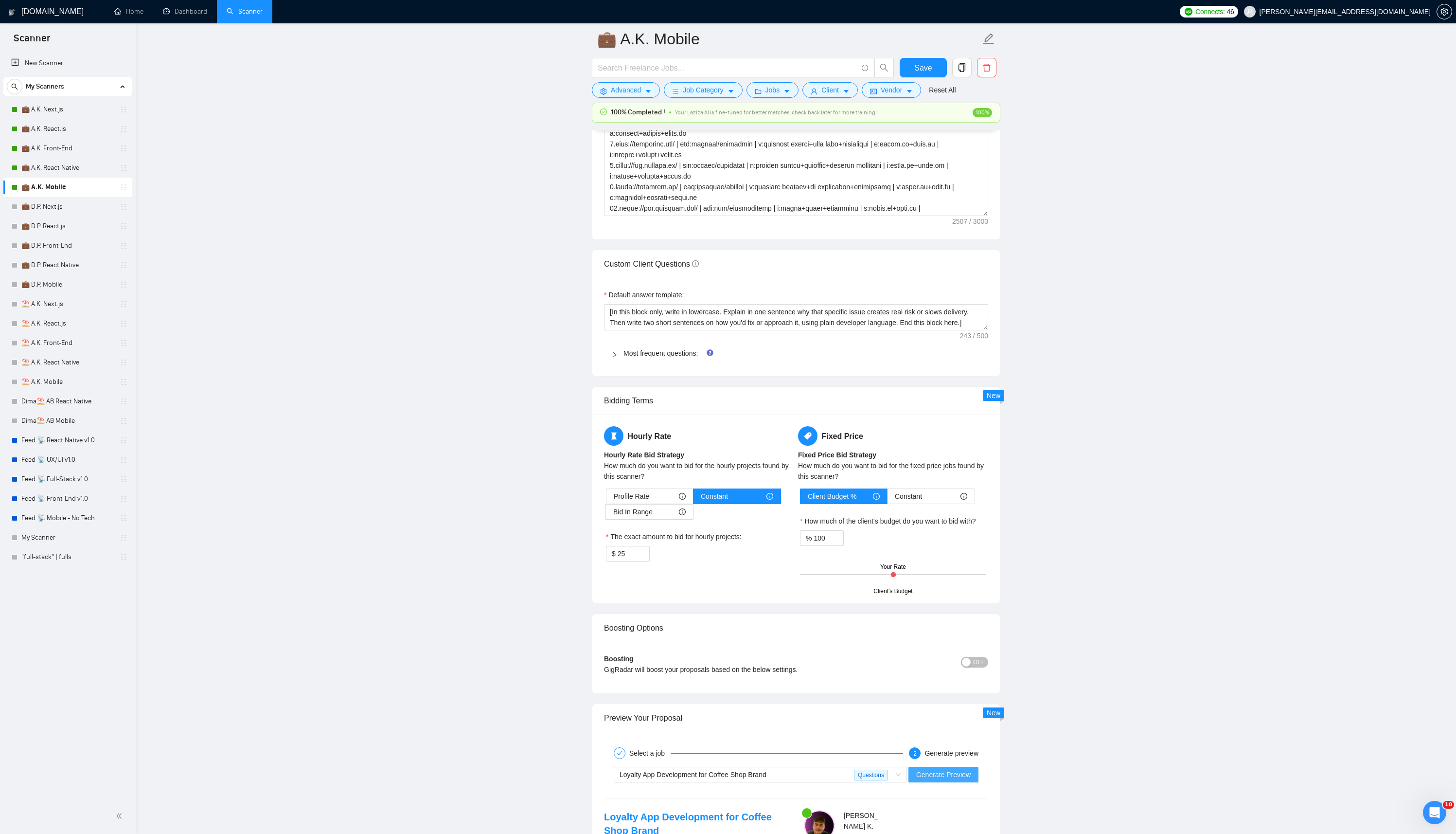
scroll to position [1005, 0]
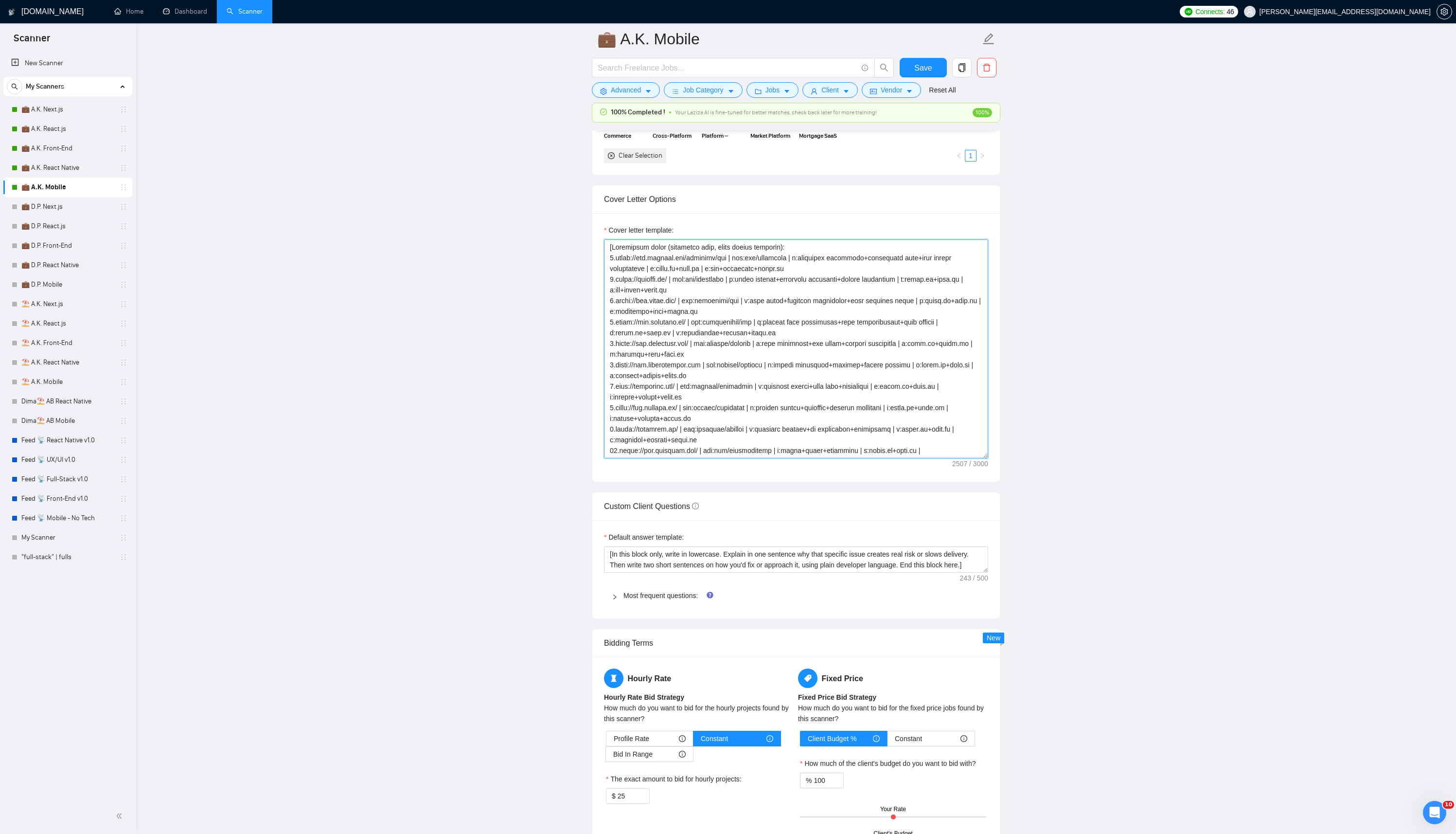
click at [865, 316] on textarea "Cover letter template:" at bounding box center [796, 348] width 384 height 219
paste textarea "INSTRUCTIONS: – Write 2 paragraphs in developer voice. Tech names lowercase. No…"
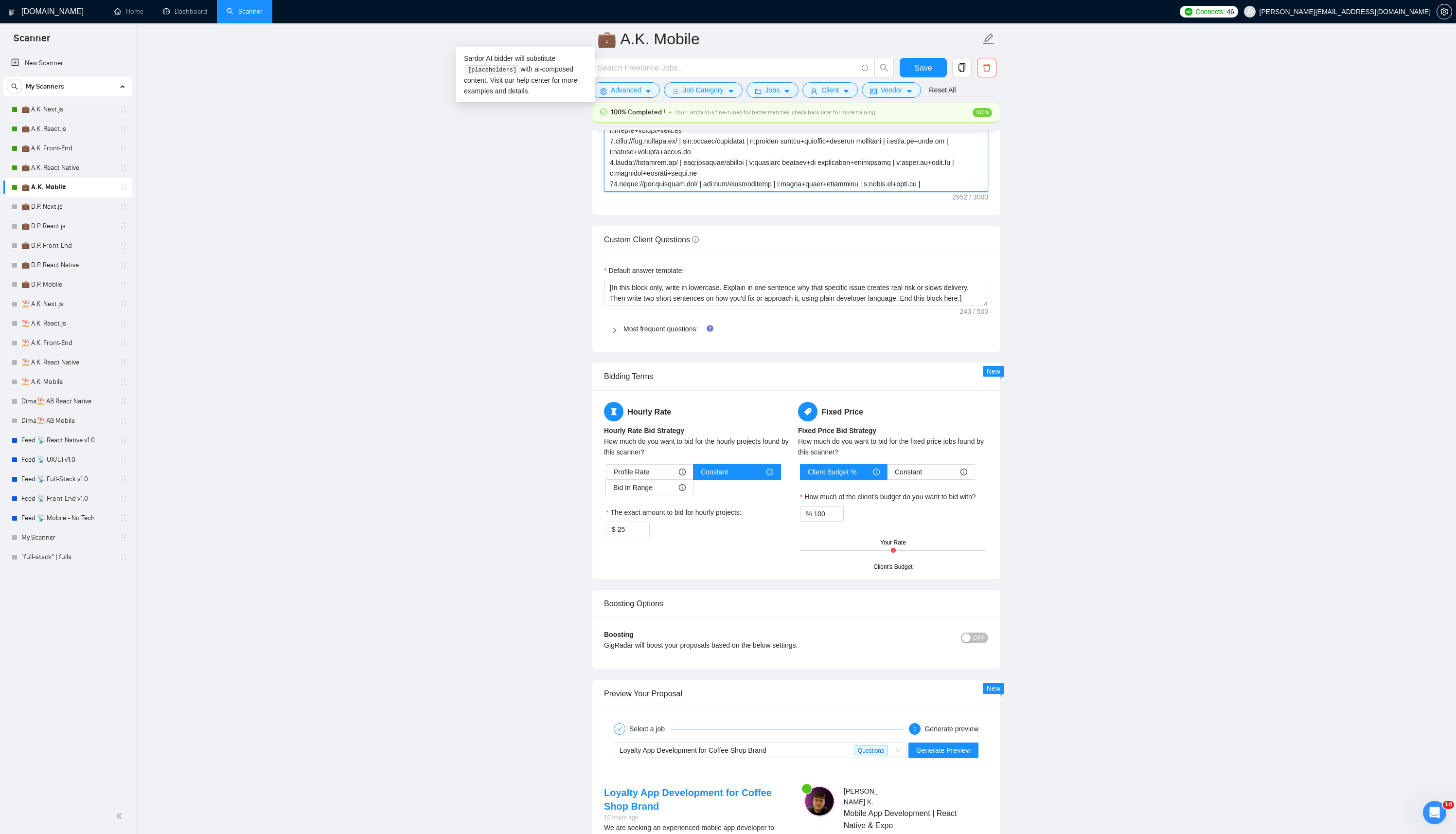
scroll to position [1381, 0]
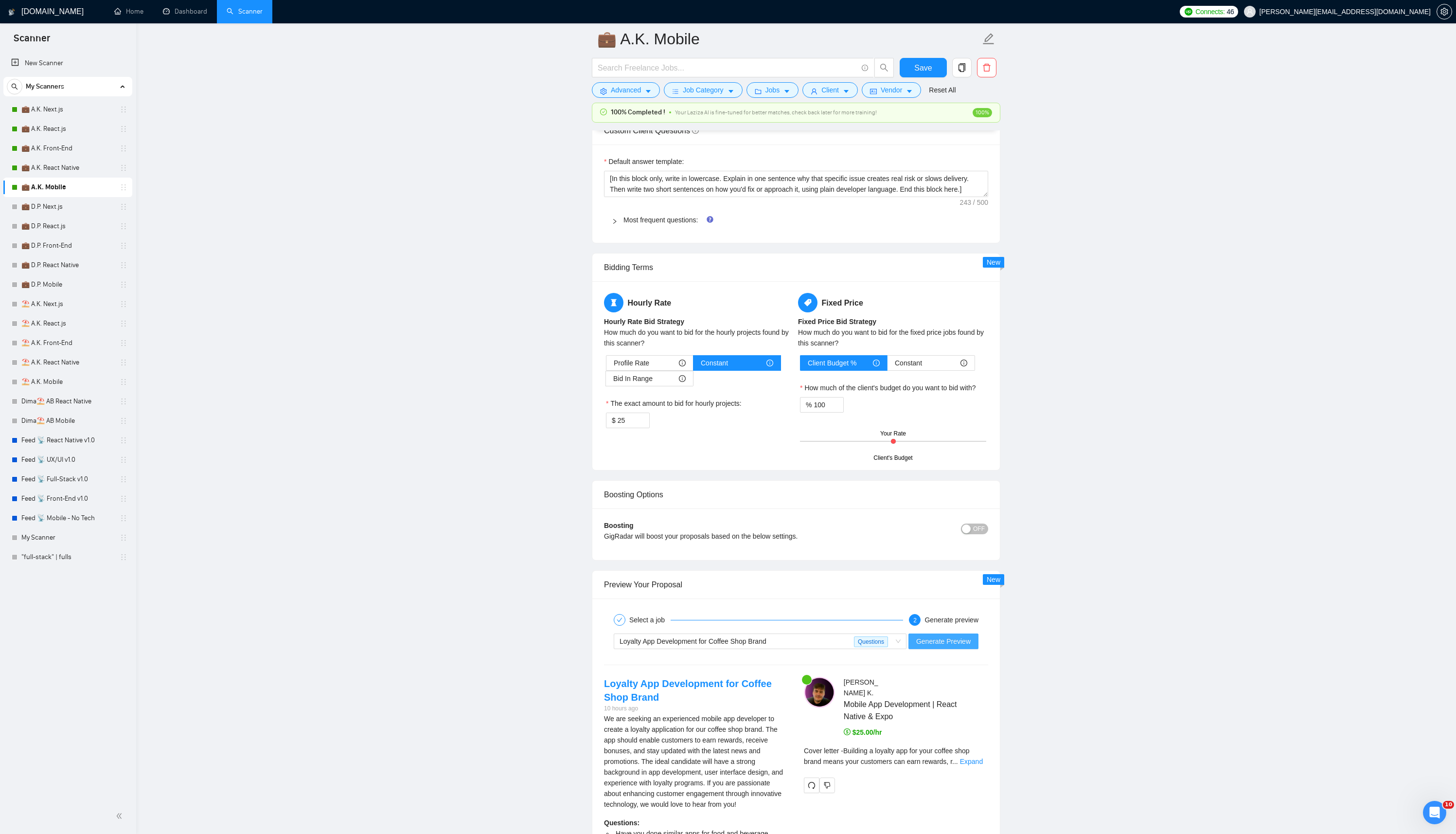
type textarea "[Successful cases (reference only, never output directly): 1.[URL][DOMAIN_NAME]…"
click at [960, 625] on span "Generate Preview" at bounding box center [943, 641] width 54 height 11
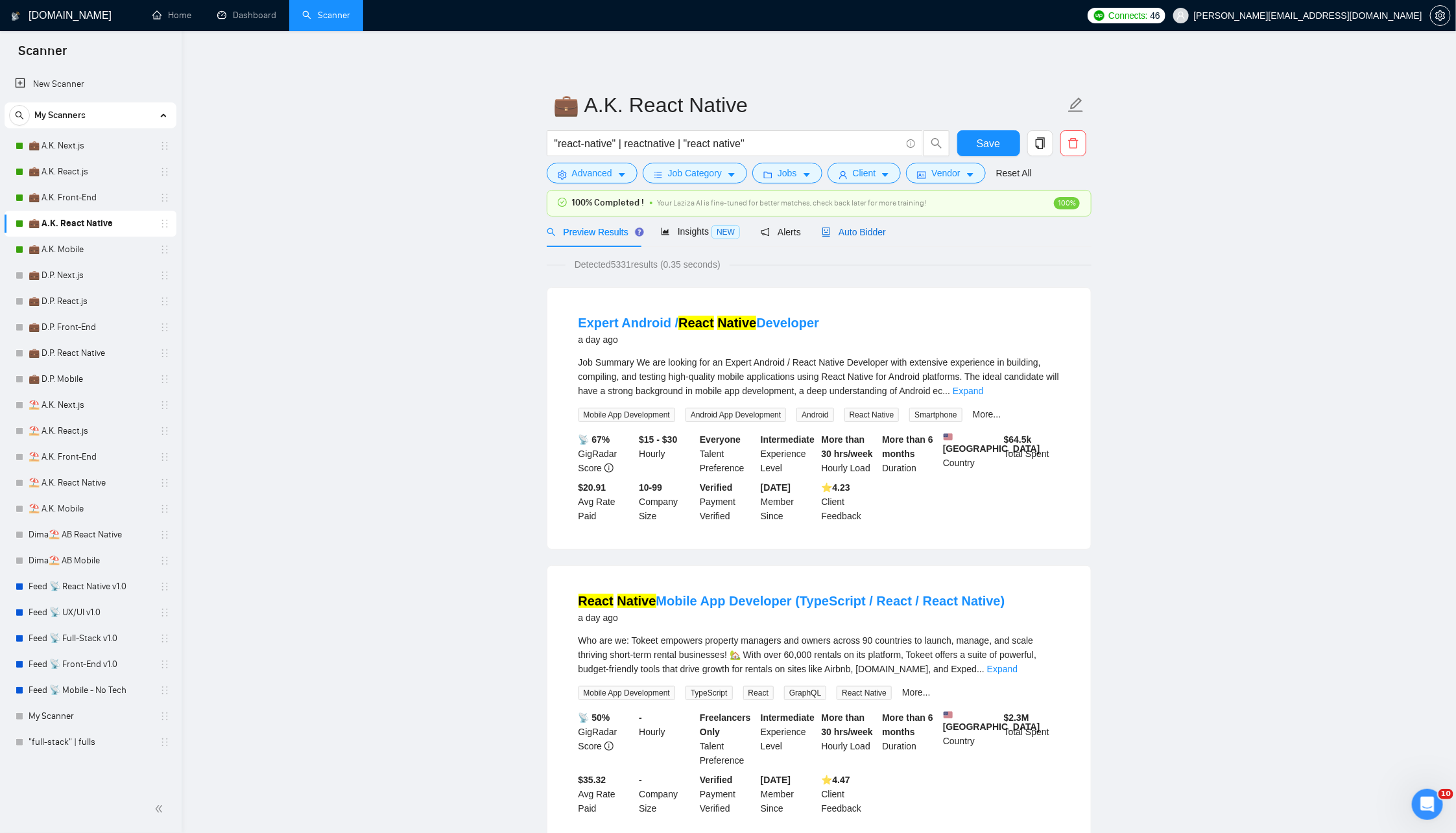
click at [886, 236] on div "Auto Bidder" at bounding box center [854, 233] width 64 height 14
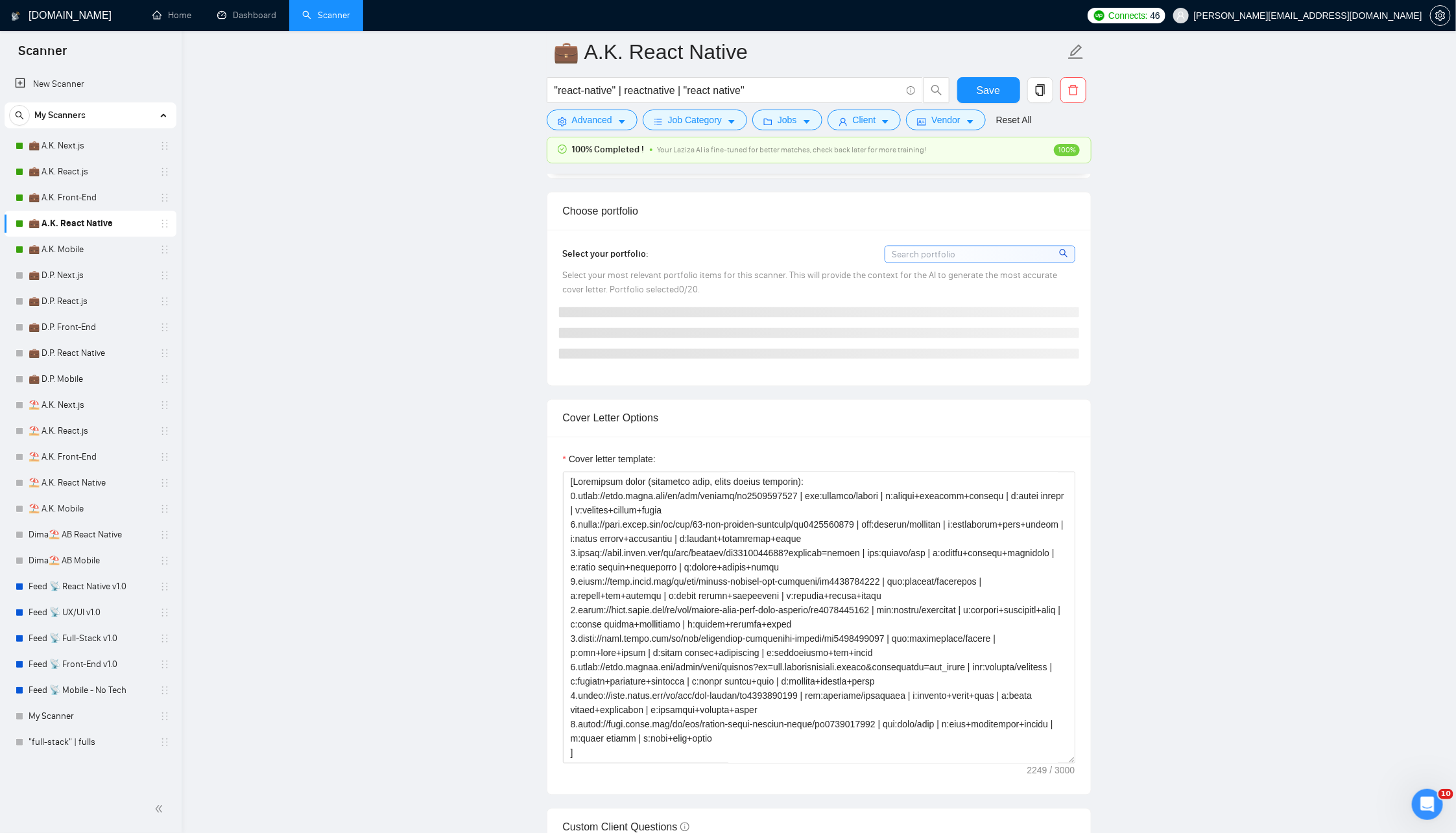
scroll to position [1099, 0]
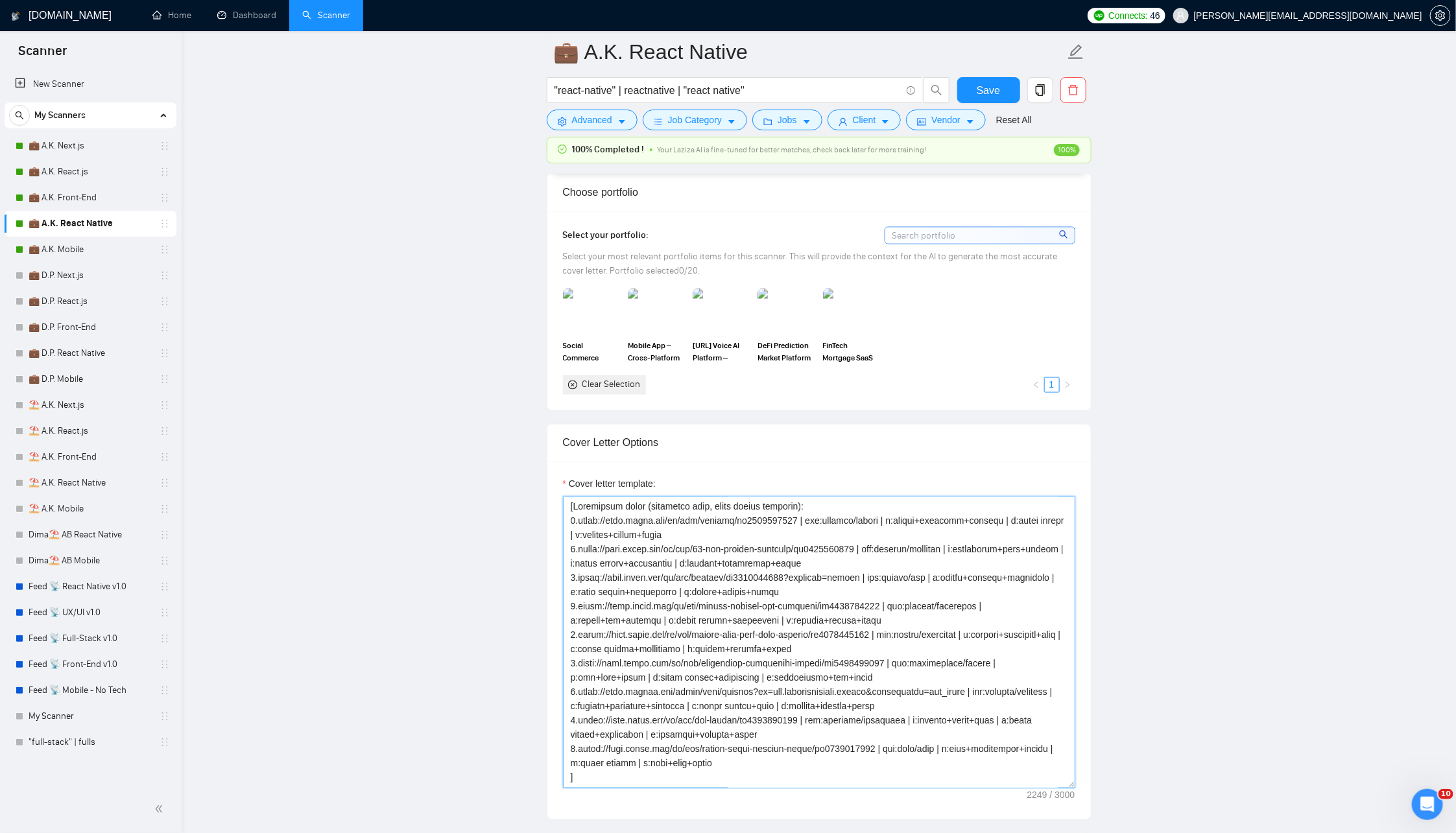
click at [748, 550] on div "Cover letter template:" at bounding box center [819, 633] width 512 height 311
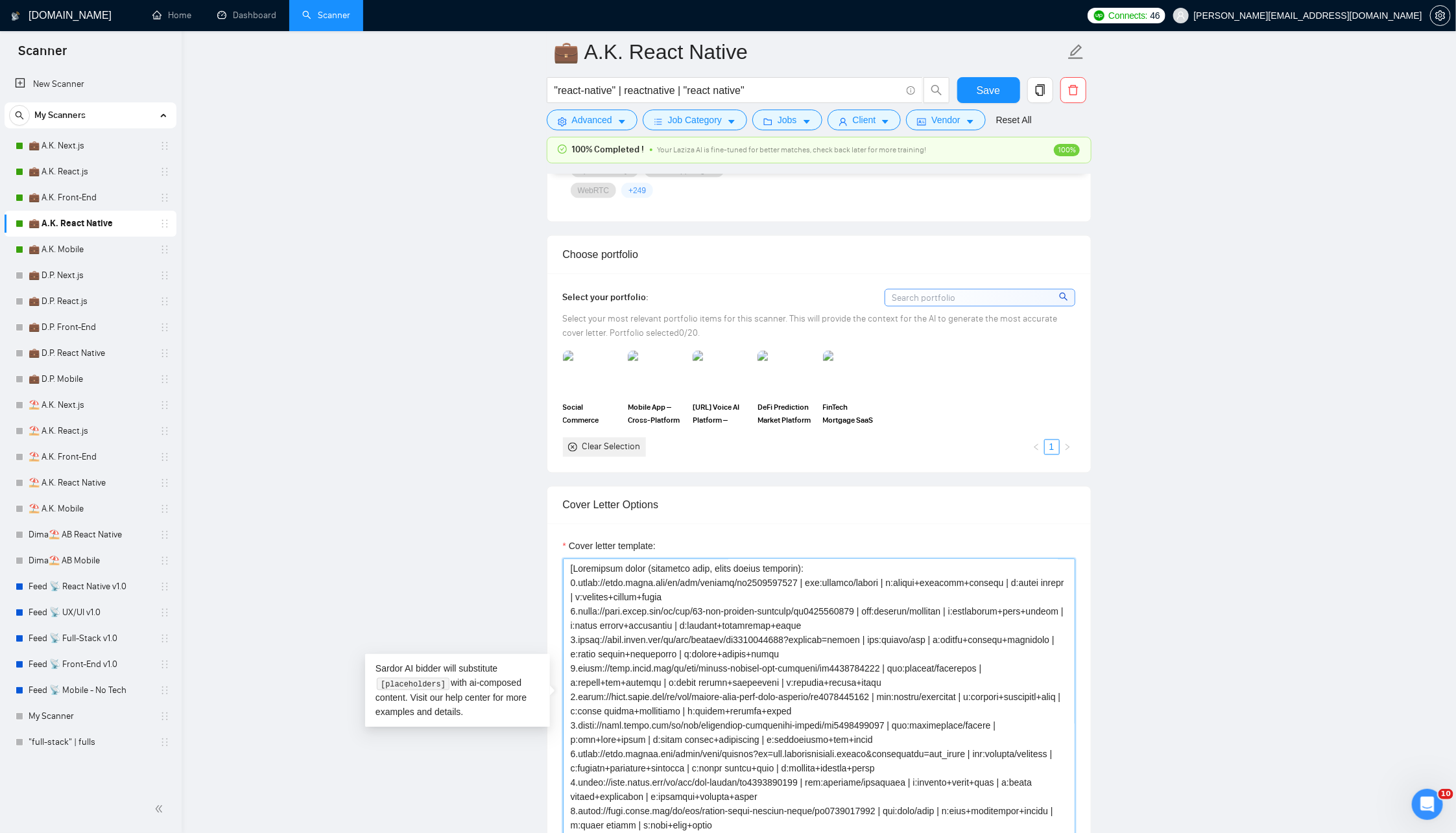
paste textarea "only, never output): 1.[URL][DOMAIN_NAME] | crm/analytics | reporting dashboard…"
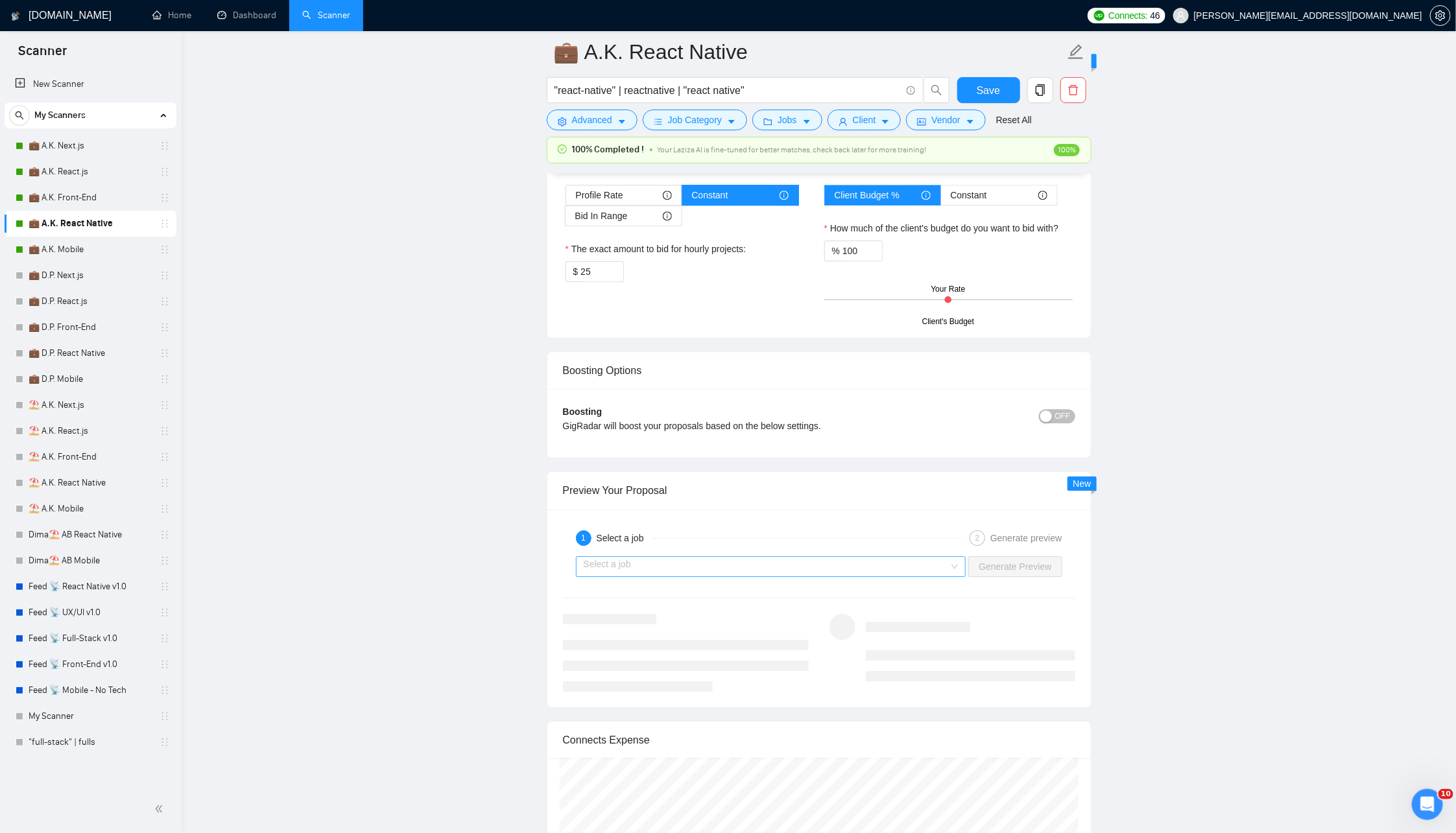
scroll to position [2125, 0]
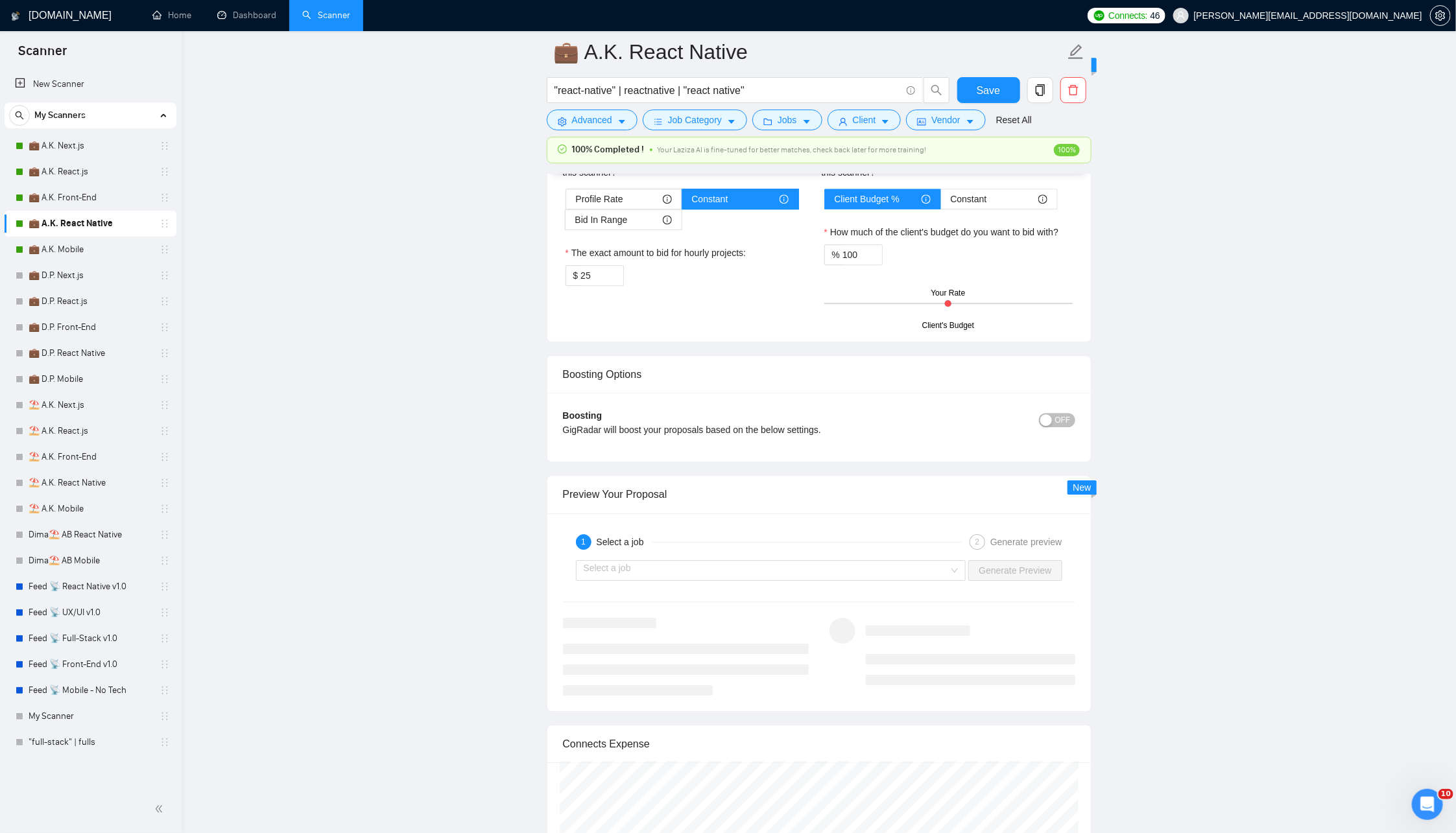
click at [721, 593] on div "1 Select a job 2 Generate preview Select a job Generate Preview" at bounding box center [819, 612] width 543 height 197
click at [728, 566] on input "search" at bounding box center [767, 570] width 366 height 19
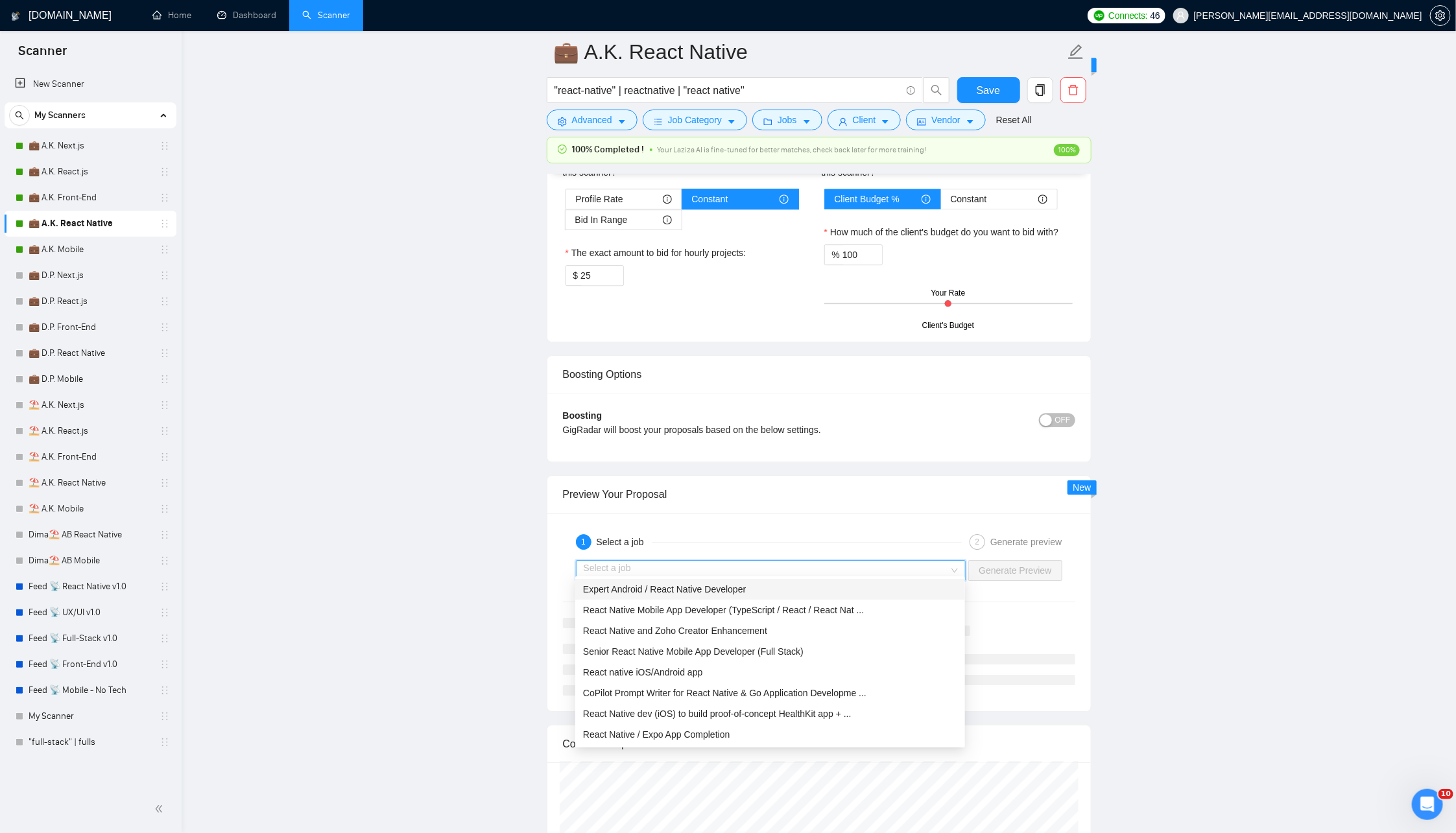
click at [721, 573] on span at bounding box center [767, 570] width 366 height 19
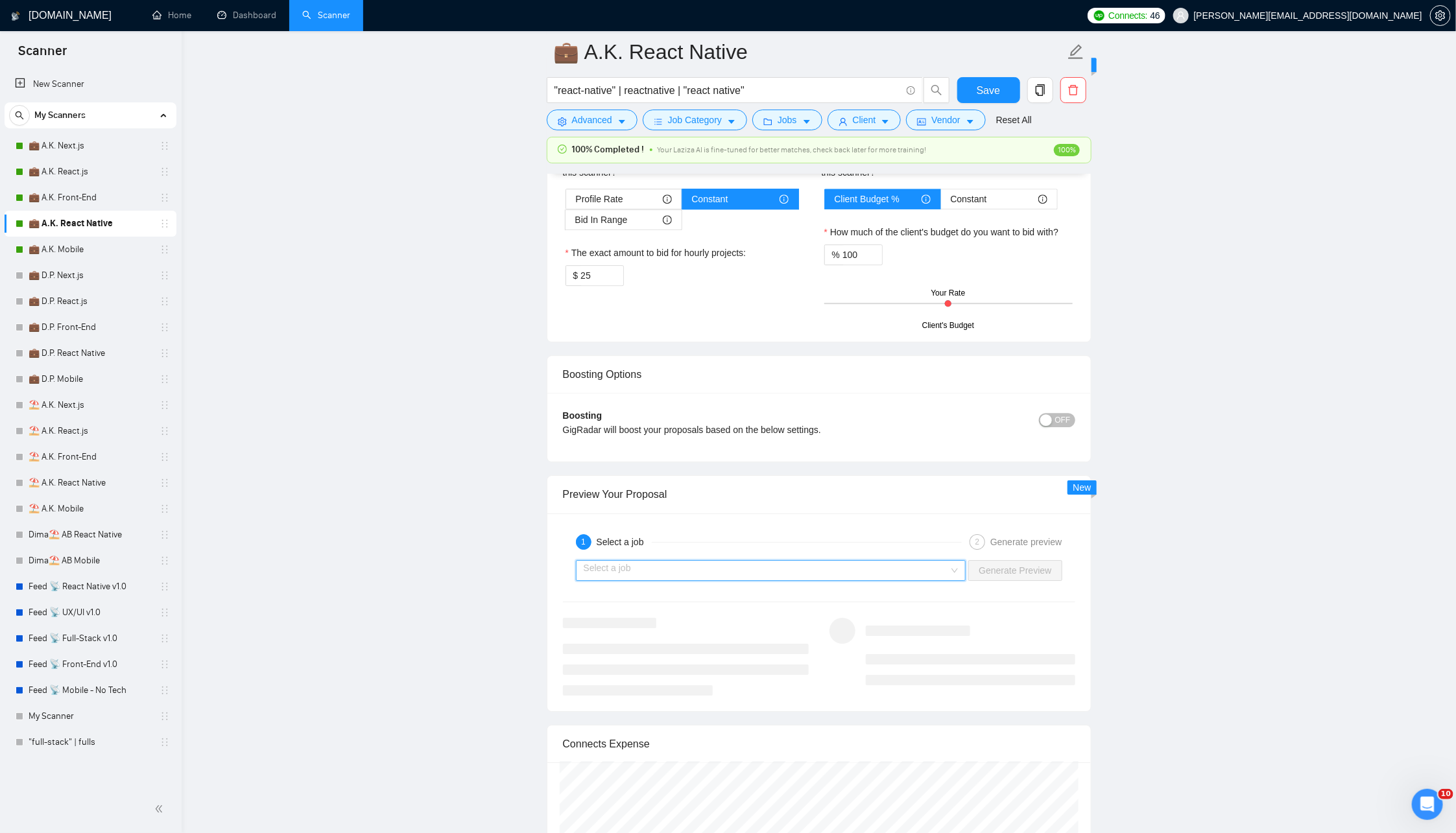
click at [751, 561] on input "search" at bounding box center [767, 570] width 366 height 19
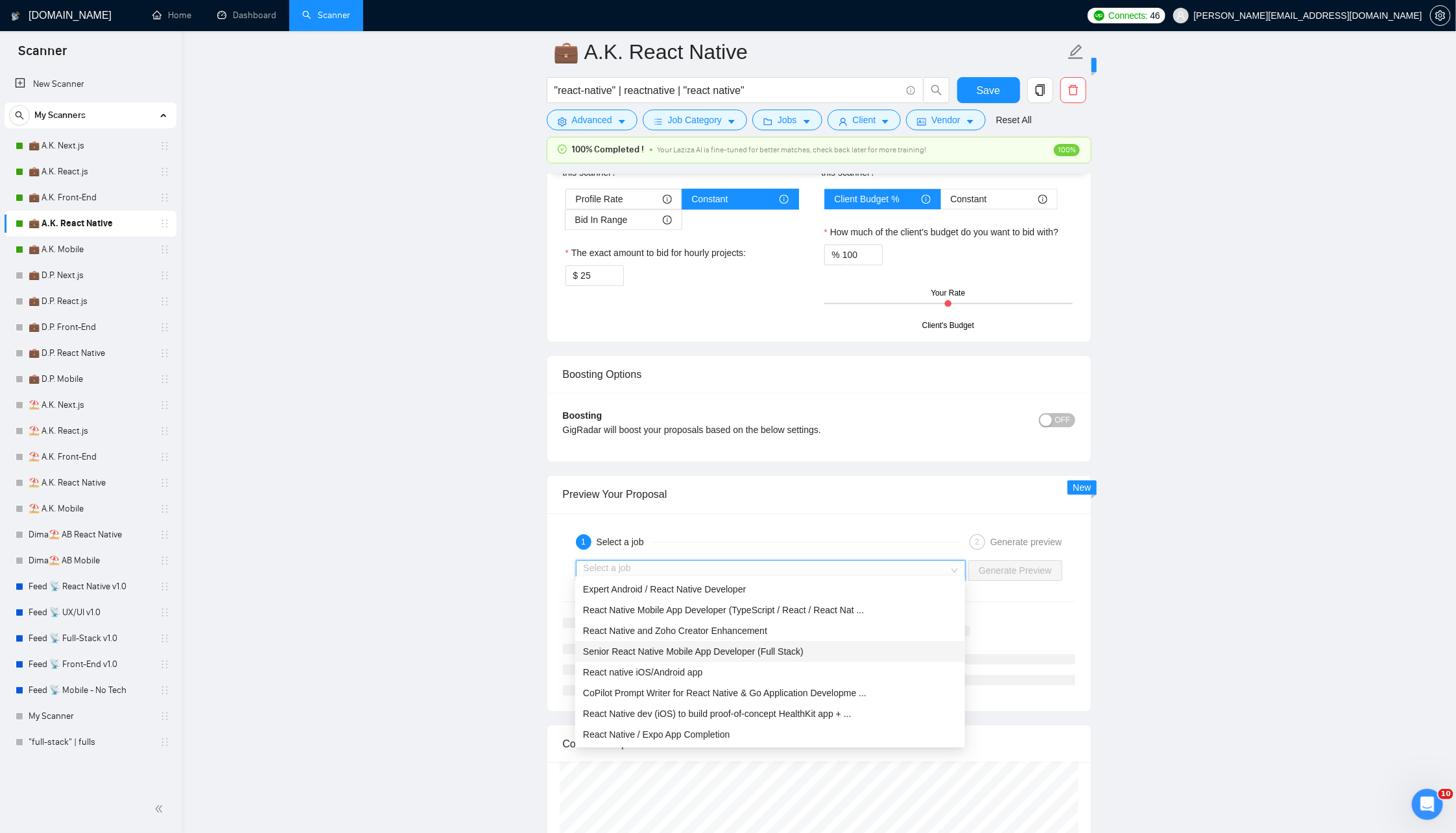
click at [710, 646] on span "Senior React Native Mobile App Developer (Full Stack)" at bounding box center [694, 651] width 221 height 10
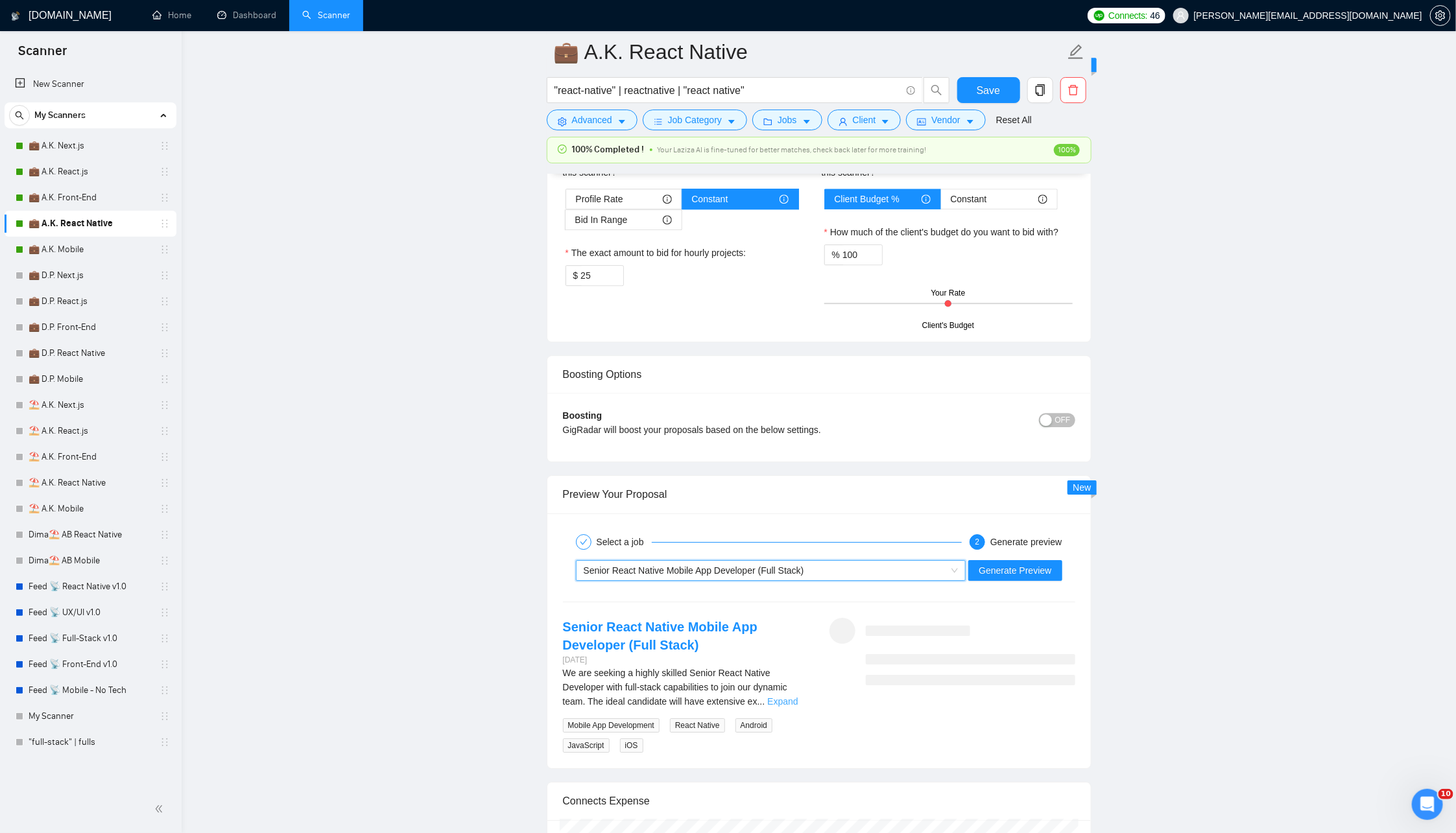
click at [788, 699] on link "Expand" at bounding box center [782, 701] width 31 height 10
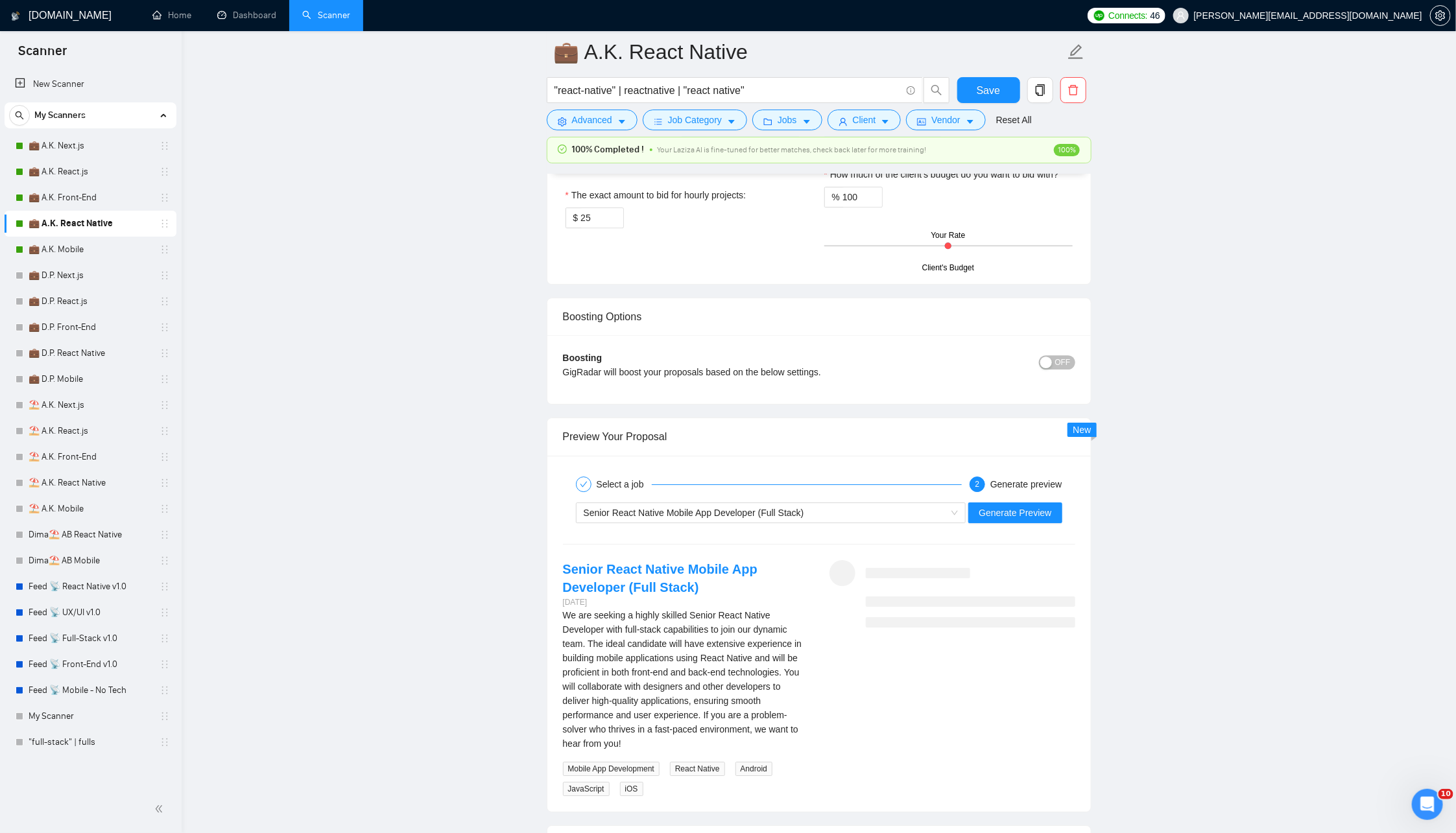
scroll to position [2179, 0]
click at [792, 511] on span "Senior React Native Mobile App Developer (Full Stack)" at bounding box center [694, 515] width 221 height 10
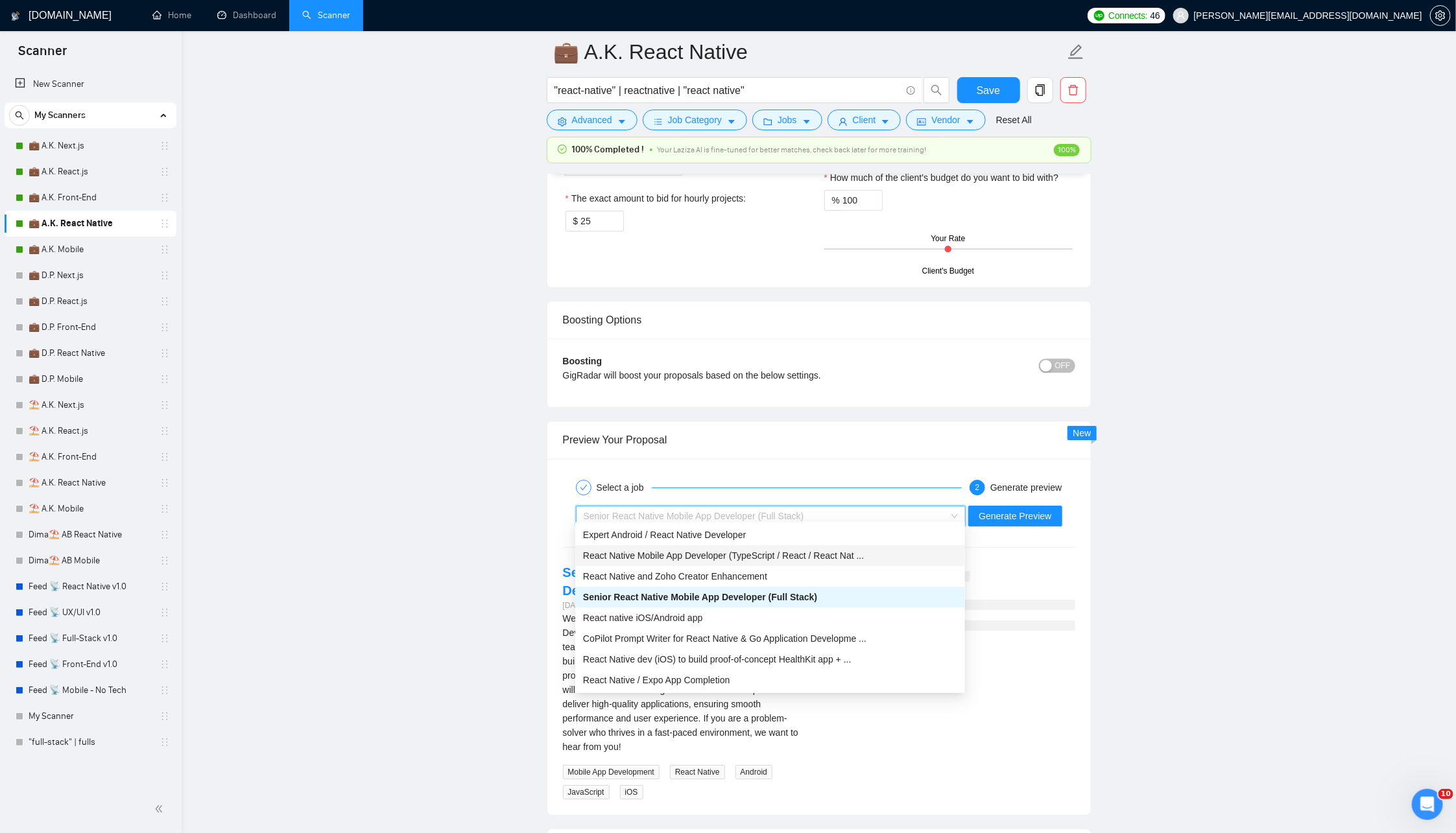
click at [716, 551] on span "React Native Mobile App Developer (TypeScript / React / React Nat ..." at bounding box center [723, 555] width 281 height 10
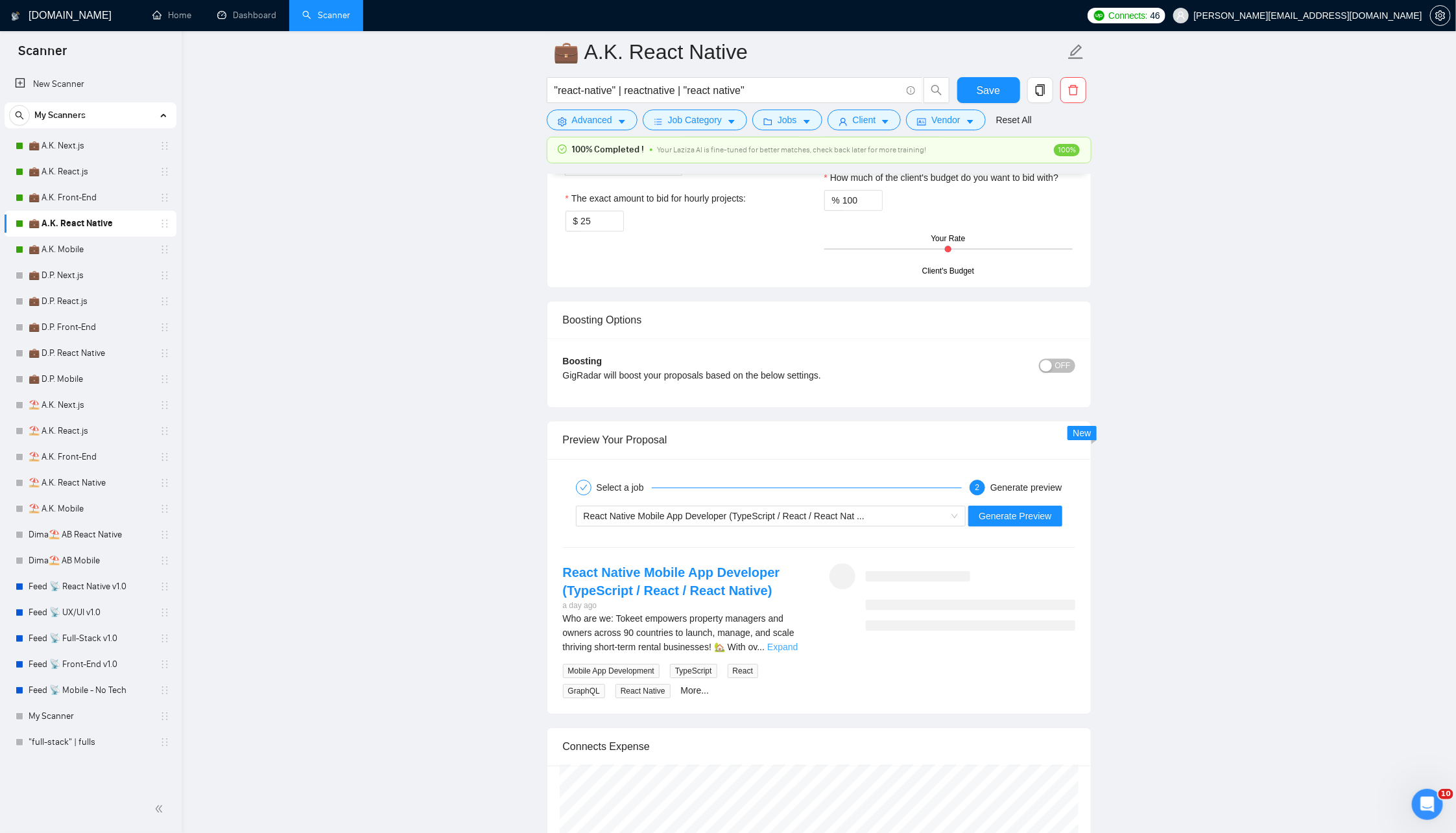
click at [781, 642] on link "Expand" at bounding box center [782, 646] width 31 height 10
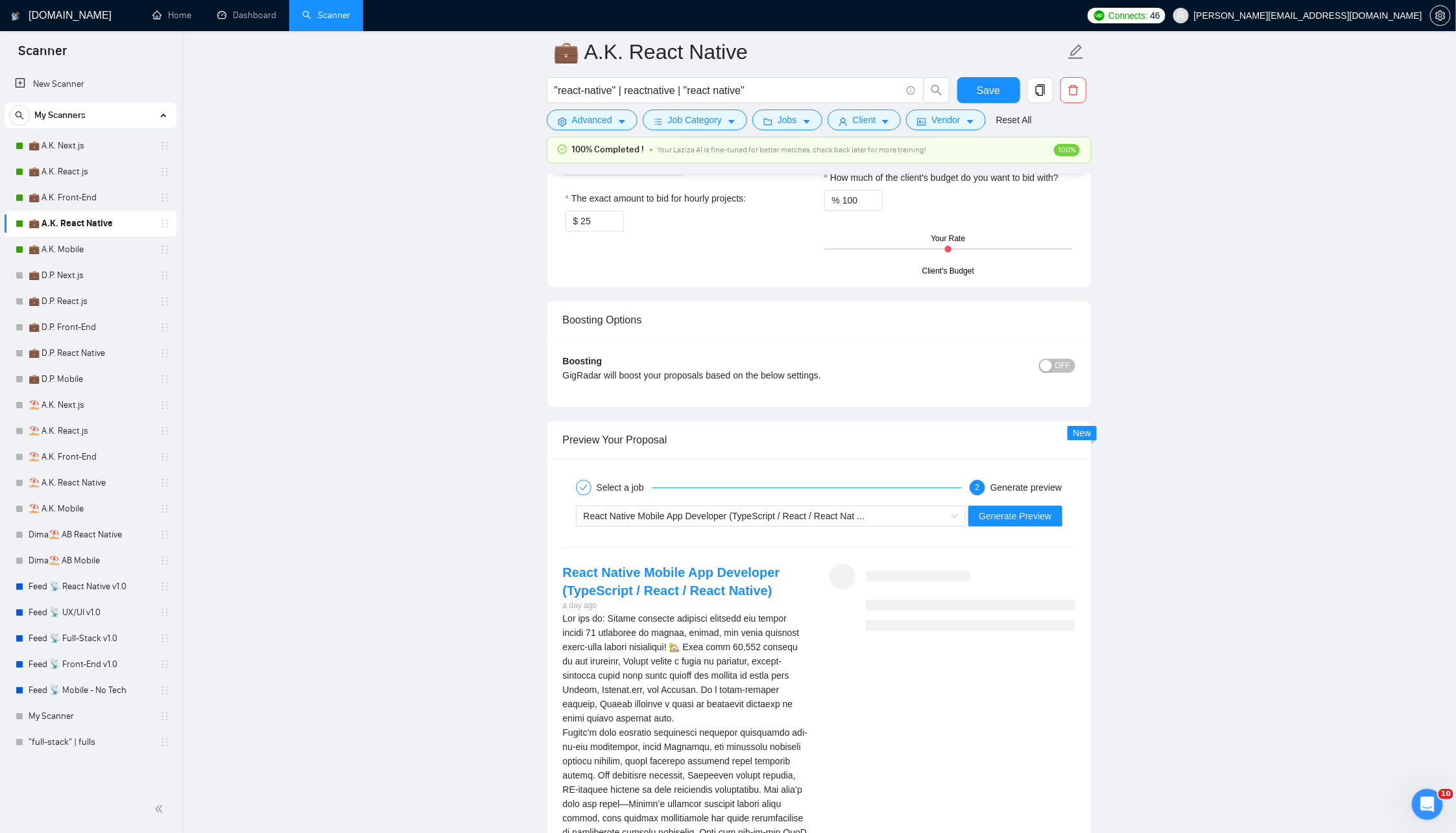
scroll to position [2305, 0]
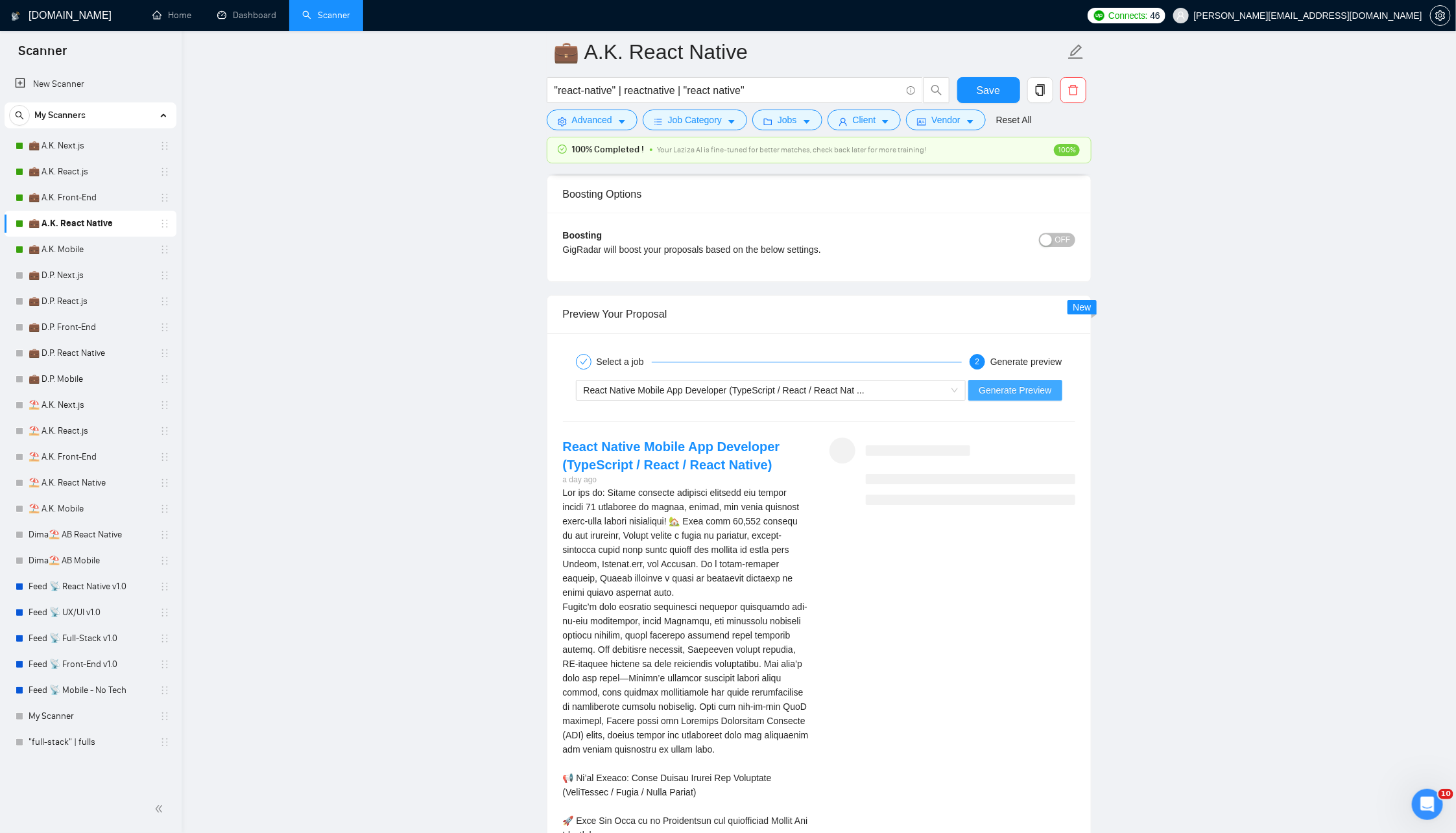
click at [1011, 391] on button "Generate Preview" at bounding box center [1014, 390] width 93 height 21
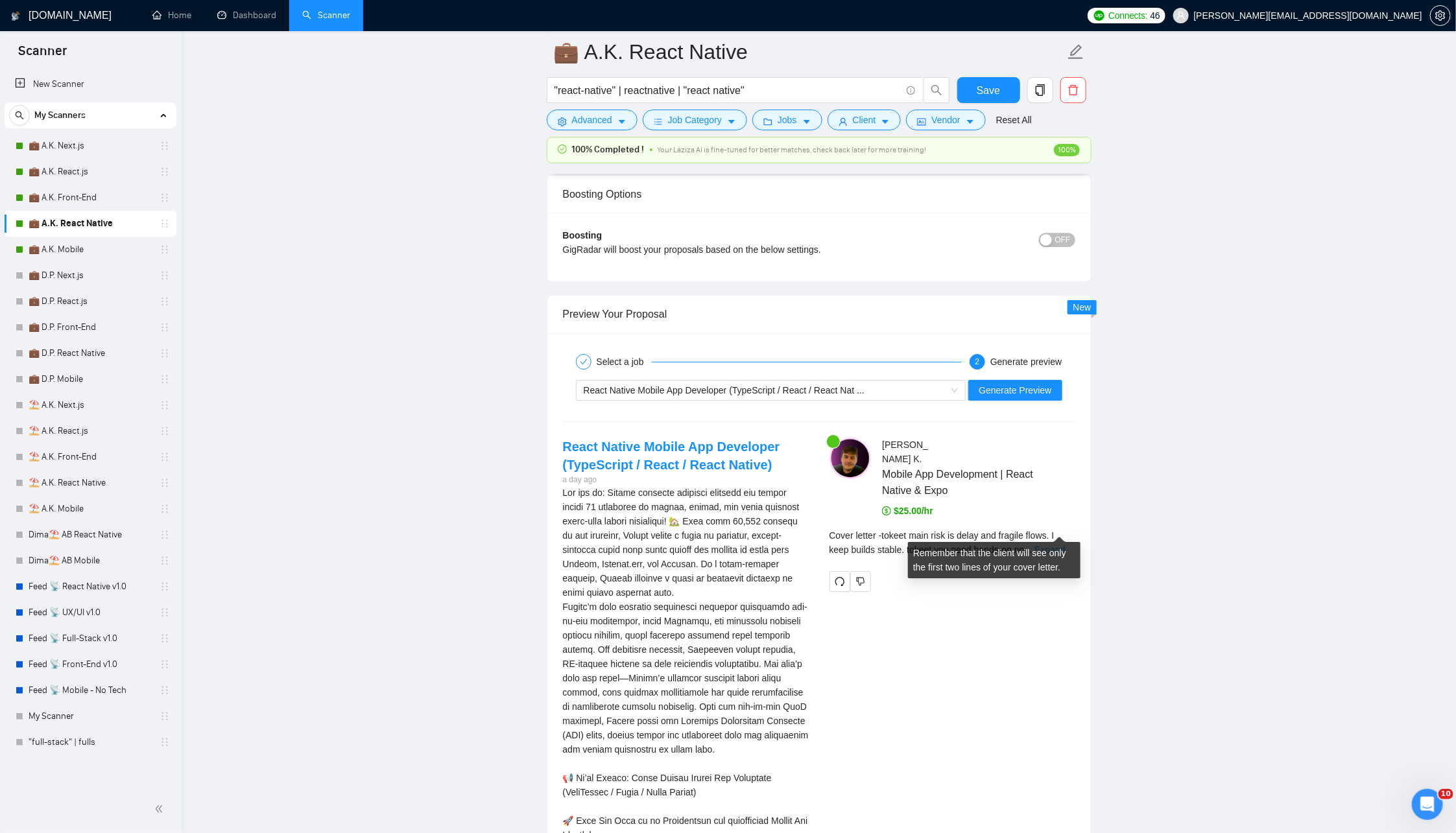
click at [1062, 545] on link "Expand" at bounding box center [1049, 550] width 31 height 10
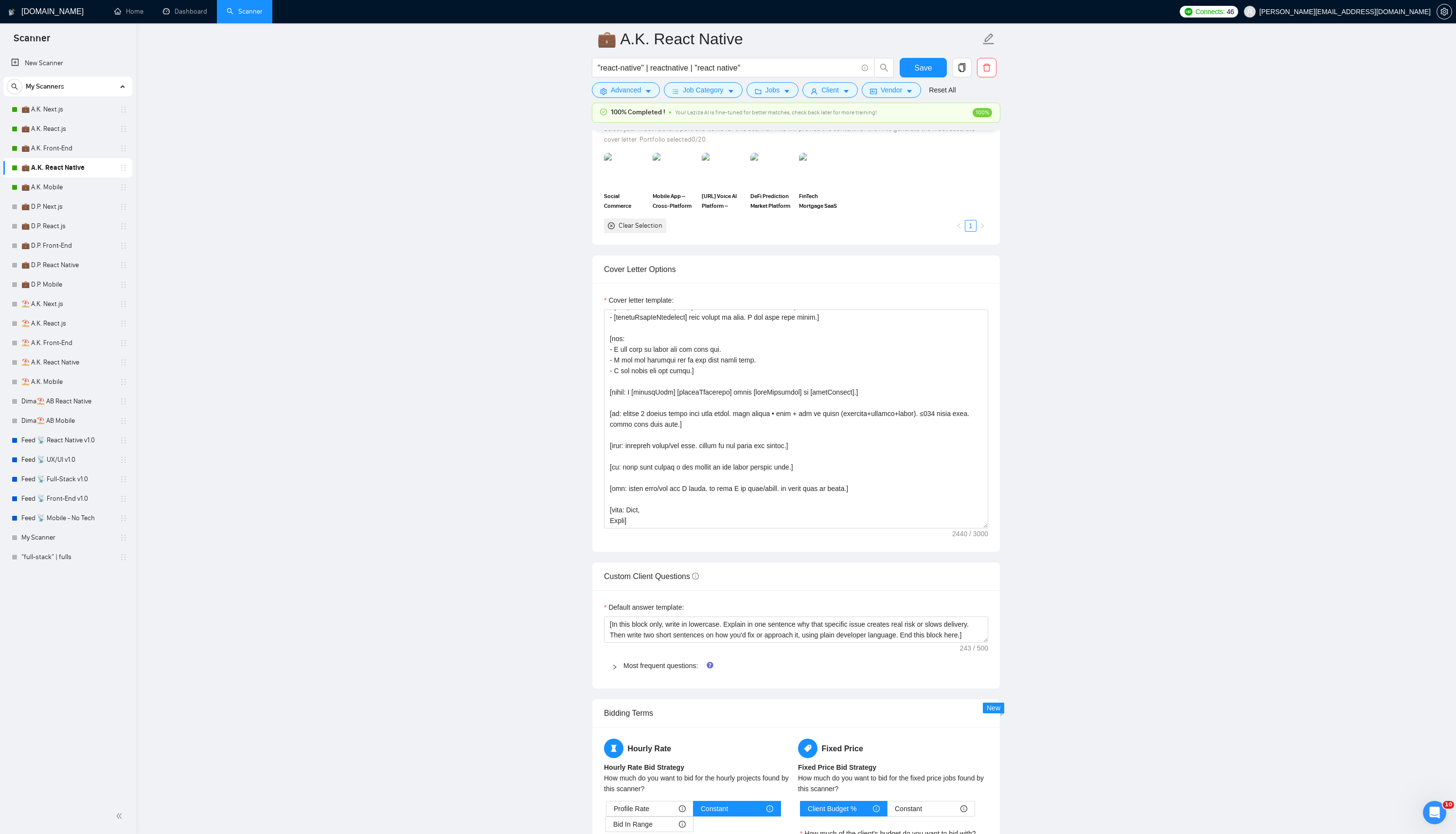
scroll to position [962, 0]
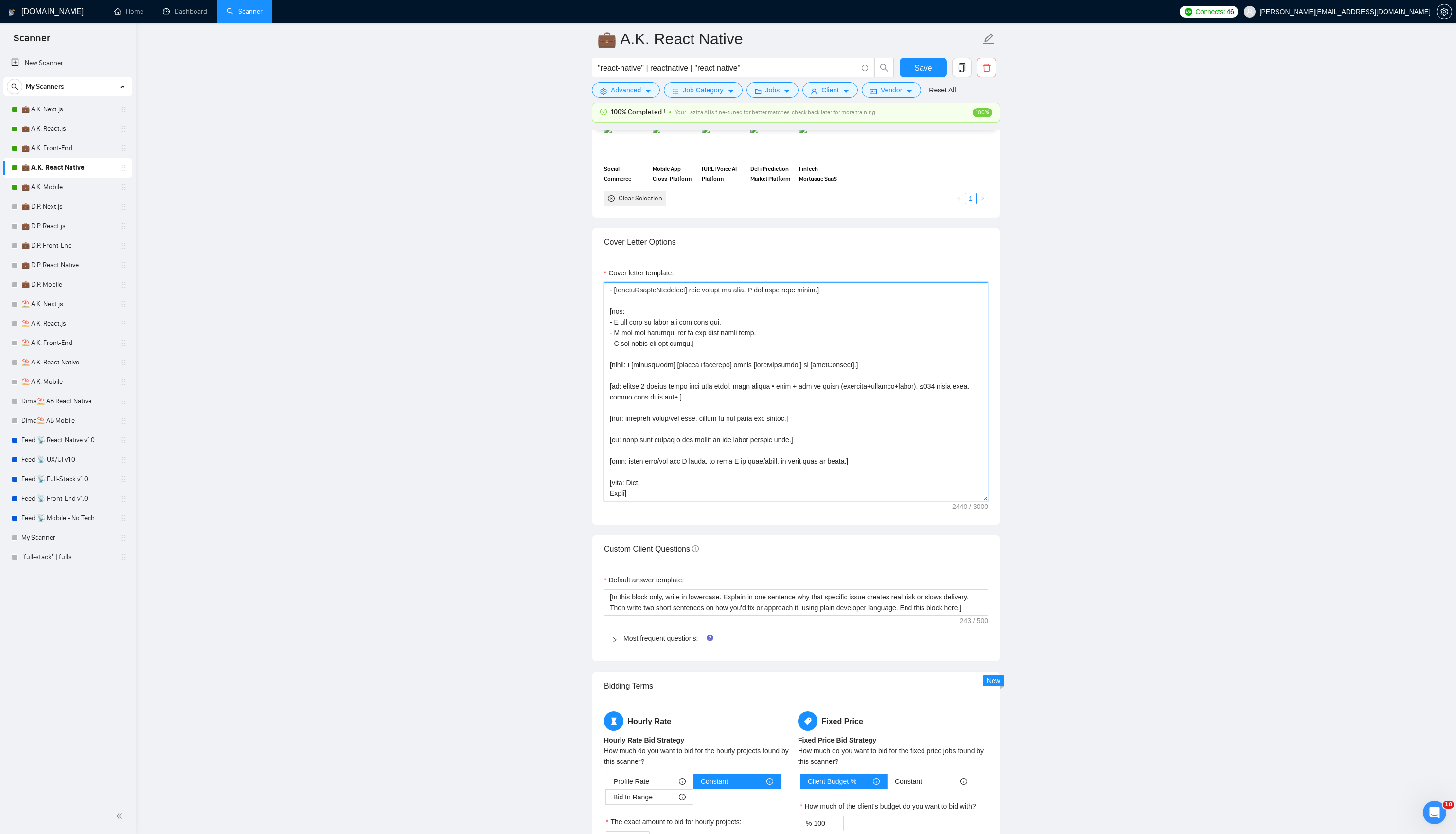
click at [868, 465] on textarea "Cover letter template:" at bounding box center [796, 391] width 384 height 219
paste textarea "erence only, never output directly): 1.[URL][DOMAIN_NAME] | ind:crm/analytics |…"
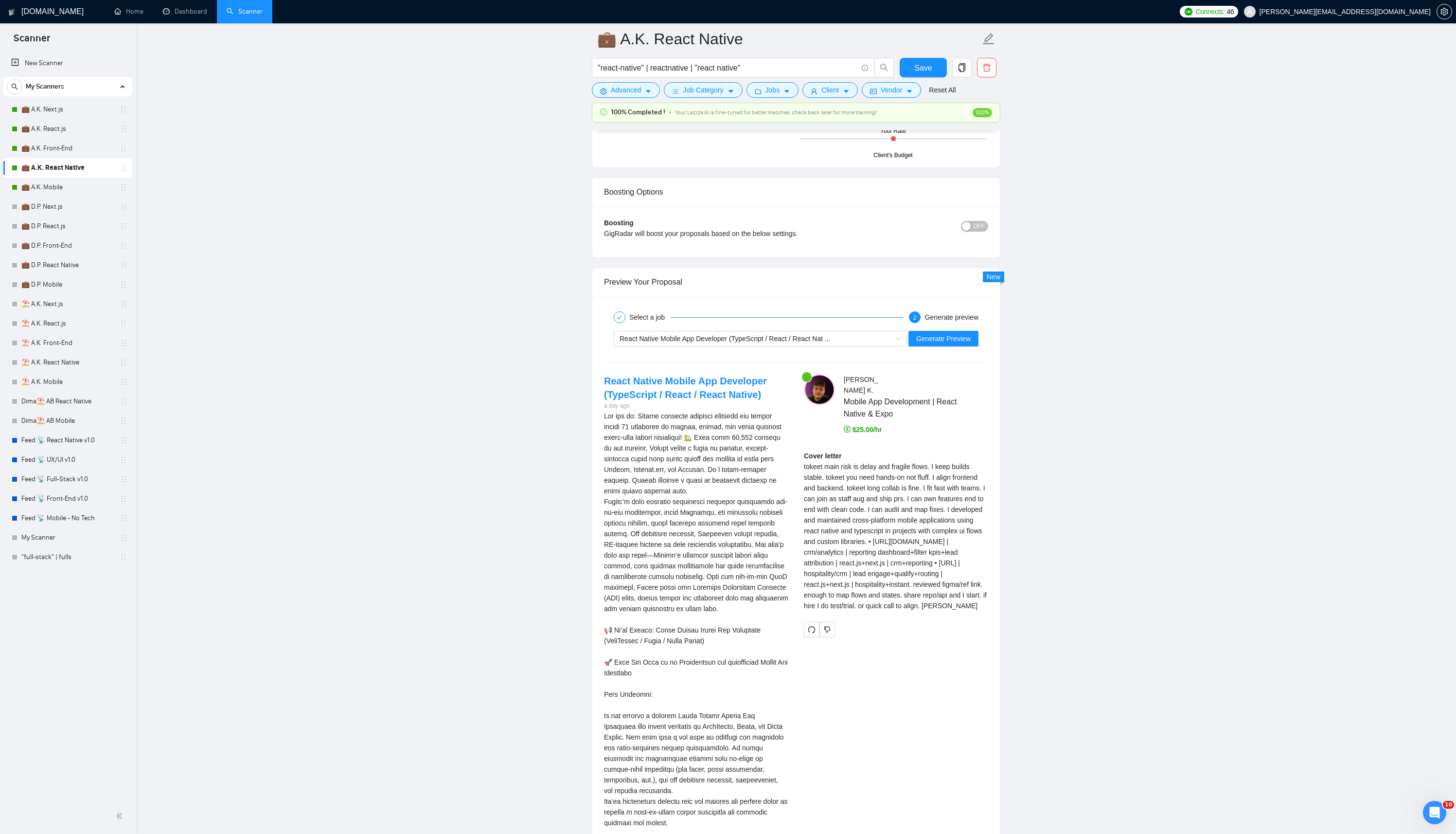
scroll to position [1735, 0]
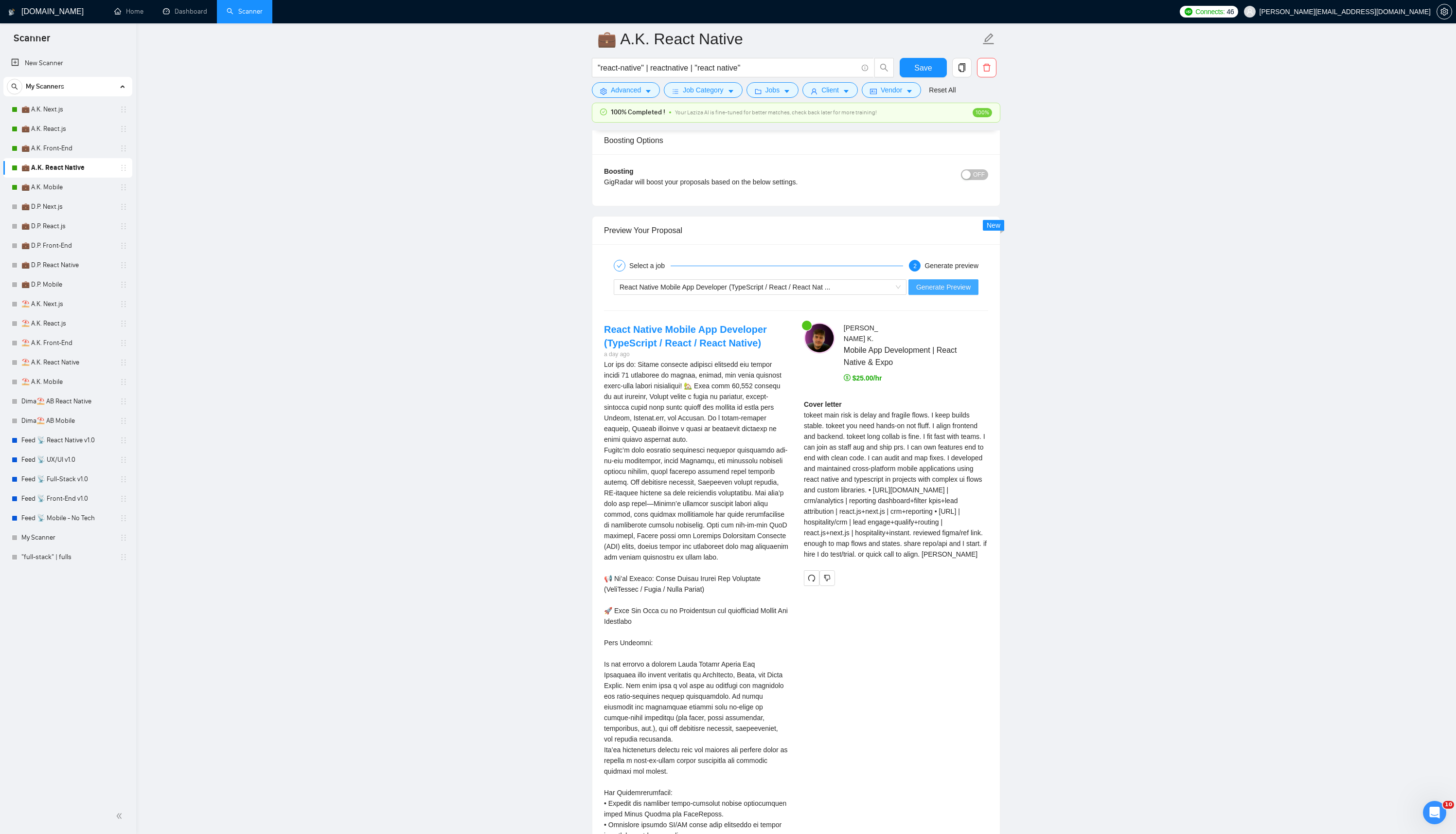
click at [955, 288] on span "Generate Preview" at bounding box center [943, 287] width 54 height 11
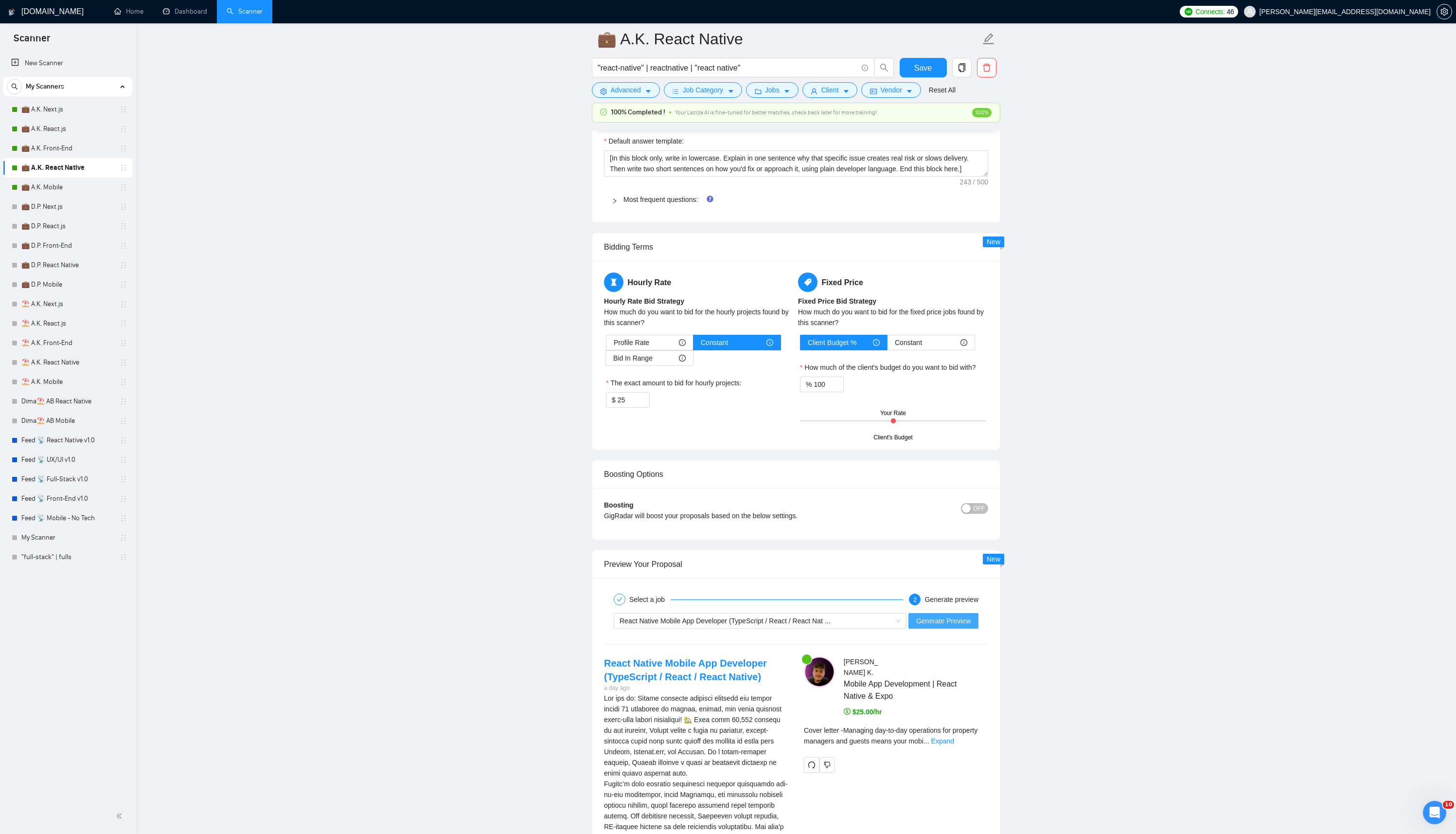
scroll to position [1098, 0]
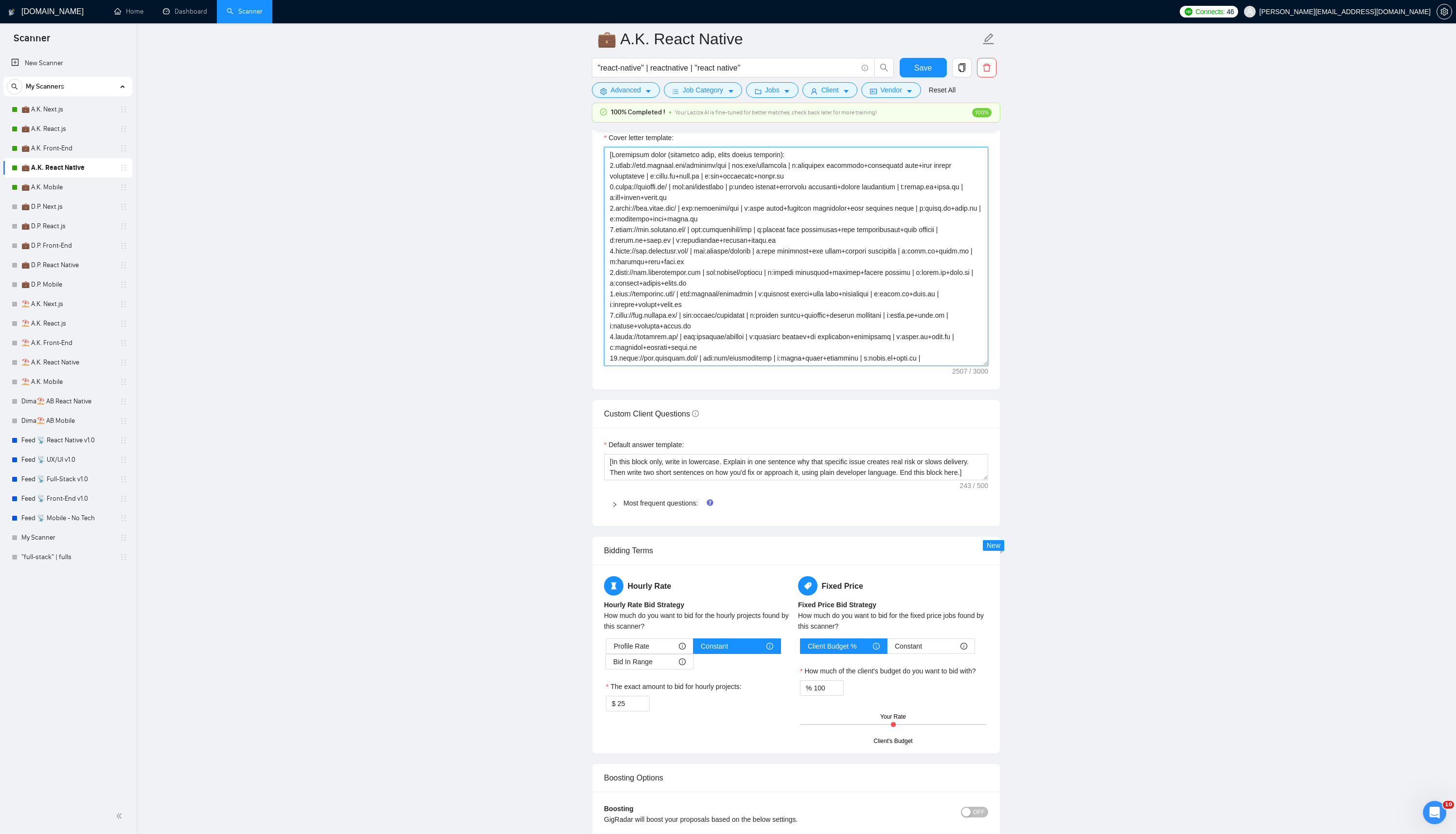
click at [777, 313] on textarea "Cover letter template:" at bounding box center [796, 256] width 384 height 219
paste textarea "INSTRUCTIONS: – Write 2 paragraphs in developer voice. Tech names lowercase. No…"
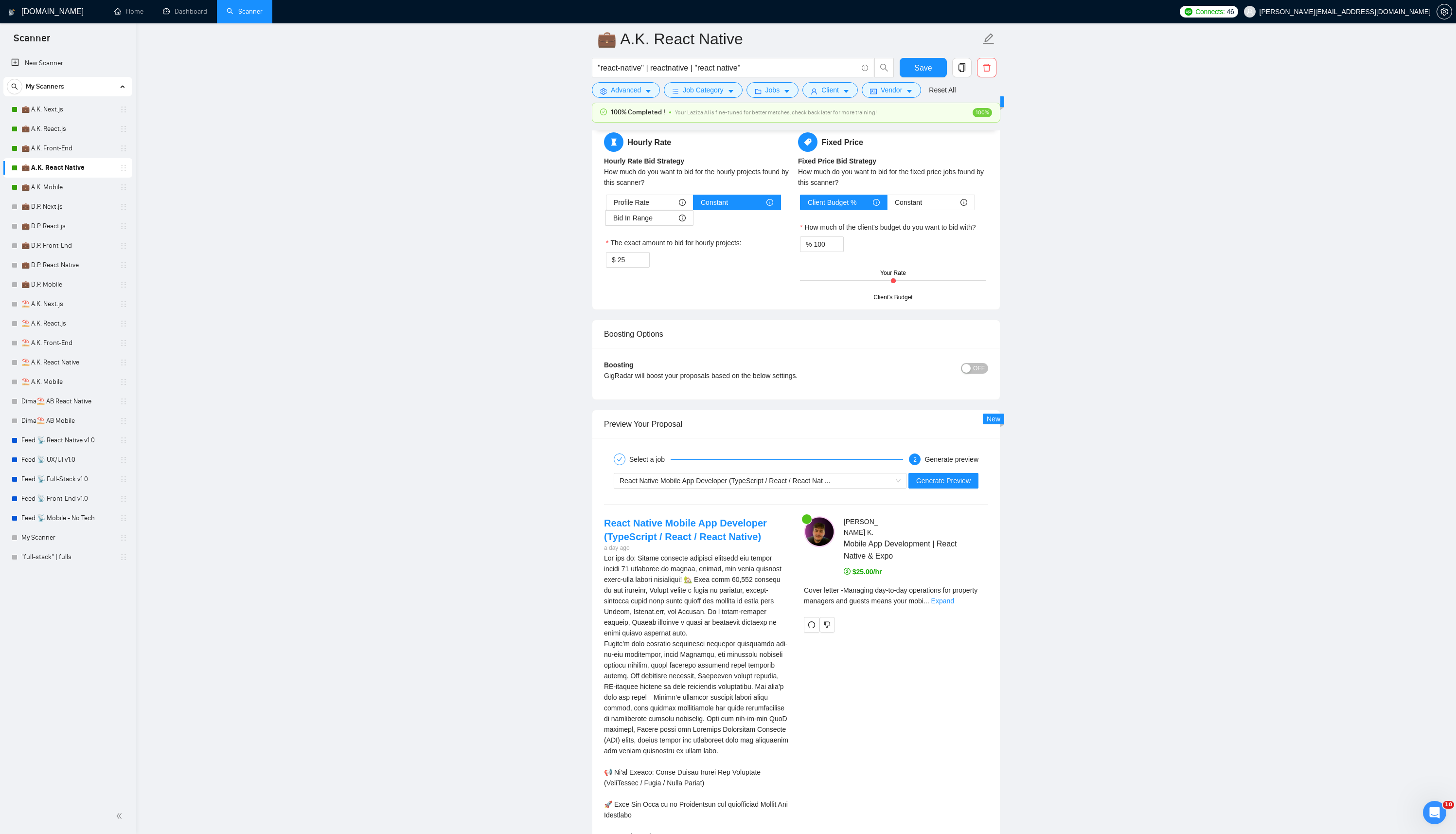
scroll to position [1644, 0]
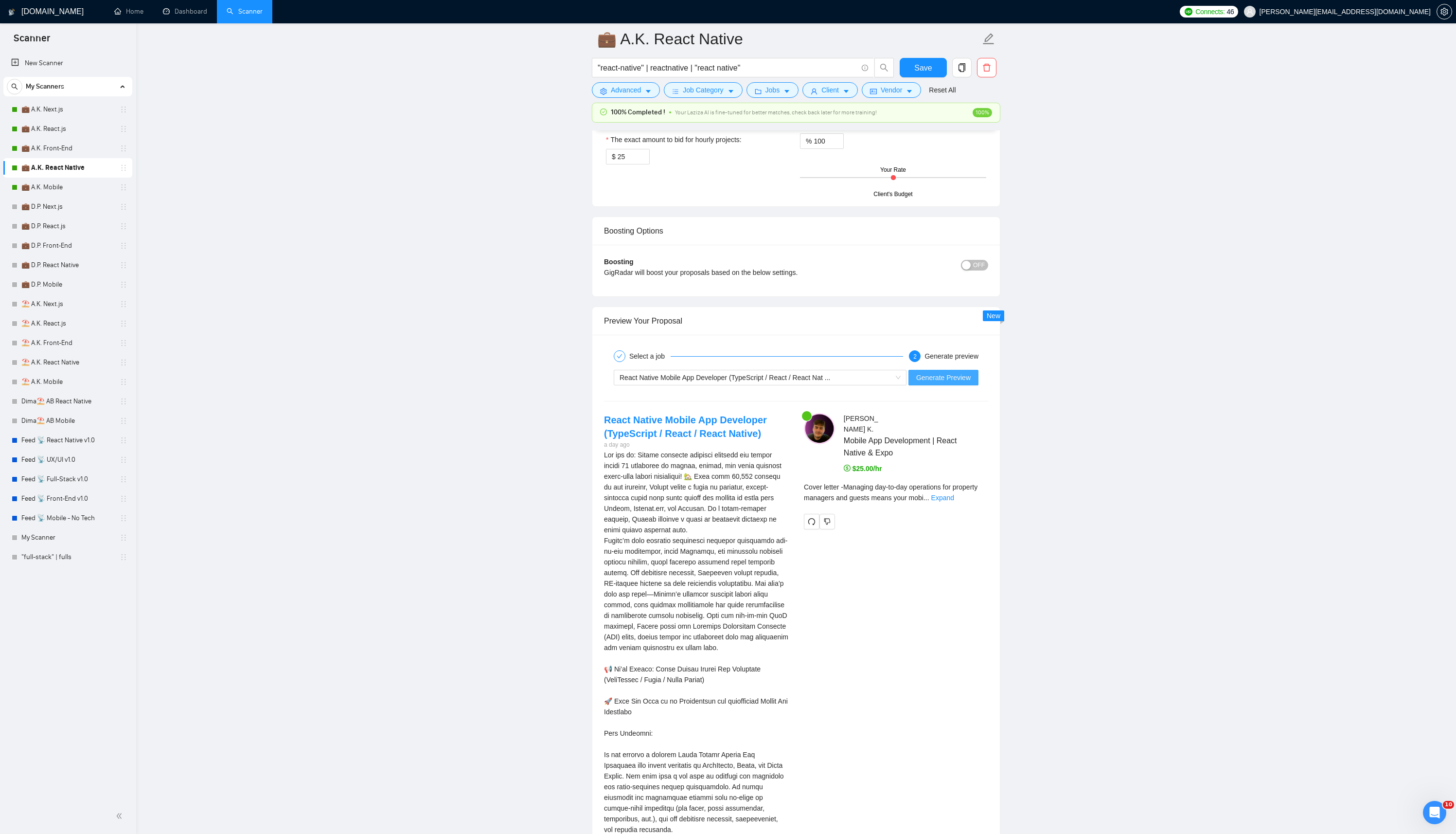
type textarea "[Successful cases (reference only, never output directly): 1.https://www.transa…"
click at [947, 375] on span "Generate Preview" at bounding box center [943, 378] width 54 height 11
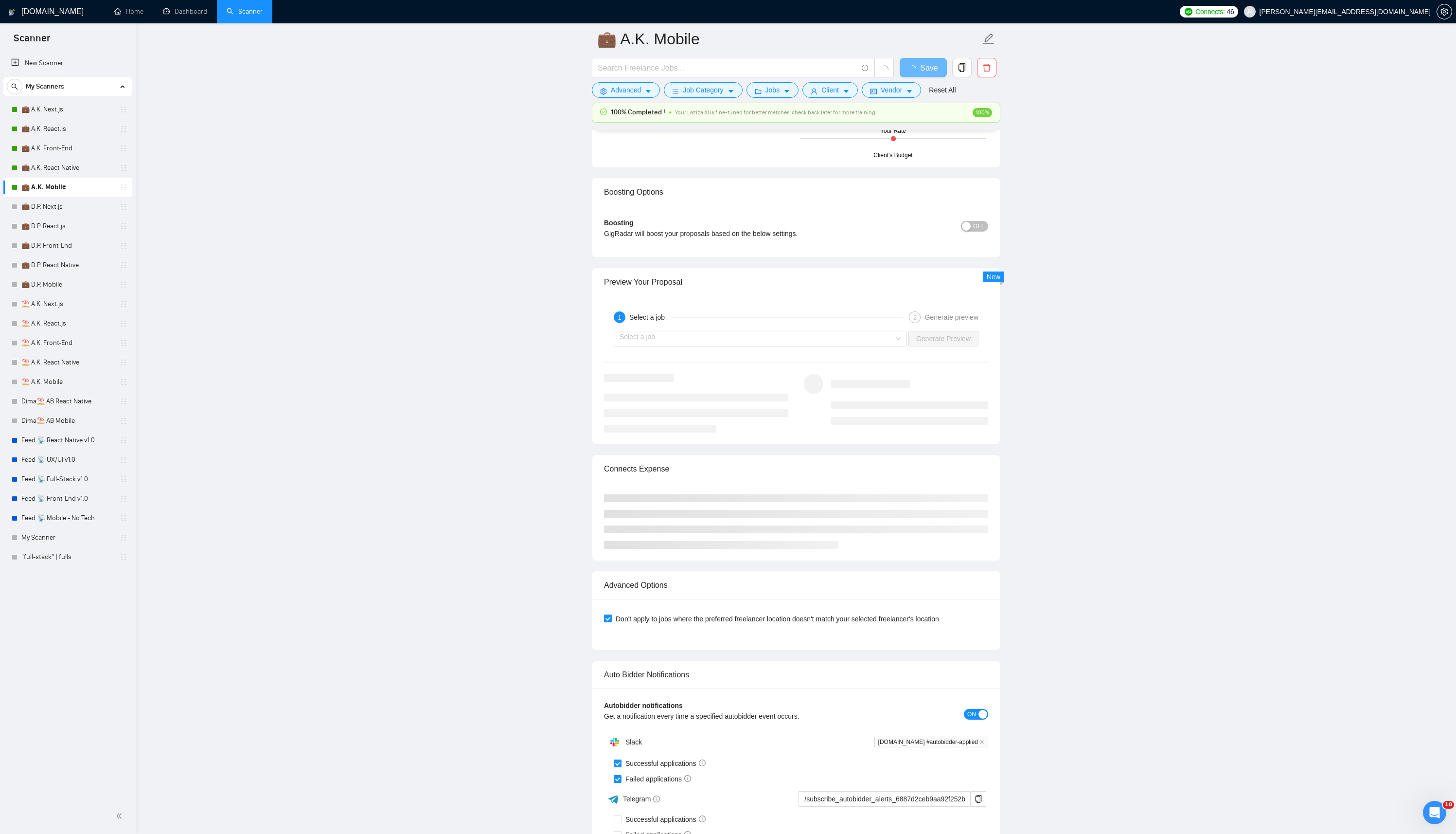
scroll to position [2156, 0]
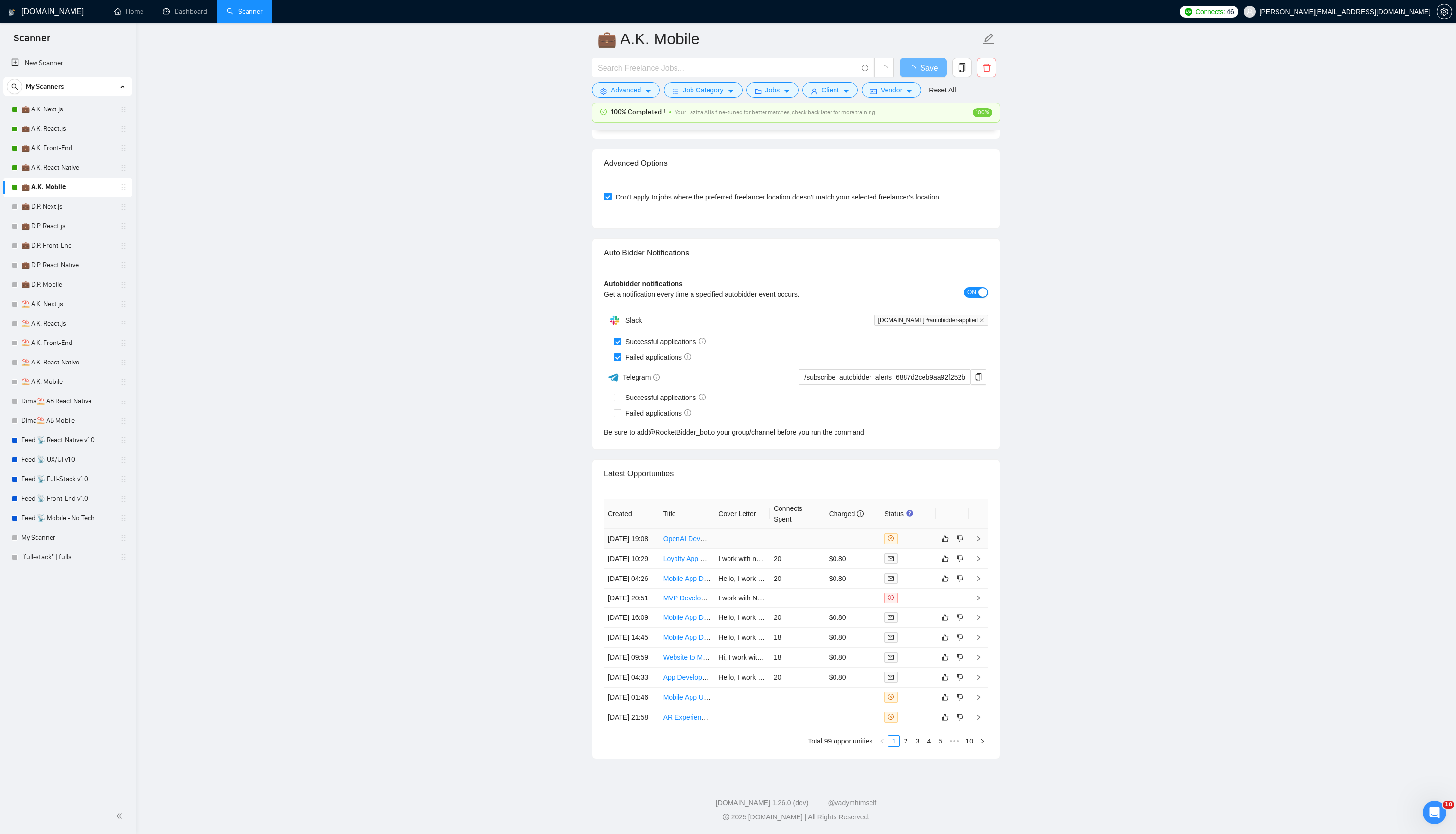
click at [692, 534] on link "OpenAI Developer Needed – Build Private Report Generator App (JSON → PDF)" at bounding box center [785, 538] width 244 height 7
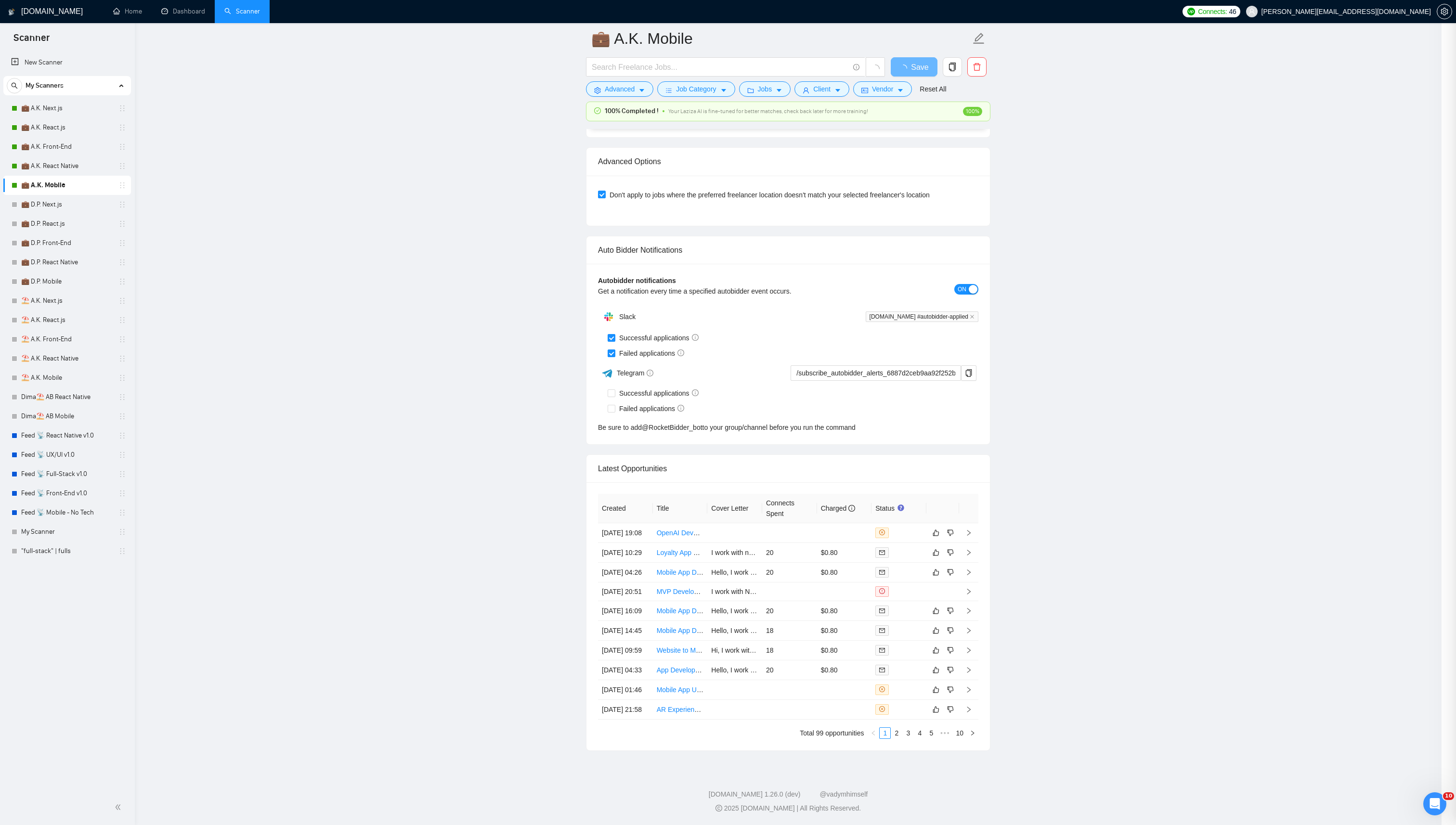
click at [670, 564] on div at bounding box center [728, 412] width 1456 height 825
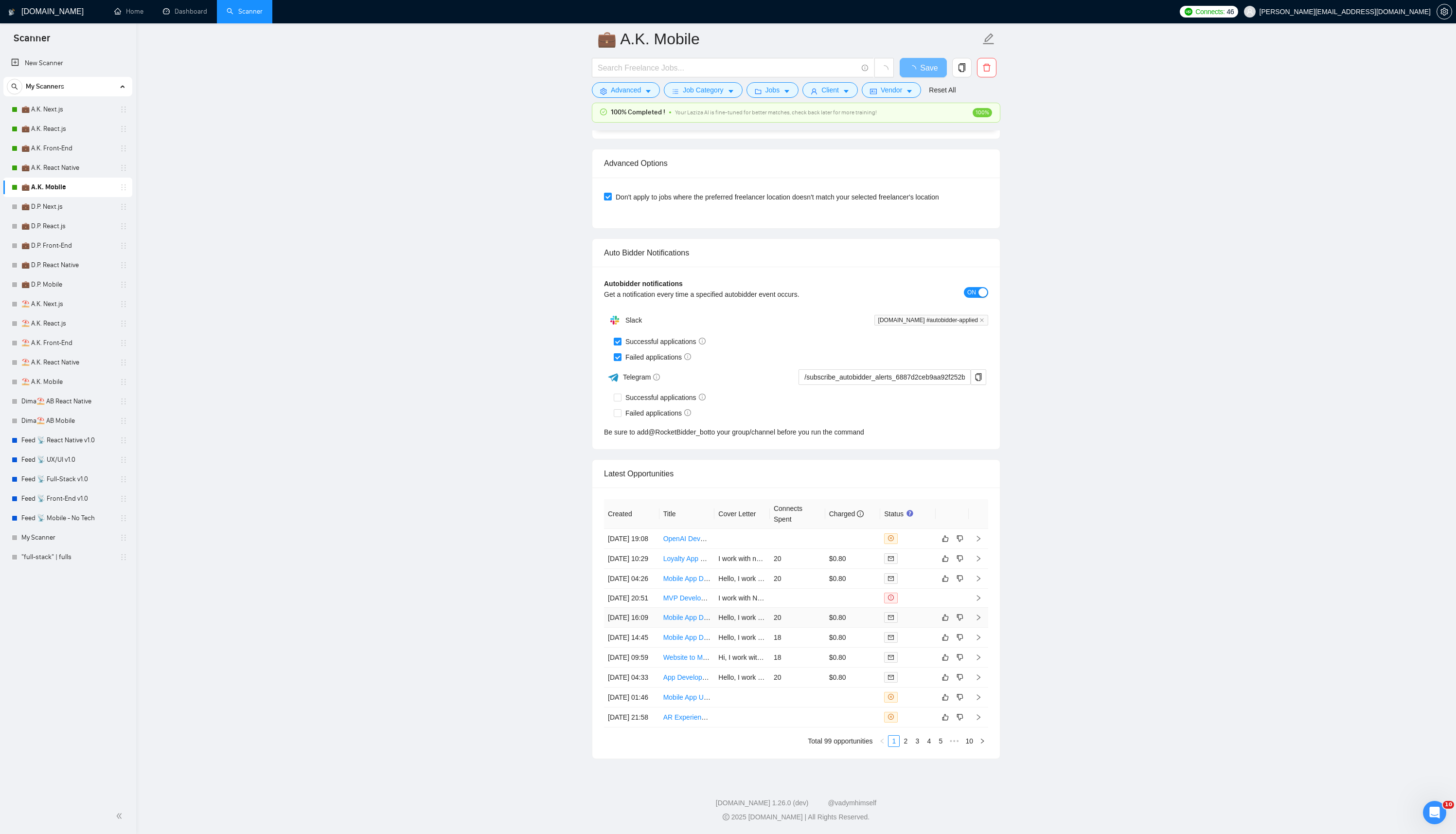
click at [682, 613] on link "Mobile App Development for Habit Tracking and Donations" at bounding box center [751, 617] width 176 height 7
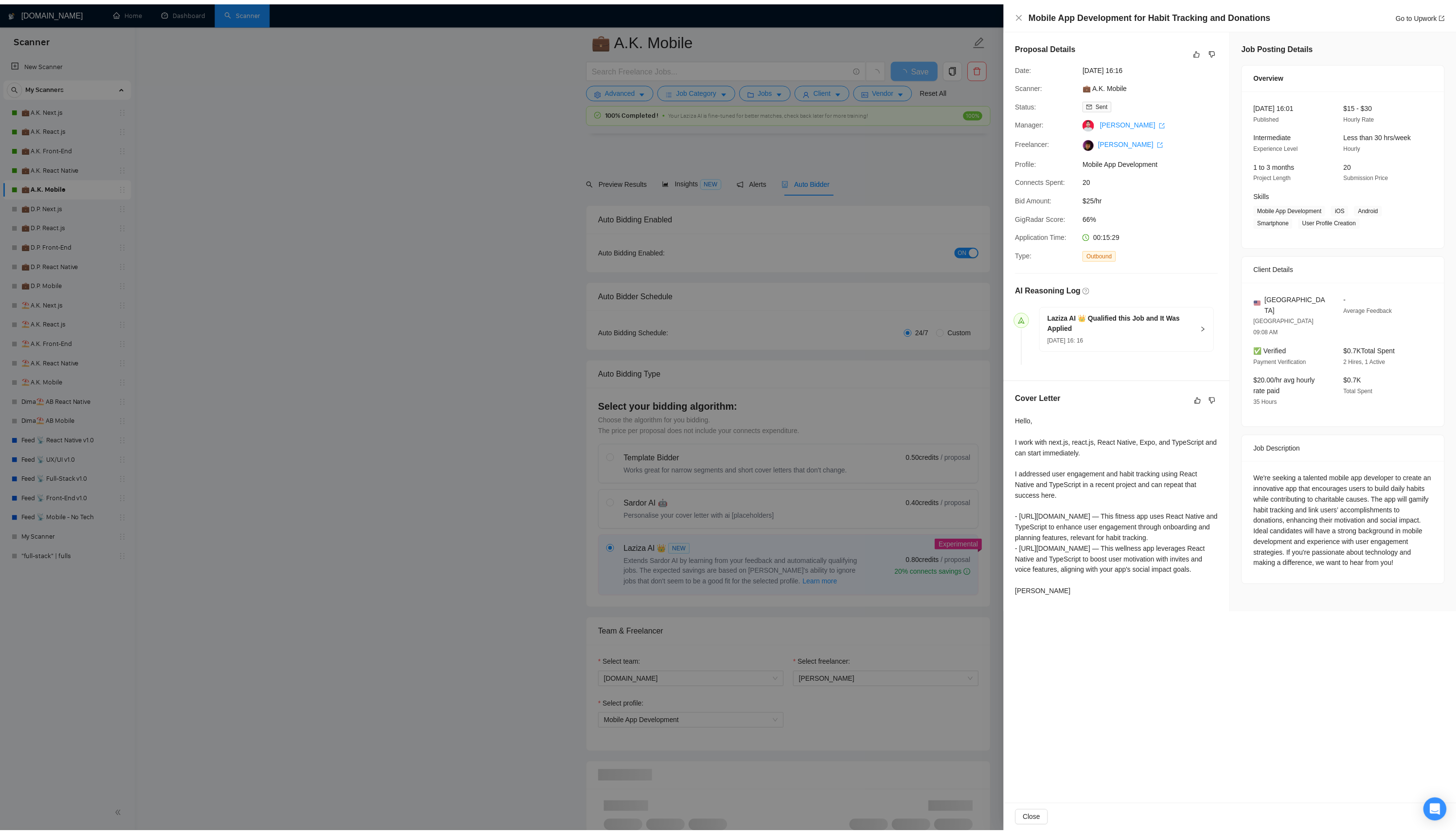
scroll to position [2116, 0]
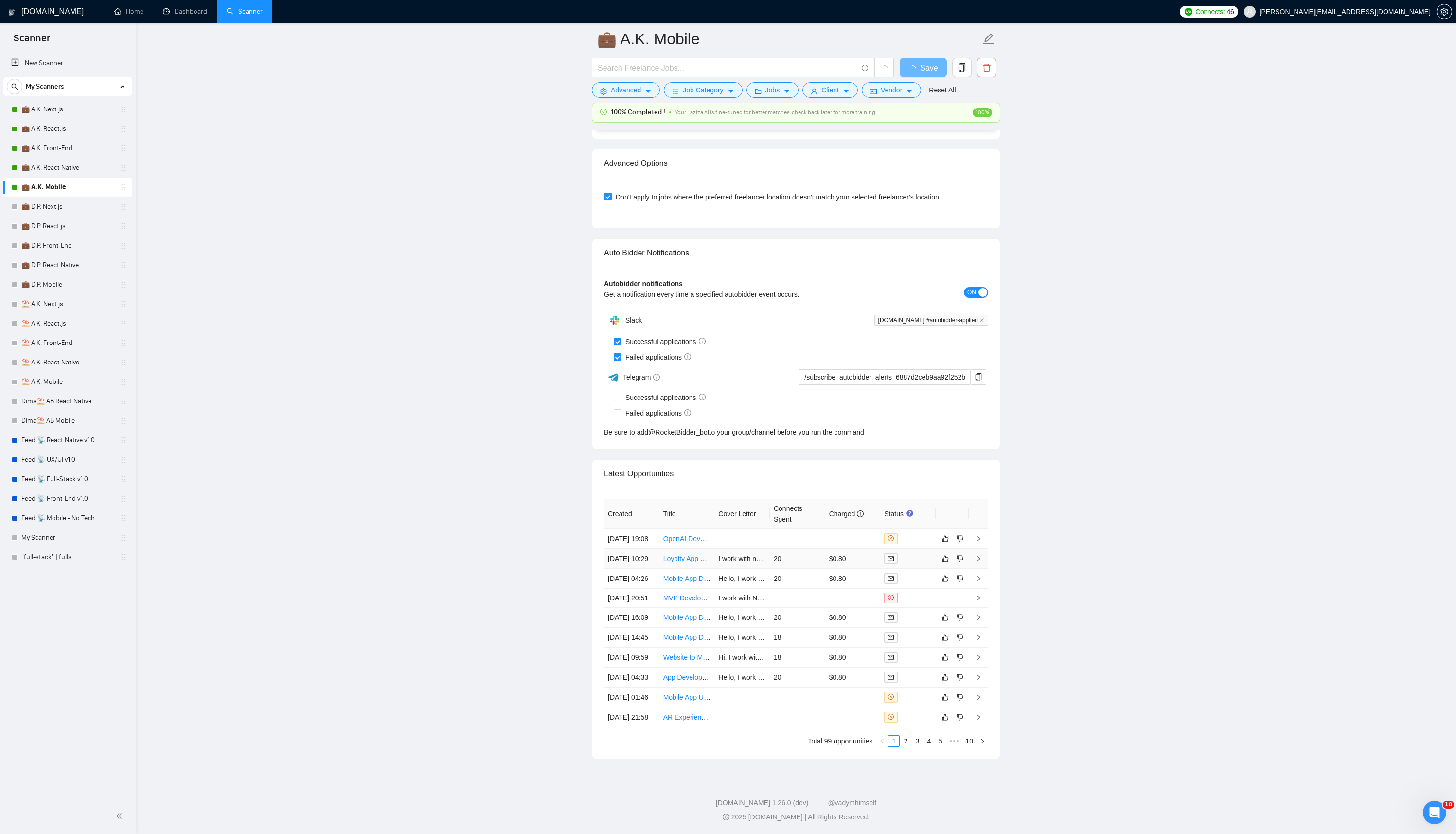
click at [680, 555] on link "Loyalty App Development for Coffee Shop Brand" at bounding box center [736, 558] width 147 height 7
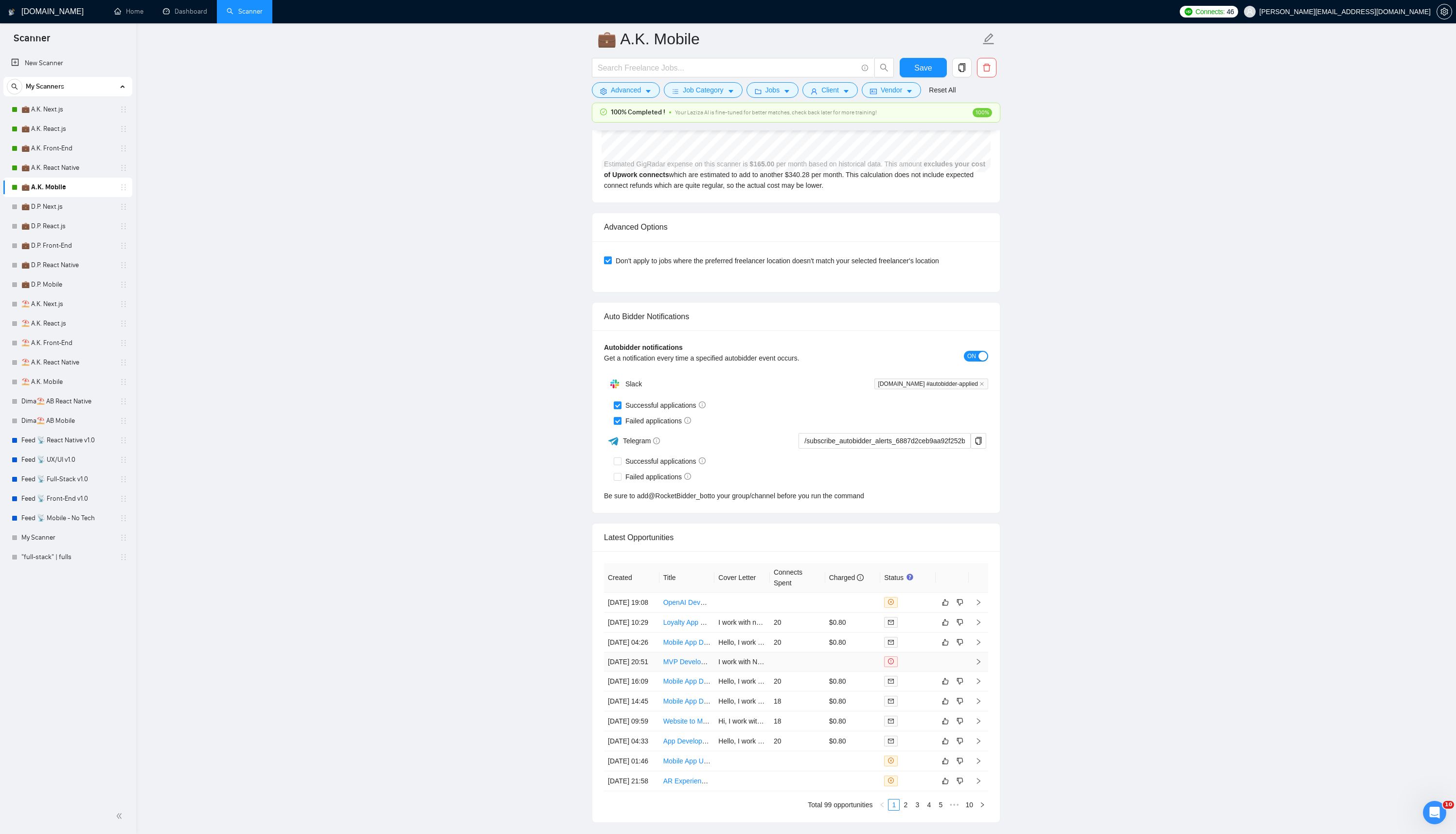
click at [679, 666] on link "MVP Development for Spontaneous Travel App" at bounding box center [734, 661] width 143 height 7
click at [682, 685] on link "Mobile App Development for Habit Tracking and Donations" at bounding box center [751, 681] width 176 height 7
click at [680, 705] on link "Mobile App Development for Security Tracking System" at bounding box center [745, 700] width 164 height 7
click at [682, 725] on link "Website to Mobile App Conversion for iOS/Android" at bounding box center [739, 721] width 152 height 7
click at [682, 745] on link "App Development Completion Assistance" at bounding box center [726, 740] width 125 height 7
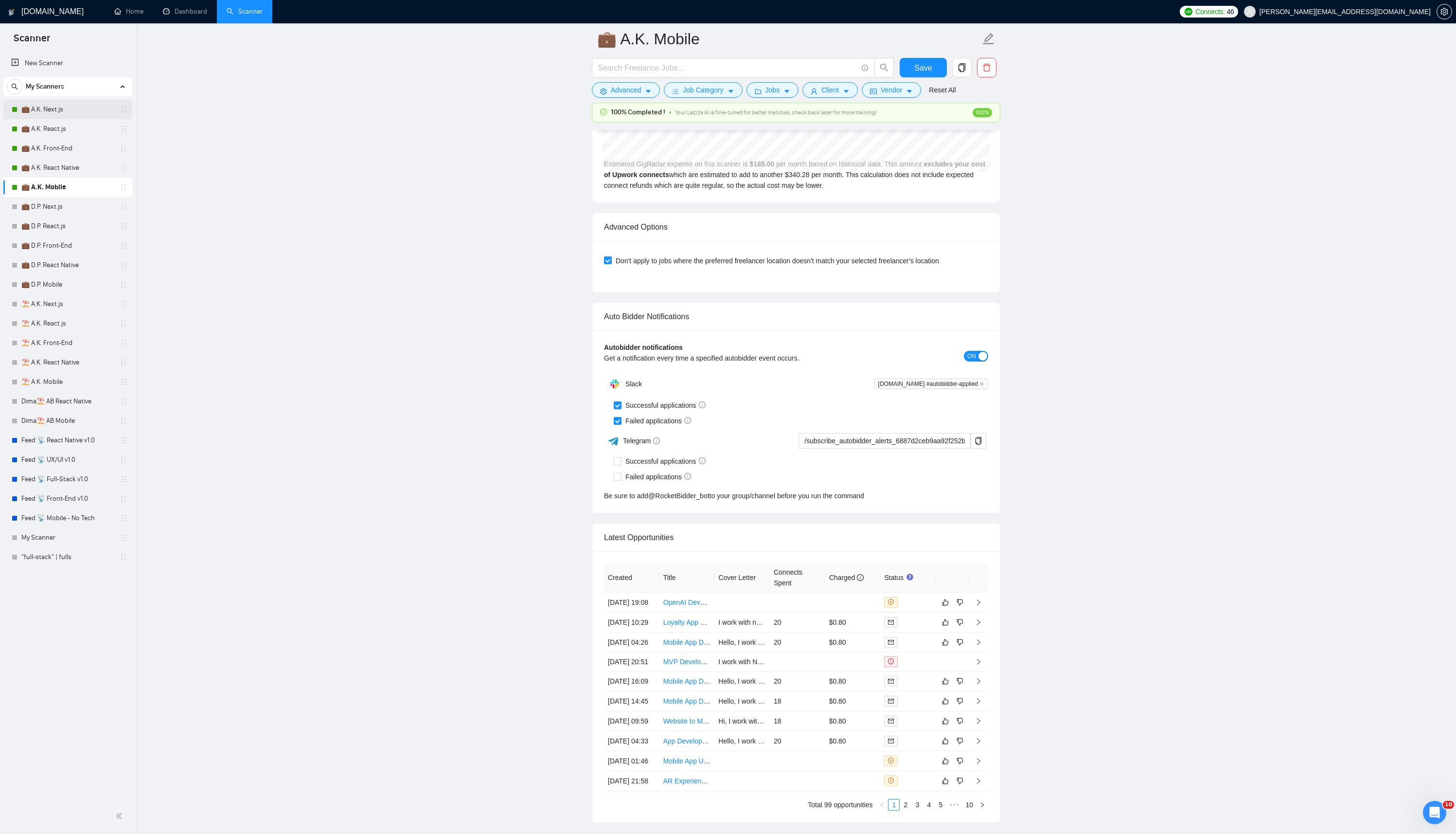
click at [60, 105] on link "💼 A.K. Next.js" at bounding box center [68, 109] width 92 height 20
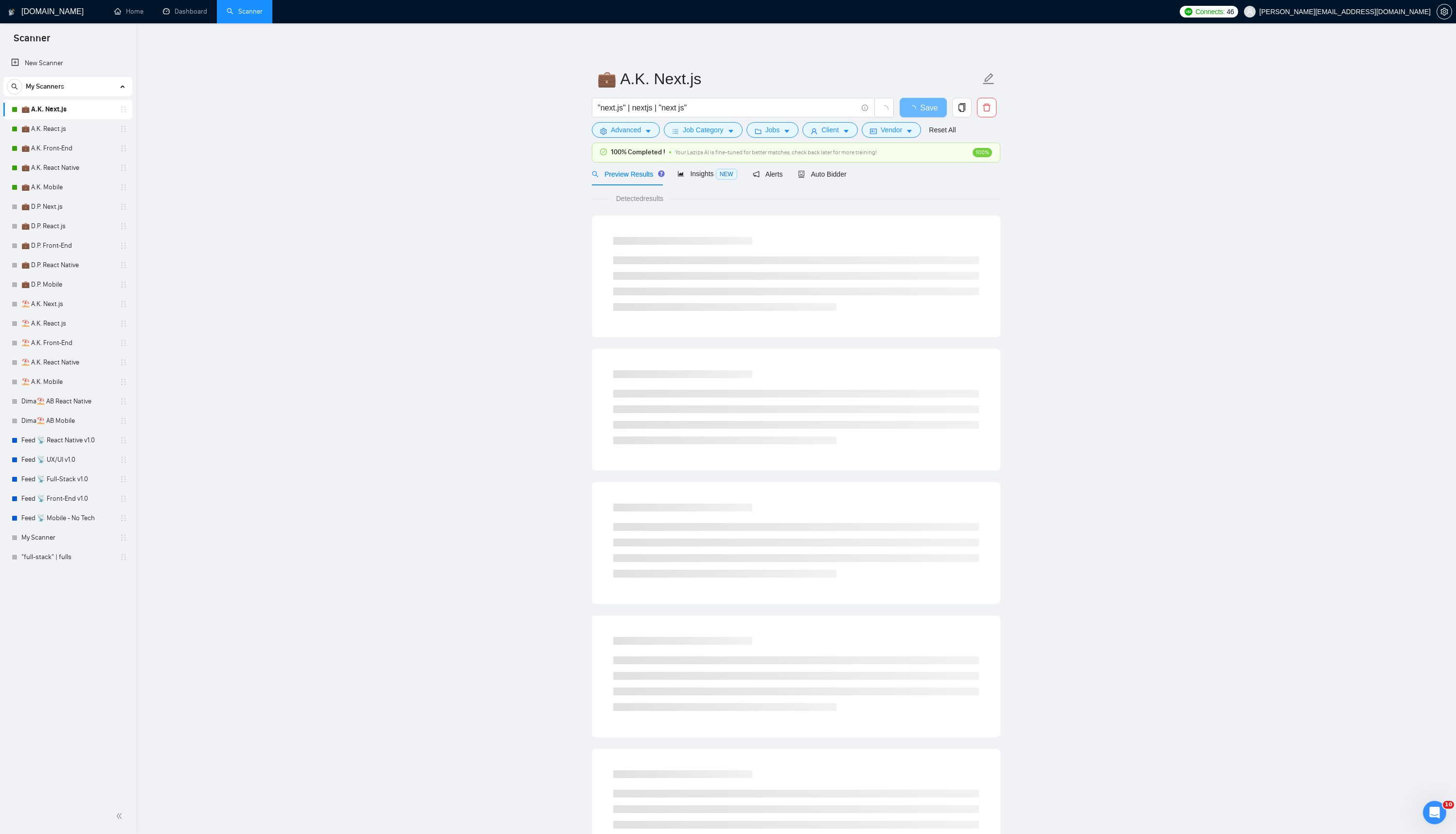
click at [823, 186] on div "Detected results" at bounding box center [796, 528] width 409 height 685
click at [833, 174] on span "Auto Bidder" at bounding box center [821, 174] width 48 height 7
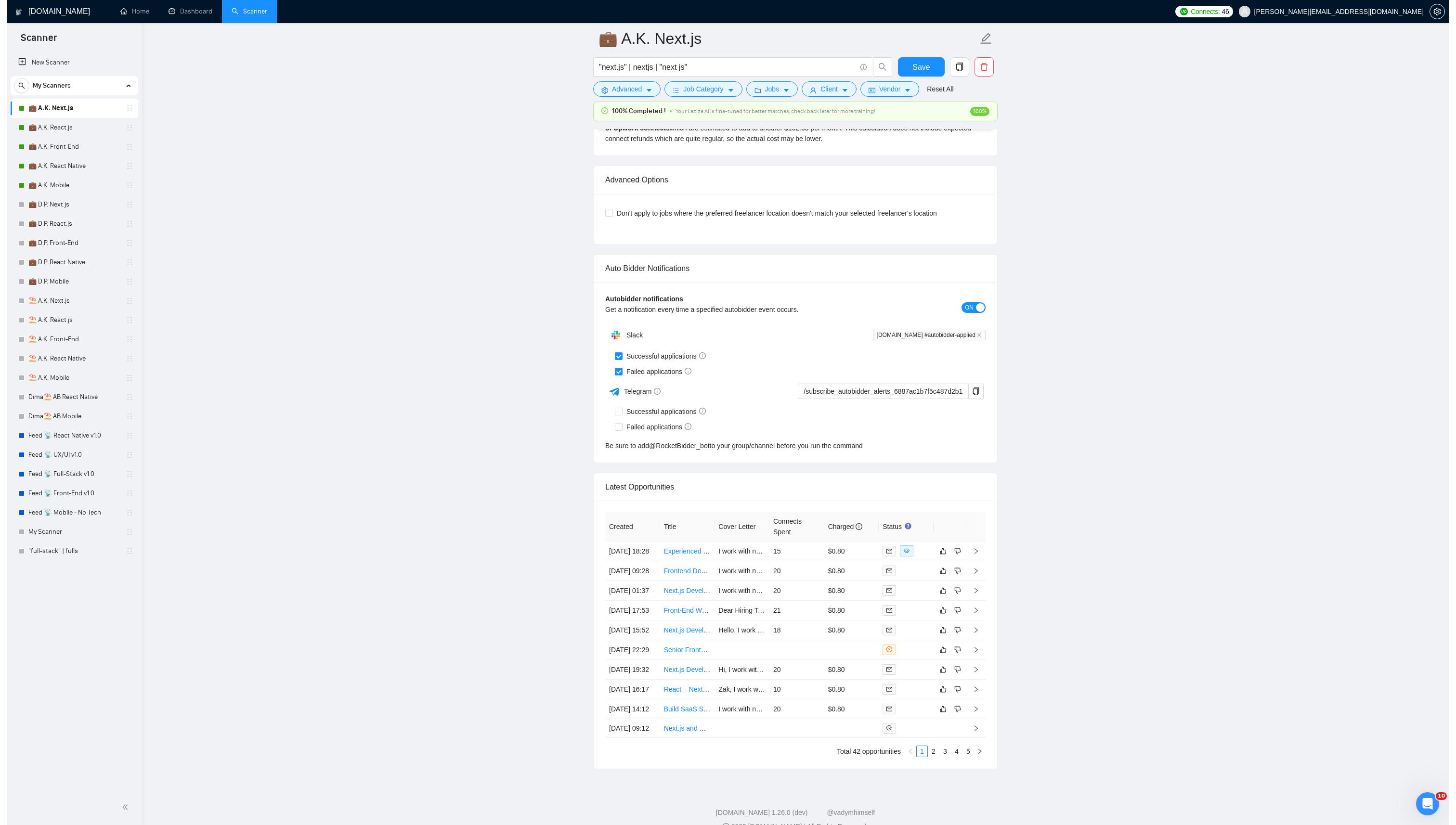
scroll to position [2144, 0]
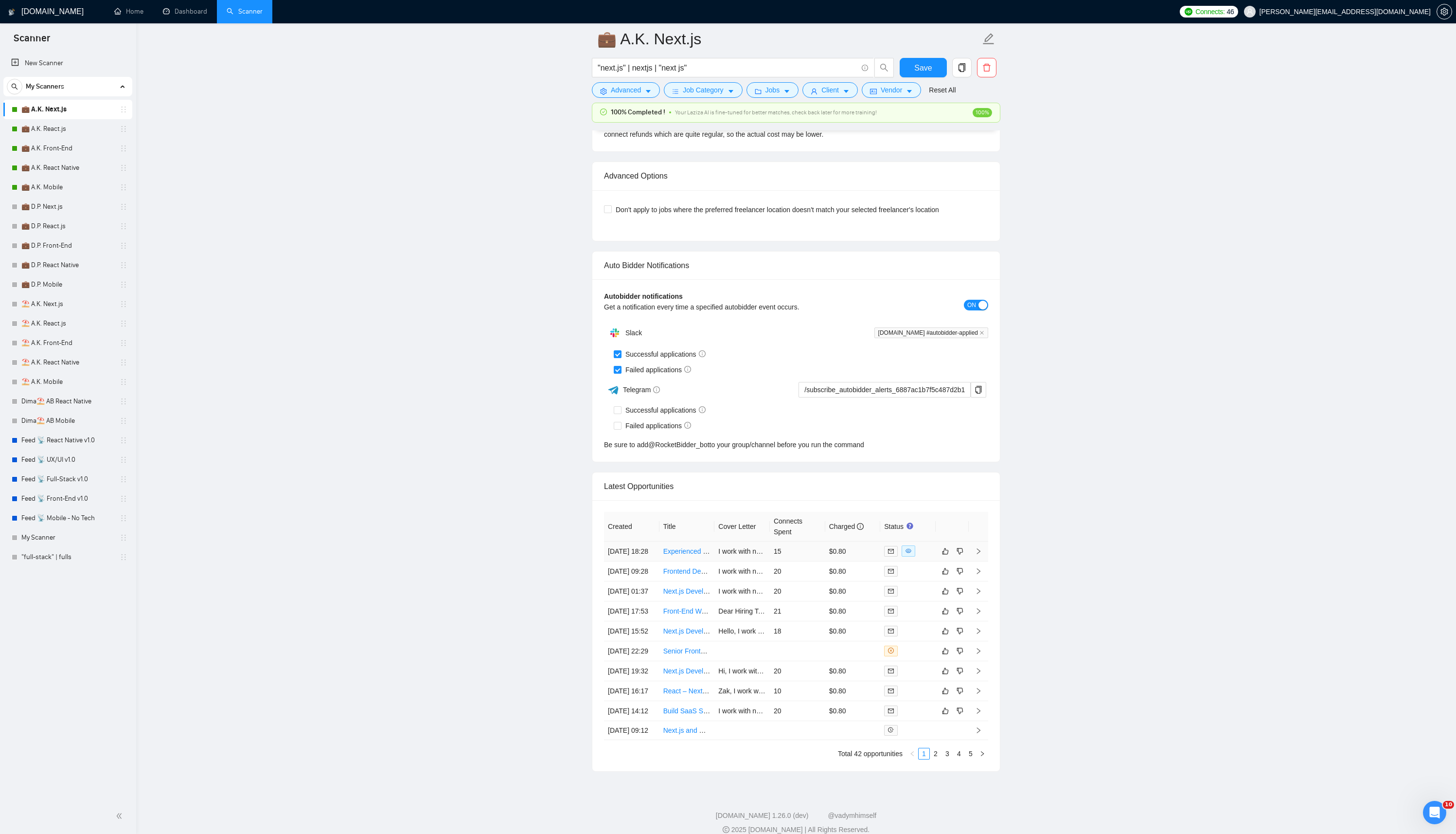
click at [690, 555] on link "Experienced Nextjs web developer for rentals dashboard" at bounding box center [749, 551] width 171 height 7
click at [682, 575] on link "Frontend Developer Needed for Next.js Project" at bounding box center [734, 570] width 141 height 7
click at [688, 595] on link "Next.js Developer Needed for Voice/Video Web Application" at bounding box center [751, 591] width 177 height 7
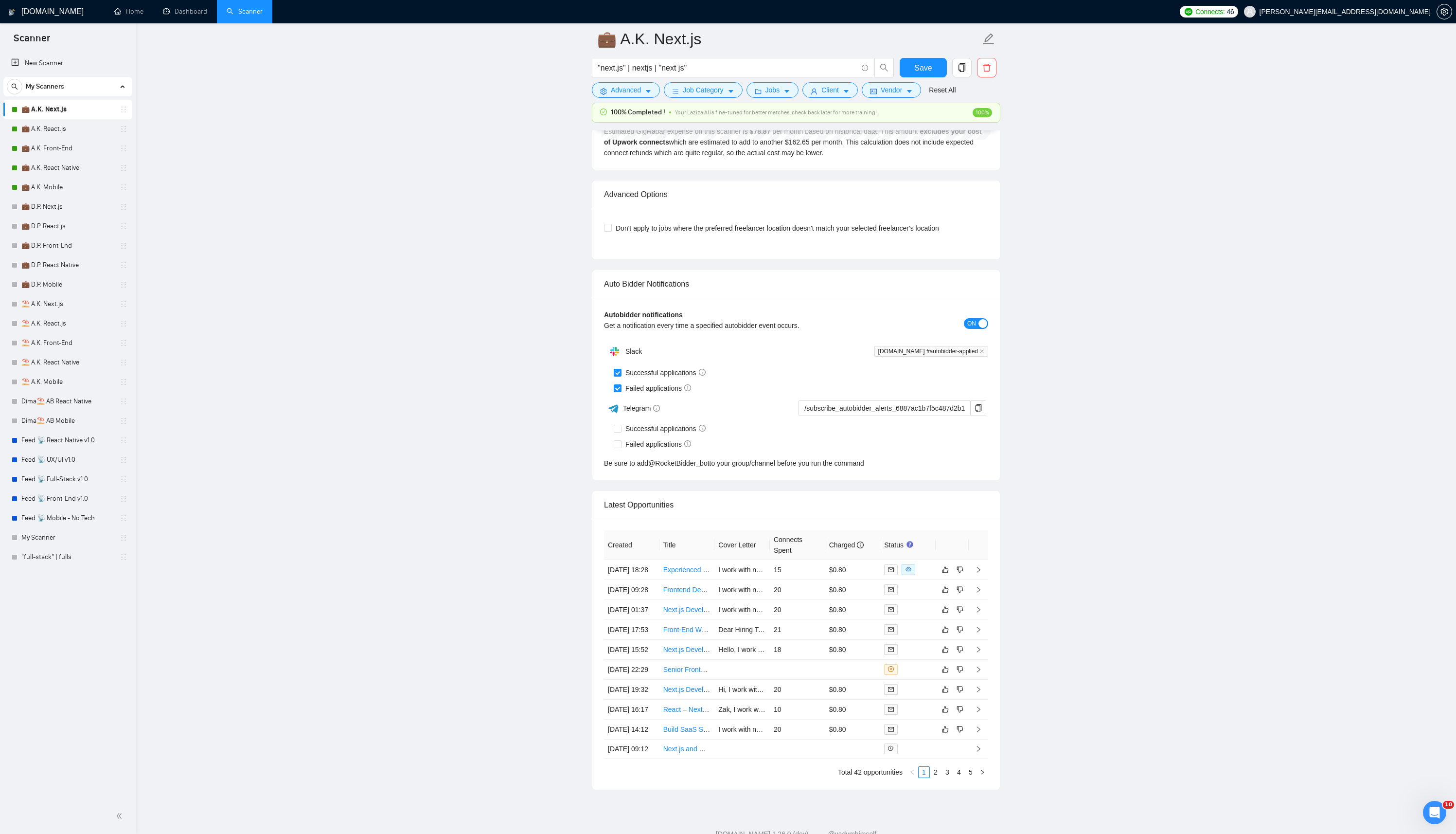
scroll to position [2278, 0]
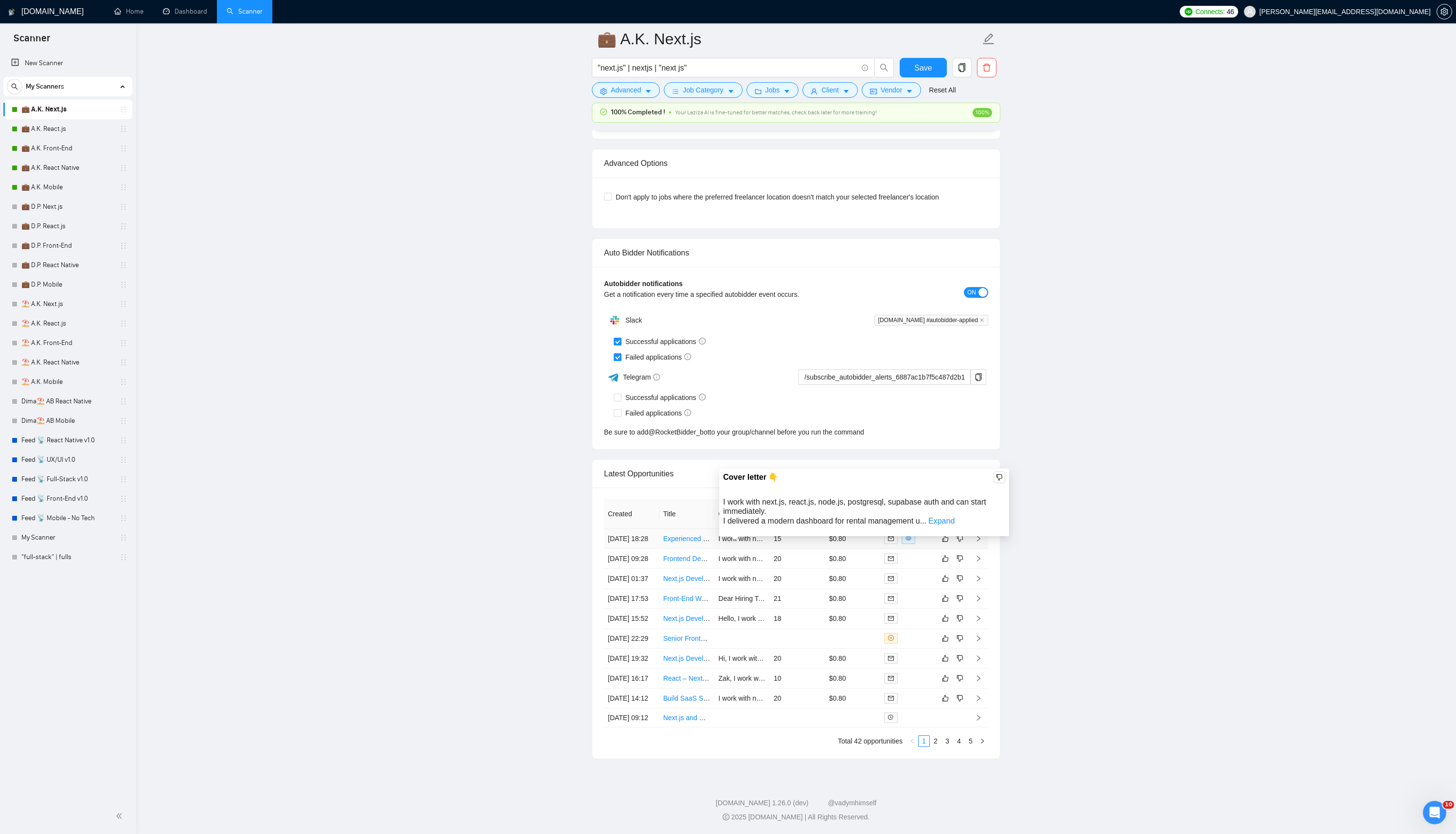
click at [756, 549] on td "I work with next.js, react.js, TypeScript, Tailwind CSS, and SWR and can start …" at bounding box center [742, 558] width 56 height 20
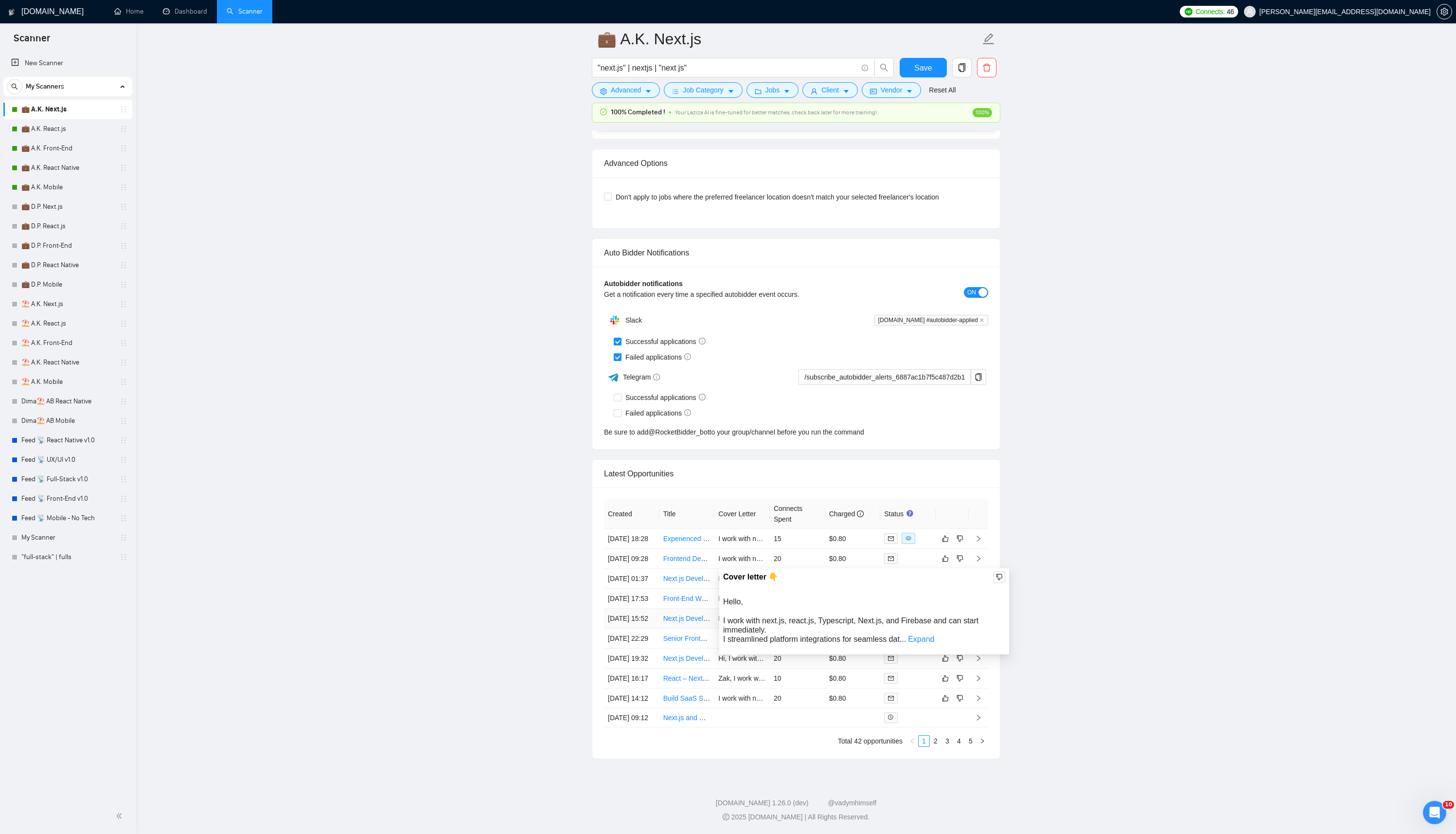
click at [748, 589] on td "Dear Hiring Team, I work with next.js, react.js, node.js, typescript, and prism…" at bounding box center [742, 598] width 56 height 20
click at [739, 568] on td "I work with next.js, react.js, node.js, typescript, and prisma and can start im…" at bounding box center [742, 578] width 56 height 20
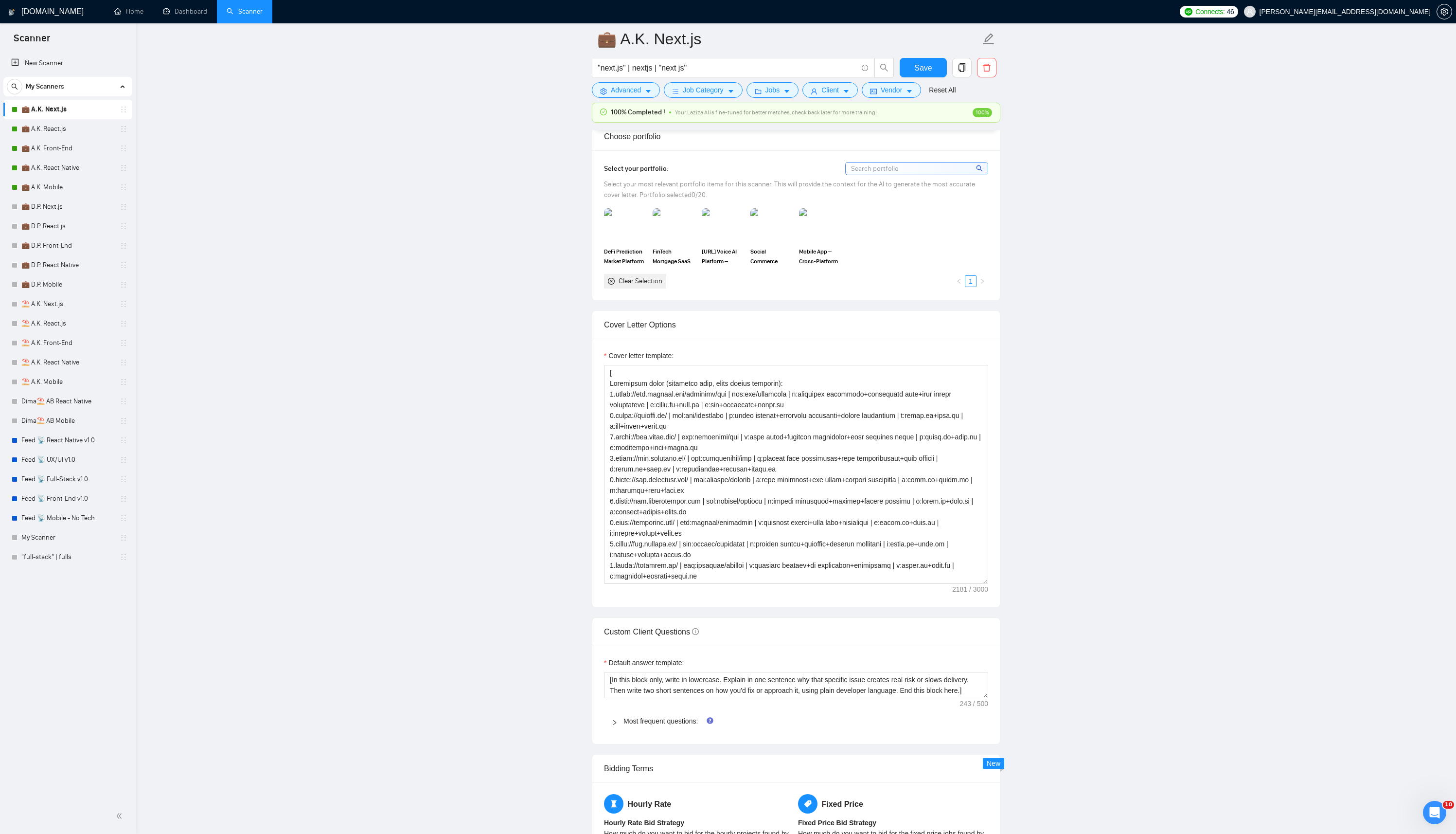
scroll to position [880, 0]
click at [703, 471] on textarea "Cover letter template:" at bounding box center [796, 473] width 384 height 219
paste textarea "Successful cases (reference only, never output directly): 1.[URL][DOMAIN_NAME] …"
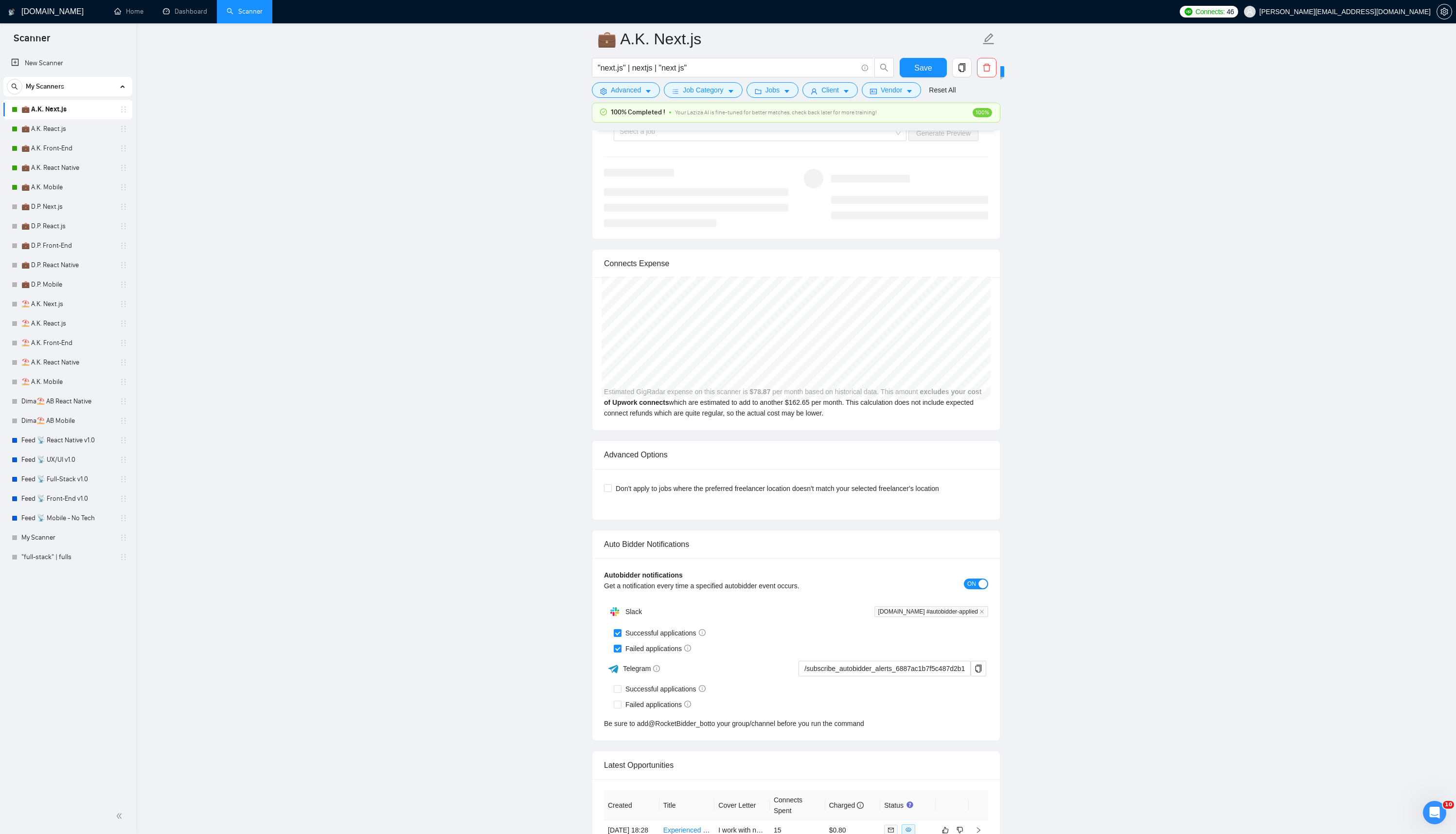
scroll to position [1712, 0]
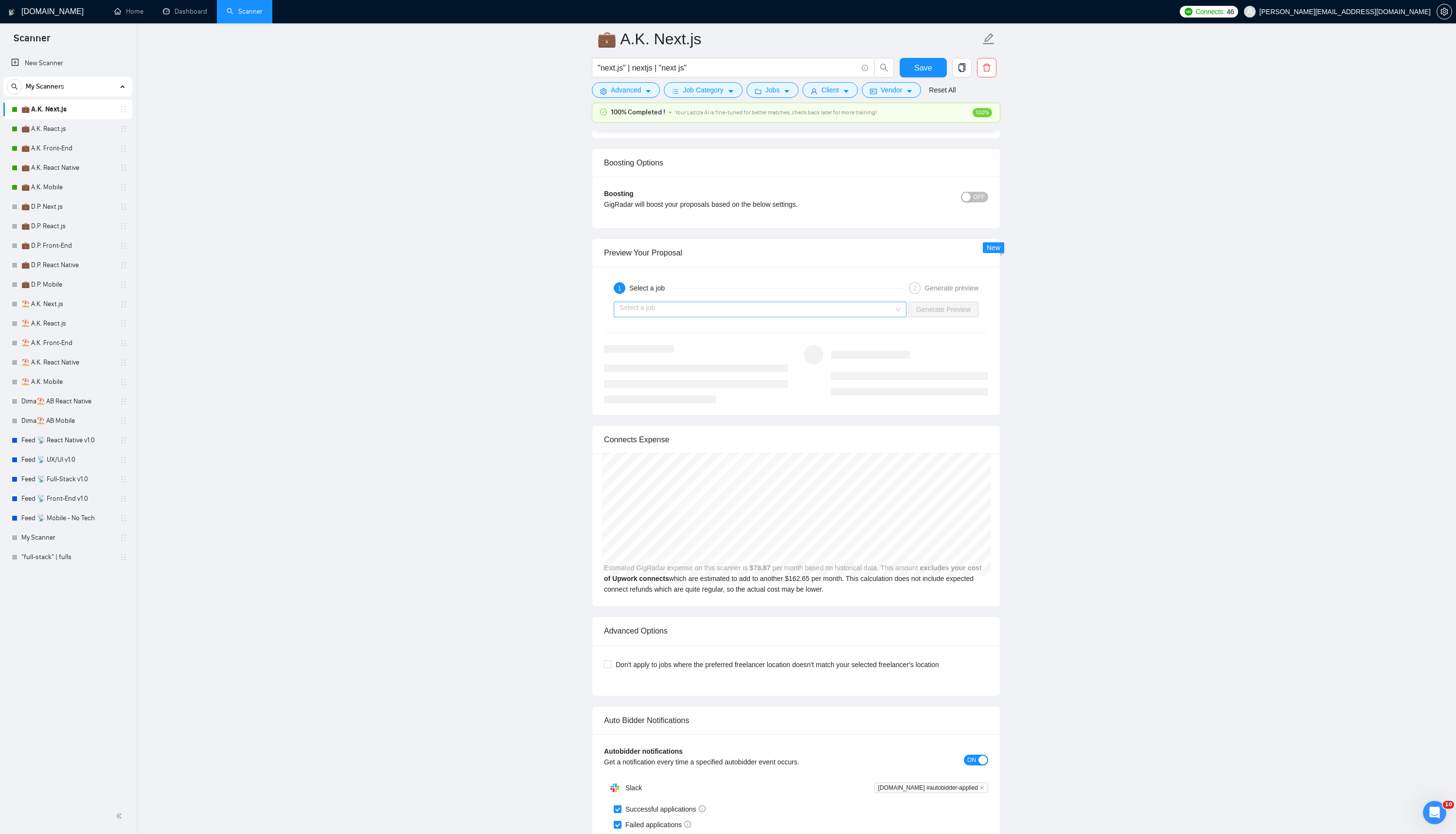
type textarea "[Successful cases (reference only, never output directly): 1.[URL][DOMAIN_NAME]…"
click at [853, 310] on input "search" at bounding box center [757, 309] width 274 height 14
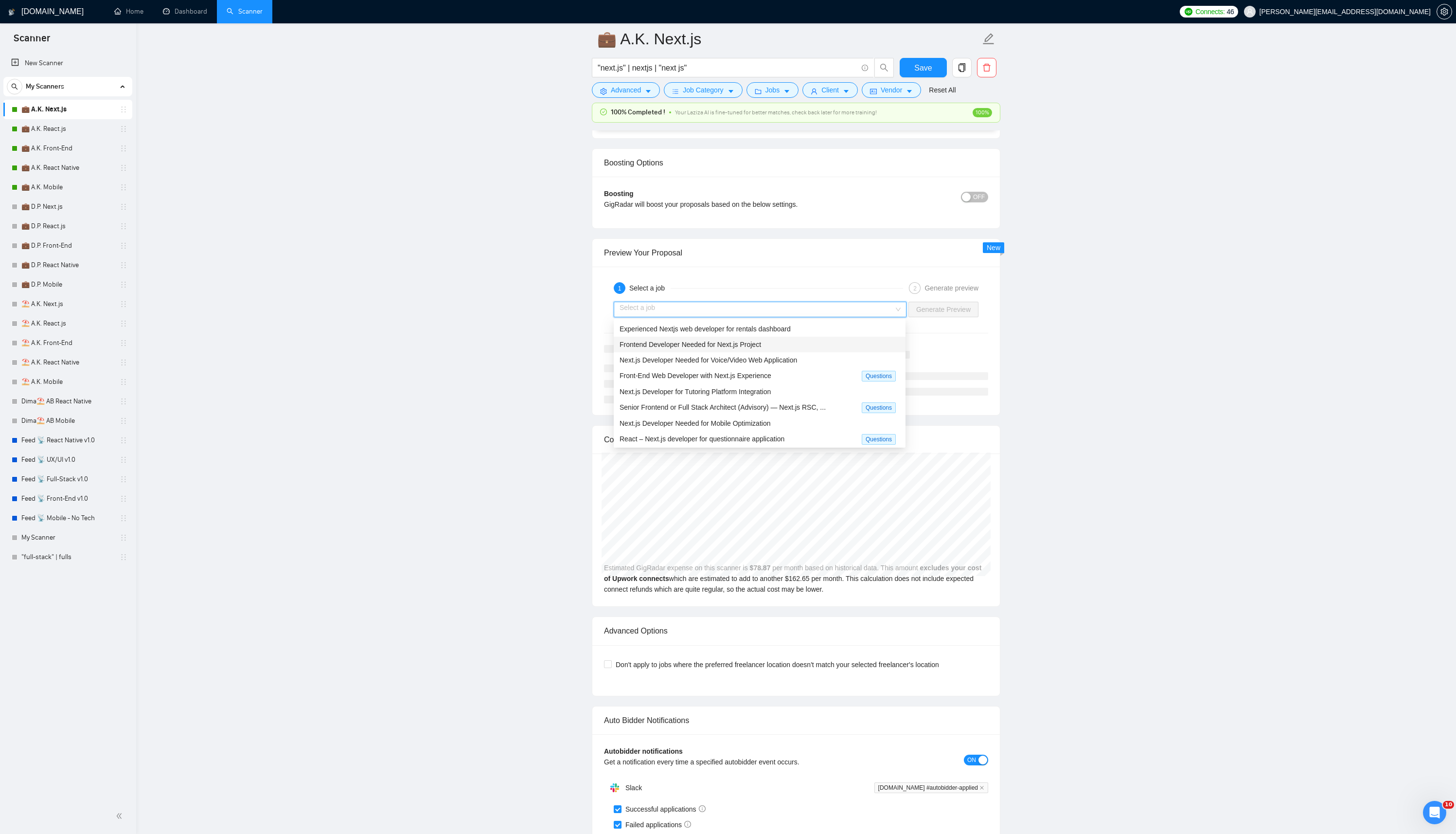
click at [724, 347] on span "Frontend Developer Needed for Next.js Project" at bounding box center [690, 344] width 141 height 7
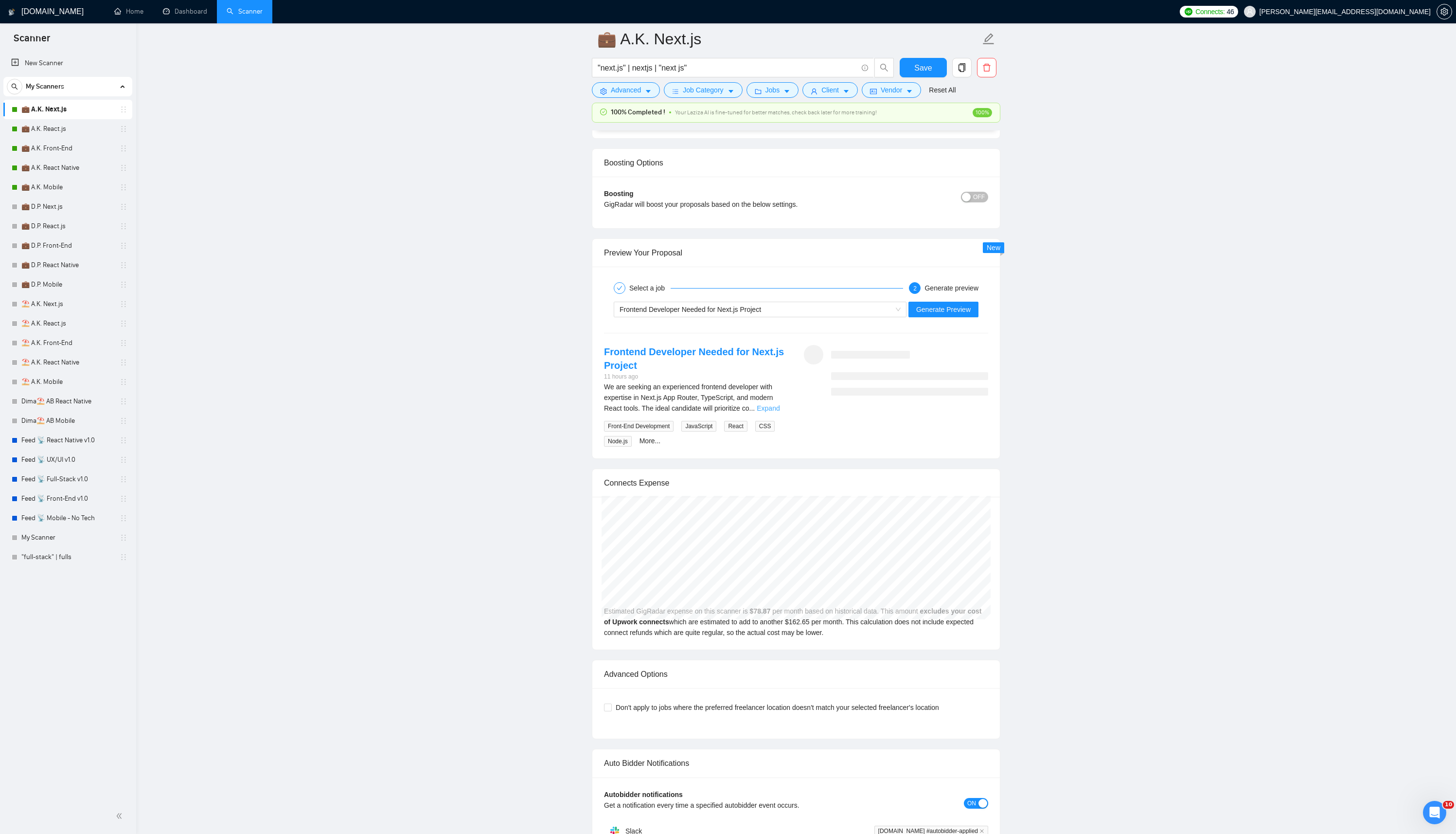
click at [773, 407] on link "Expand" at bounding box center [768, 407] width 23 height 7
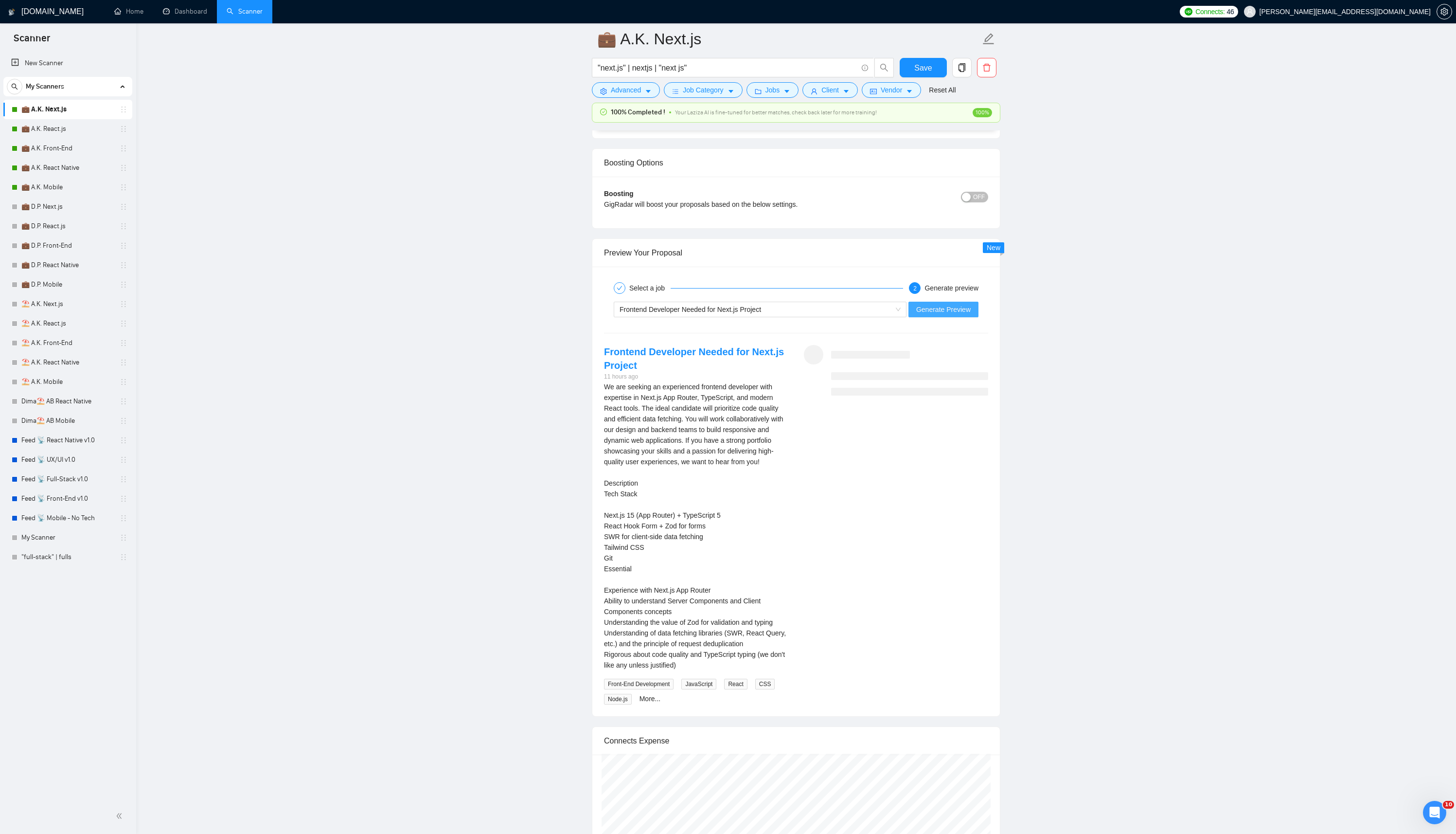
click at [948, 311] on span "Generate Preview" at bounding box center [943, 310] width 54 height 11
click at [980, 414] on div "Cover letter - stability and delivery speed matter here. I focus on both. In yo…" at bounding box center [895, 424] width 184 height 22
click at [961, 426] on link "Expand" at bounding box center [950, 429] width 23 height 7
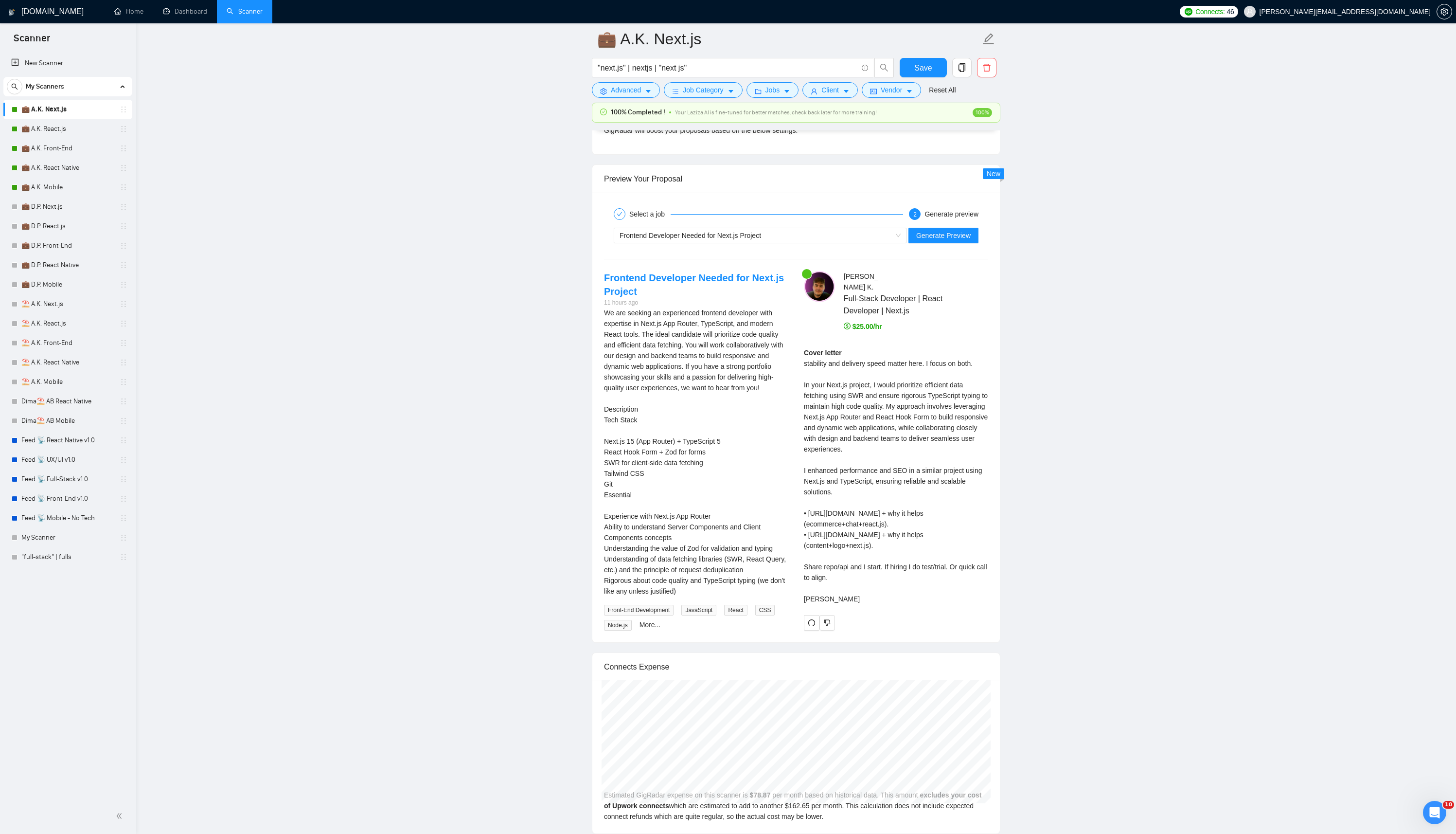
scroll to position [1792, 0]
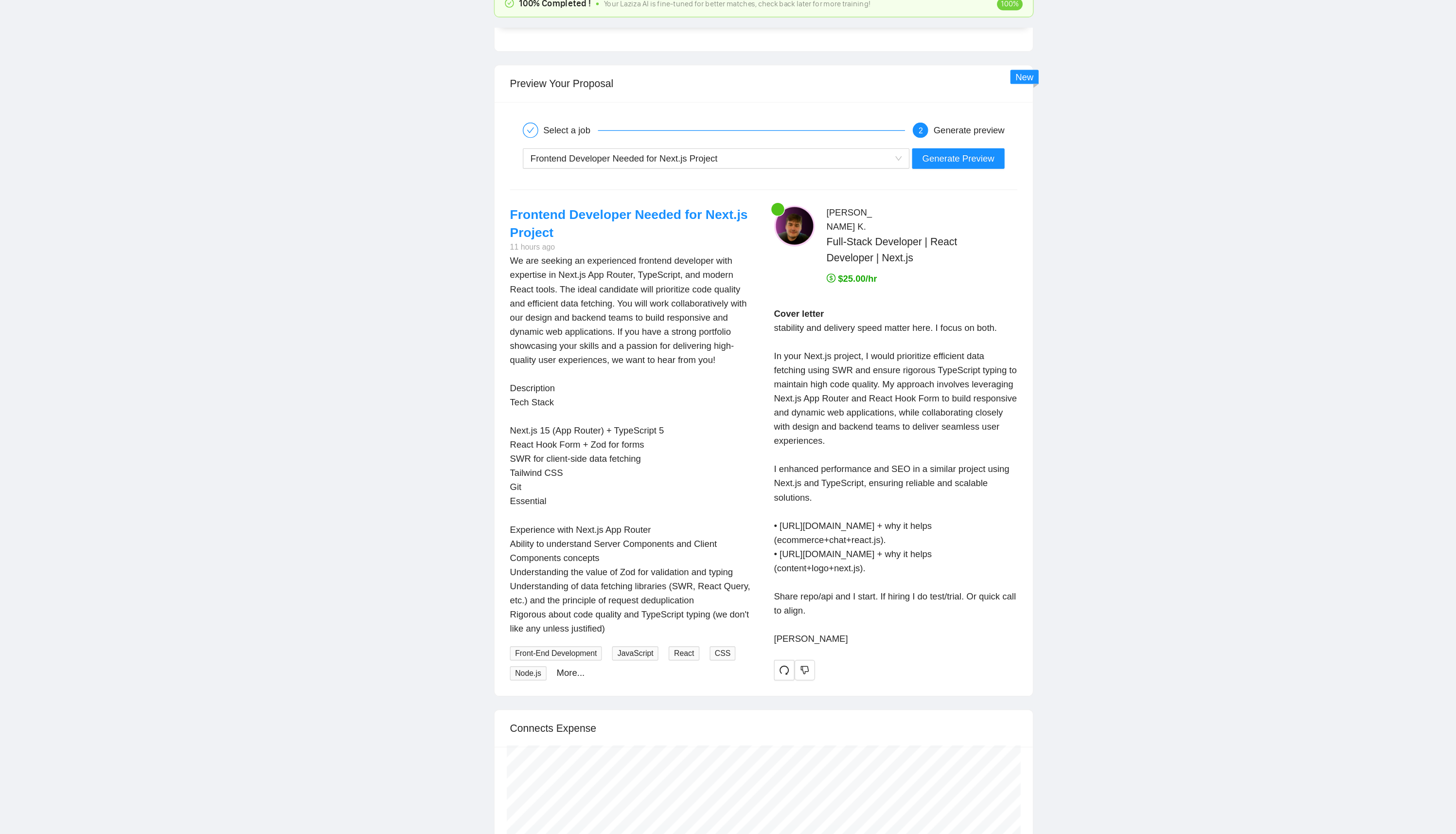
drag, startPoint x: 803, startPoint y: 347, endPoint x: 923, endPoint y: 583, distance: 264.8
click at [923, 583] on div "Cover letter stability and delivery speed matter here. I focus on both. In your…" at bounding box center [895, 470] width 184 height 257
copy div "stability and delivery speed matter here. I focus on both. In your Next.js proj…"
